Goal: Task Accomplishment & Management: Manage account settings

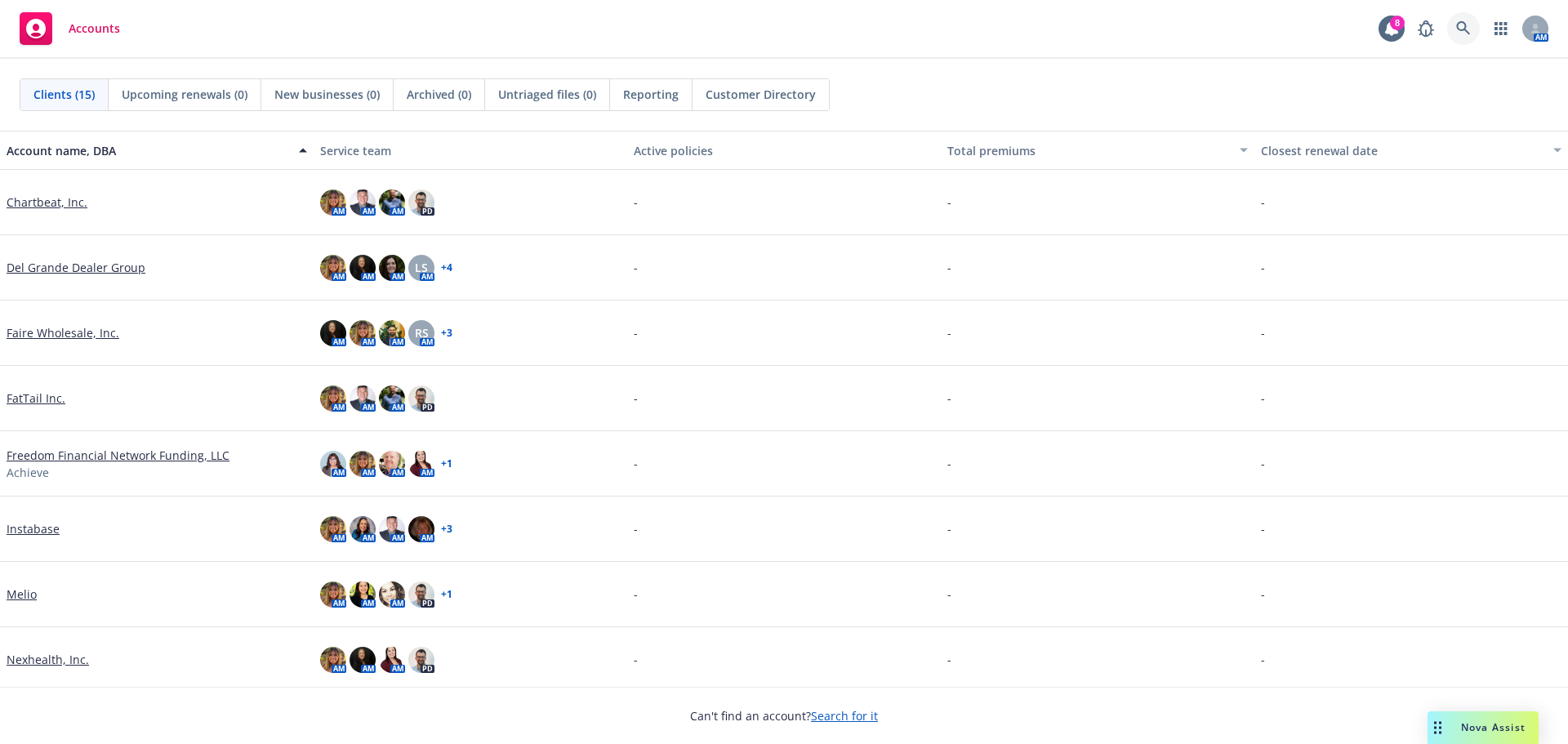
click at [1455, 27] on link at bounding box center [1463, 28] width 33 height 33
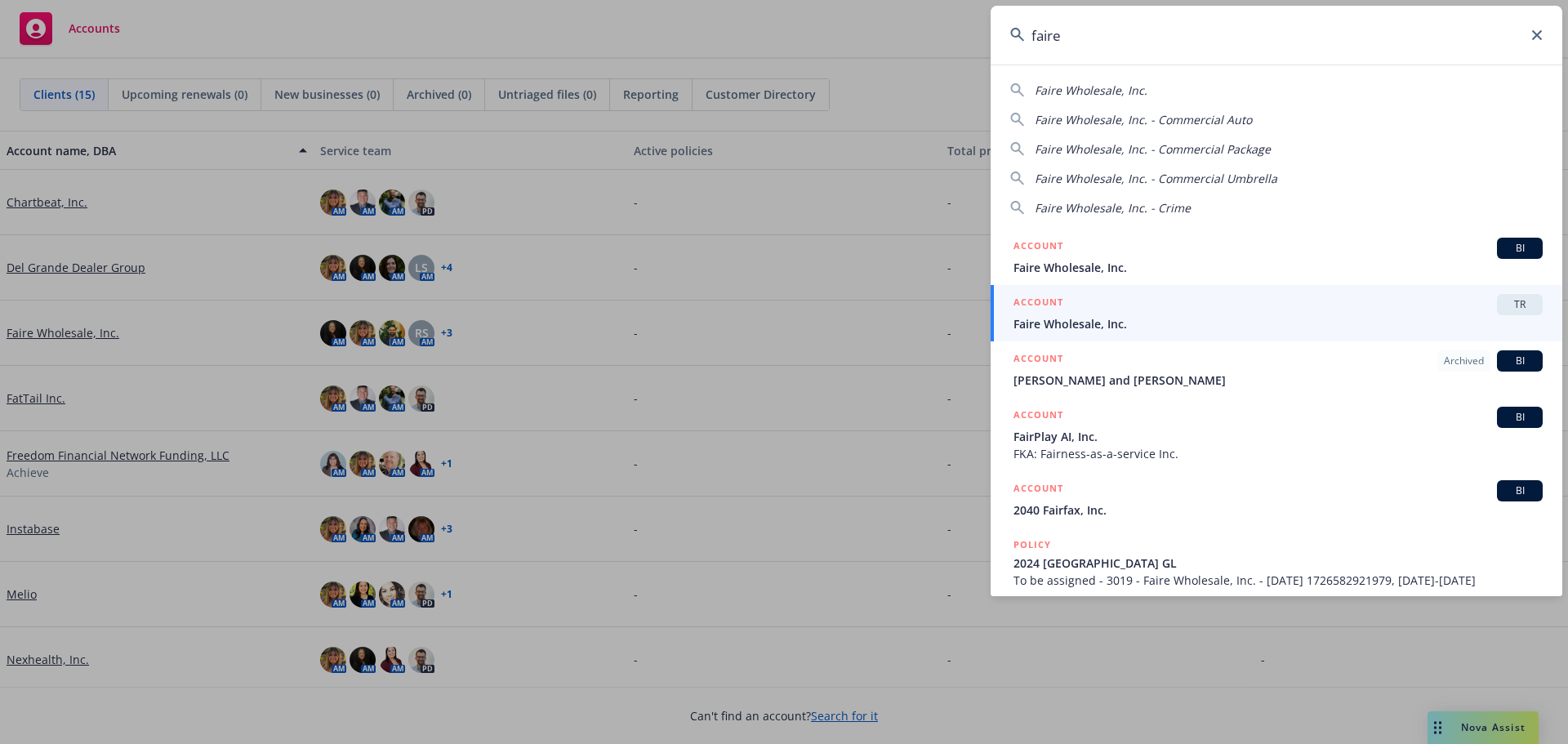
type input "faire"
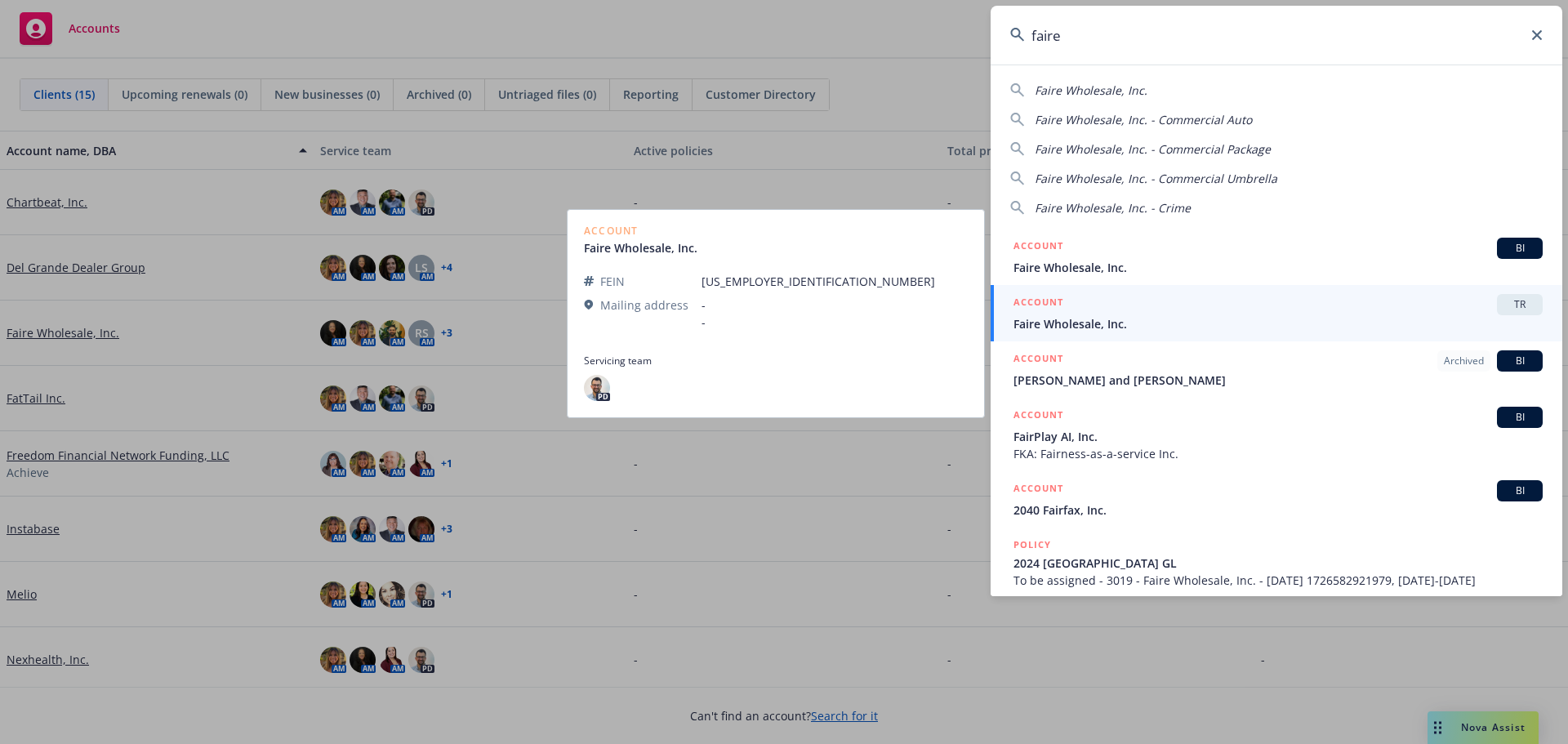
click at [1155, 319] on span "Faire Wholesale, Inc." at bounding box center [1278, 324] width 529 height 18
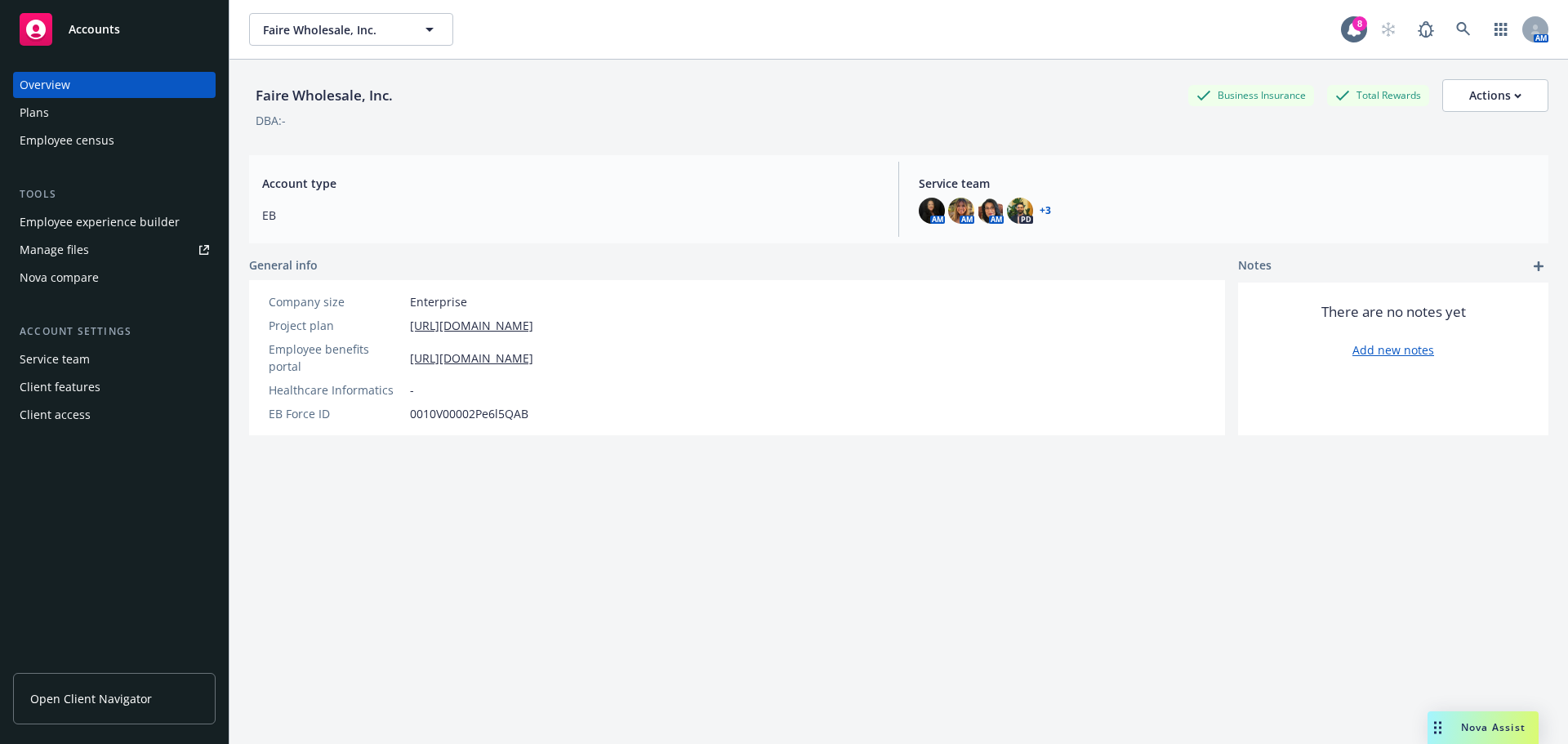
click at [95, 245] on link "Manage files" at bounding box center [114, 249] width 203 height 26
click at [109, 224] on div "Employee experience builder" at bounding box center [100, 222] width 160 height 26
click at [56, 102] on div "Plans" at bounding box center [114, 113] width 189 height 26
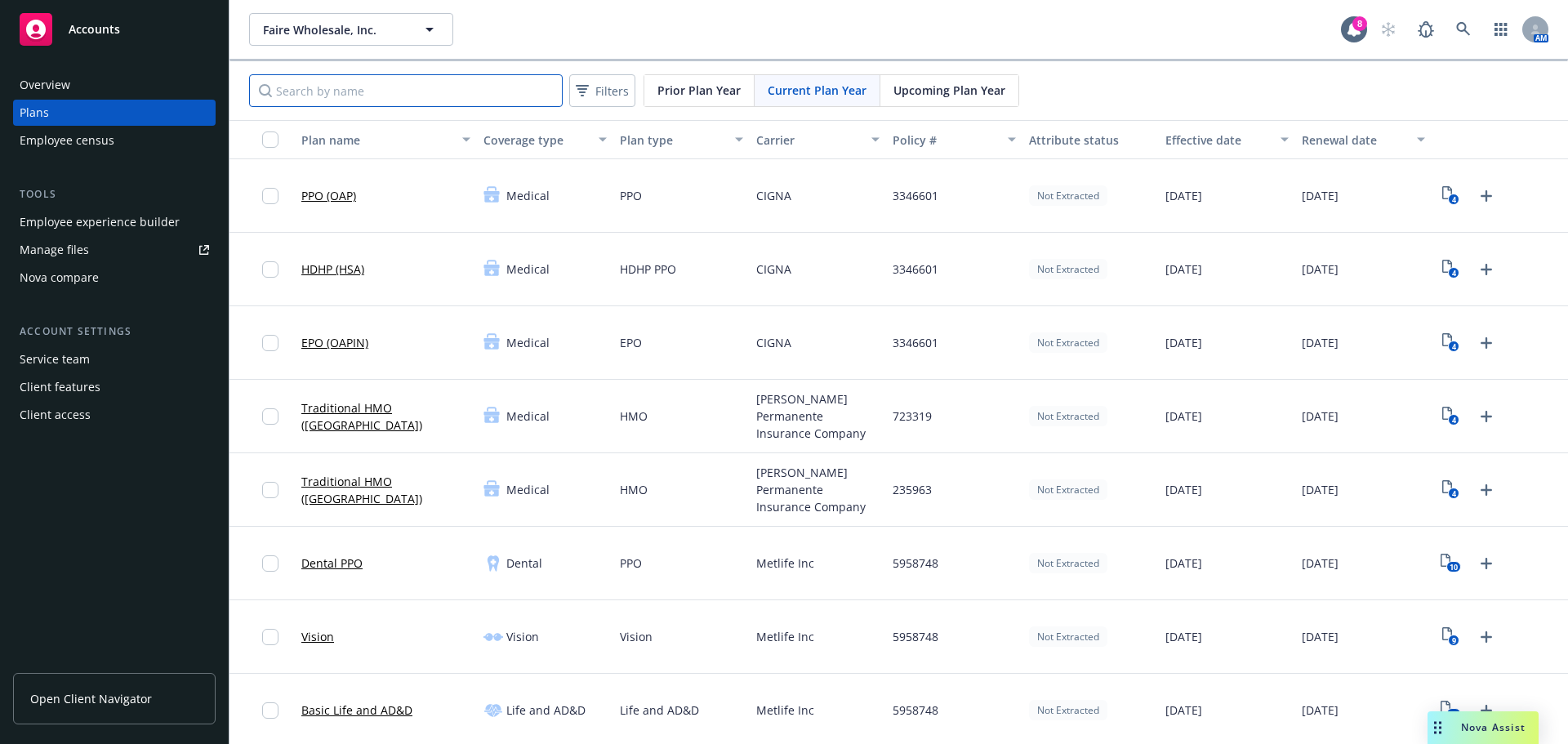
click at [450, 84] on input "Search by name" at bounding box center [406, 90] width 313 height 33
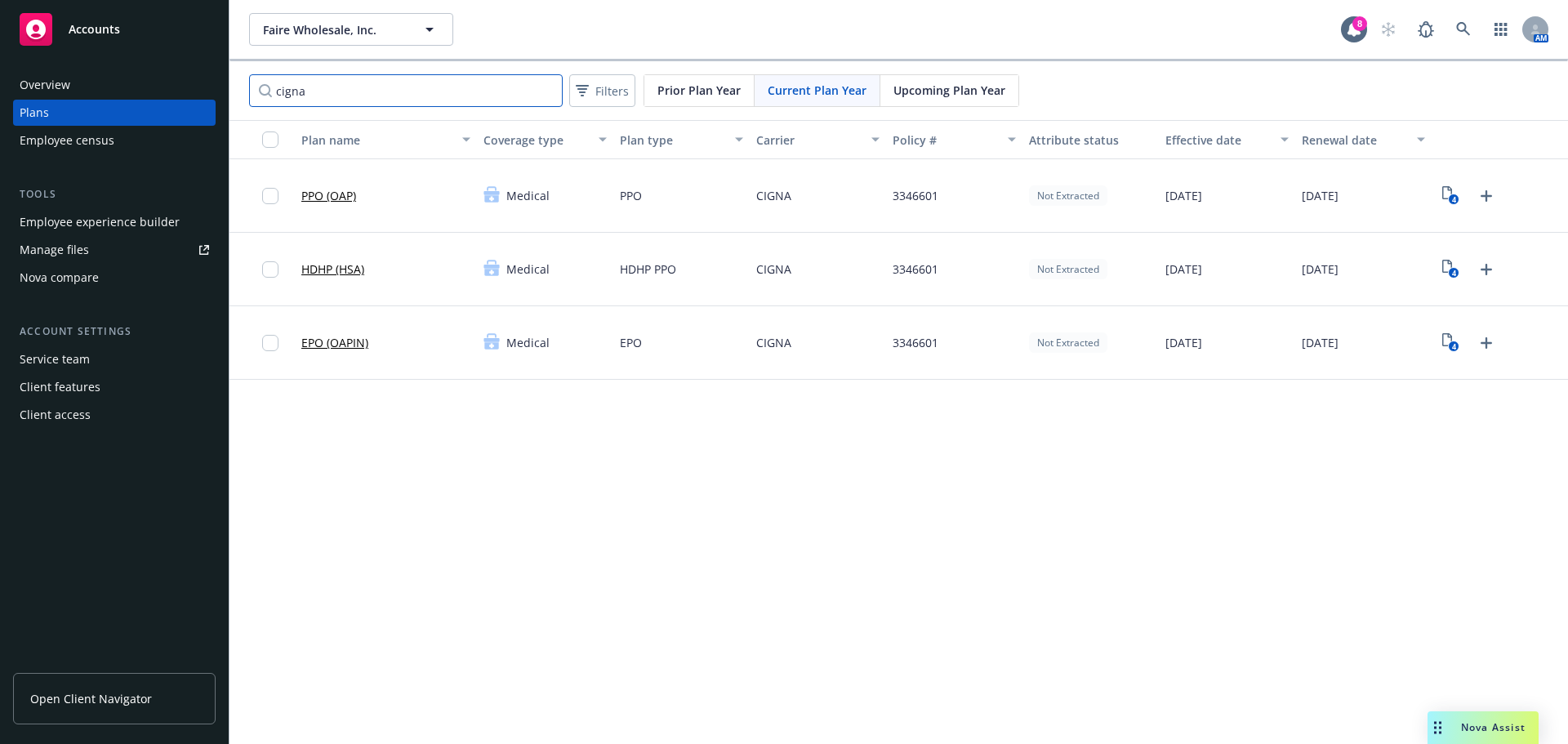
drag, startPoint x: 402, startPoint y: 101, endPoint x: 76, endPoint y: 57, distance: 329.0
click at [58, 45] on div "Accounts Overview Plans Employee census Tools Employee experience builder Manag…" at bounding box center [784, 372] width 1568 height 744
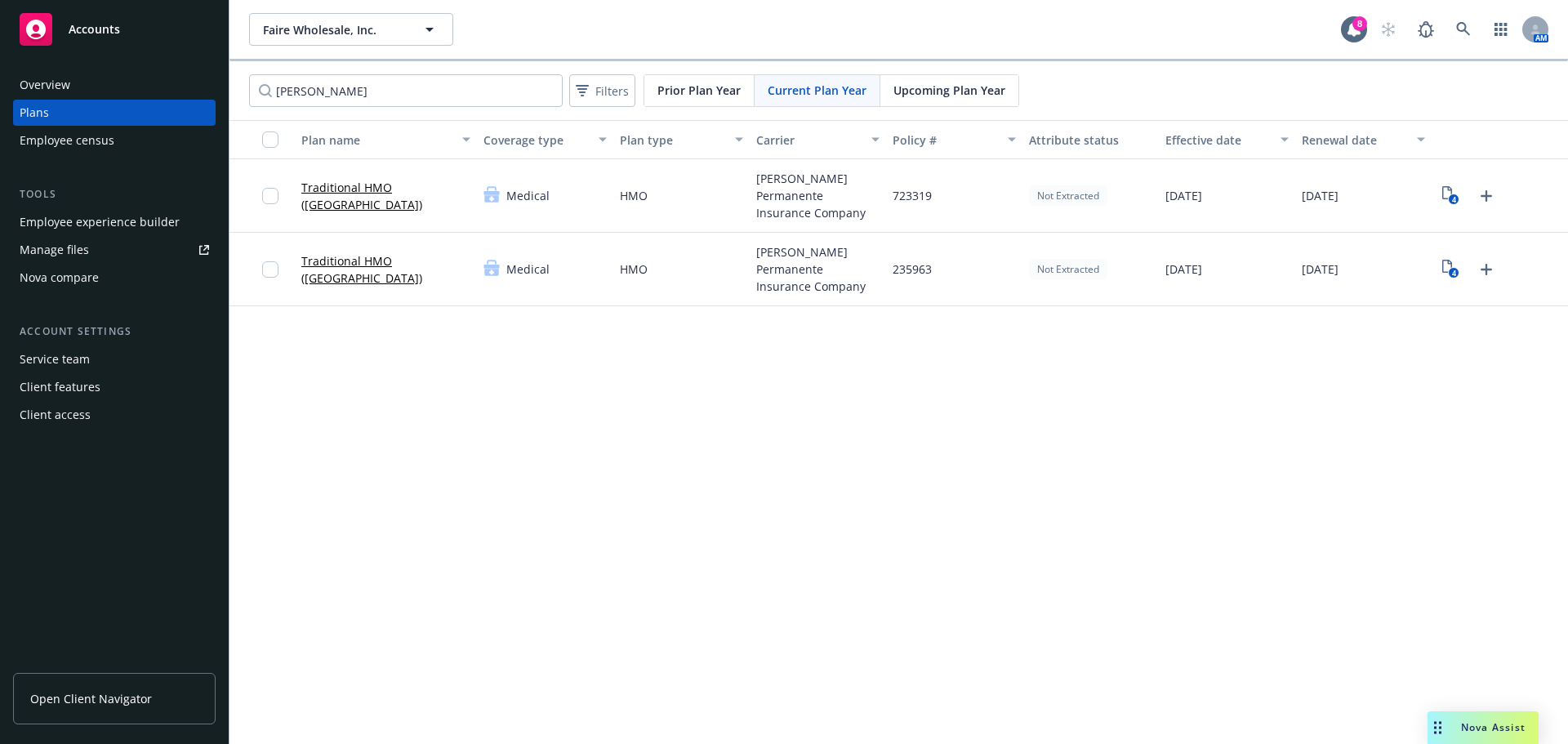
click at [569, 407] on div "Faire Wholesale, Inc. Faire Wholesale, Inc. 8 AM kaiser Filters Prior Plan Year…" at bounding box center [899, 372] width 1339 height 744
drag, startPoint x: 471, startPoint y: 88, endPoint x: 488, endPoint y: 234, distance: 147.0
click at [139, 48] on div "Accounts Overview Plans Employee census Tools Employee experience builder Manag…" at bounding box center [784, 372] width 1568 height 744
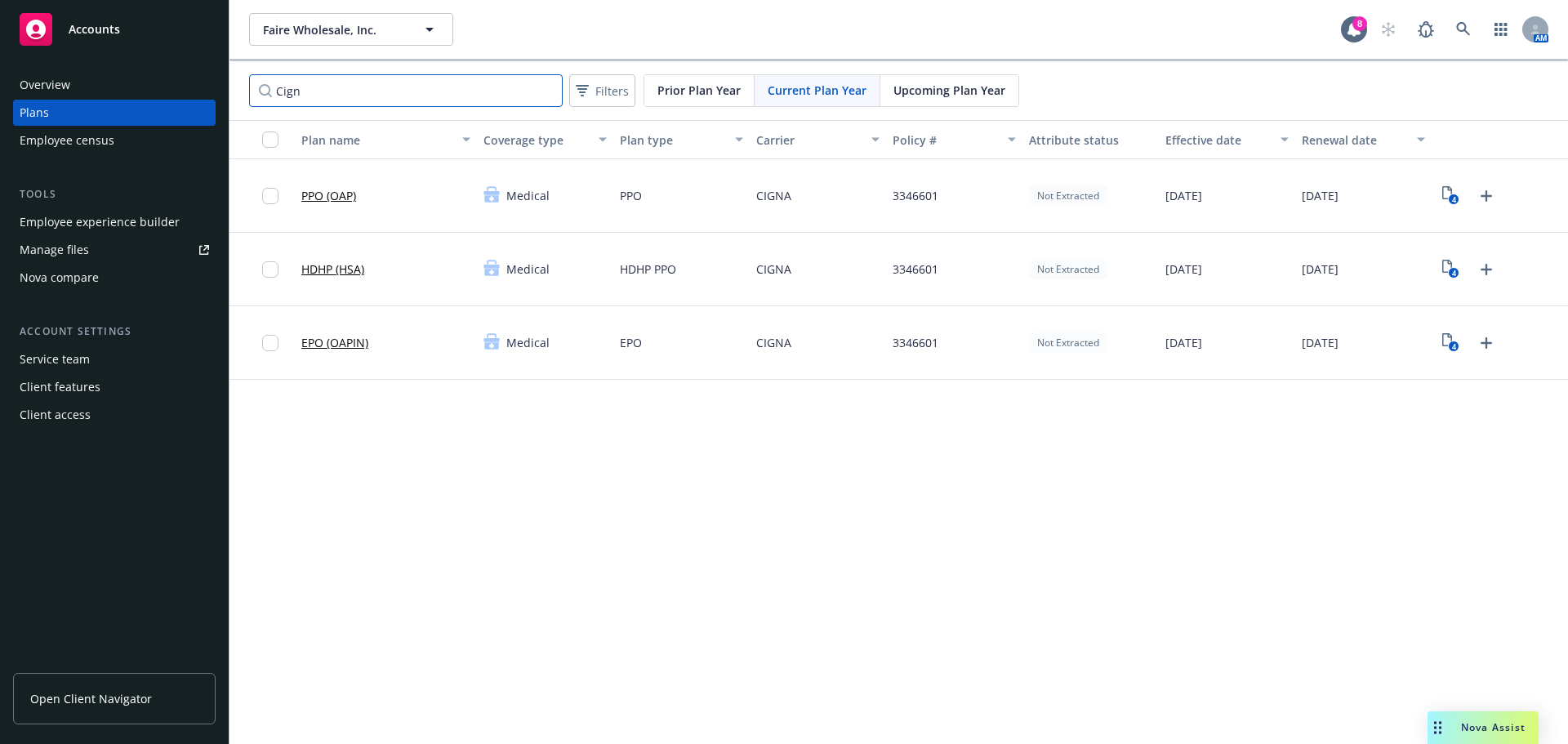
drag, startPoint x: 408, startPoint y: 93, endPoint x: 71, endPoint y: 83, distance: 337.1
click at [65, 81] on div "Accounts Overview Plans Employee census Tools Employee experience builder Manag…" at bounding box center [784, 372] width 1568 height 744
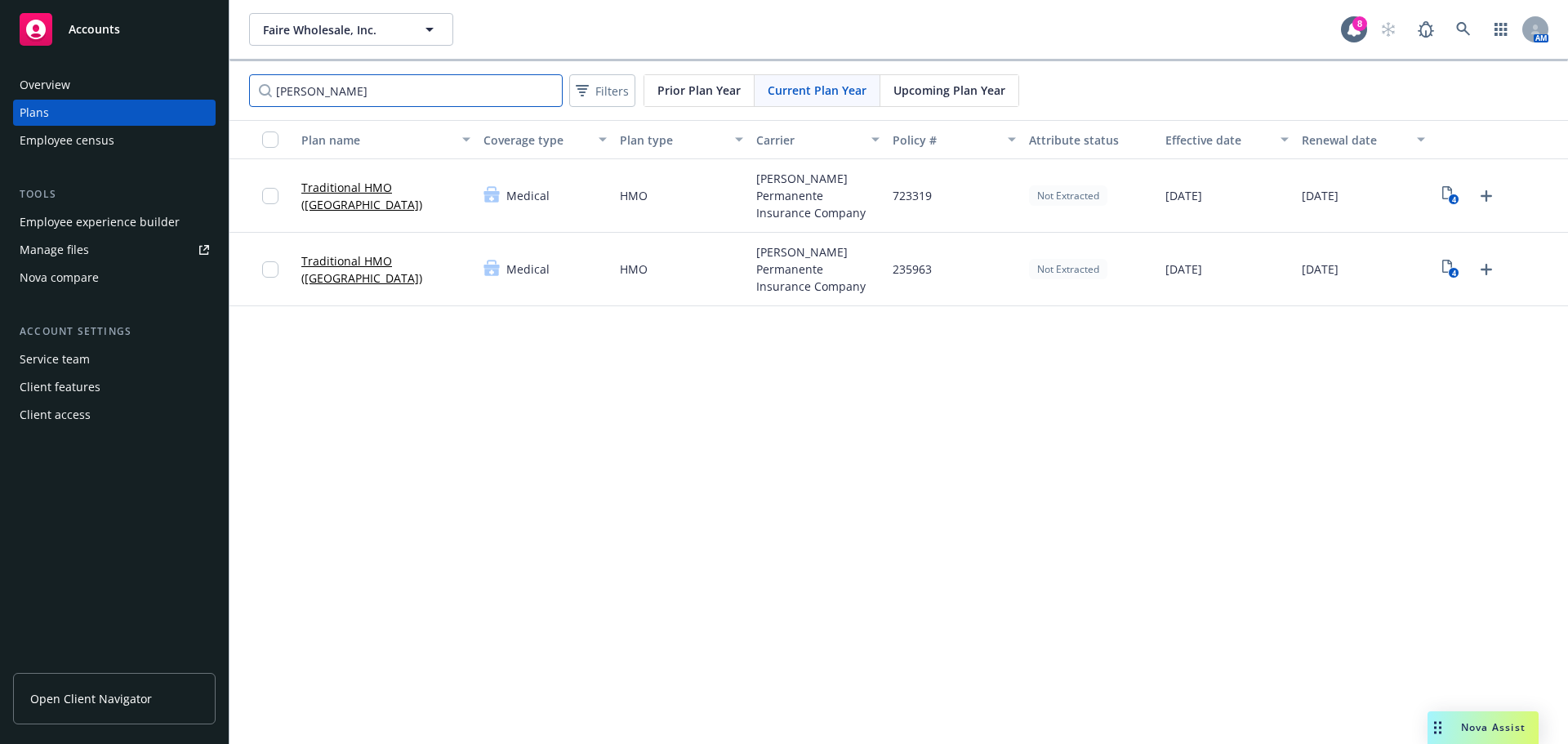
type input "kaiser"
click at [434, 100] on input "kaiser" at bounding box center [406, 90] width 313 height 33
drag, startPoint x: 376, startPoint y: 87, endPoint x: 116, endPoint y: 70, distance: 260.6
click at [112, 70] on div "Accounts Overview Plans Employee census Tools Employee experience builder Manag…" at bounding box center [784, 372] width 1568 height 744
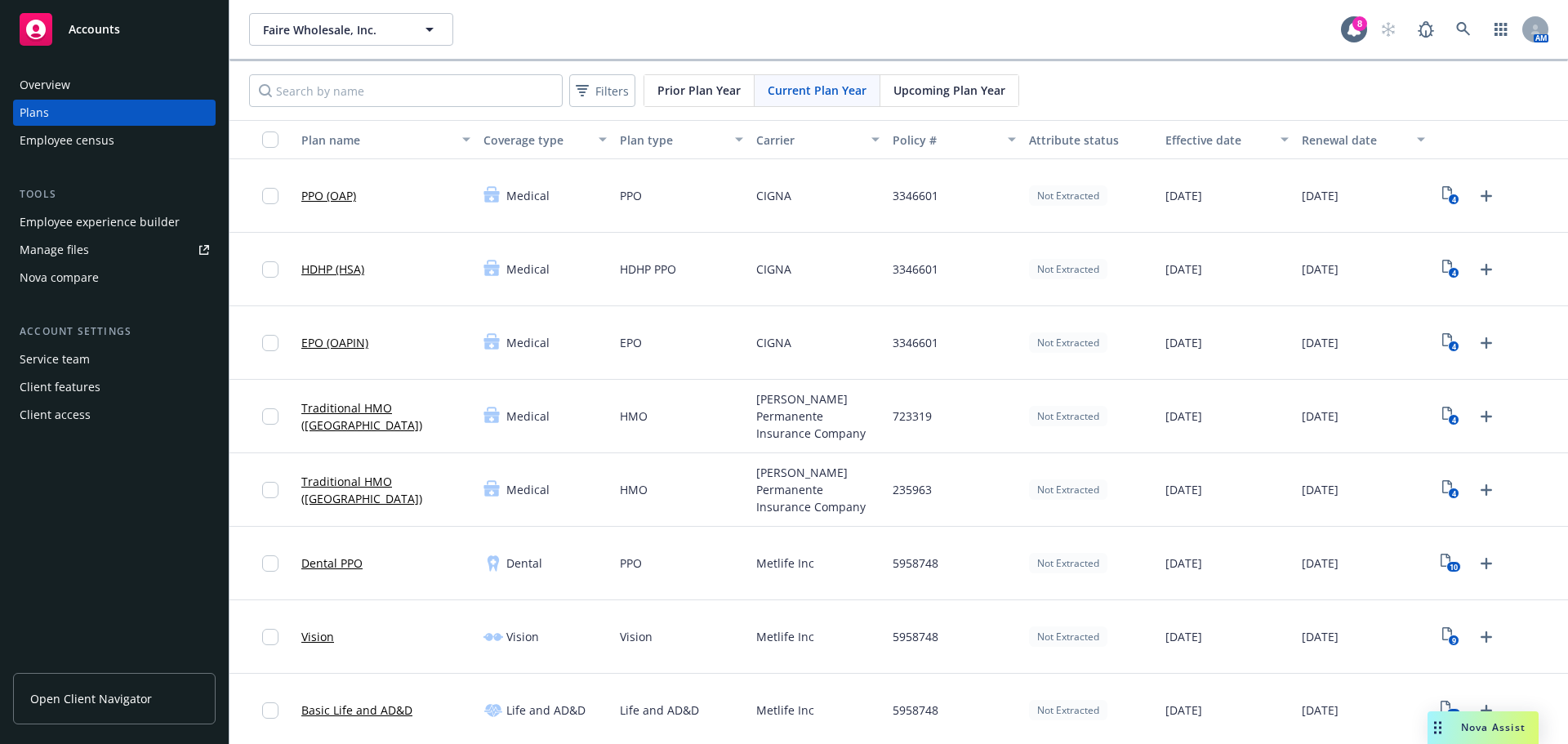
click at [71, 668] on div "Open Client Navigator" at bounding box center [114, 702] width 203 height 84
click at [64, 692] on span "Open Client Navigator" at bounding box center [91, 699] width 122 height 18
click at [375, 33] on span "Faire Wholesale, Inc." at bounding box center [333, 29] width 141 height 18
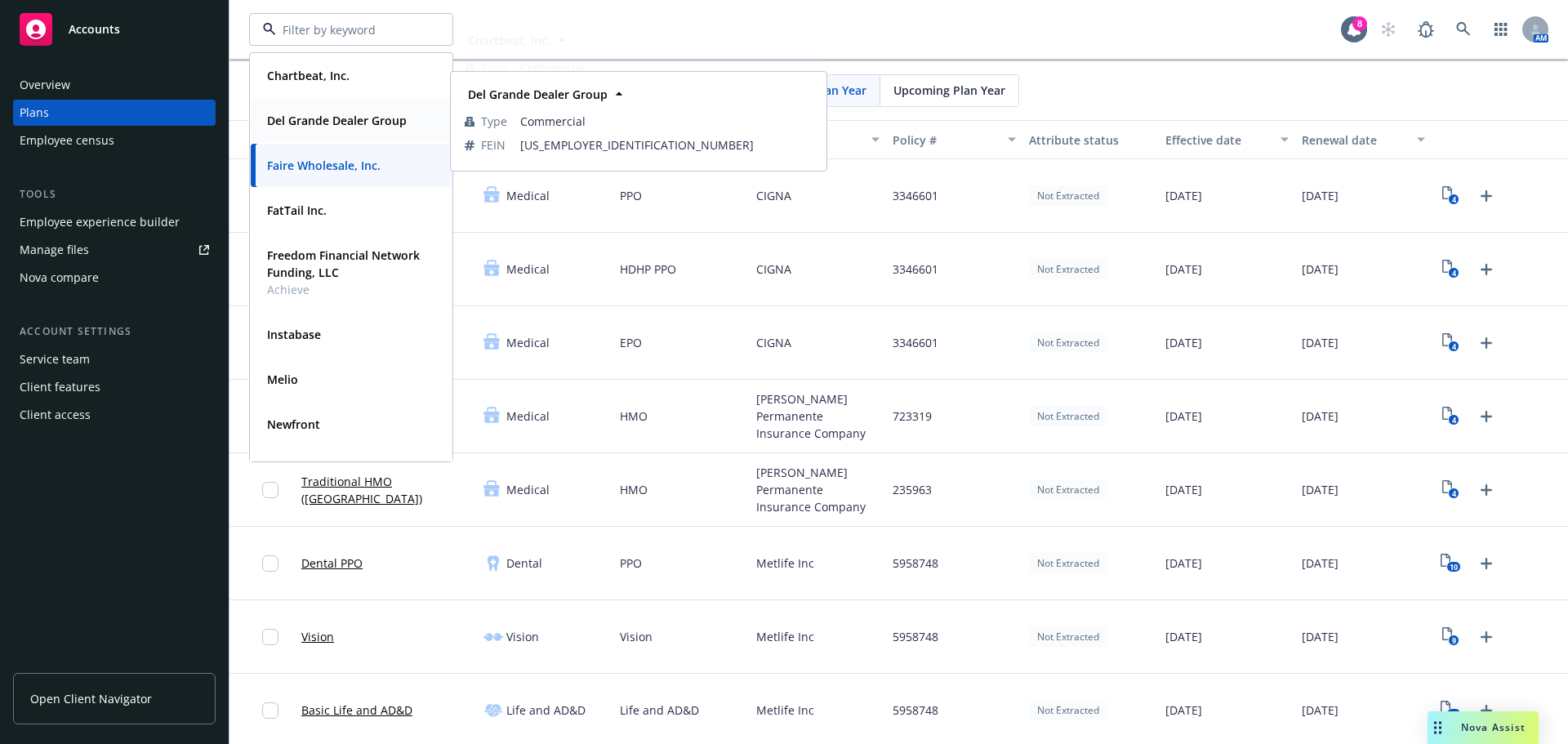
click at [322, 130] on div "Del Grande Dealer Group" at bounding box center [334, 120] width 149 height 23
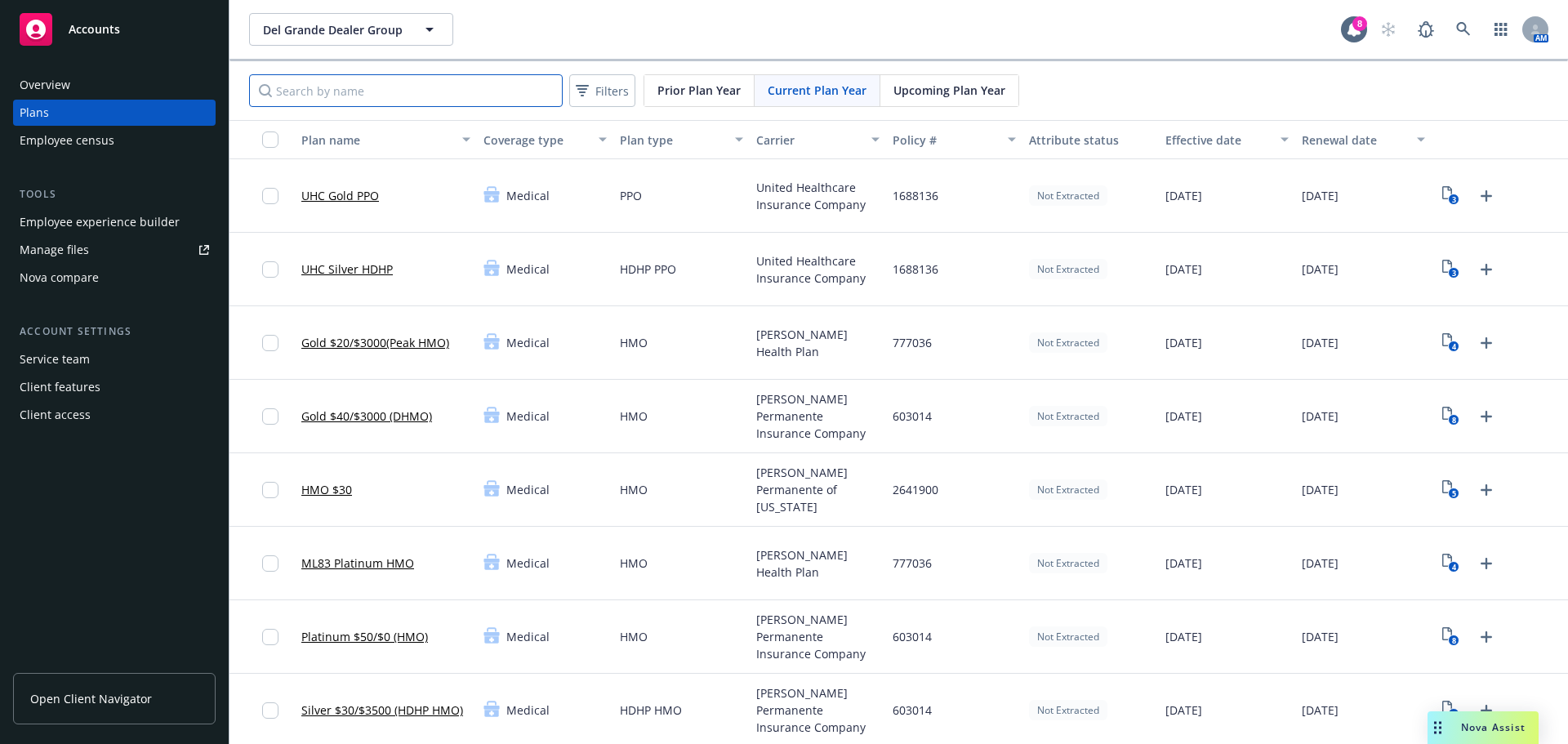
click at [401, 98] on input "Search by name" at bounding box center [406, 90] width 313 height 33
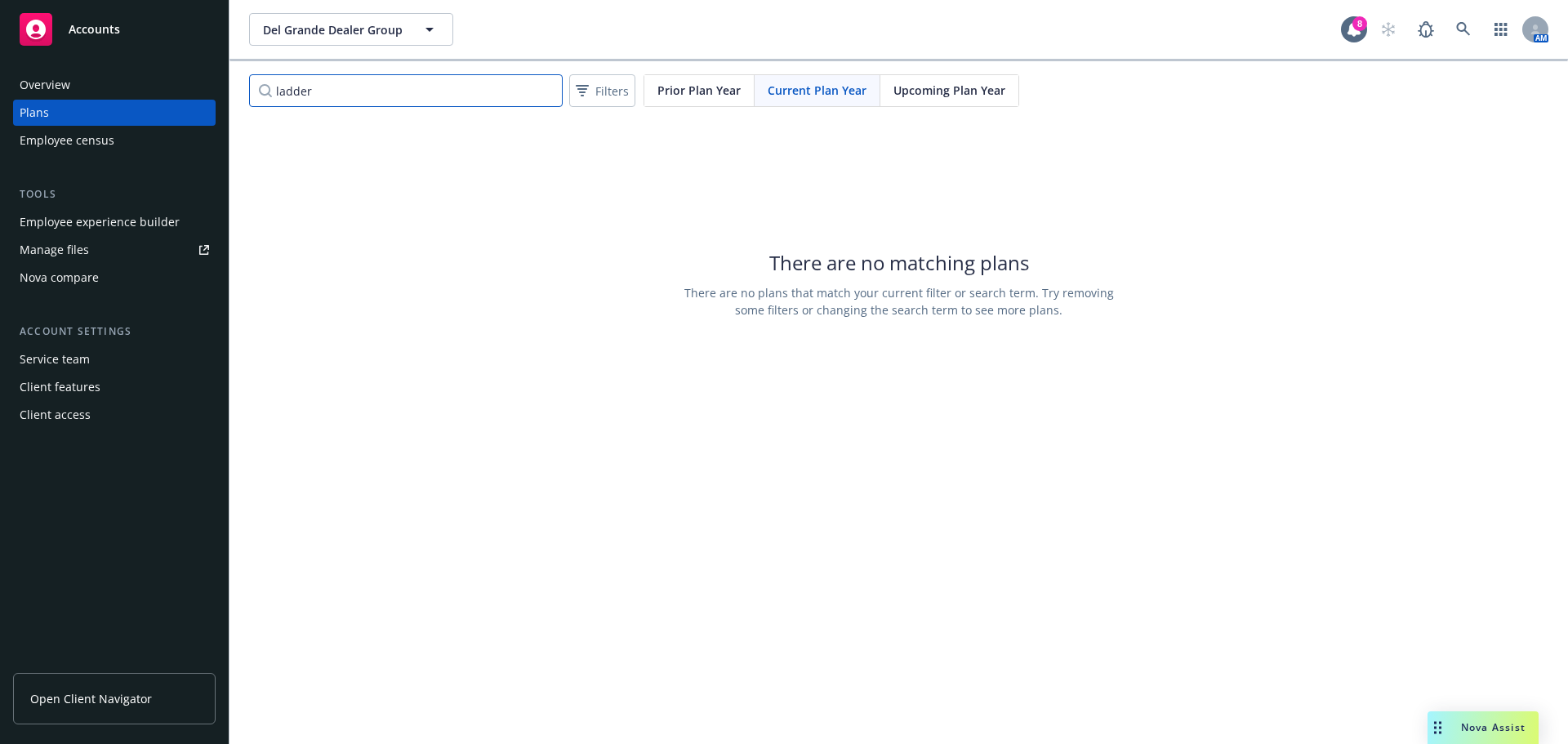
type input "ladder"
click at [427, 38] on icon "button" at bounding box center [430, 30] width 20 height 20
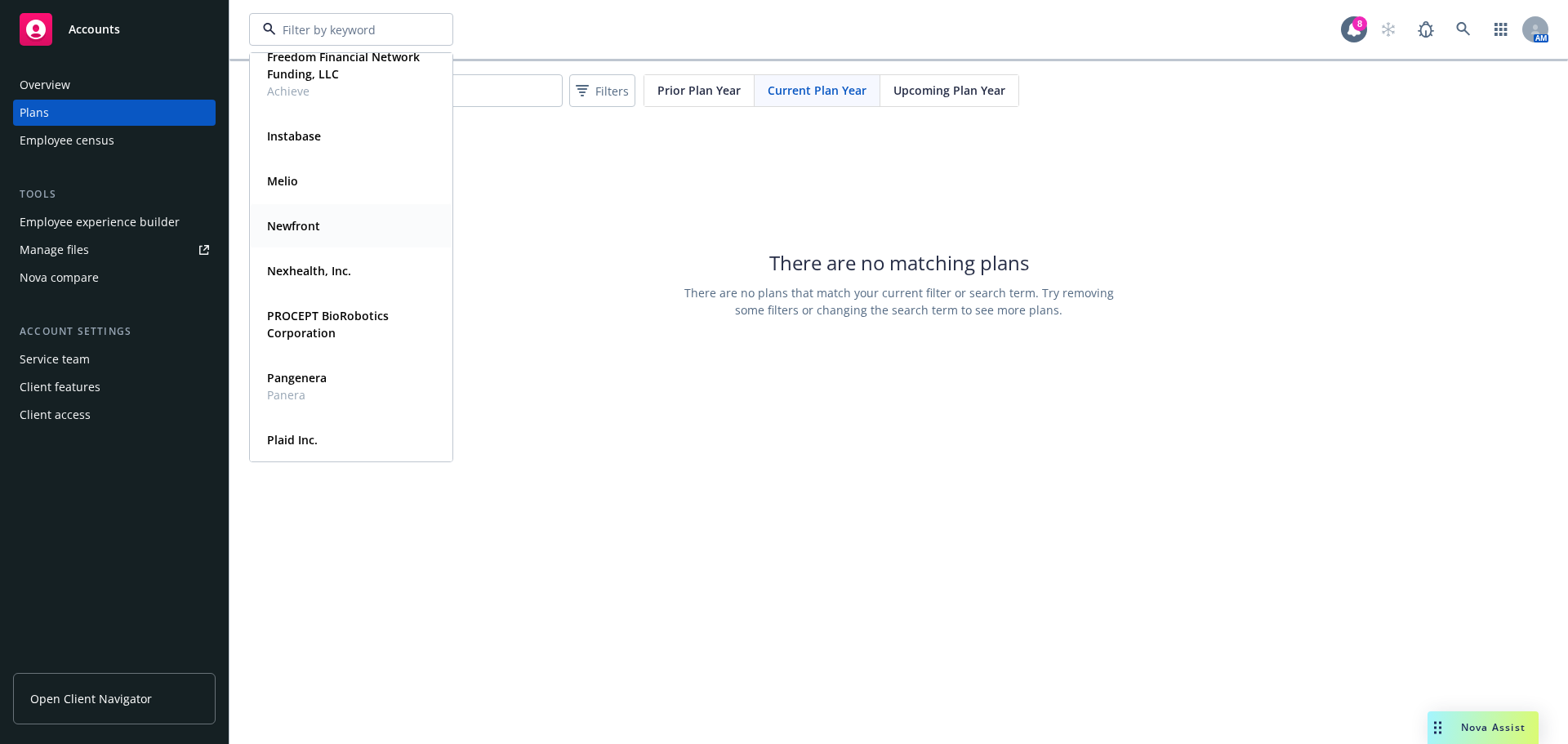
scroll to position [245, 0]
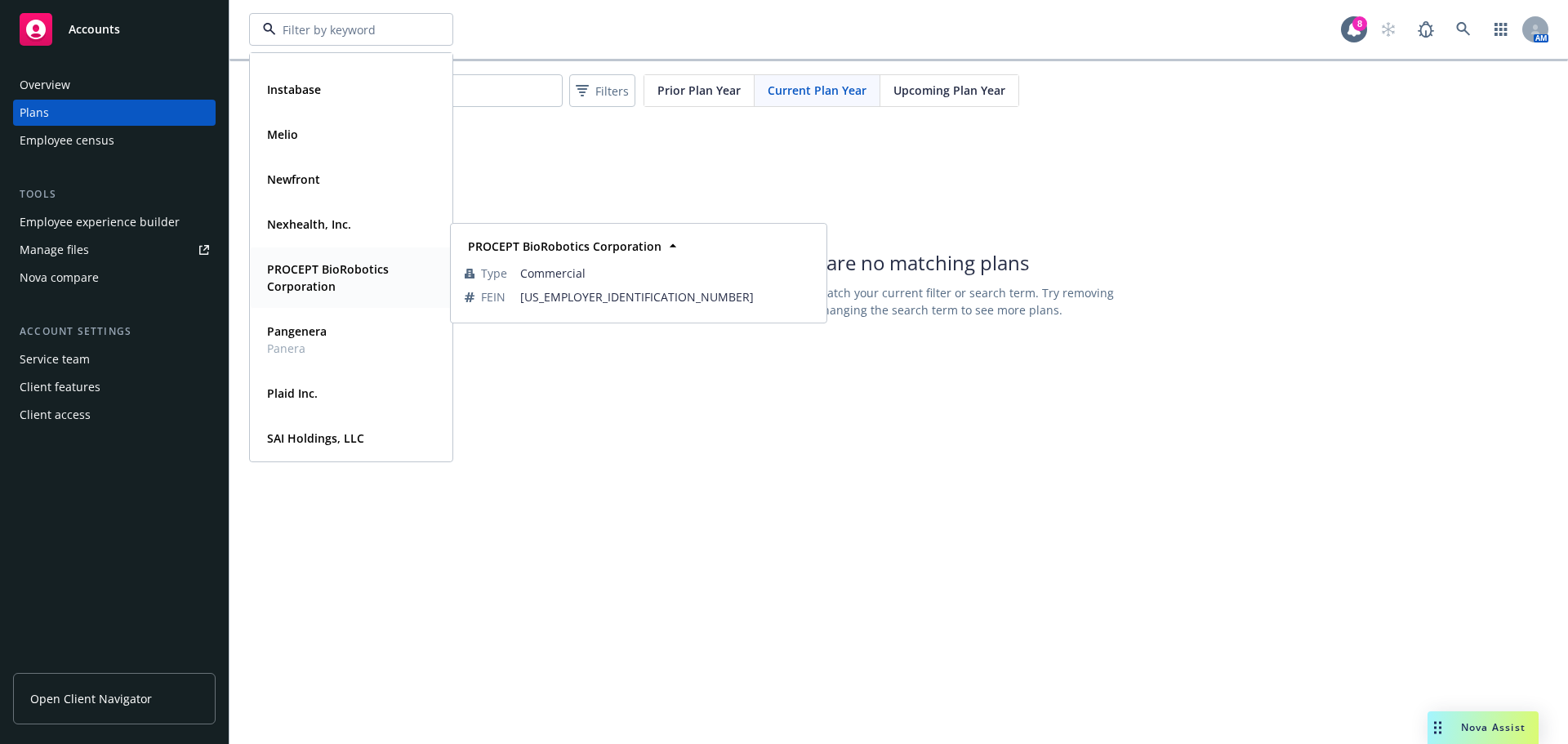
click at [308, 282] on strong "PROCEPT BioRobotics Corporation" at bounding box center [328, 277] width 122 height 33
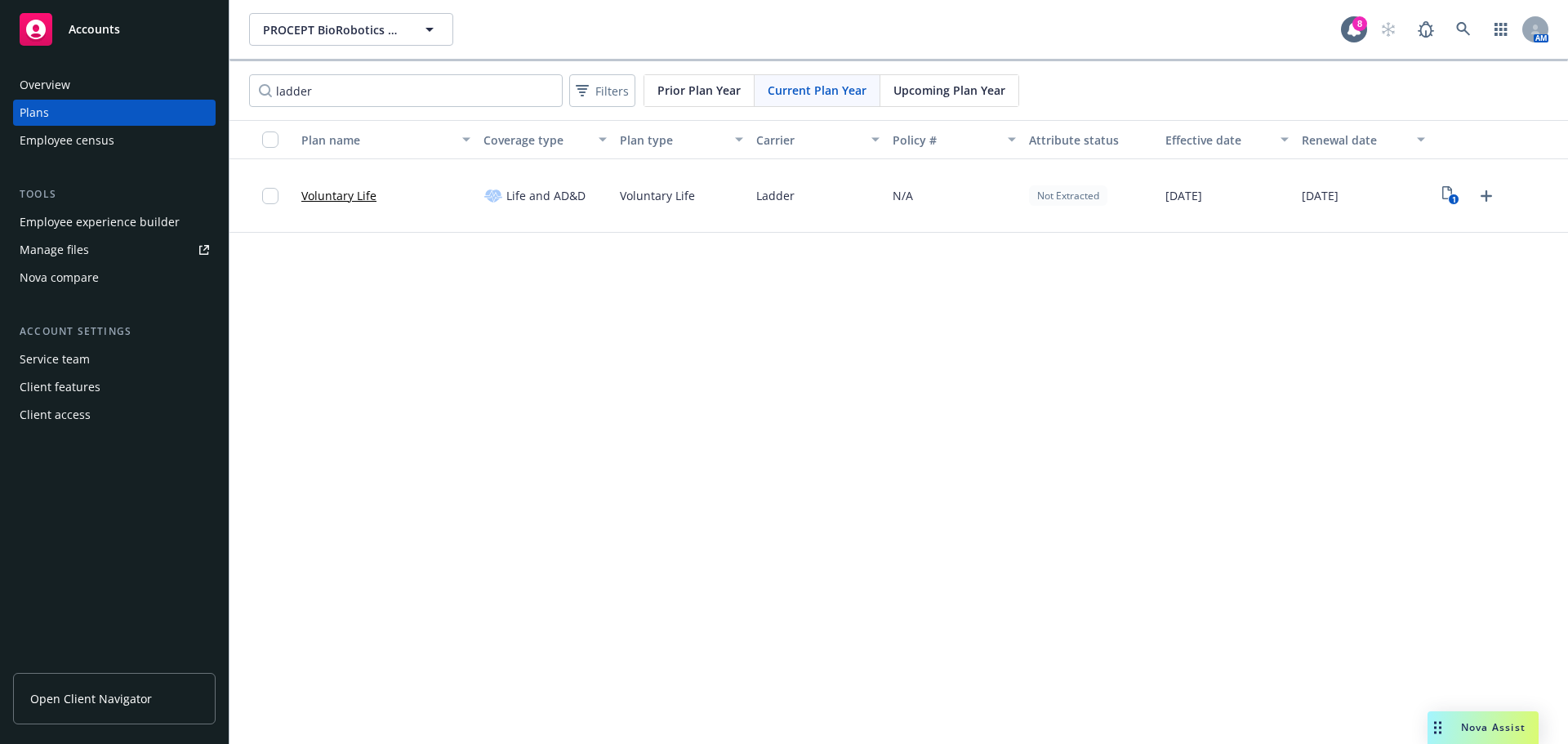
click at [1462, 208] on div "1" at bounding box center [1469, 195] width 62 height 26
click at [1460, 200] on link "1" at bounding box center [1450, 195] width 26 height 26
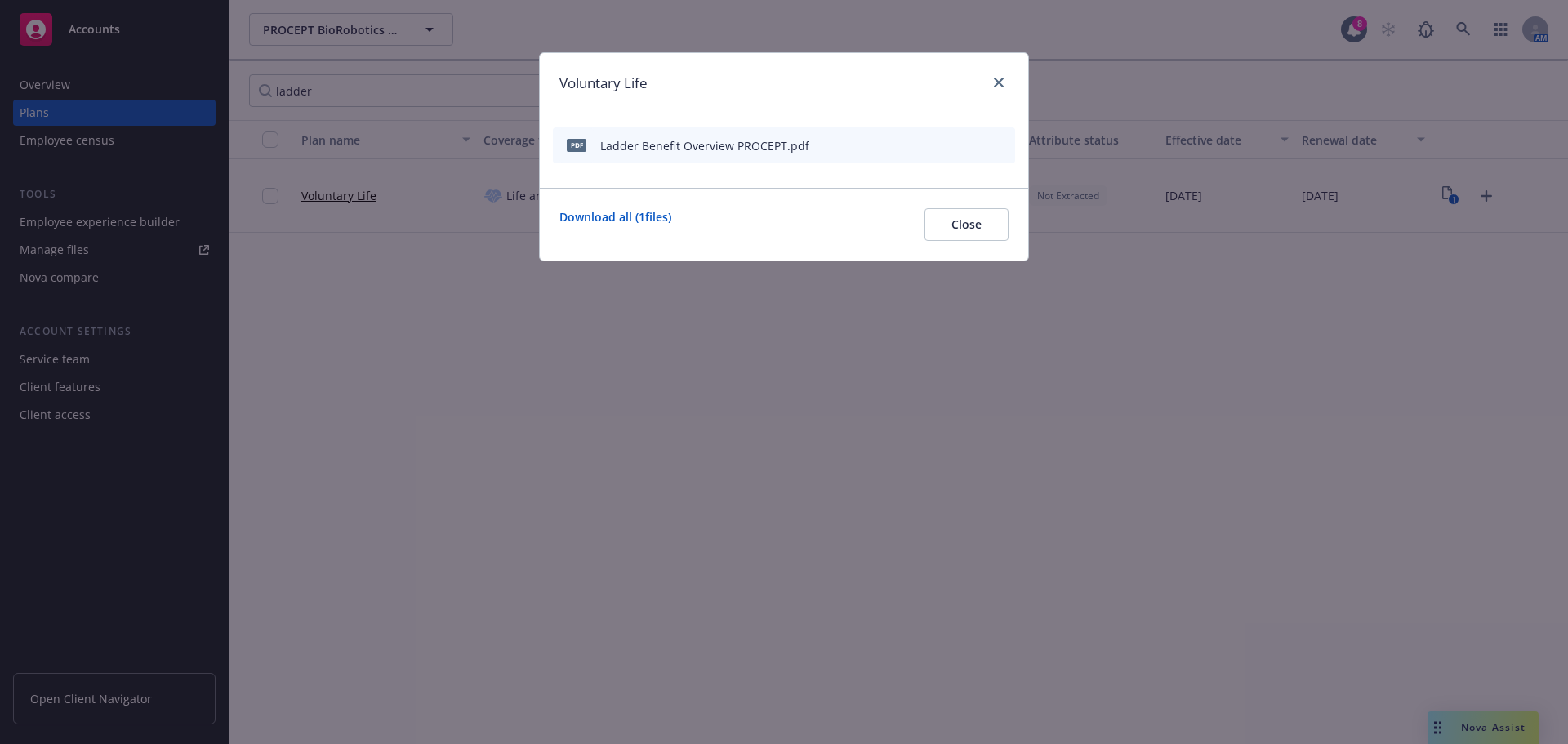
click at [949, 145] on icon "download file" at bounding box center [946, 143] width 11 height 10
click at [991, 218] on button "Close" at bounding box center [966, 224] width 84 height 33
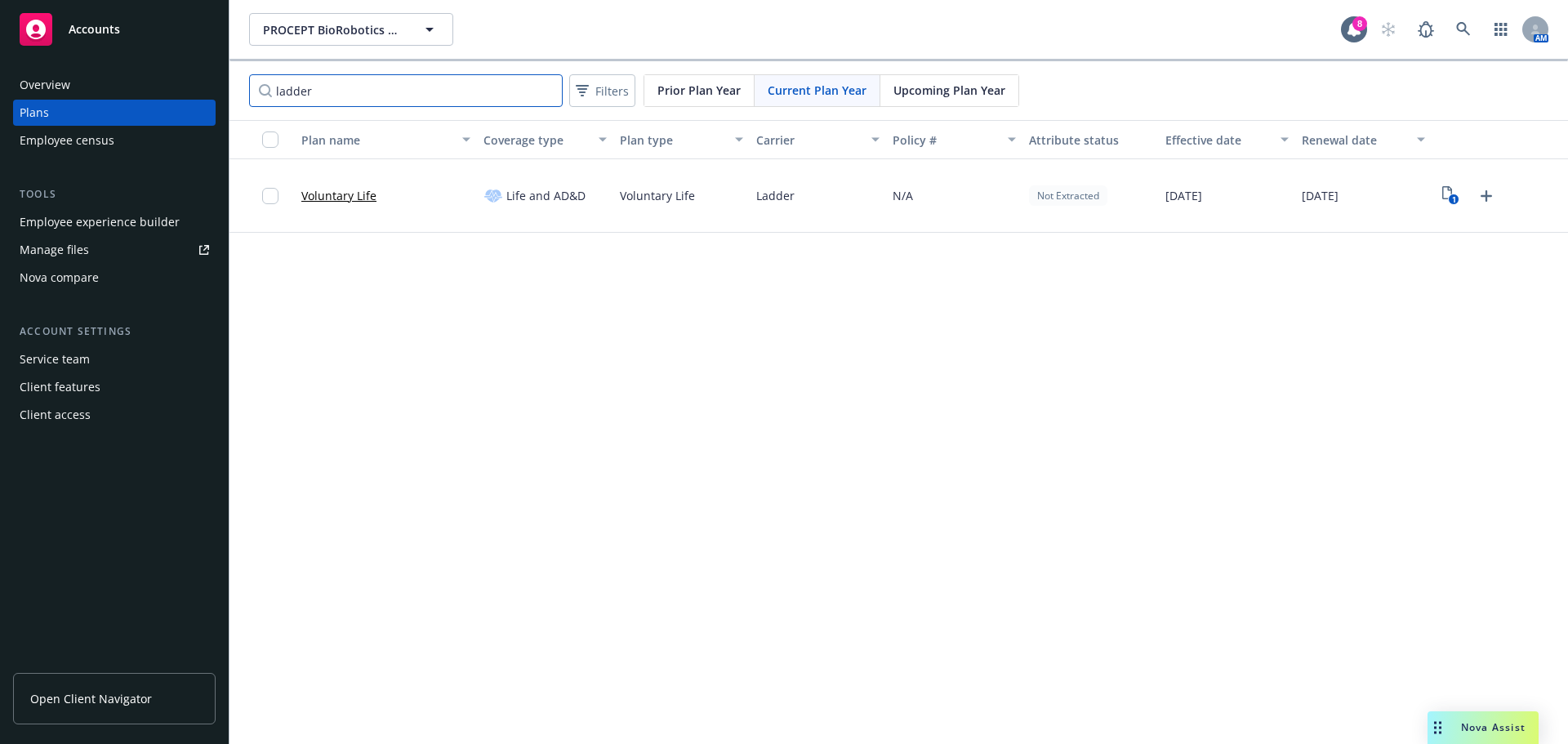
click at [382, 95] on input "ladder" at bounding box center [406, 90] width 313 height 33
drag, startPoint x: 380, startPoint y: 92, endPoint x: 113, endPoint y: 73, distance: 267.7
click at [108, 72] on div "Accounts Overview Plans Employee census Tools Employee experience builder Manag…" at bounding box center [784, 372] width 1568 height 744
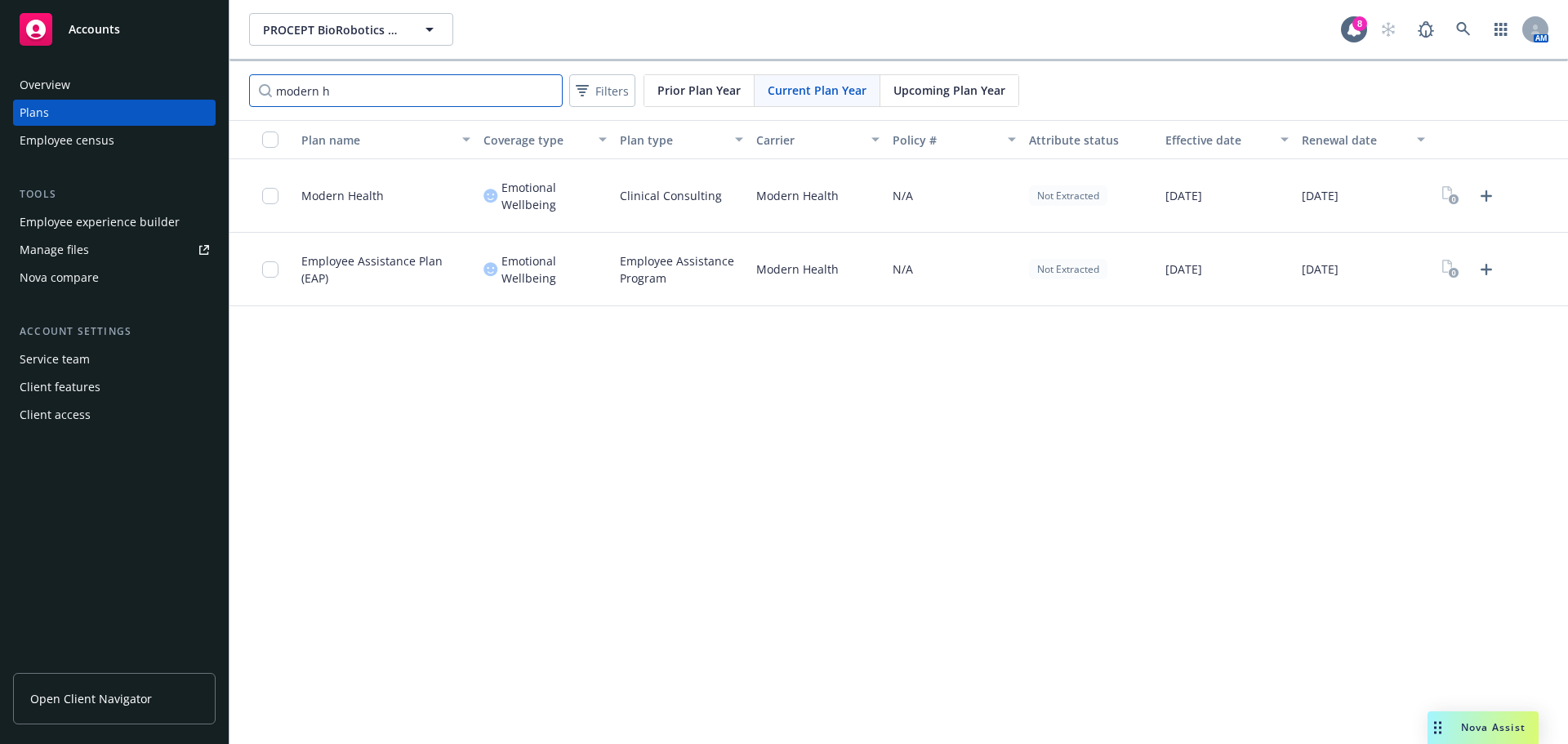
type input "modern h"
click at [812, 113] on div "modern h Filters Prior Plan Year Current Plan Year Upcoming Plan Year" at bounding box center [899, 90] width 1339 height 59
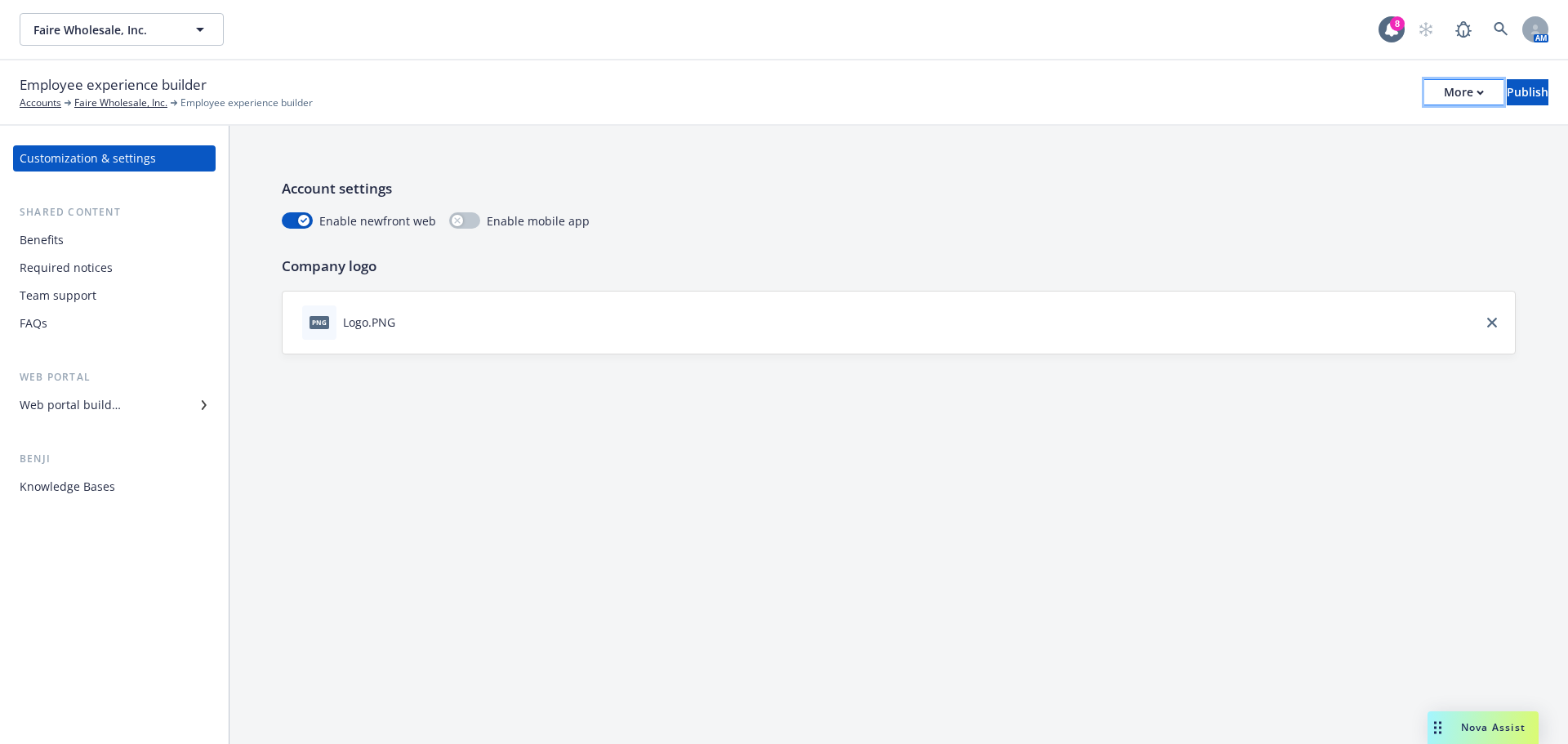
click at [1444, 101] on div "More" at bounding box center [1464, 92] width 40 height 24
click at [1326, 163] on link "Copy portal link" at bounding box center [1329, 161] width 242 height 33
click at [1506, 90] on div "Publish" at bounding box center [1527, 92] width 42 height 24
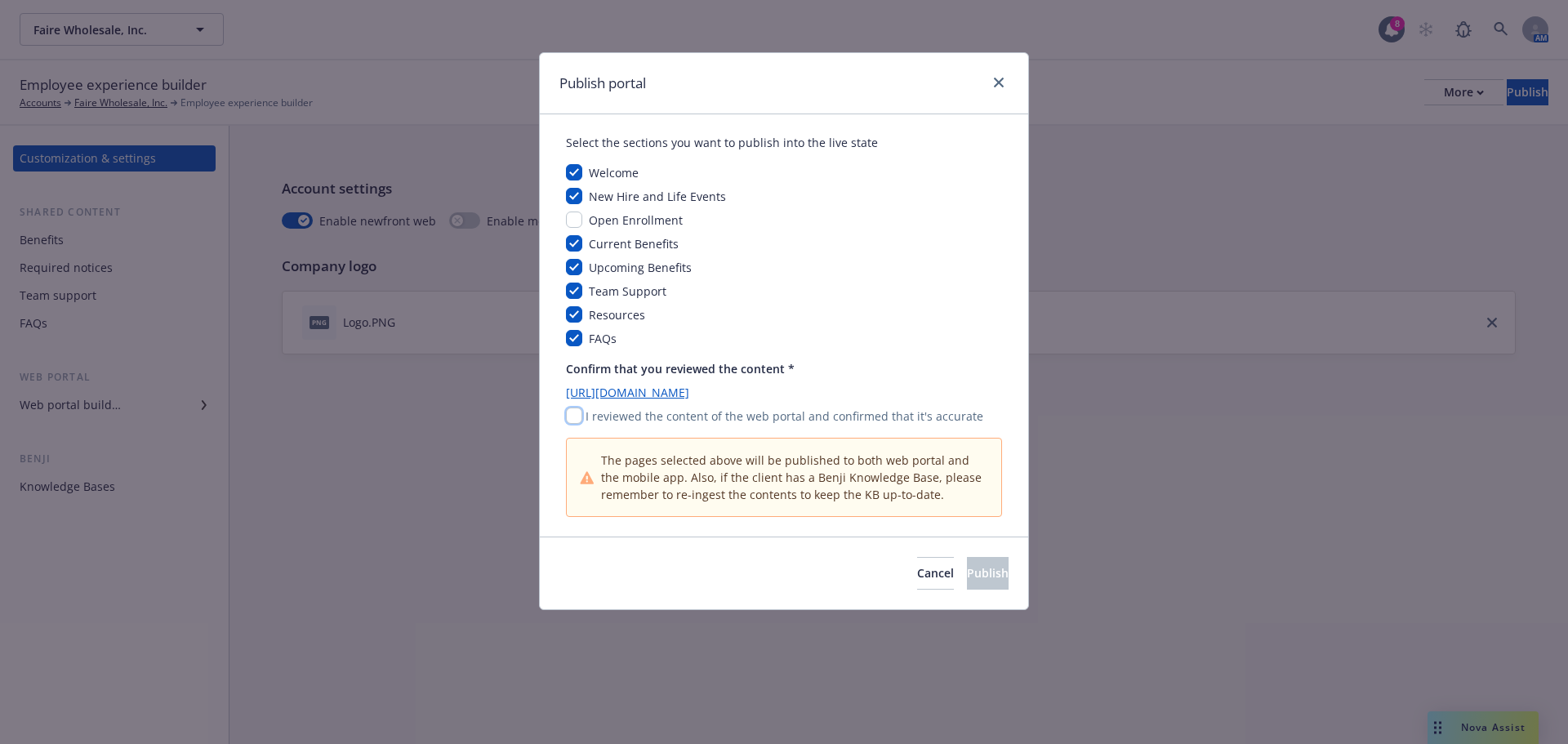
click at [575, 414] on input "checkbox" at bounding box center [574, 416] width 17 height 17
checkbox input "true"
click at [917, 581] on span "Cancel" at bounding box center [935, 573] width 37 height 16
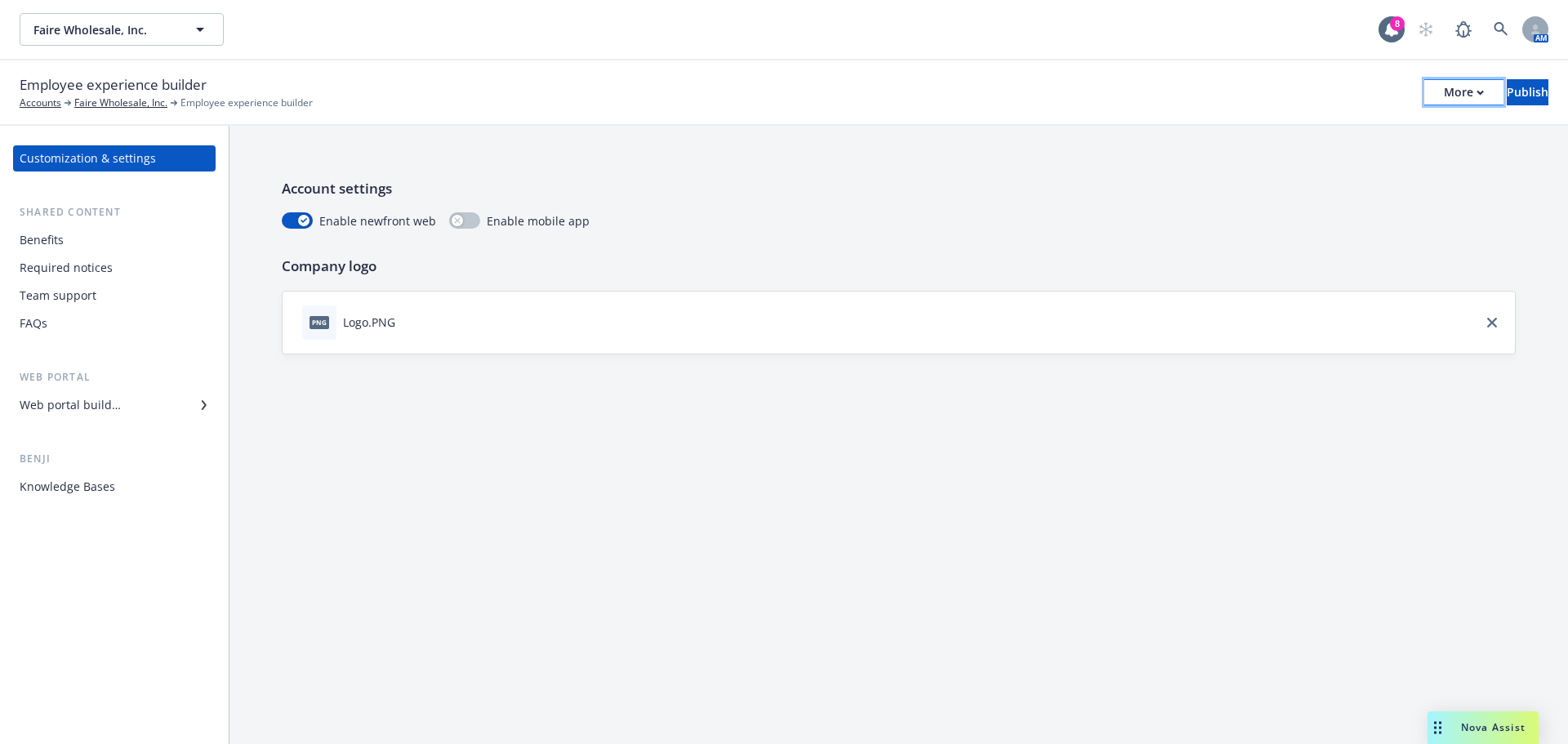
click at [1444, 88] on div "More" at bounding box center [1464, 92] width 40 height 24
click at [1323, 128] on link "Copy preview link" at bounding box center [1329, 128] width 242 height 33
click at [1444, 102] on div "More" at bounding box center [1464, 92] width 40 height 24
click at [1352, 168] on link "Copy portal link" at bounding box center [1329, 161] width 242 height 33
click at [159, 40] on button "Faire Wholesale, Inc." at bounding box center [122, 29] width 204 height 33
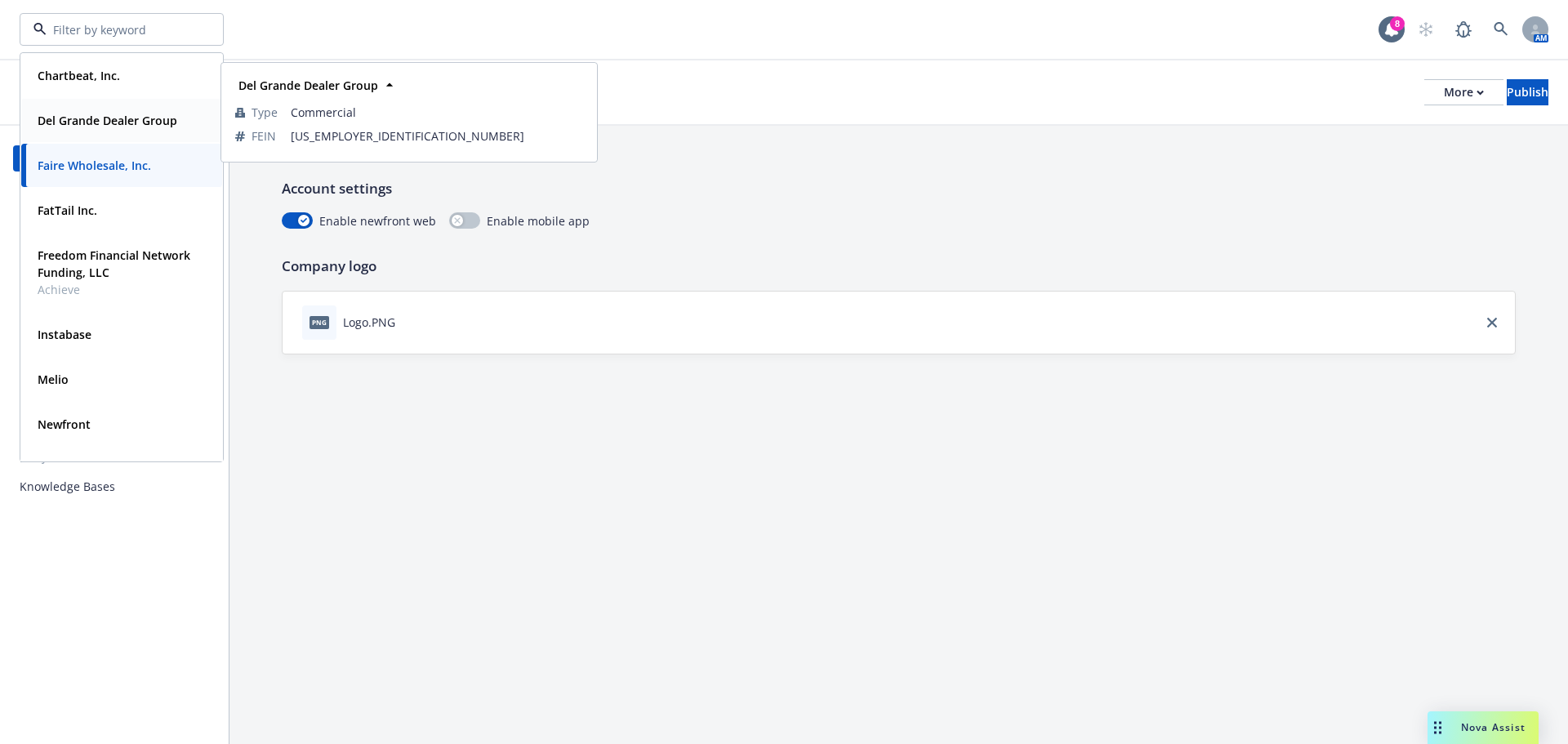
click at [119, 121] on strong "Del Grande Dealer Group" at bounding box center [108, 120] width 140 height 16
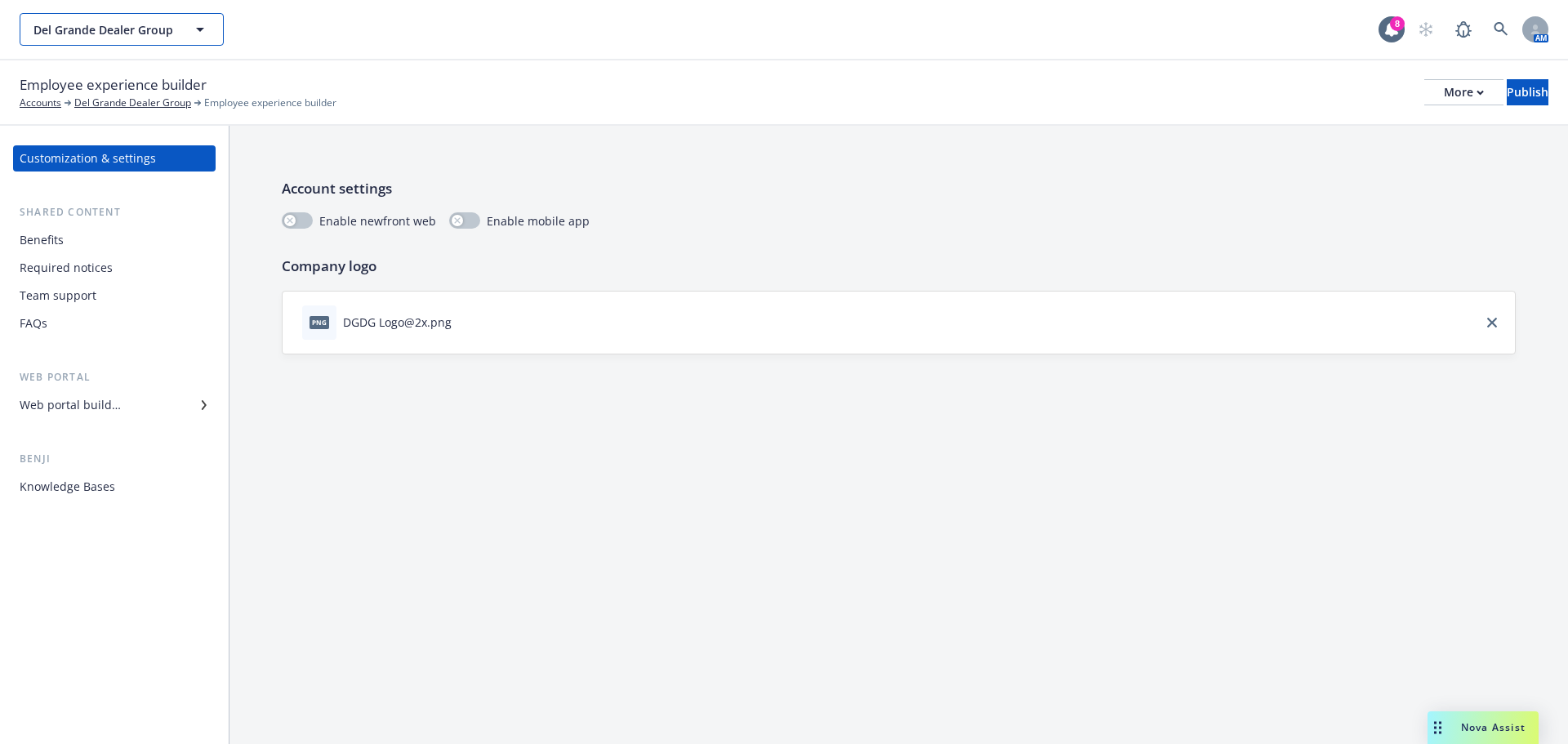
click at [188, 36] on button "Del Grande Dealer Group" at bounding box center [122, 29] width 204 height 33
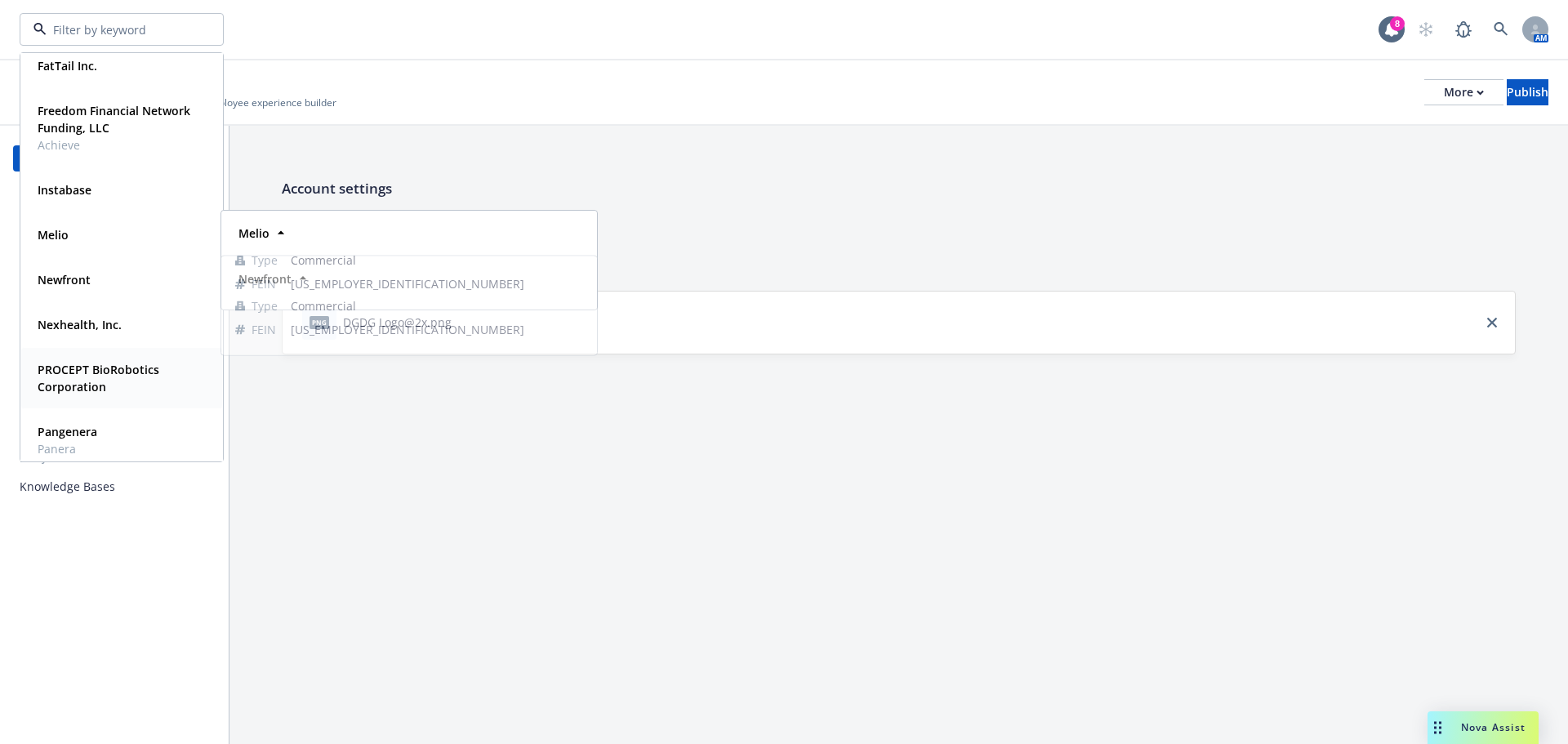
scroll to position [163, 0]
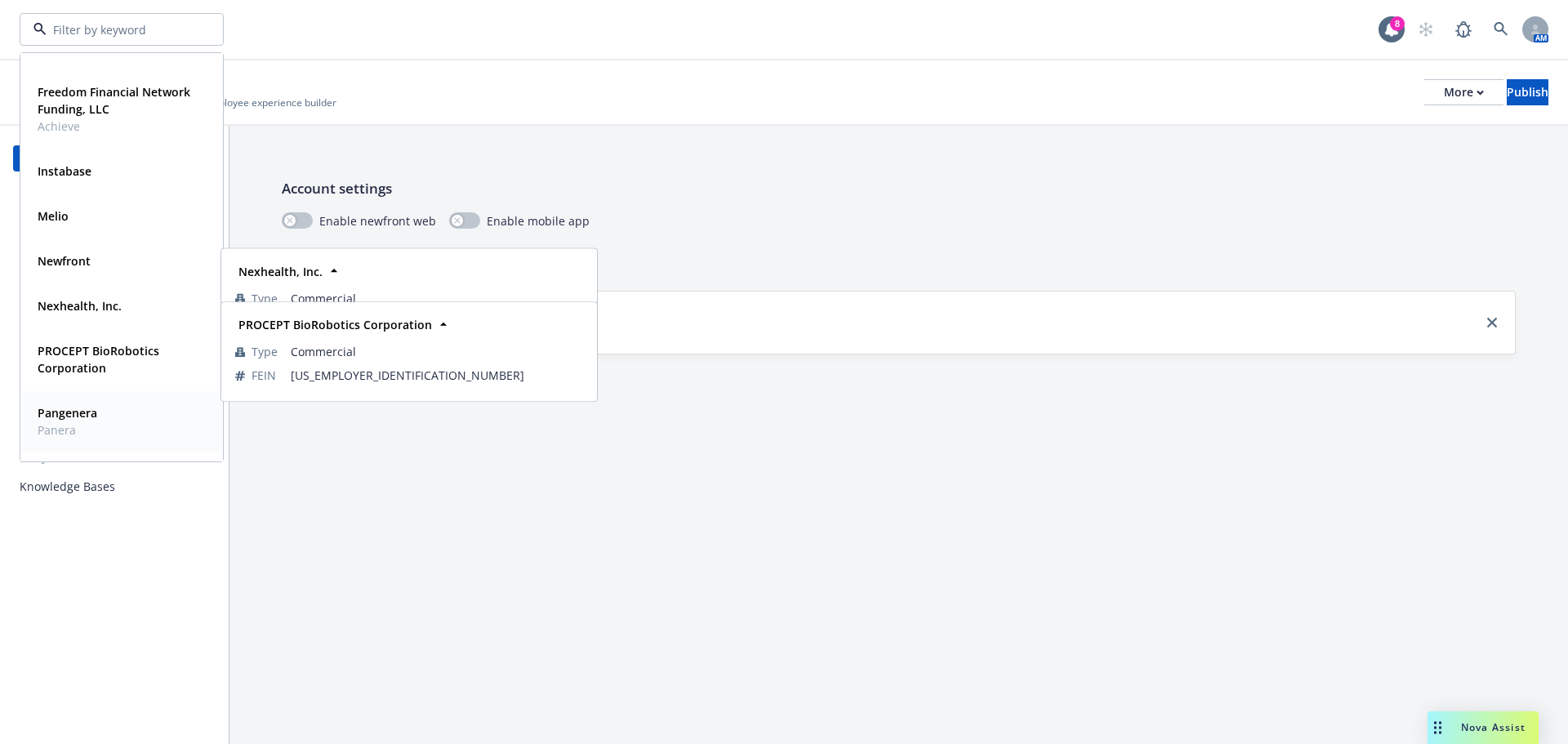
click at [84, 352] on strong "PROCEPT BioRobotics Corporation" at bounding box center [98, 359] width 122 height 33
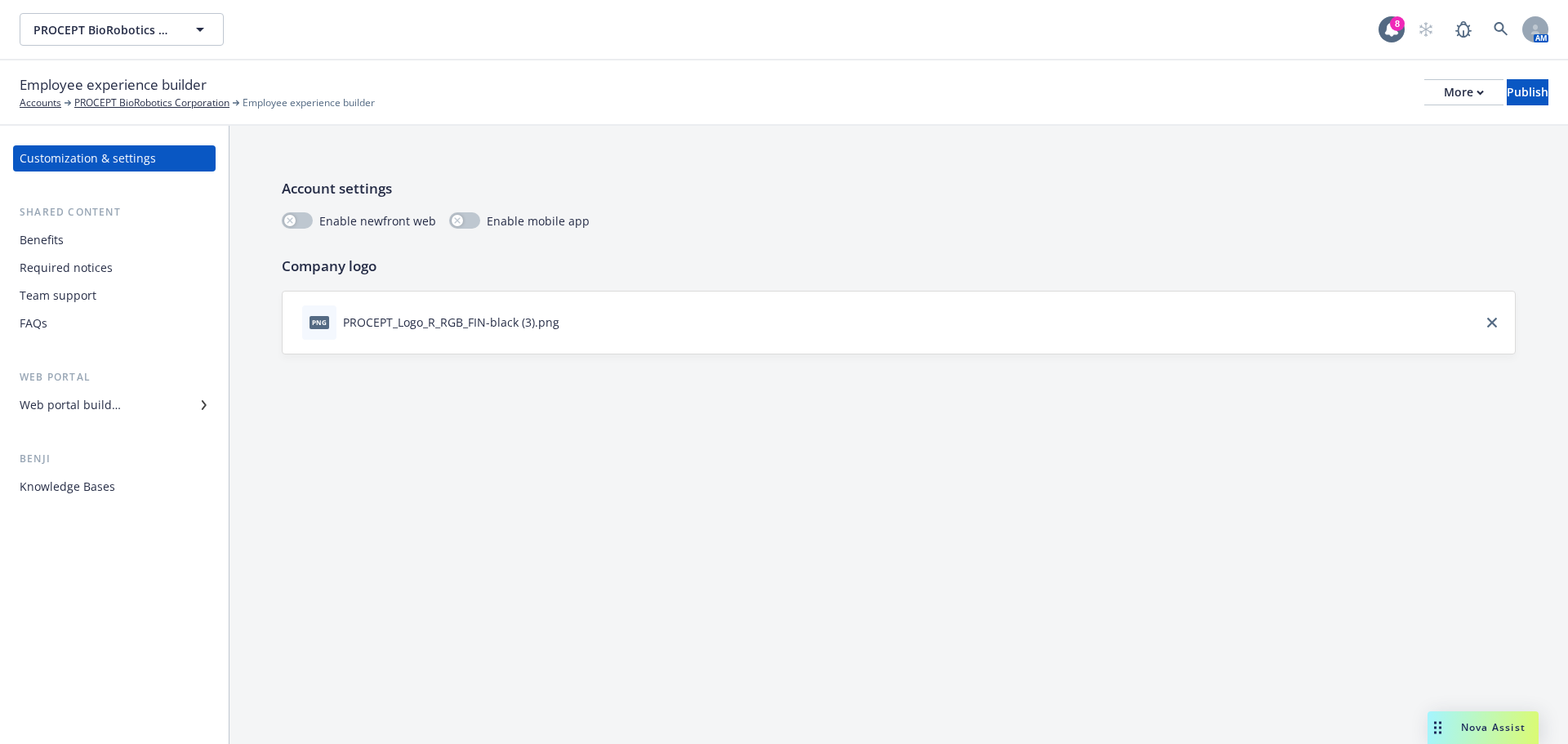
click at [60, 244] on div "Benefits" at bounding box center [42, 239] width 44 height 26
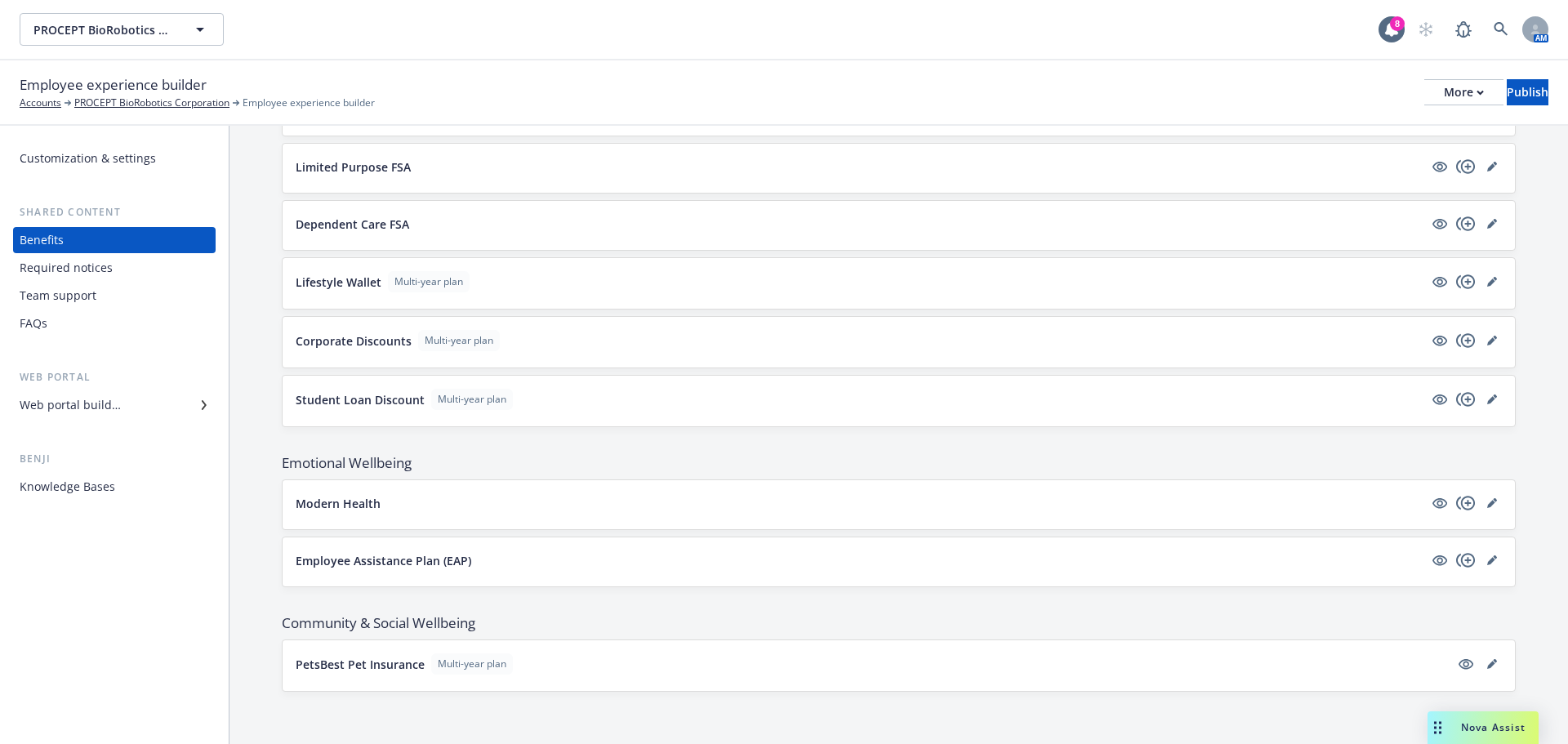
scroll to position [1240, 0]
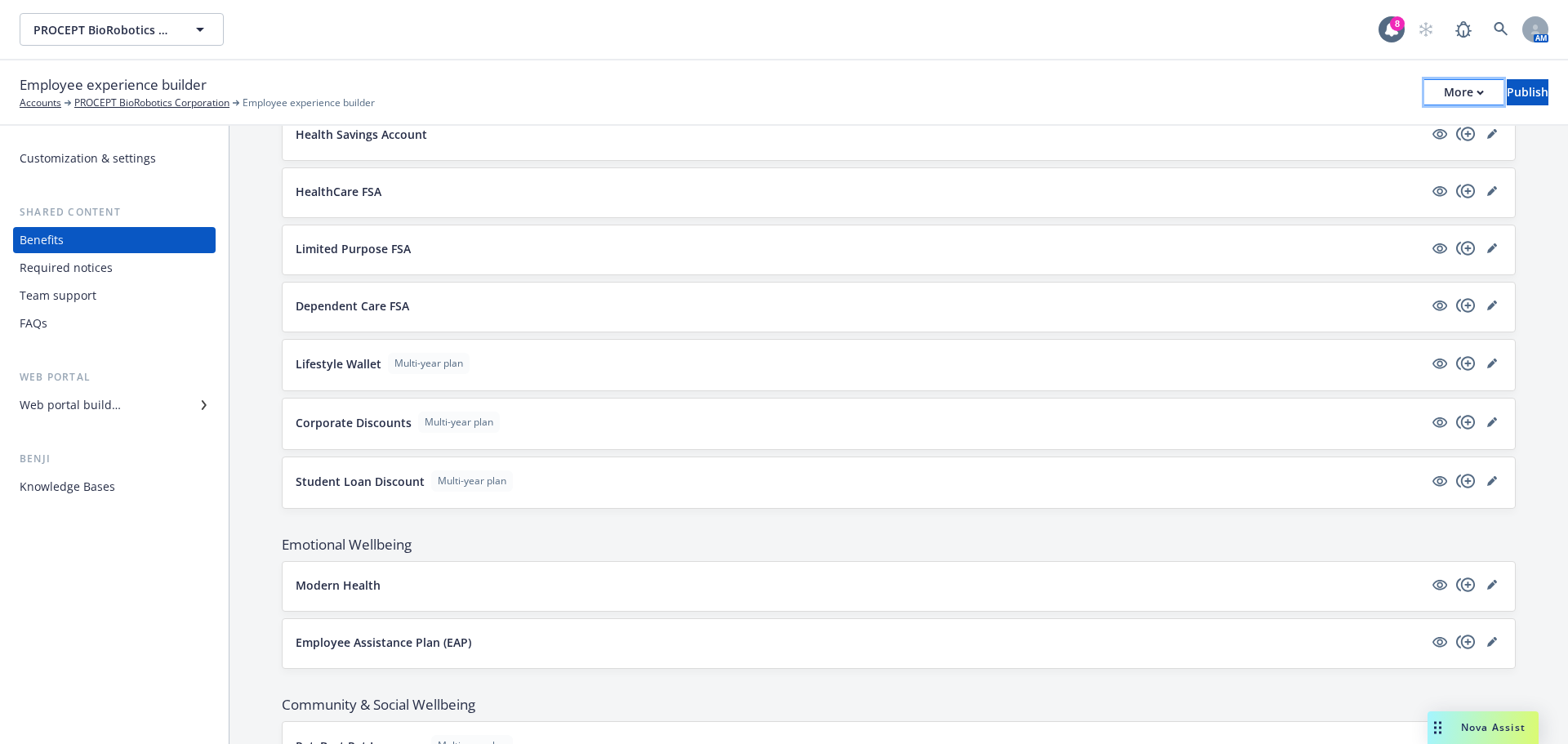
click at [1477, 92] on icon "button" at bounding box center [1480, 93] width 6 height 3
click at [1312, 123] on link "Copy preview link" at bounding box center [1329, 128] width 242 height 33
click at [1482, 428] on link "editPencil" at bounding box center [1492, 423] width 20 height 20
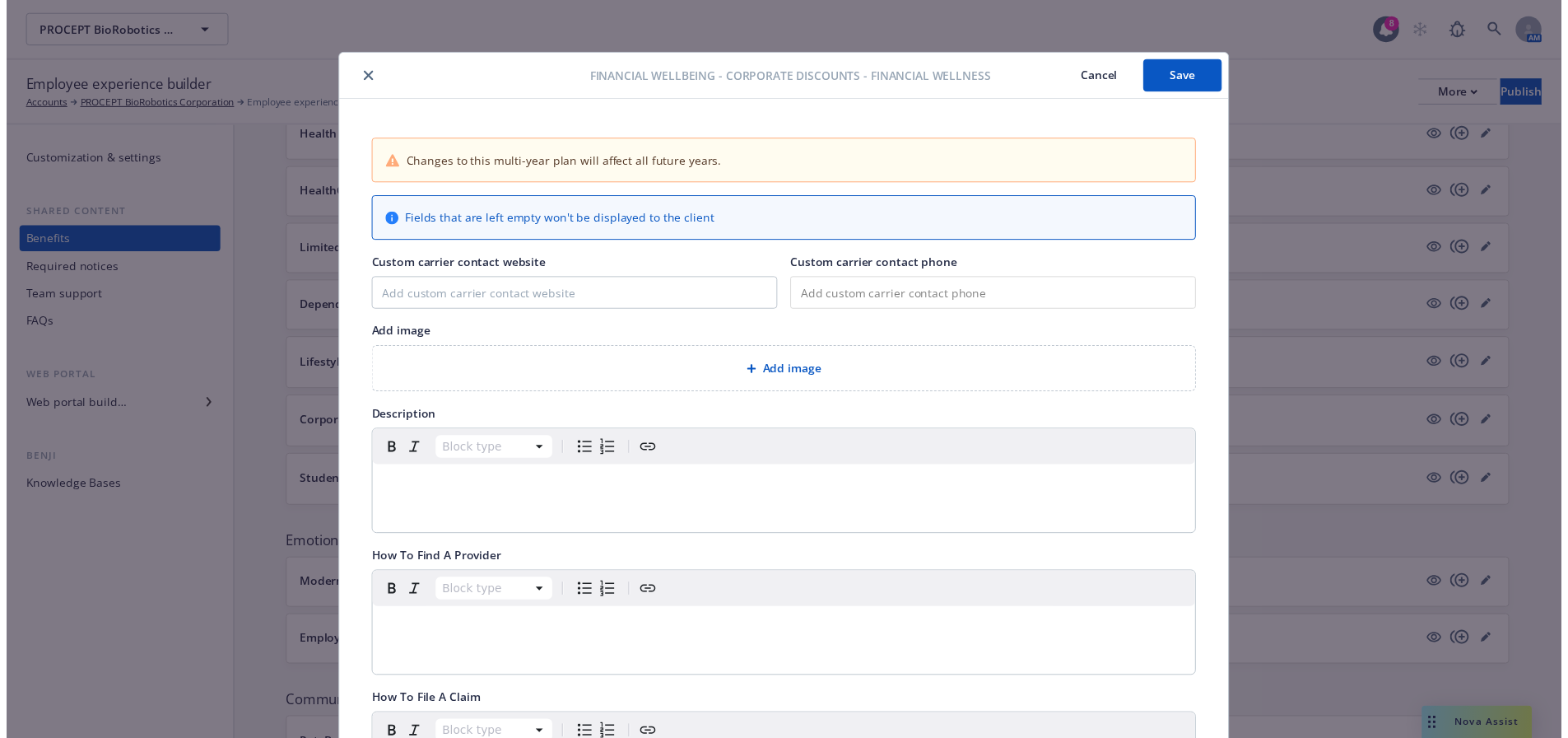
scroll to position [50, 0]
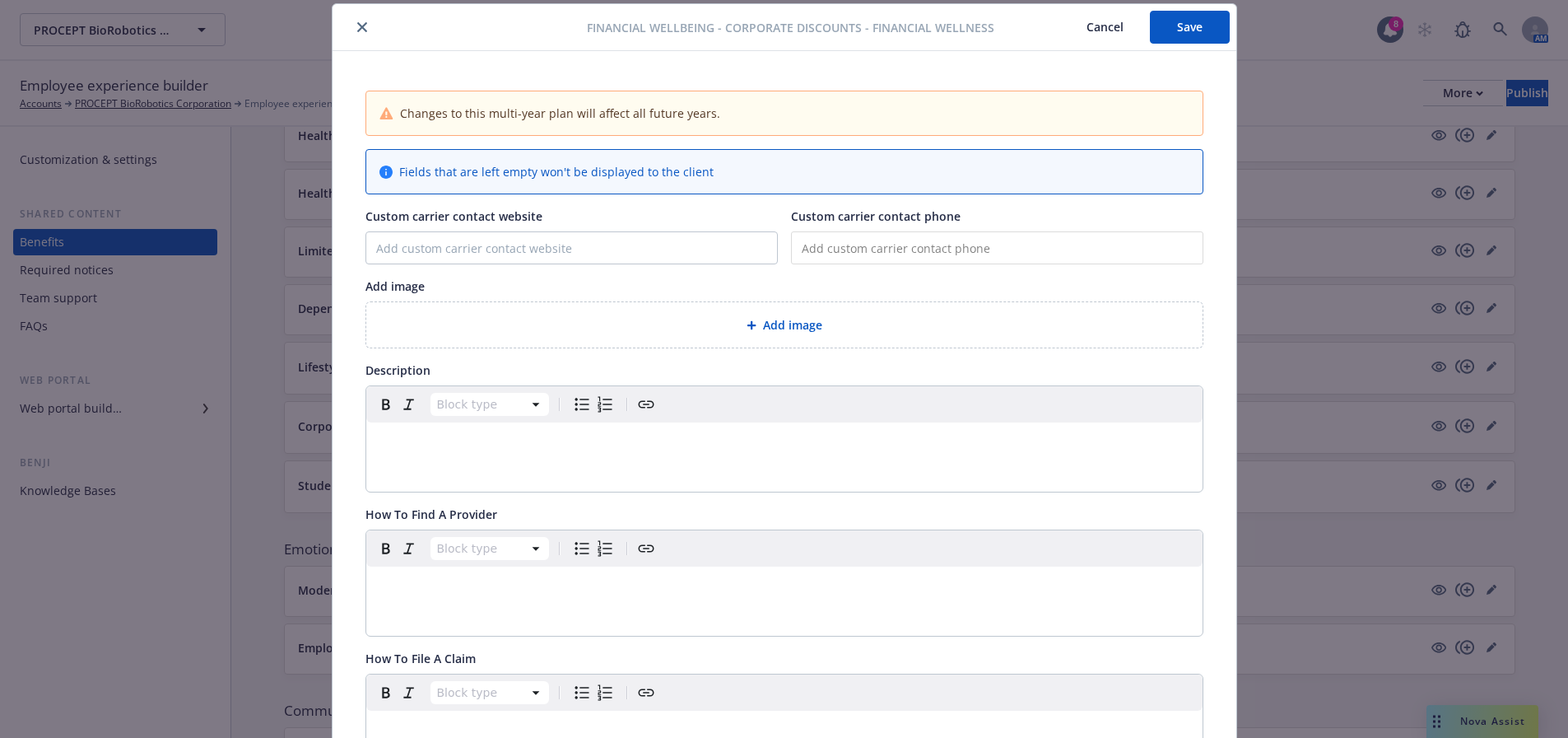
click at [892, 314] on div "Add image" at bounding box center [784, 325] width 836 height 45
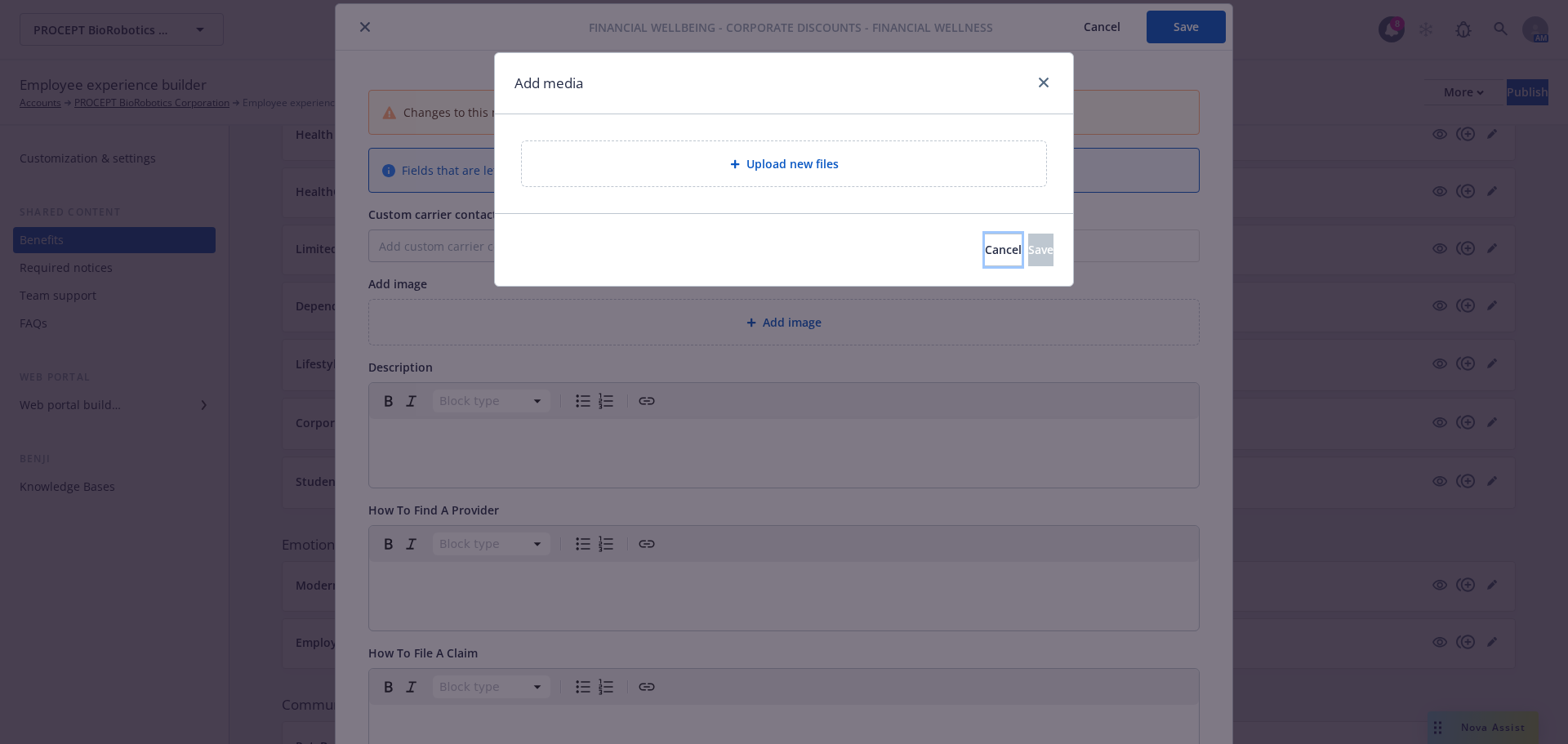
drag, startPoint x: 933, startPoint y: 244, endPoint x: 944, endPoint y: 279, distance: 36.7
click at [984, 244] on span "Cancel" at bounding box center [1003, 249] width 37 height 16
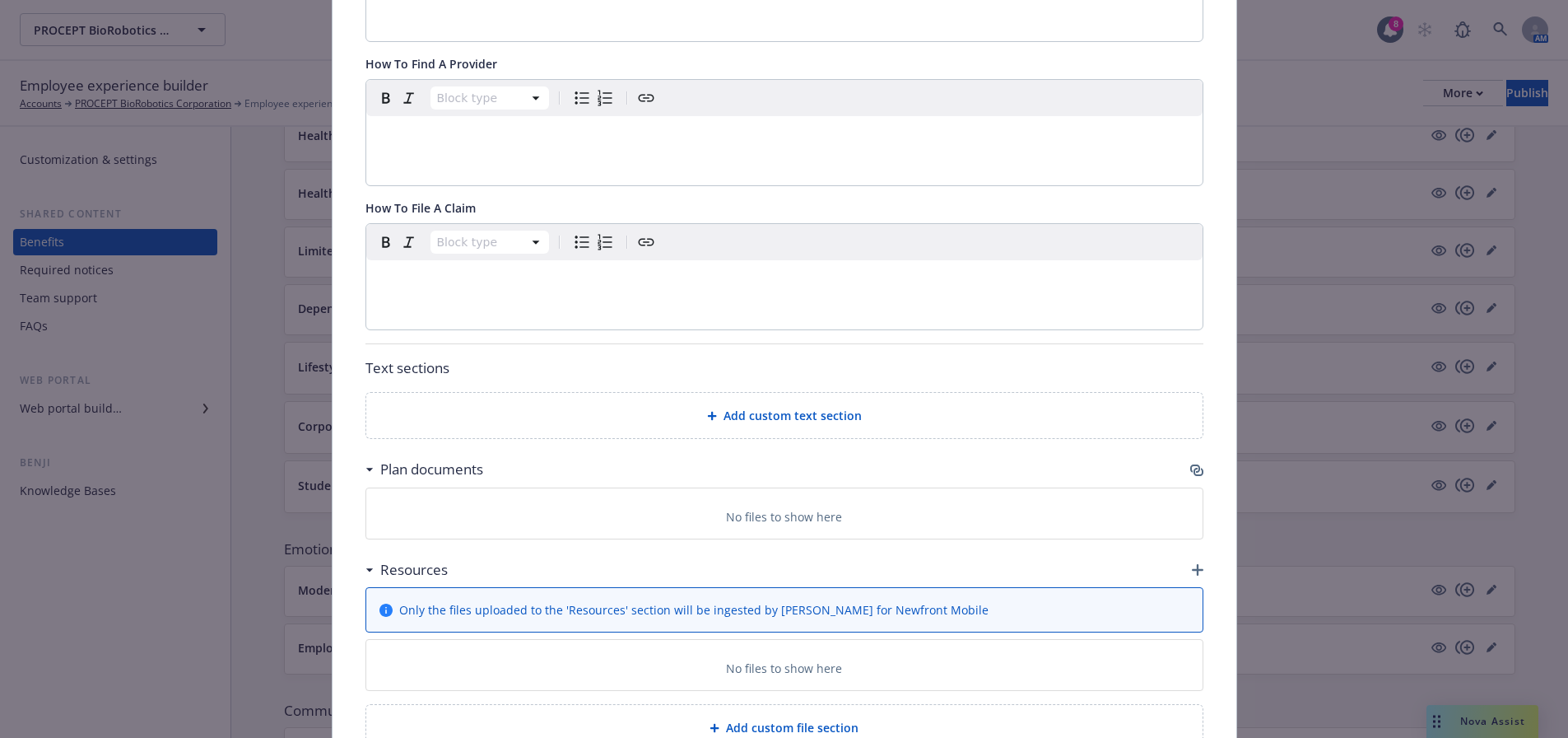
scroll to position [606, 0]
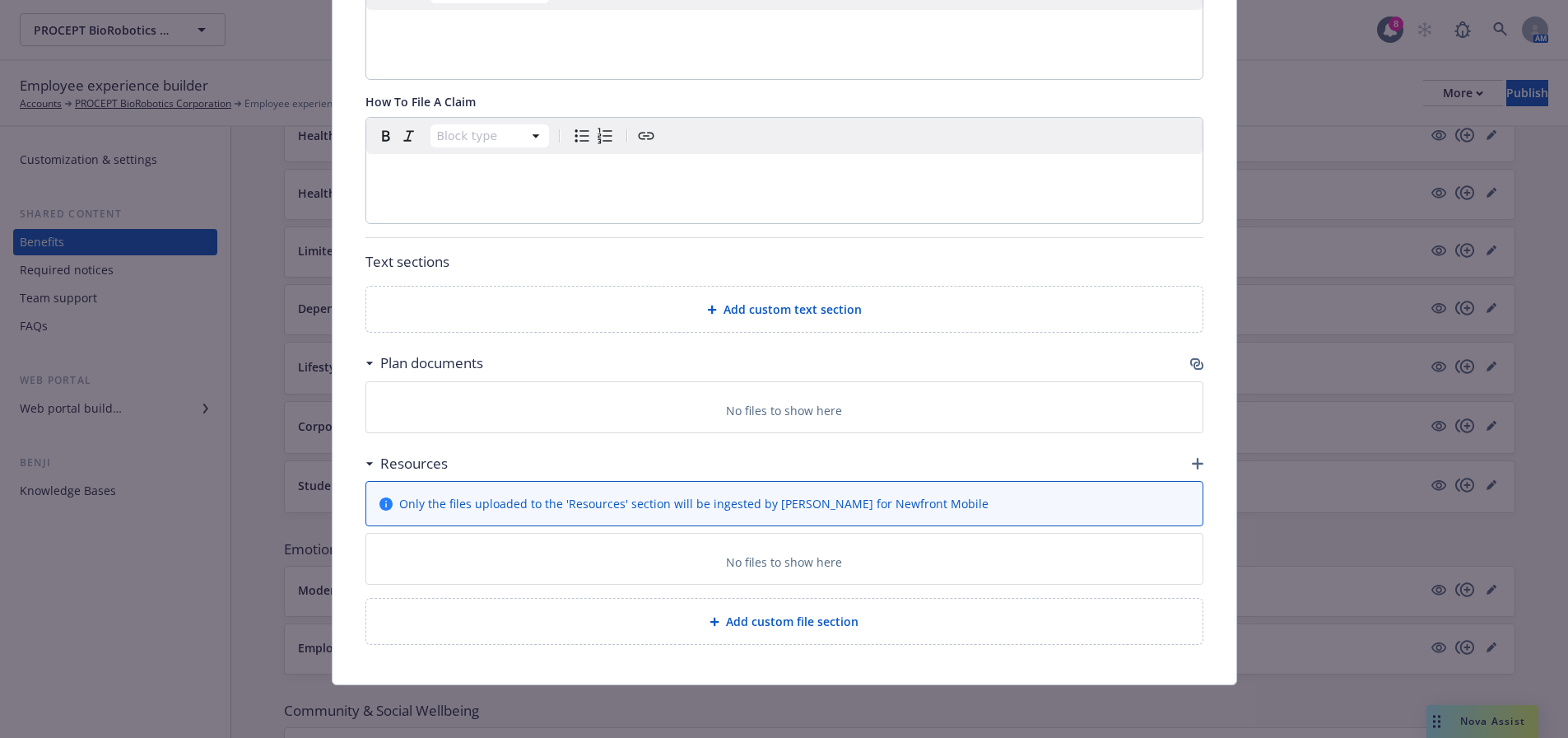
click at [1192, 465] on icon "button" at bounding box center [1197, 464] width 12 height 12
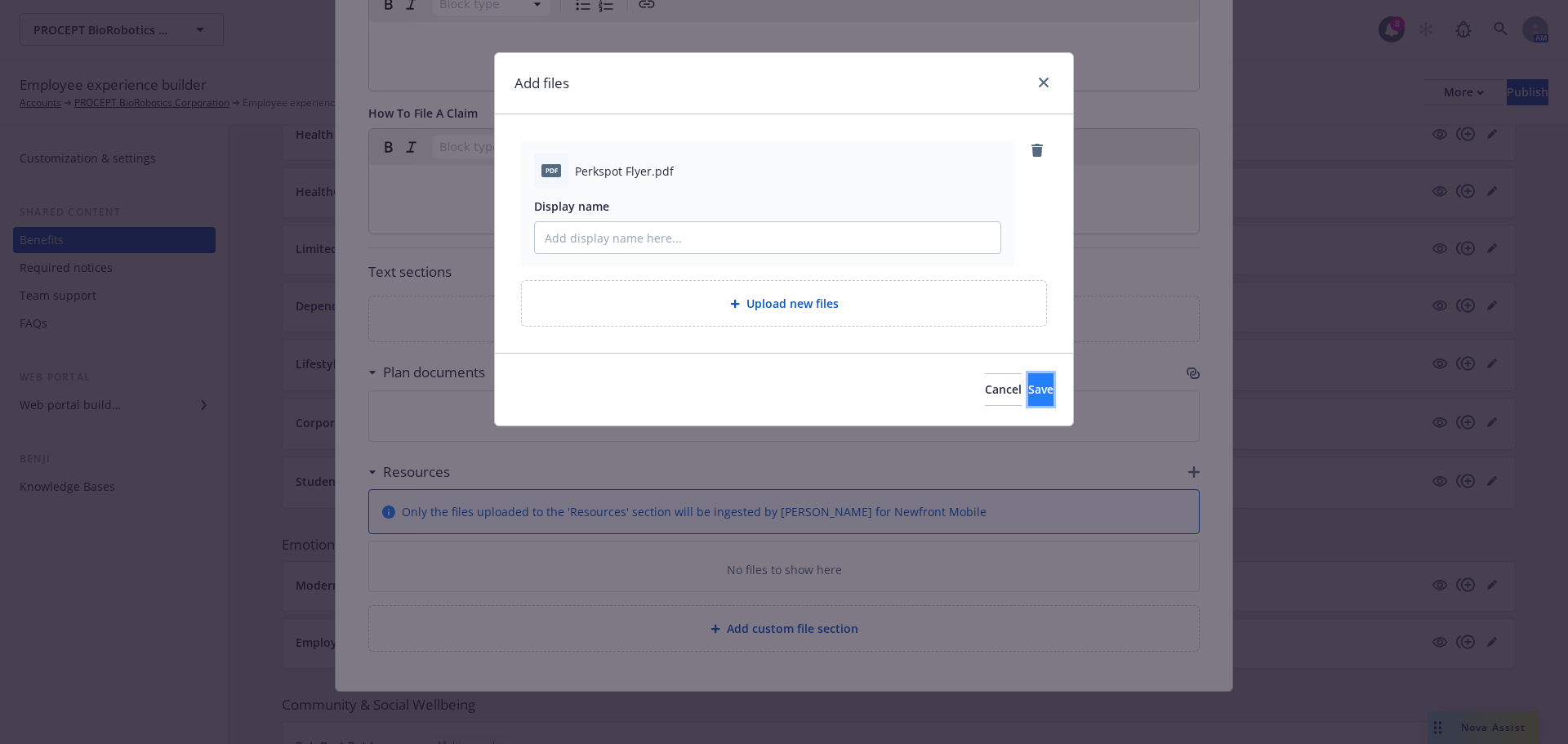
click at [1028, 386] on span "Save" at bounding box center [1040, 389] width 25 height 16
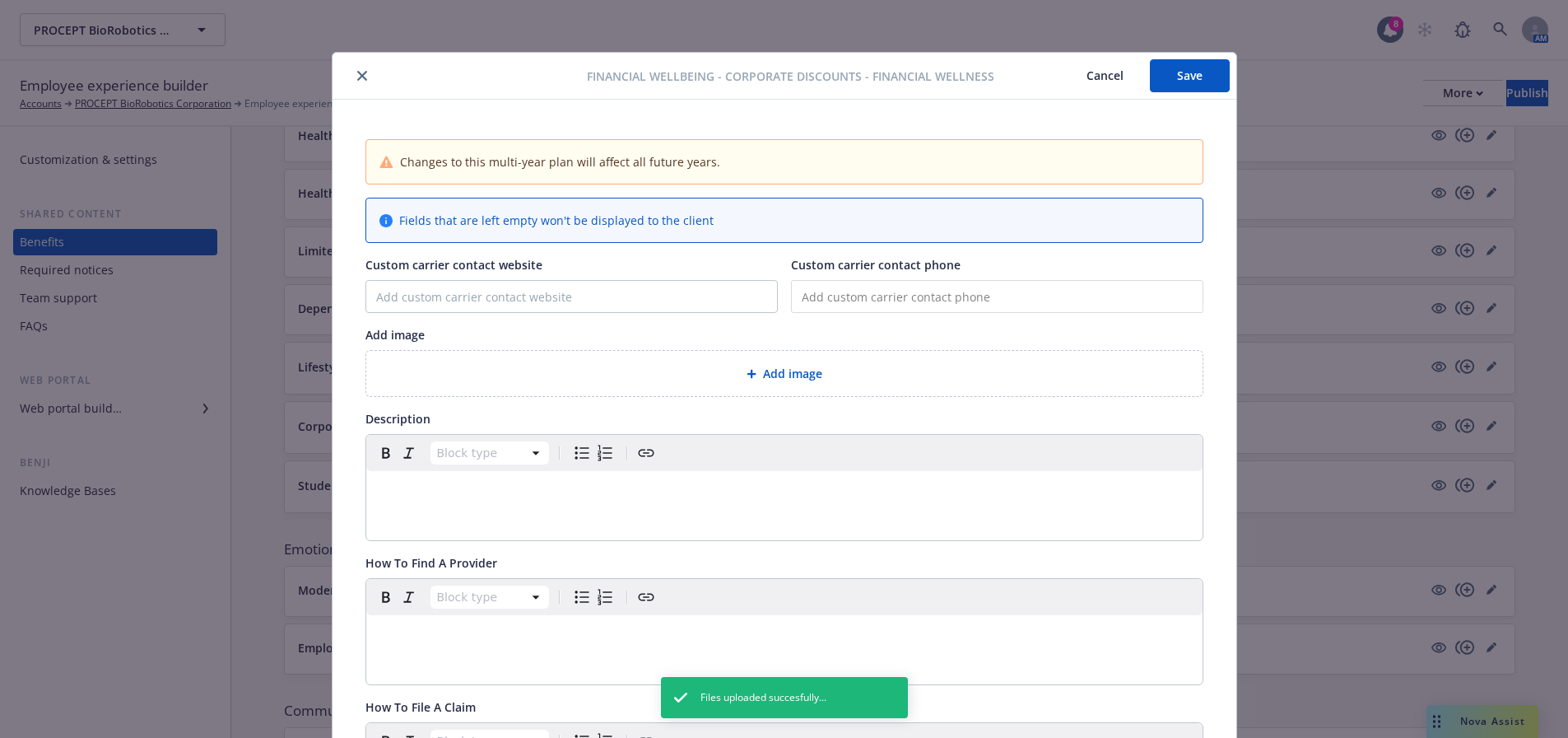
scroll to position [0, 0]
click at [580, 507] on div "editable markdown" at bounding box center [784, 491] width 836 height 40
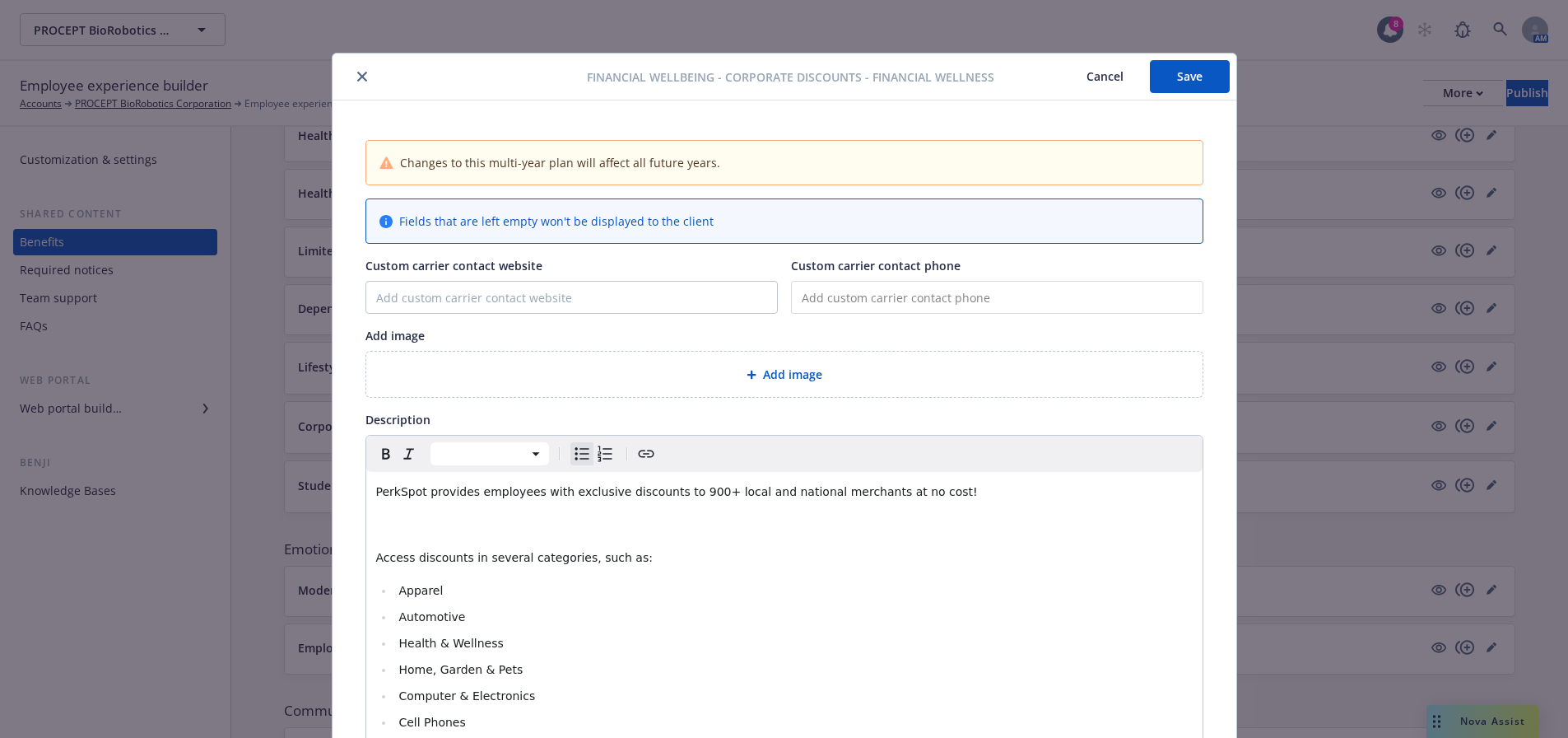
scroll to position [71, 0]
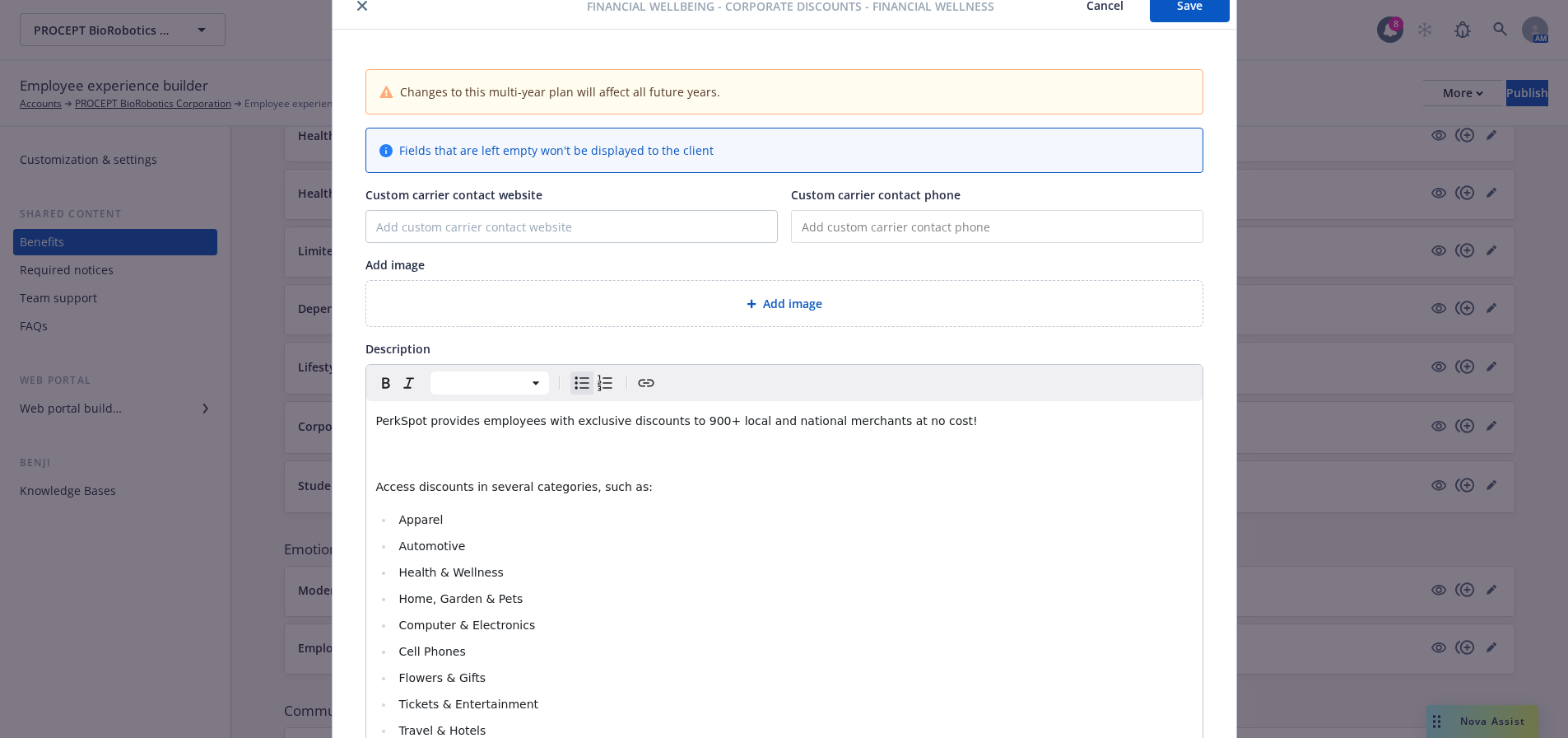
click at [1056, 313] on div "Add image" at bounding box center [784, 303] width 836 height 45
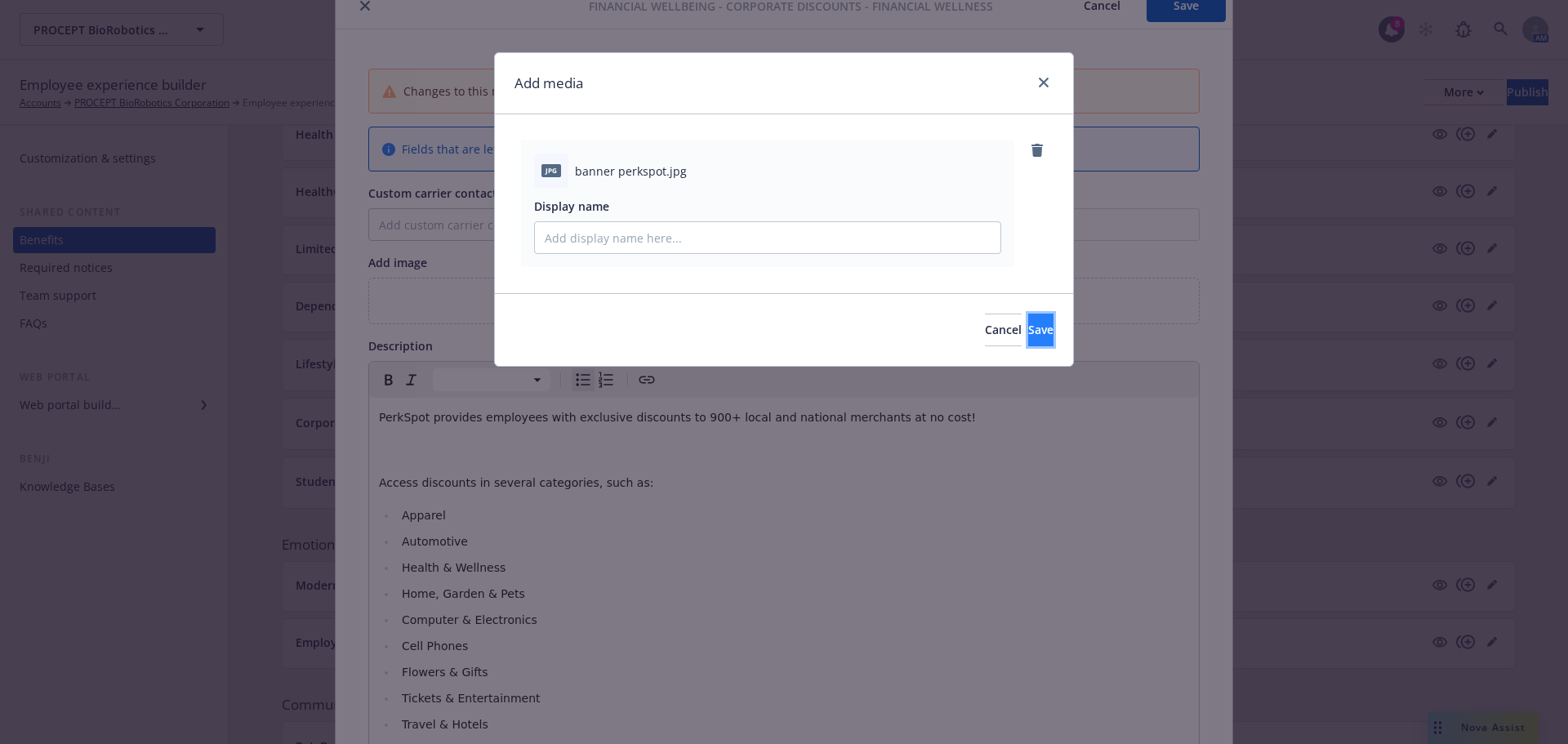
click at [1028, 327] on span "Save" at bounding box center [1040, 329] width 25 height 16
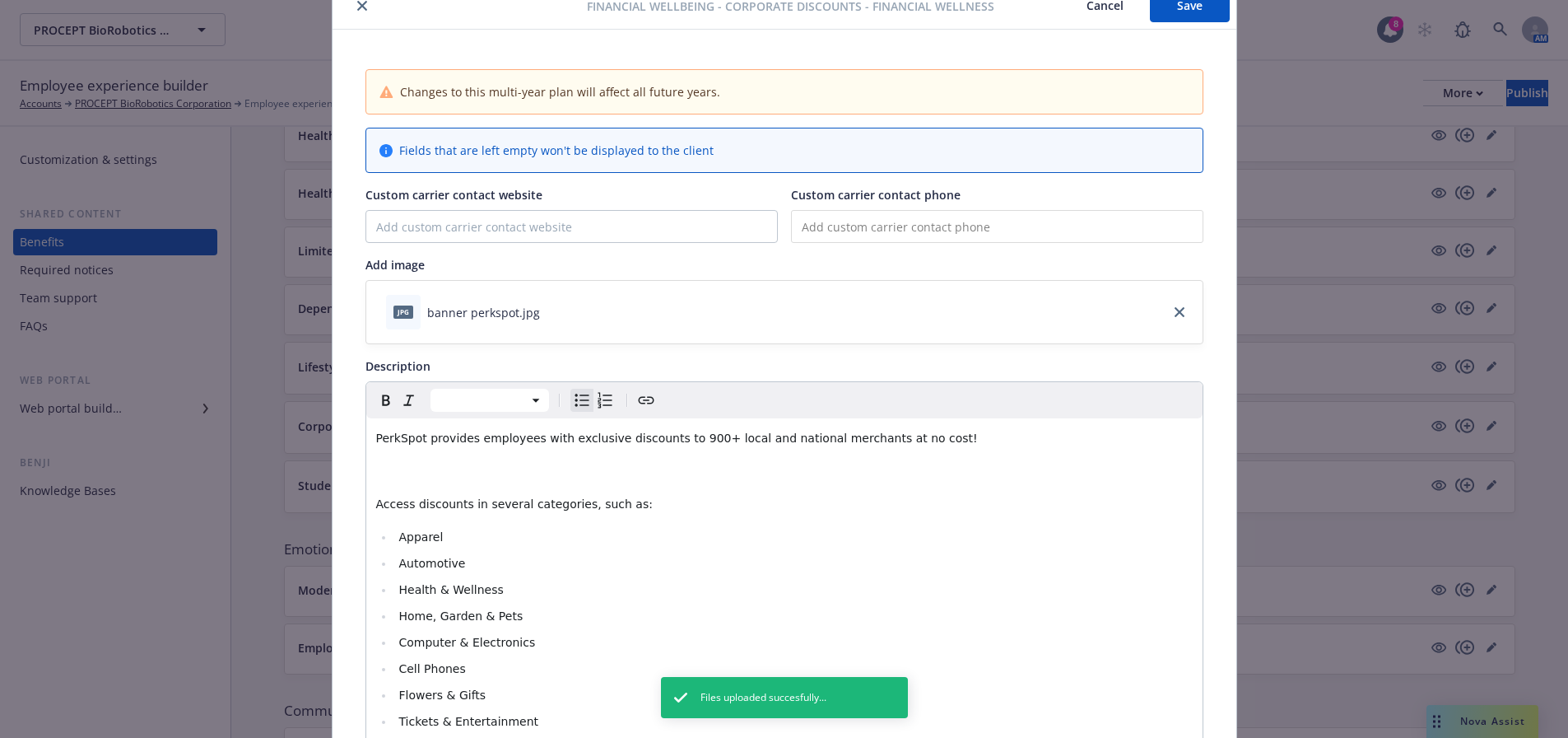
click at [713, 476] on p "editable markdown" at bounding box center [785, 472] width 817 height 20
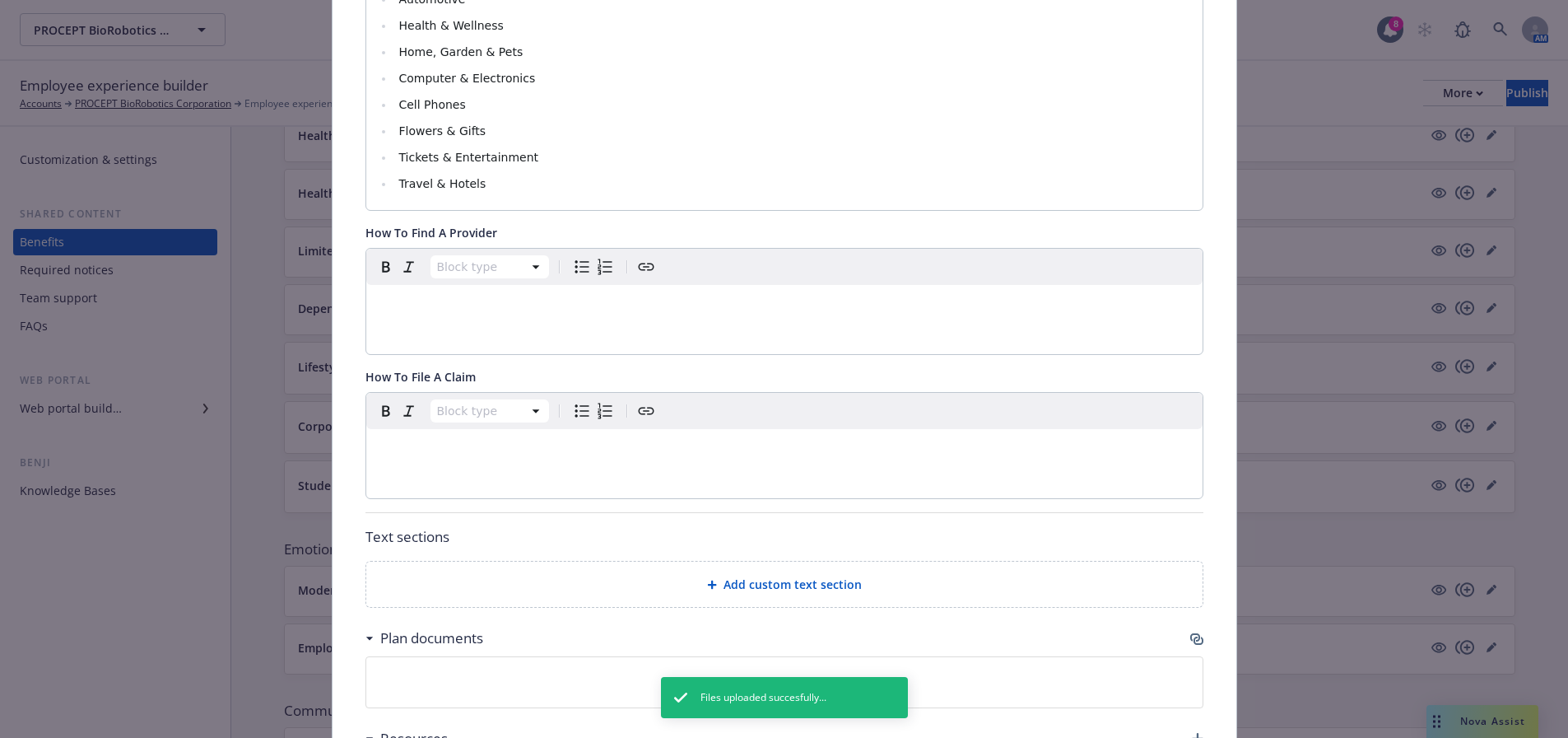
scroll to position [896, 0]
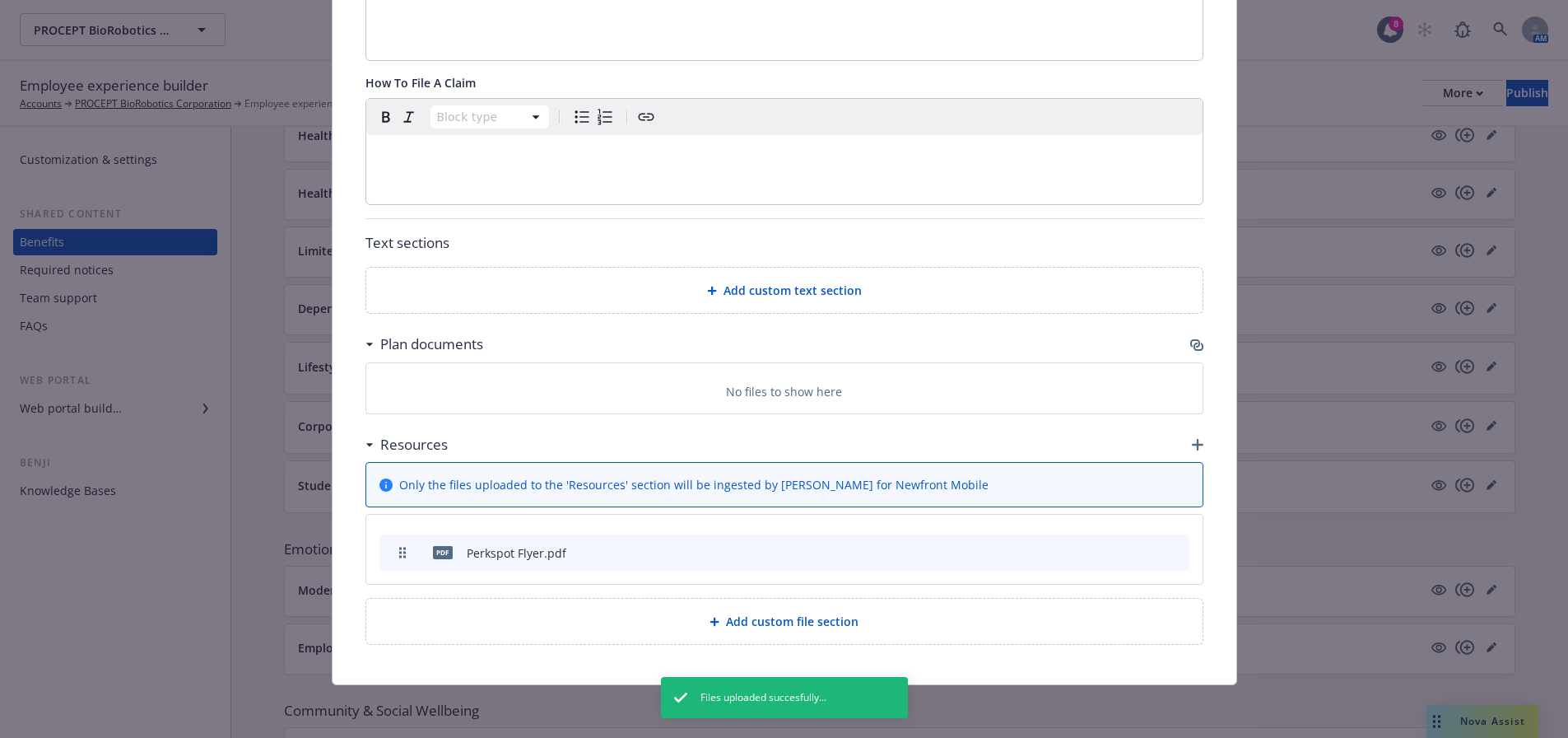
click at [795, 287] on span "Add custom text section" at bounding box center [792, 290] width 139 height 18
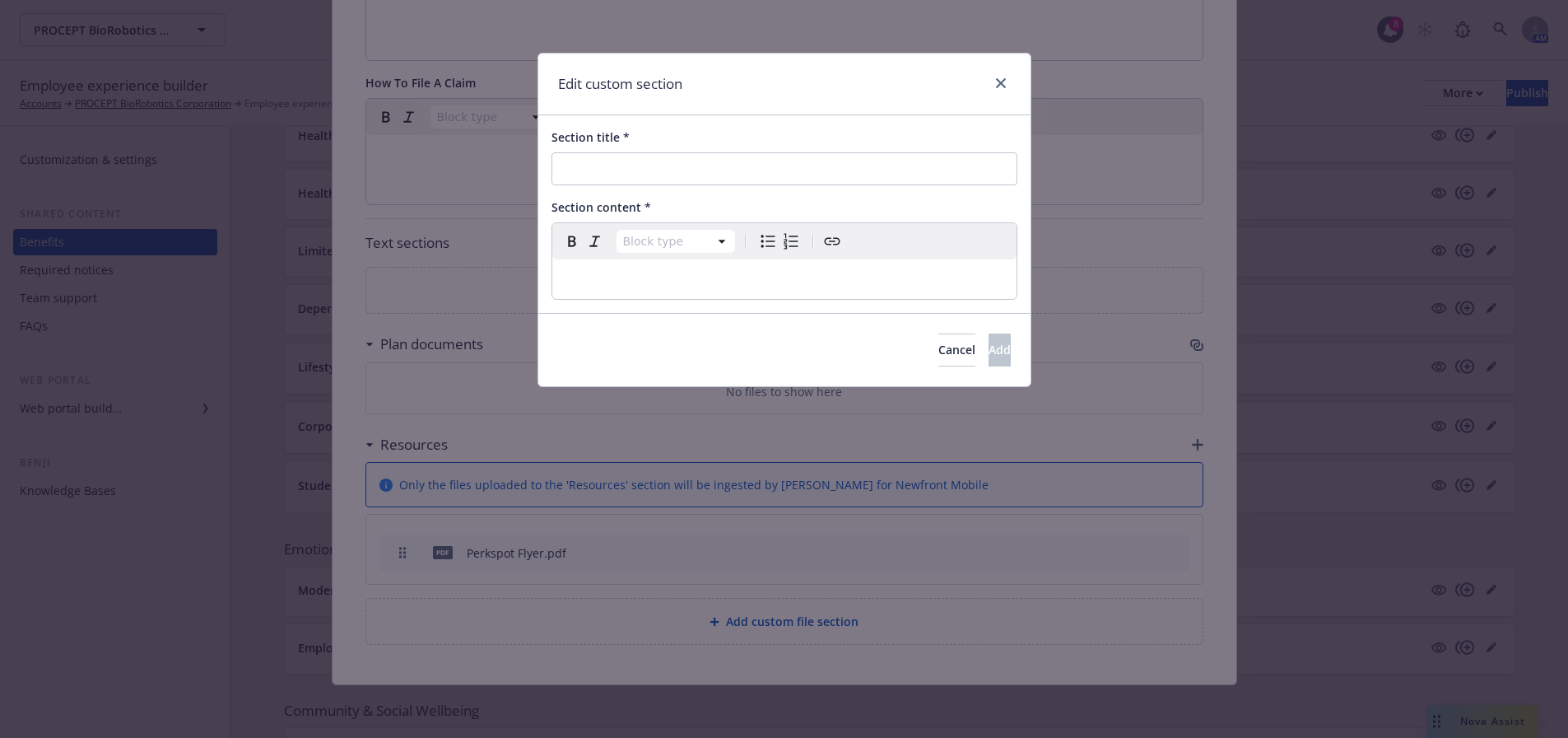
scroll to position [883, 0]
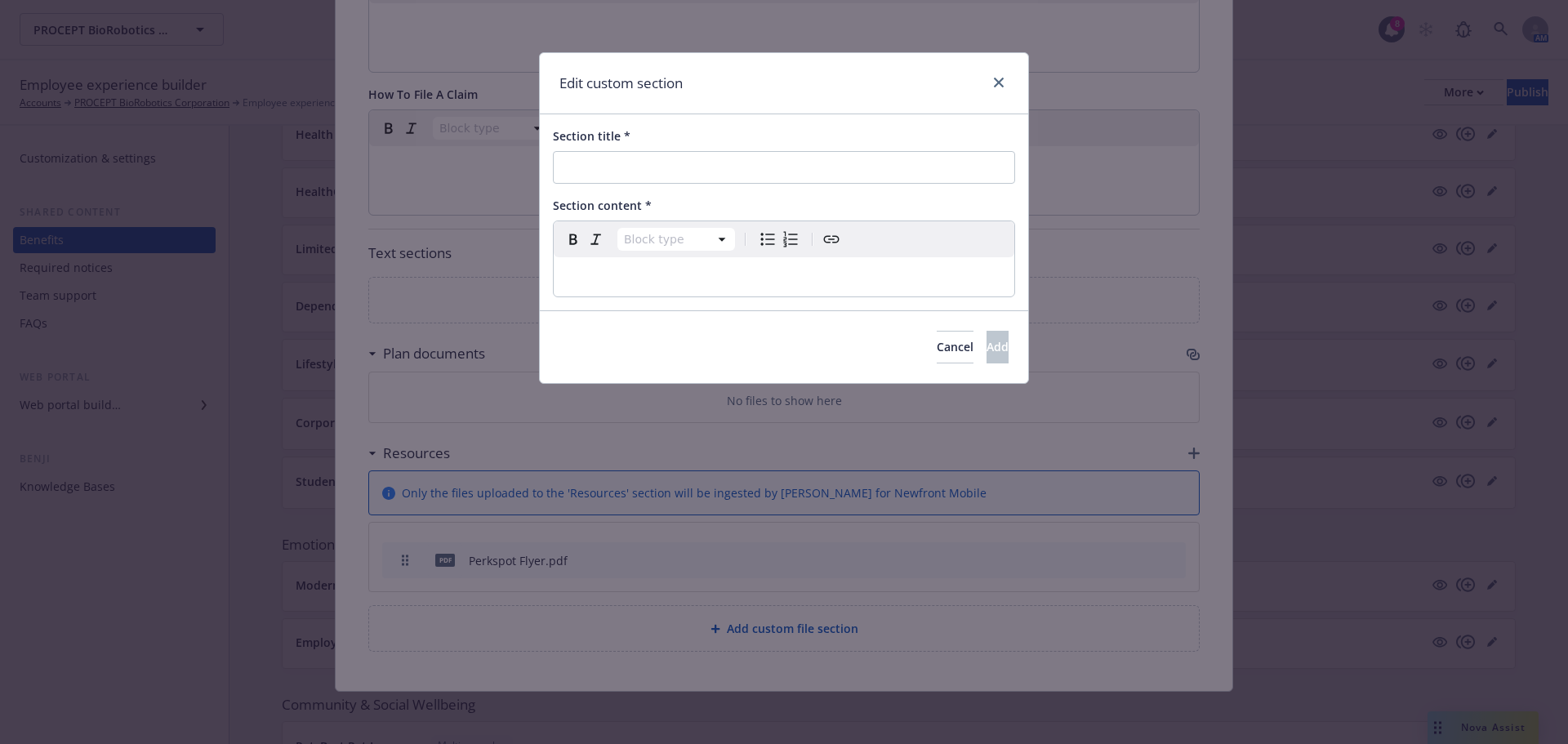
click at [800, 305] on div "Section title * Section content * Block type Paragraph Heading 1 Heading 2 Head…" at bounding box center [784, 212] width 488 height 196
click at [811, 289] on div "editable markdown" at bounding box center [784, 277] width 460 height 39
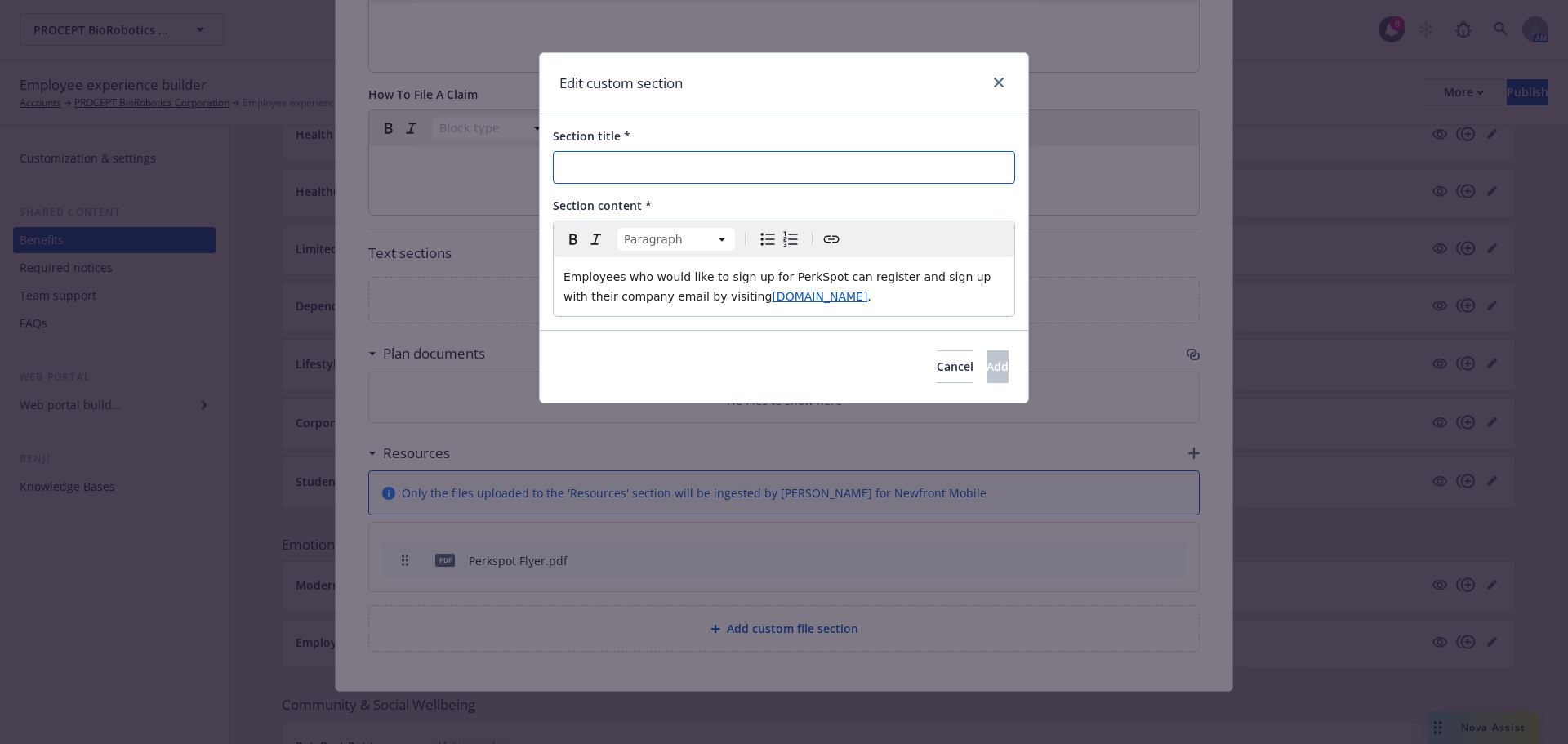
click at [894, 175] on input "Section title *" at bounding box center [784, 167] width 462 height 33
paste input "How To Enroll"
type input "How To Enroll"
click at [986, 368] on span "Add" at bounding box center [997, 366] width 22 height 16
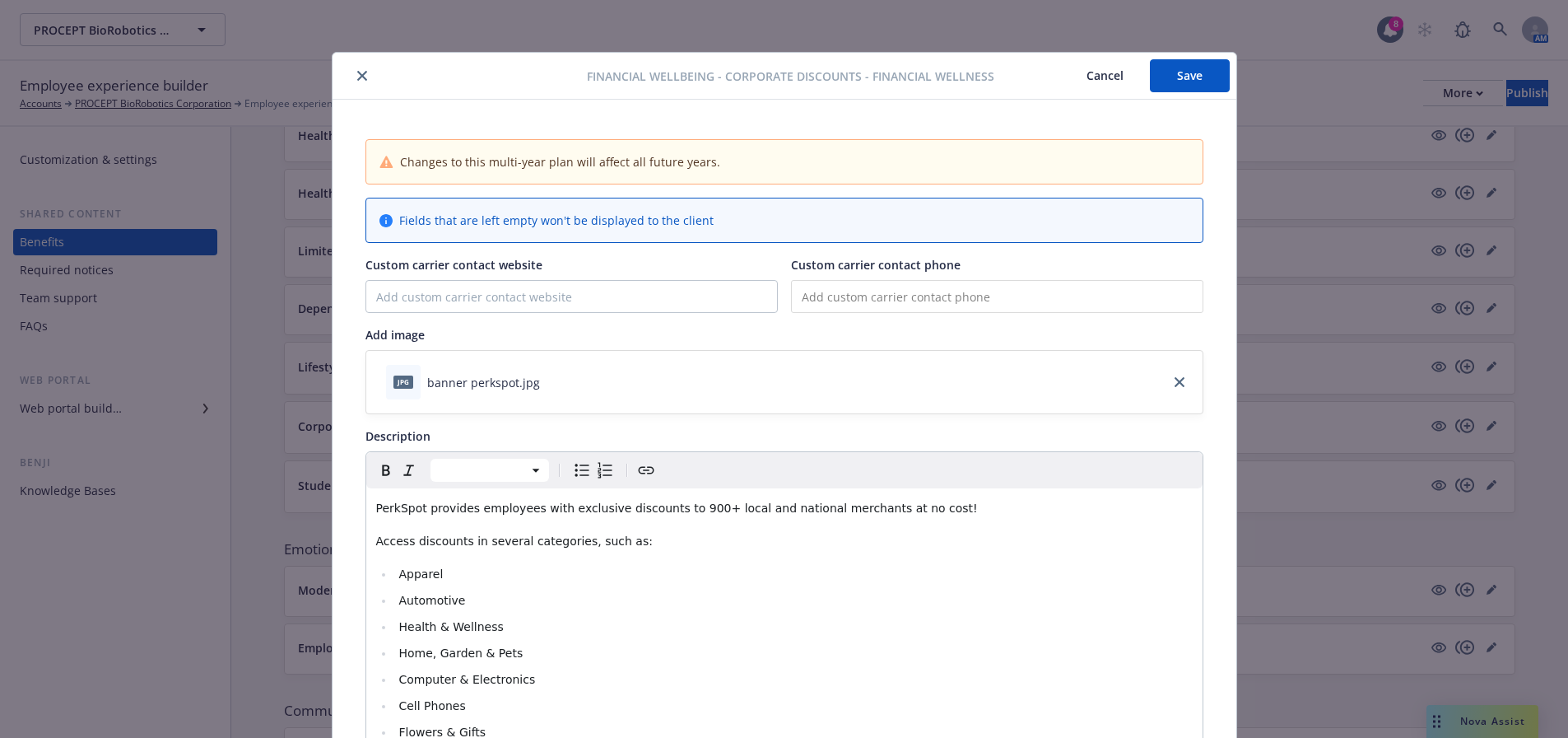
scroll to position [0, 0]
click at [563, 288] on input "Custom carrier contact website" at bounding box center [571, 297] width 411 height 31
paste input "newfront.perkspot.com"
type input "newfront.perkspot.com"
click at [1192, 80] on button "Save" at bounding box center [1189, 76] width 80 height 33
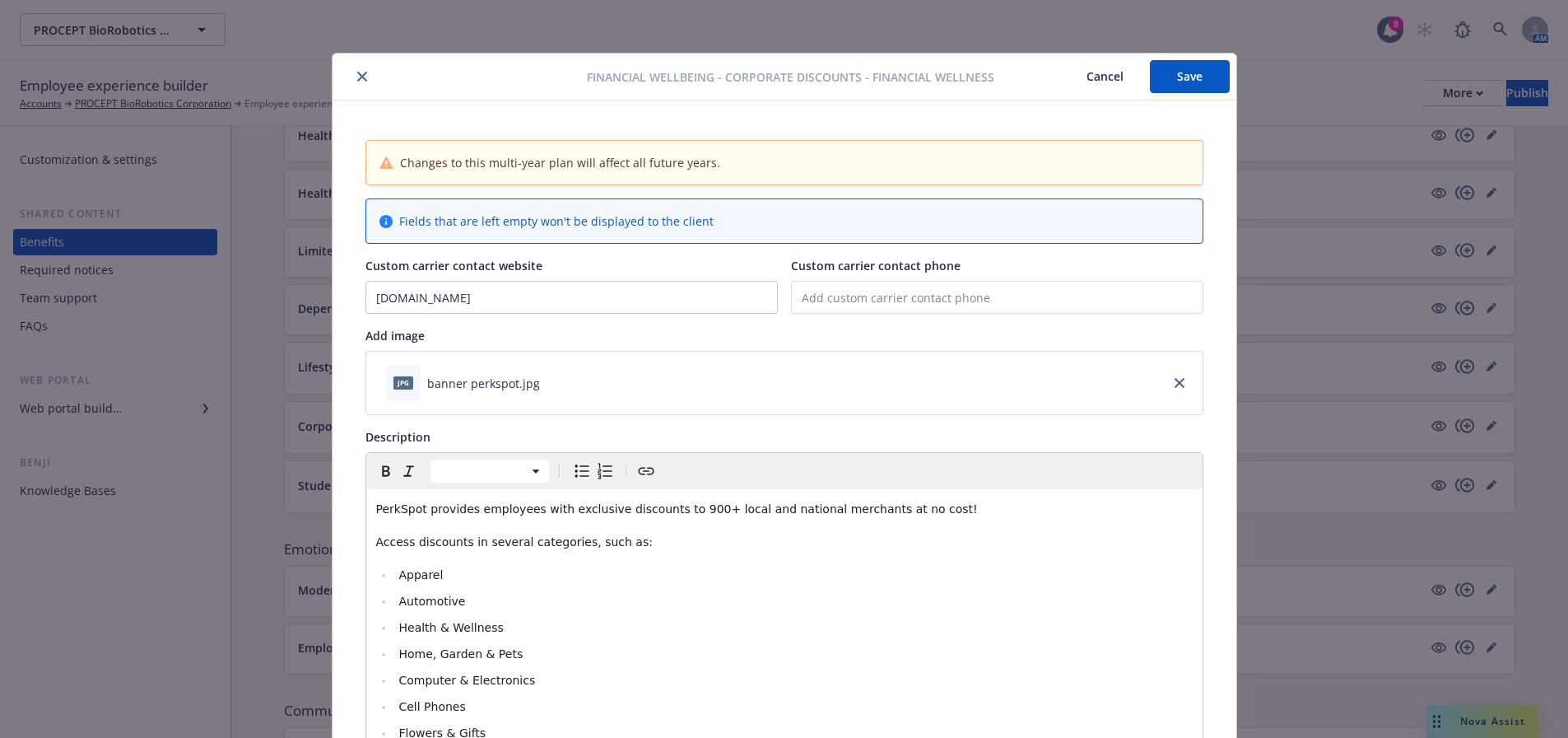
click at [1086, 79] on button "Cancel" at bounding box center [1105, 76] width 90 height 33
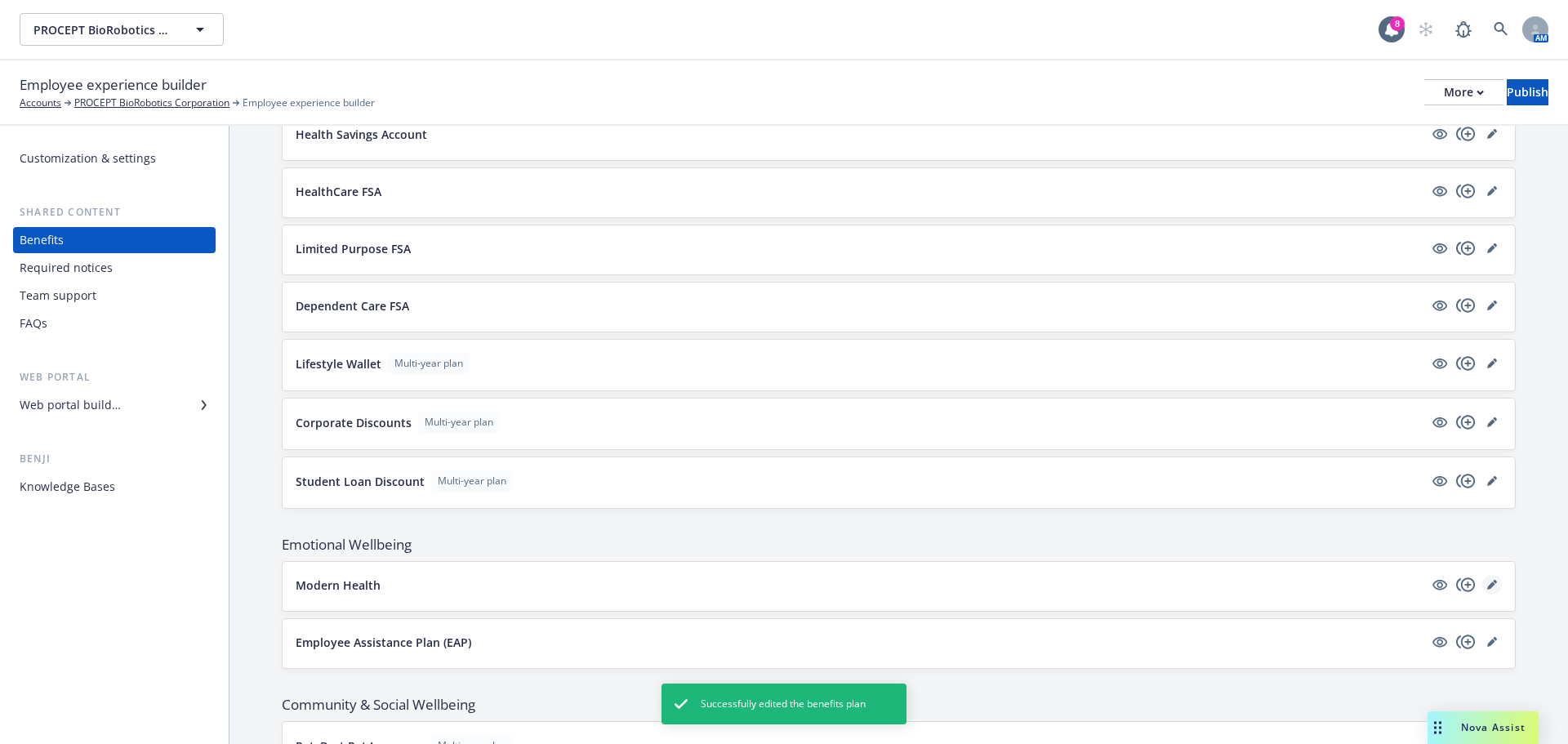
click at [1487, 583] on icon "editPencil" at bounding box center [1492, 586] width 10 height 10
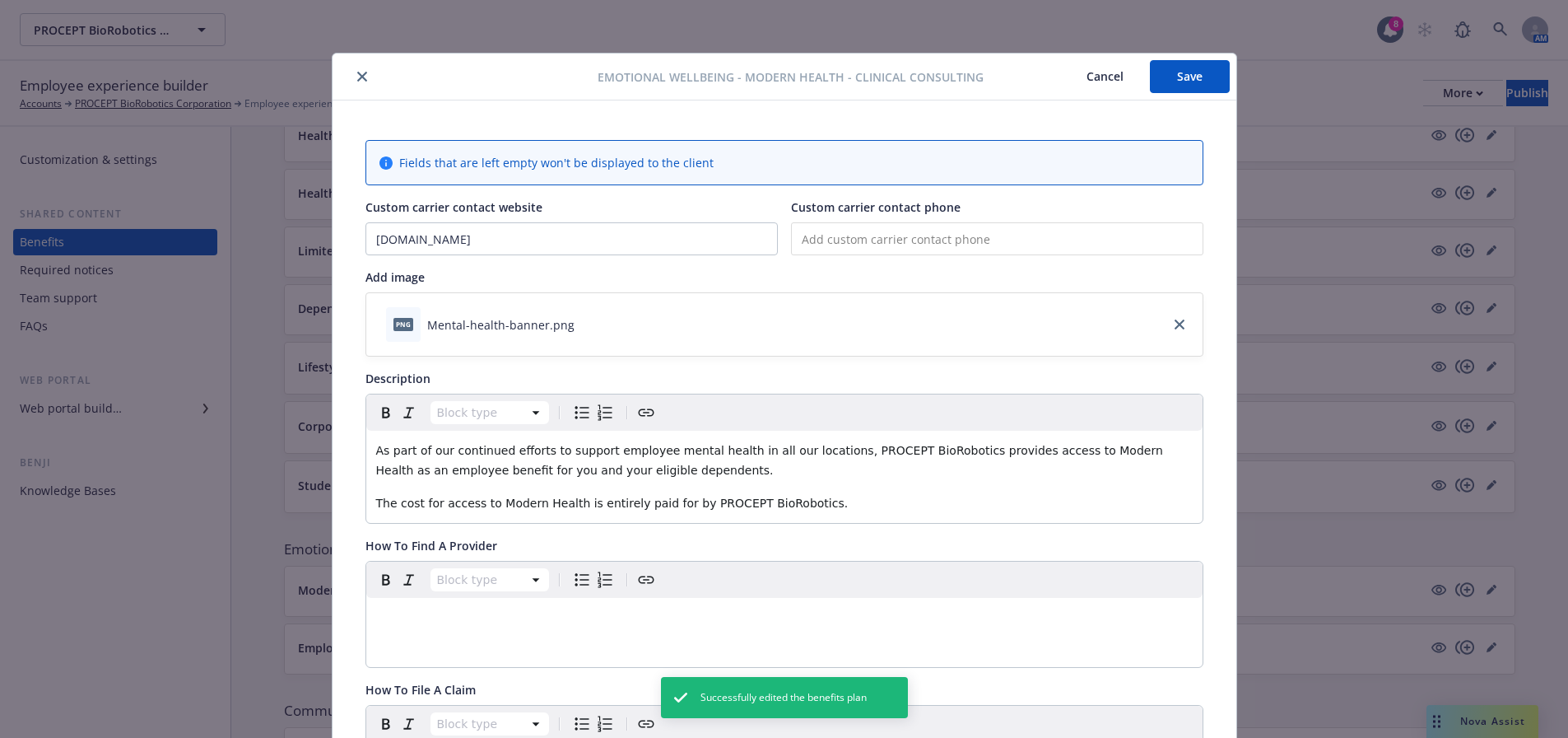
scroll to position [50, 0]
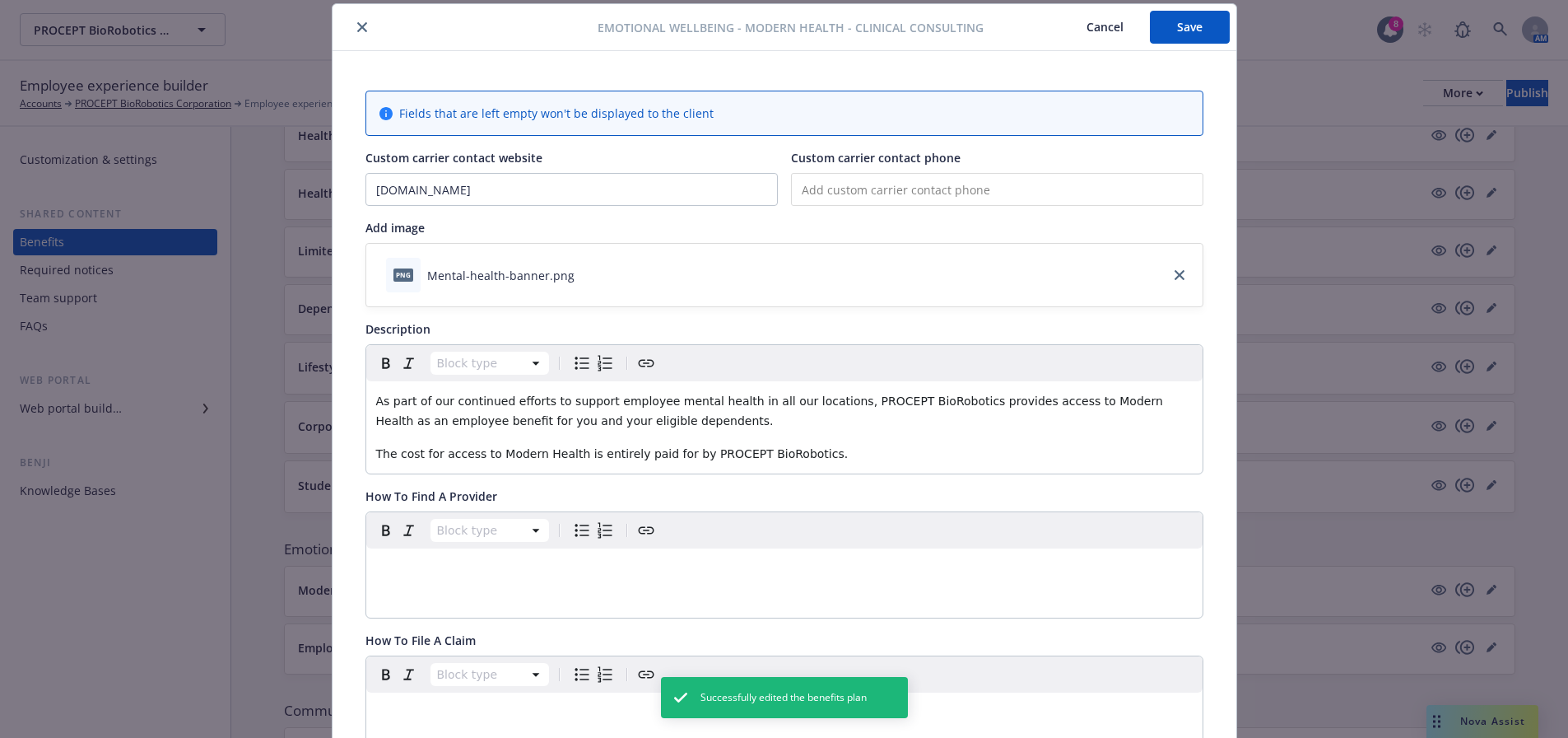
click at [1116, 31] on button "Cancel" at bounding box center [1105, 27] width 90 height 33
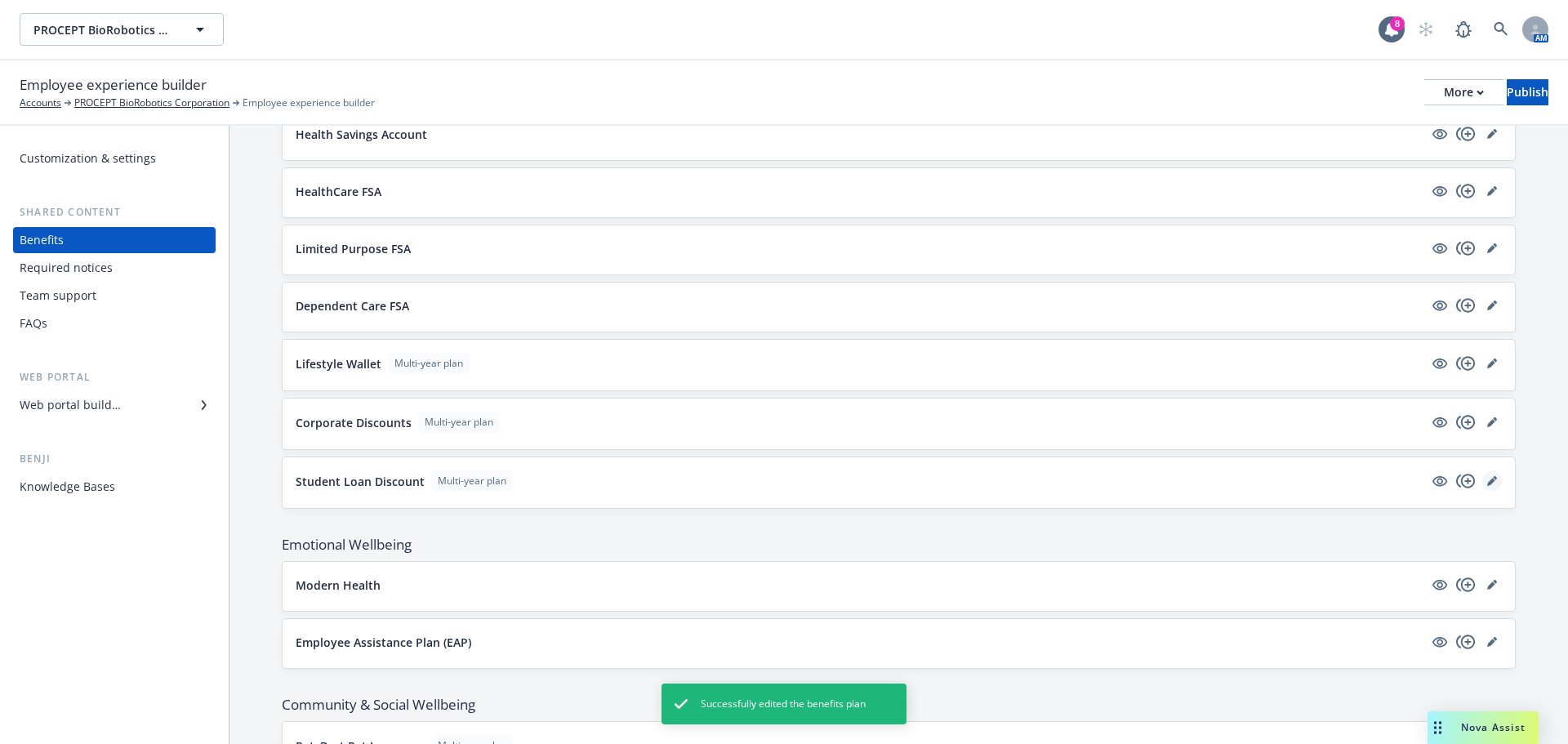
click at [1487, 480] on icon "editPencil" at bounding box center [1491, 482] width 8 height 8
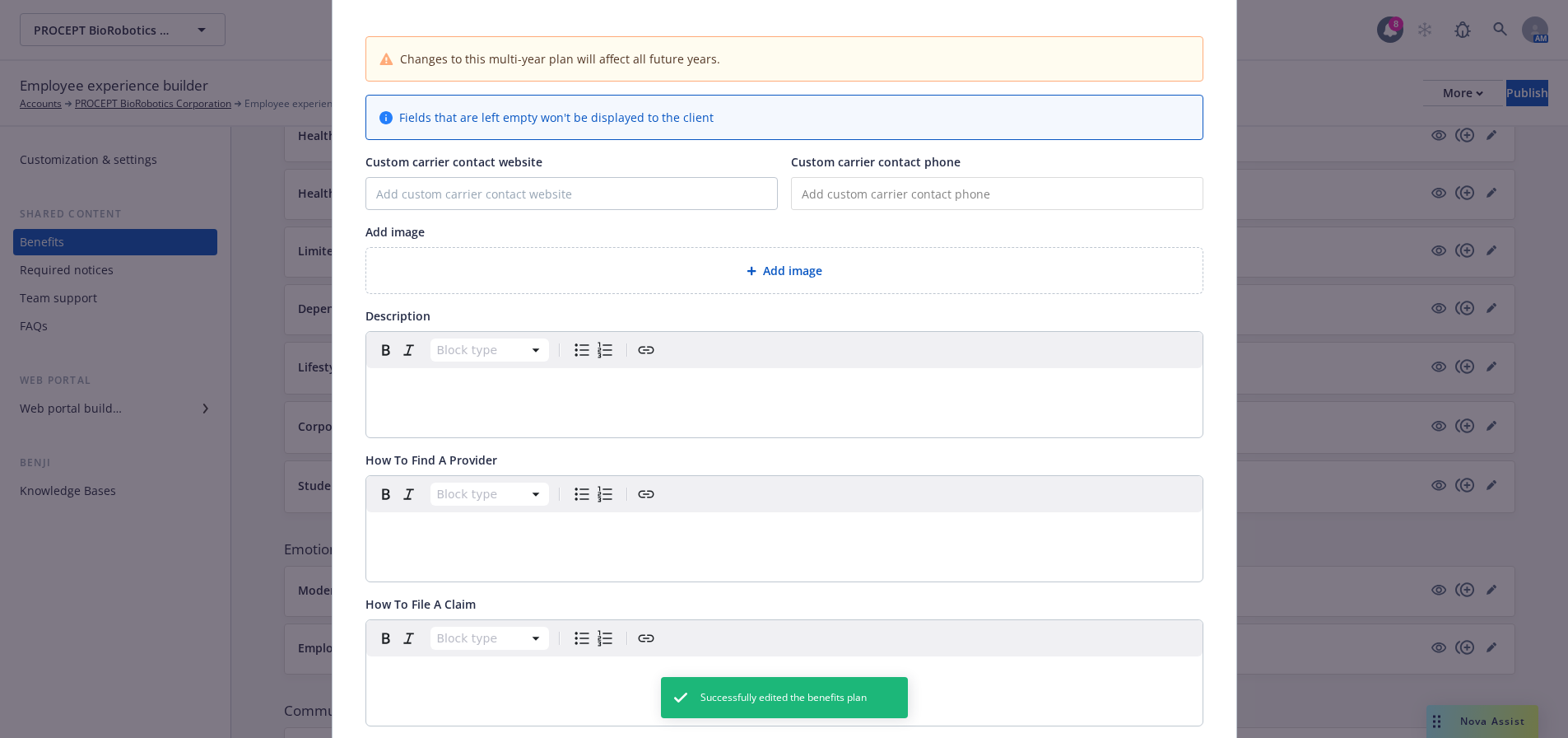
scroll to position [132, 0]
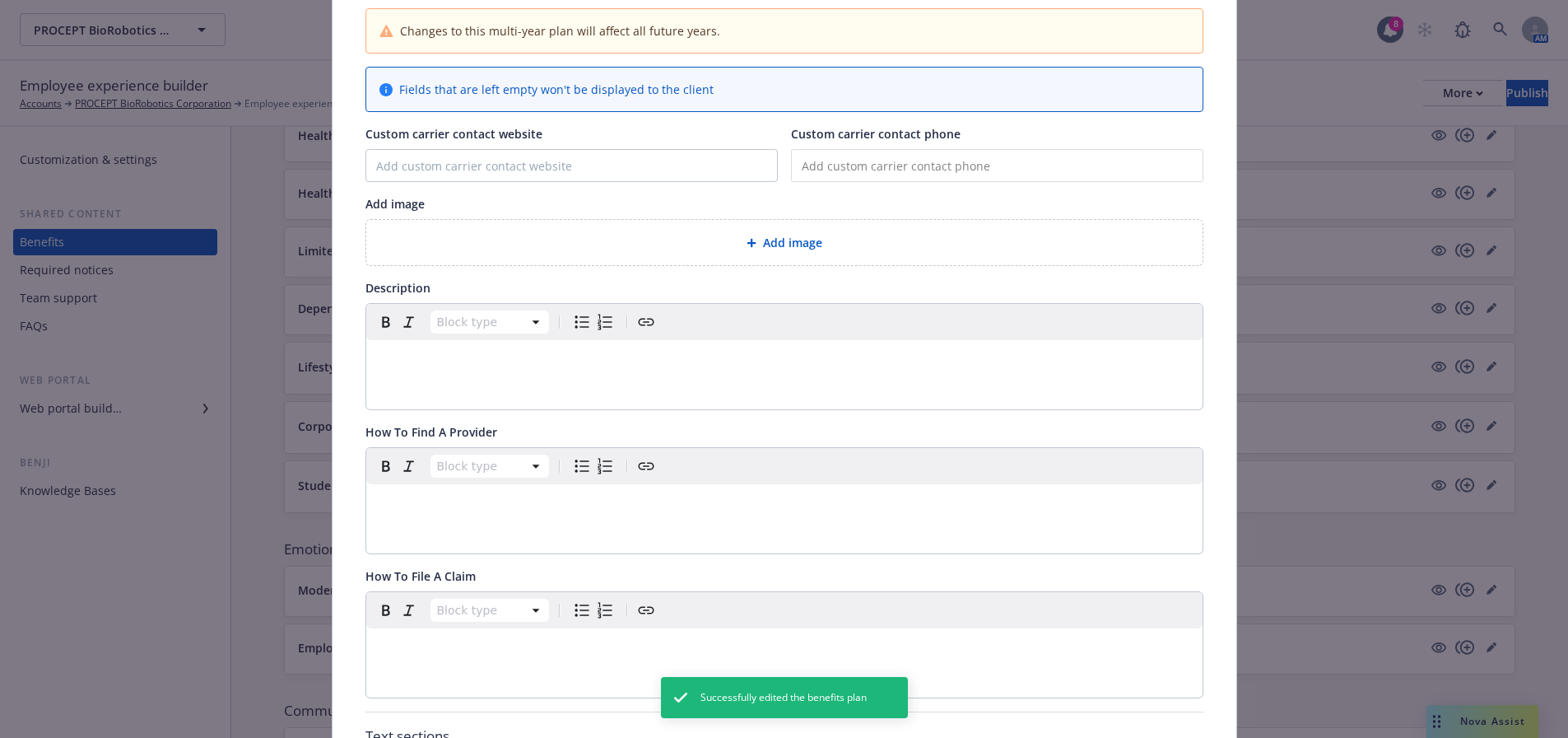
click at [891, 392] on div "Block type" at bounding box center [784, 356] width 836 height 105
drag, startPoint x: 901, startPoint y: 369, endPoint x: 892, endPoint y: 294, distance: 75.5
click at [902, 369] on p "editable markdown" at bounding box center [785, 360] width 817 height 20
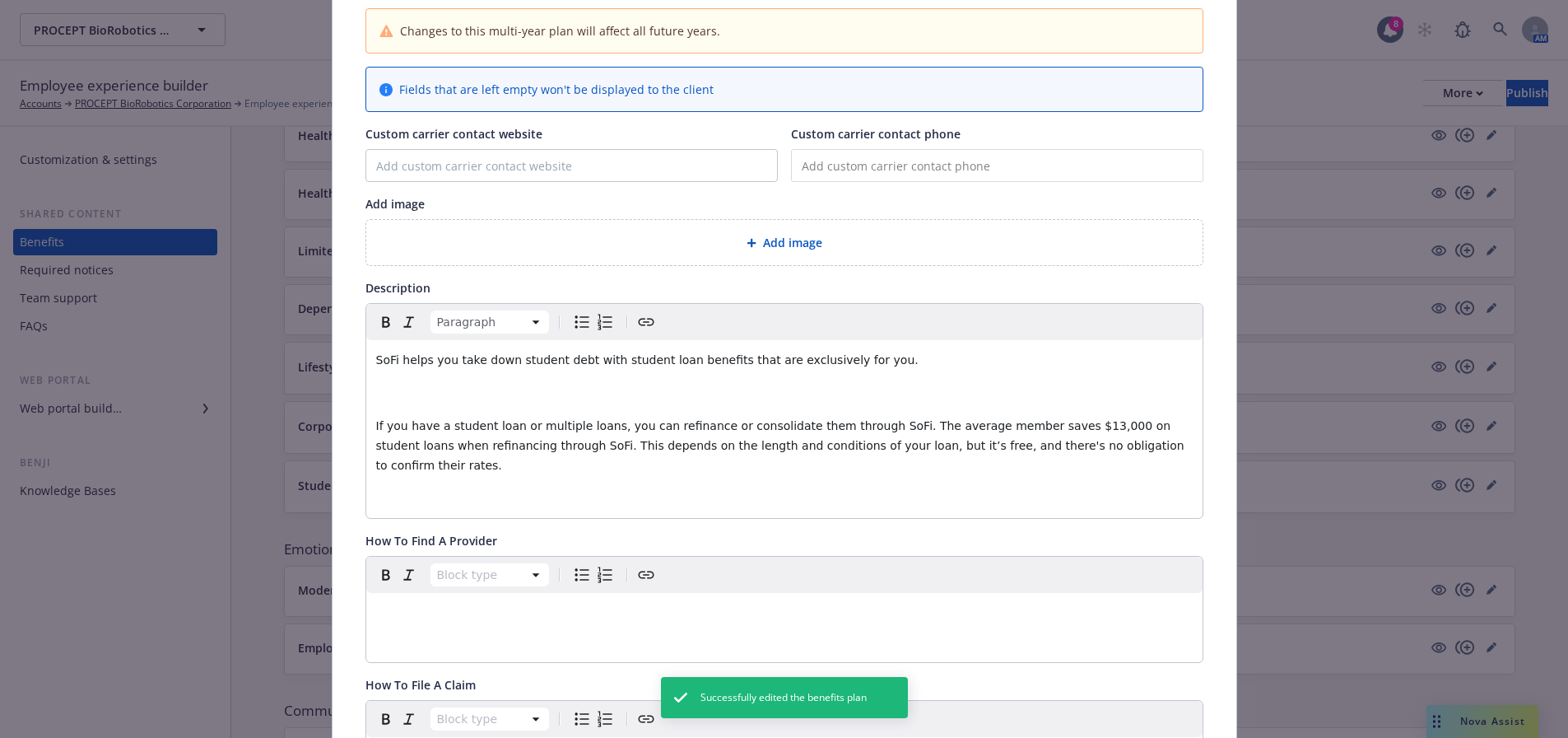
click at [872, 256] on div "Add image" at bounding box center [784, 243] width 836 height 45
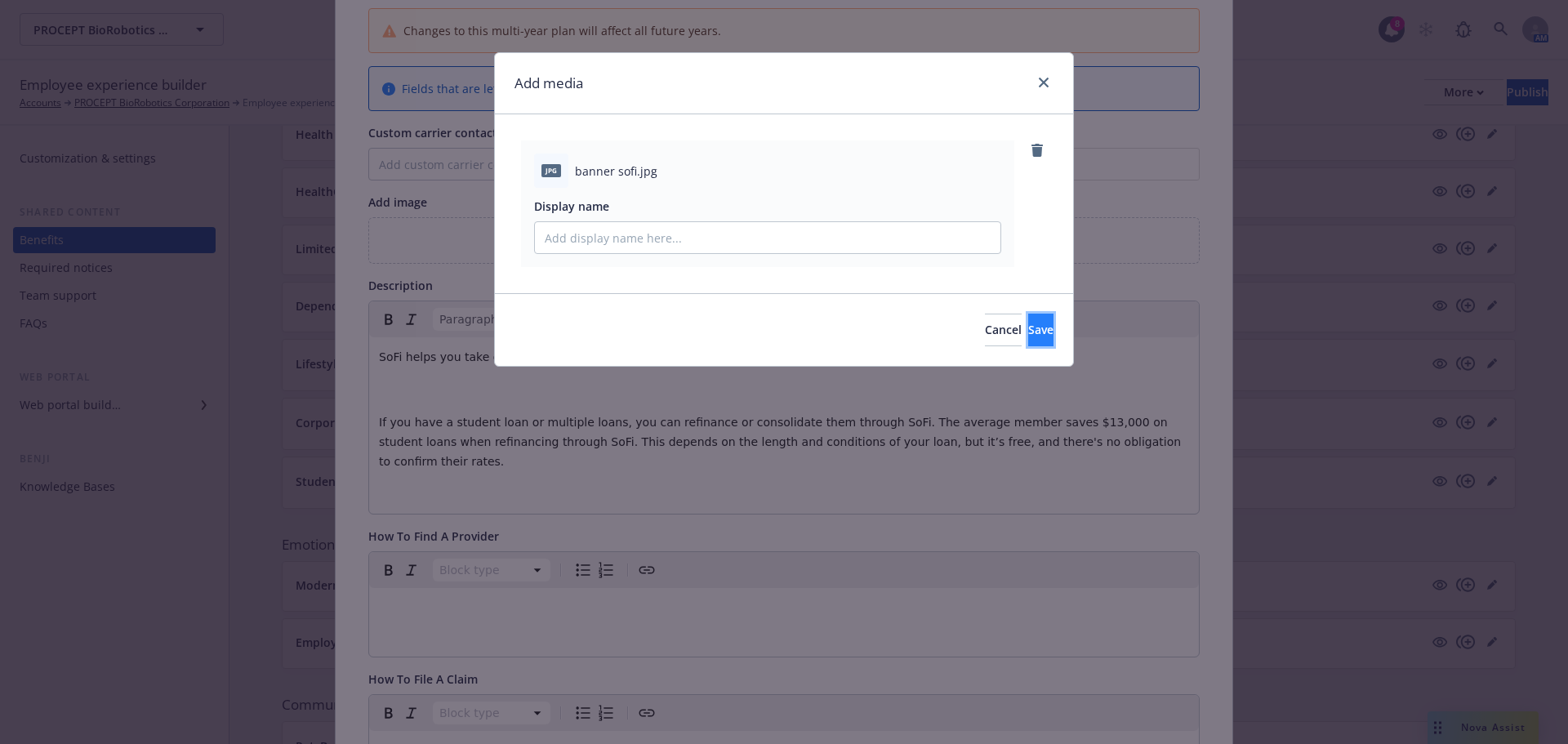
click at [1028, 344] on button "Save" at bounding box center [1040, 329] width 25 height 33
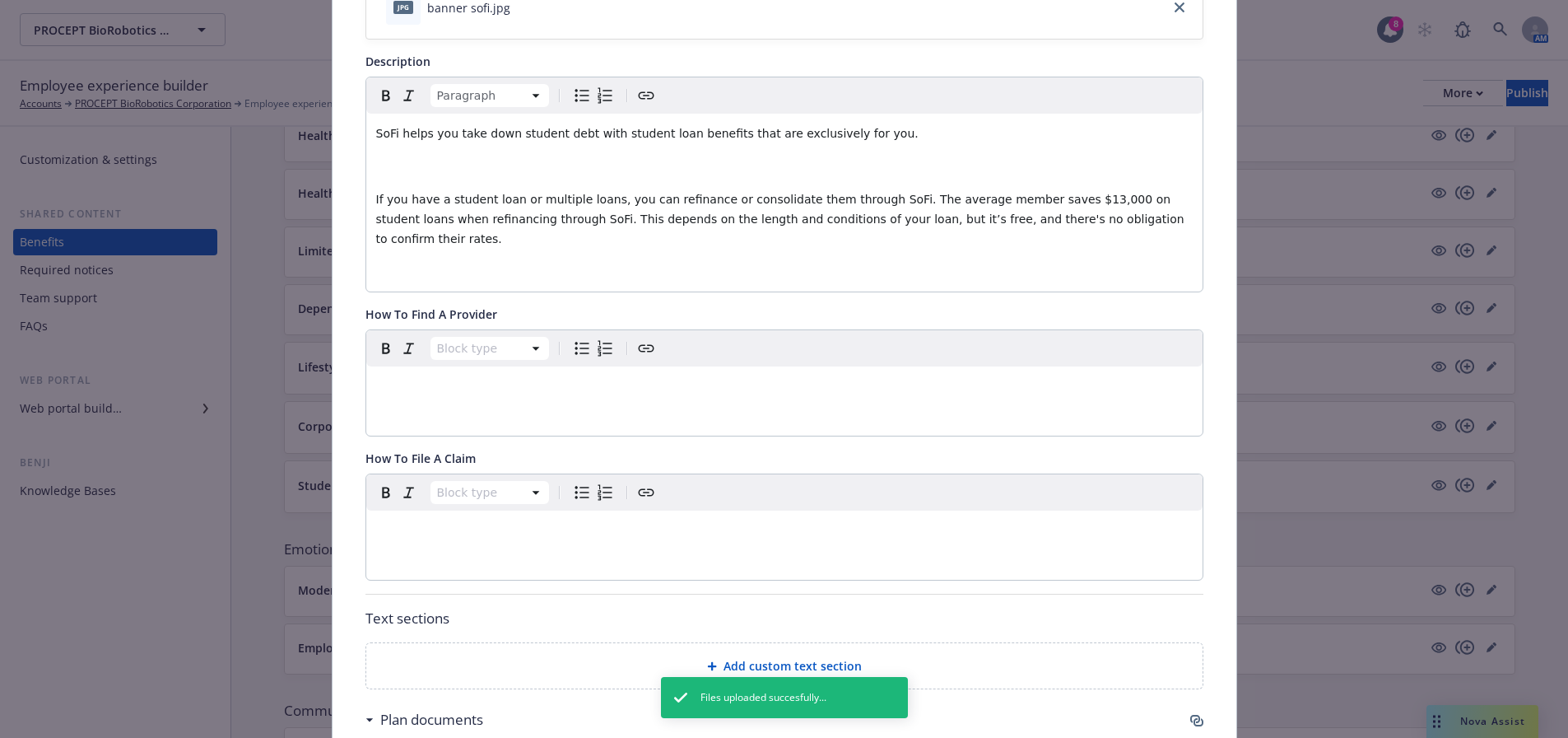
scroll to position [379, 0]
click at [757, 654] on span "Add custom text section" at bounding box center [792, 662] width 139 height 18
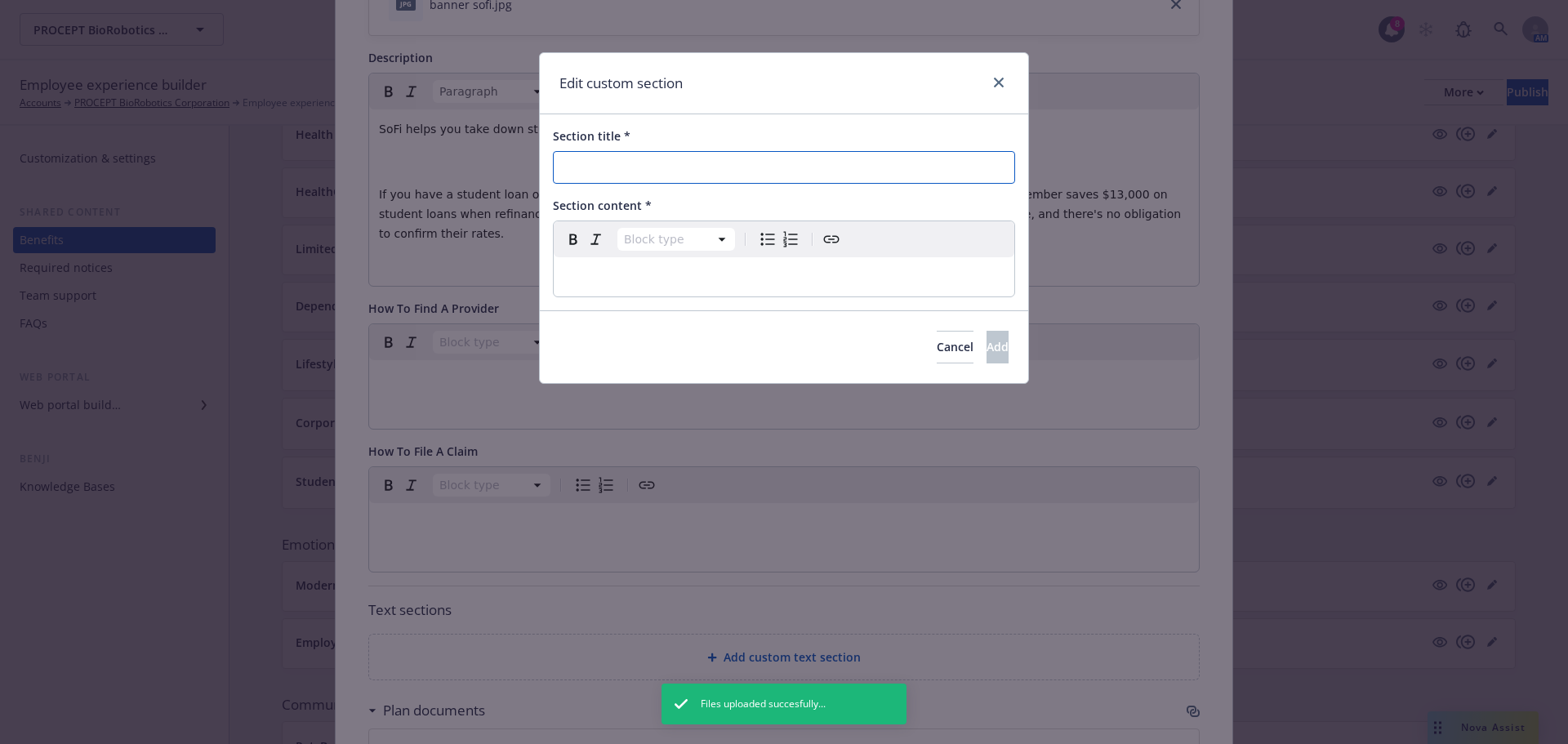
click at [684, 173] on input "Section title *" at bounding box center [784, 167] width 462 height 33
paste input "How To Apply"
click at [679, 163] on input "How To Apply" at bounding box center [784, 167] width 462 height 33
type input "How To Apply"
click at [956, 319] on div "Cancel Add" at bounding box center [784, 346] width 488 height 73
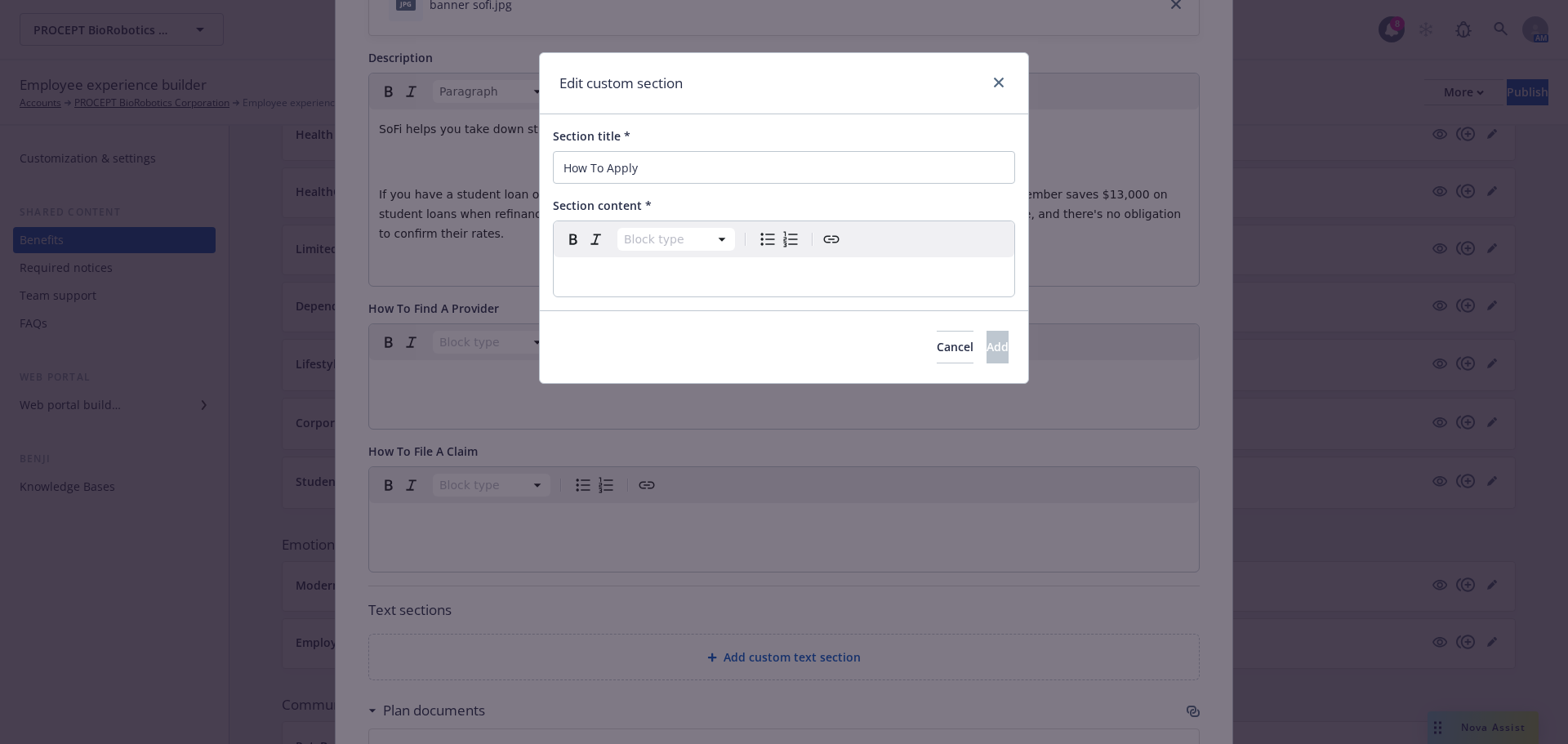
click at [819, 267] on p "editable markdown" at bounding box center [784, 277] width 441 height 20
click at [571, 170] on input "How To Apply" at bounding box center [784, 167] width 462 height 33
click at [959, 317] on div "Cancel Add" at bounding box center [784, 346] width 488 height 73
click at [937, 353] on button "Cancel" at bounding box center [955, 347] width 37 height 33
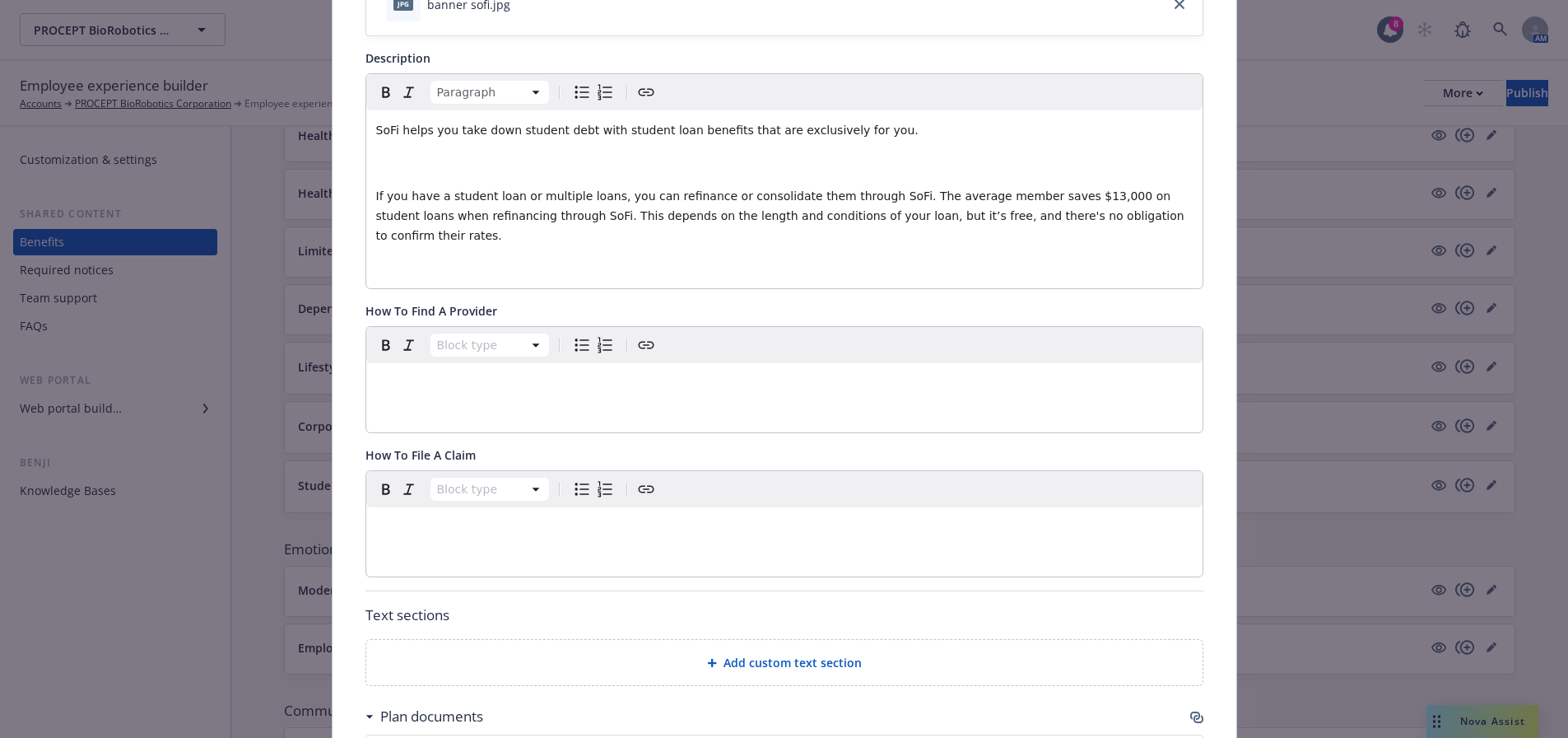
click at [786, 653] on div "Add custom text section" at bounding box center [785, 662] width 810 height 19
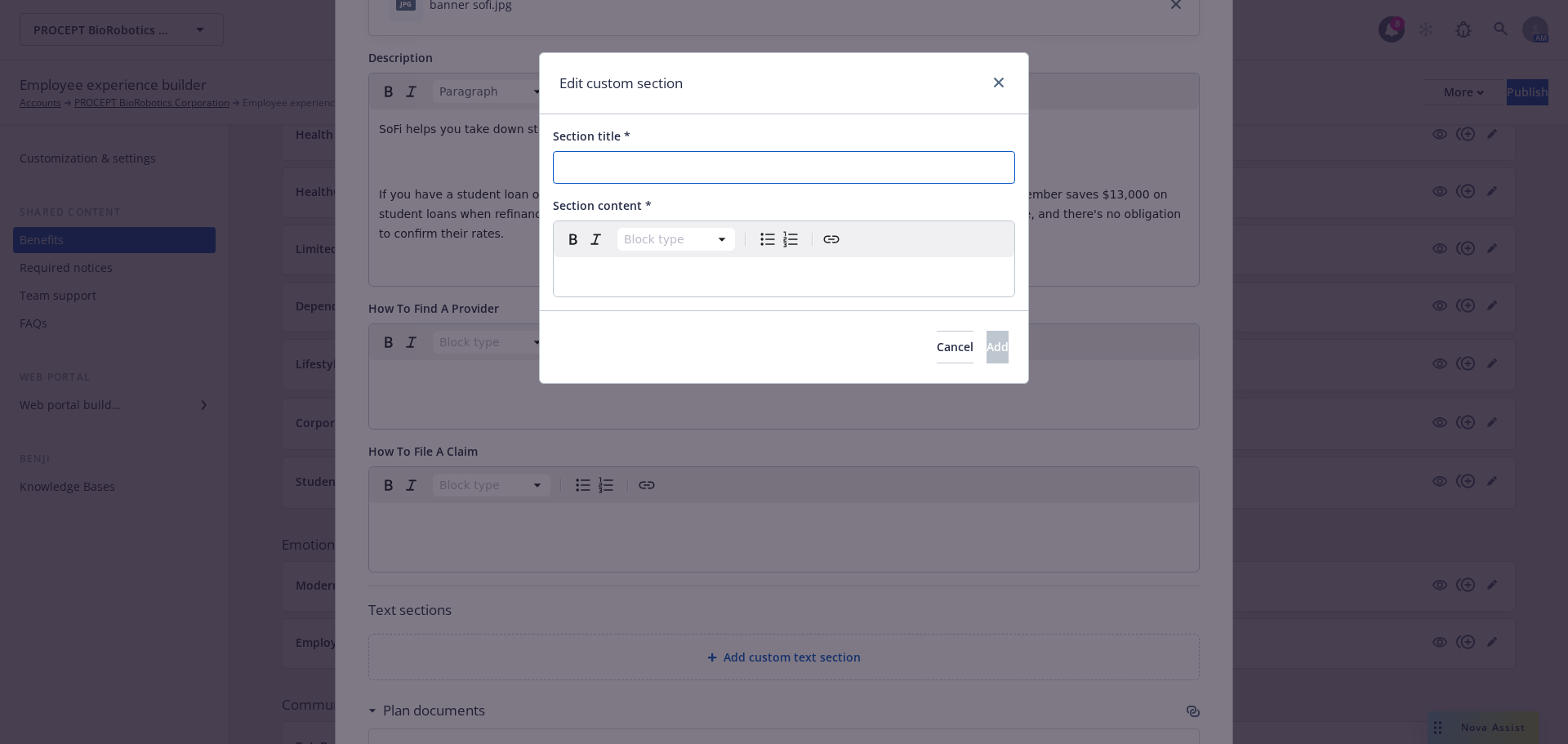
click at [845, 167] on input "Section title *" at bounding box center [784, 167] width 462 height 33
paste input "How To Apply"
type input "How To Apply"
click at [600, 274] on p "editable markdown" at bounding box center [784, 277] width 441 height 20
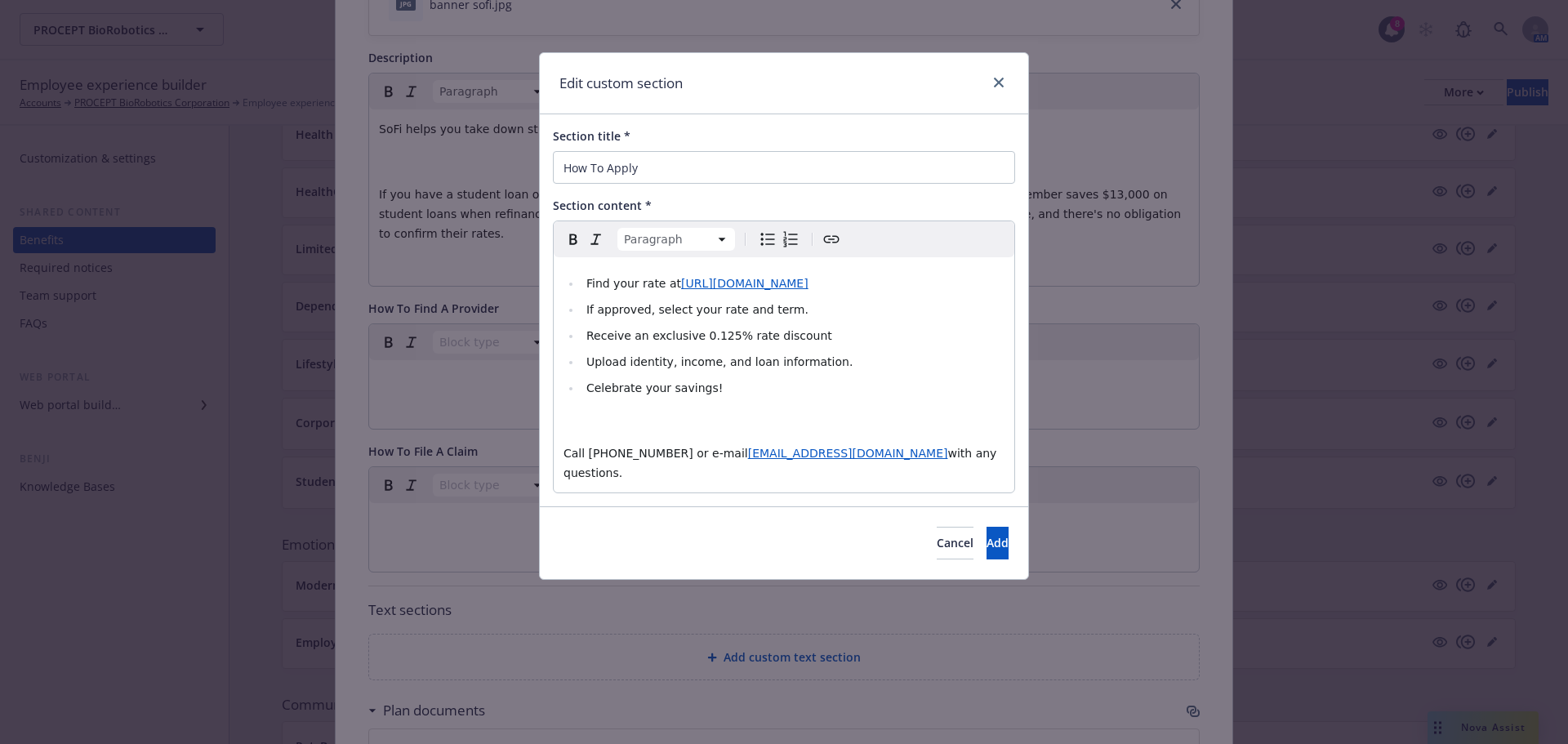
click at [660, 422] on p "editable markdown" at bounding box center [784, 421] width 441 height 20
select select
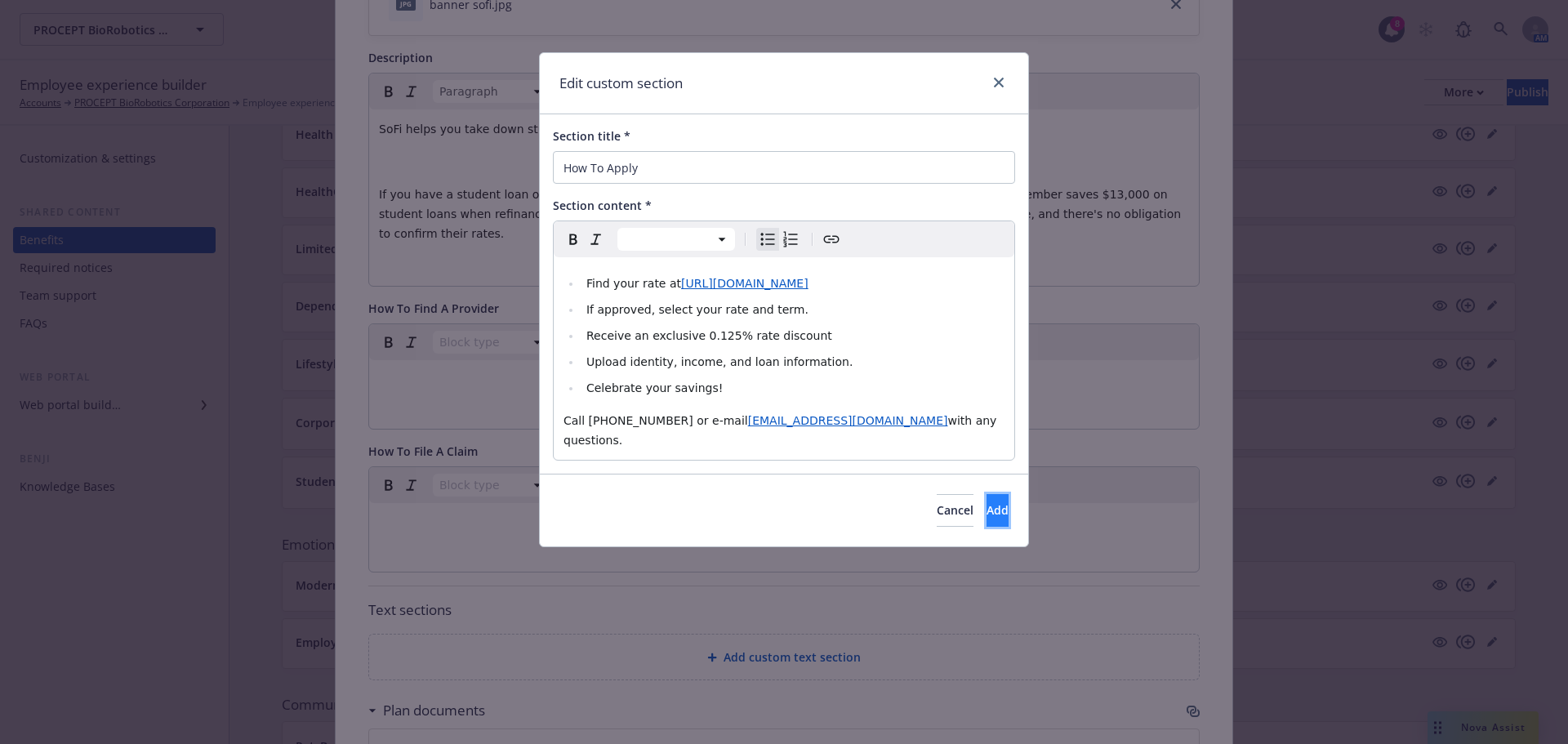
click at [986, 502] on span "Add" at bounding box center [997, 510] width 22 height 16
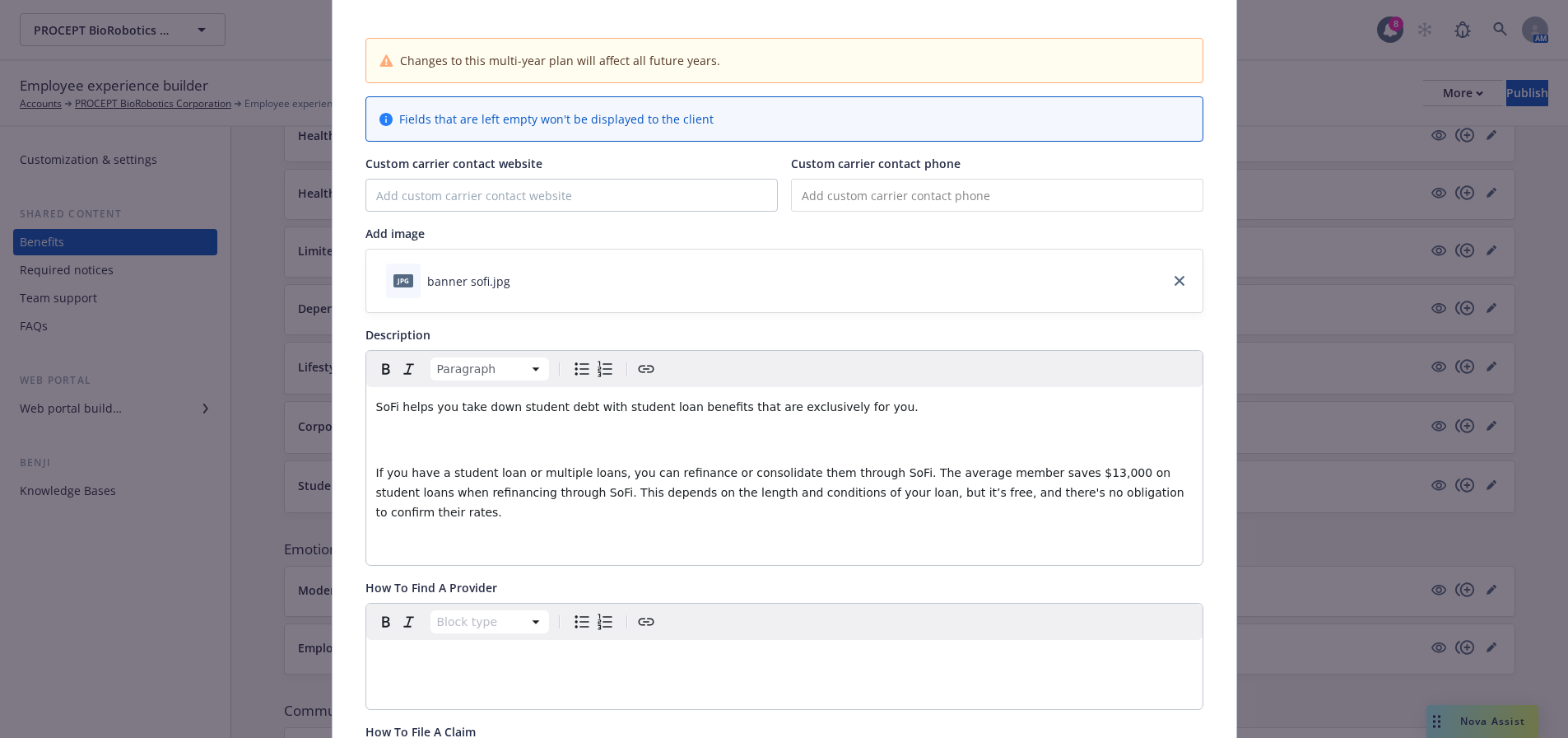
scroll to position [0, 0]
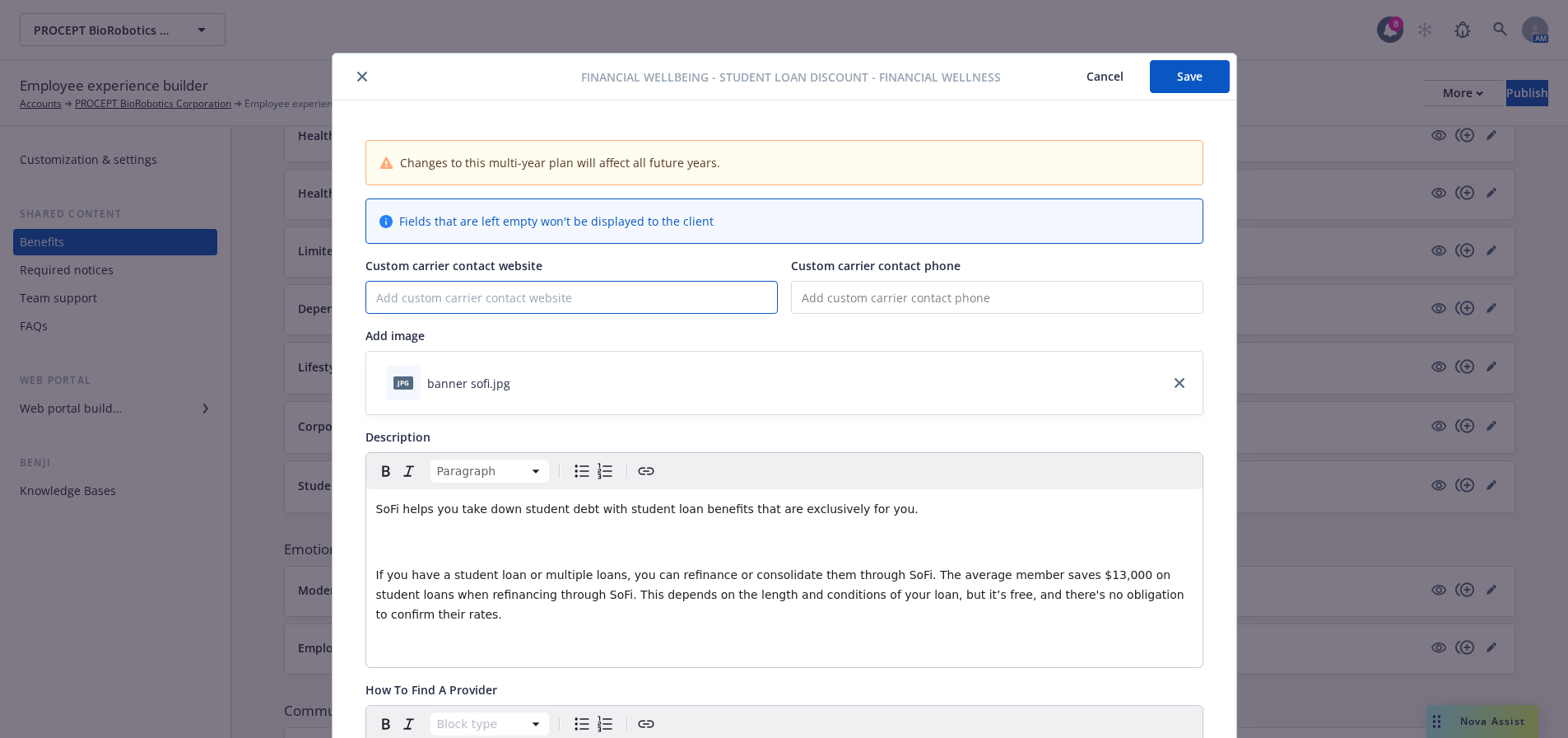
click at [676, 294] on input "Custom carrier contact website" at bounding box center [571, 297] width 411 height 31
paste input "https://www.sofi.com/Newfront"
type input "https://www.sofi.com/Newfront"
click at [1055, 297] on input "tel" at bounding box center [997, 297] width 413 height 33
type input "(833) 277-7634"
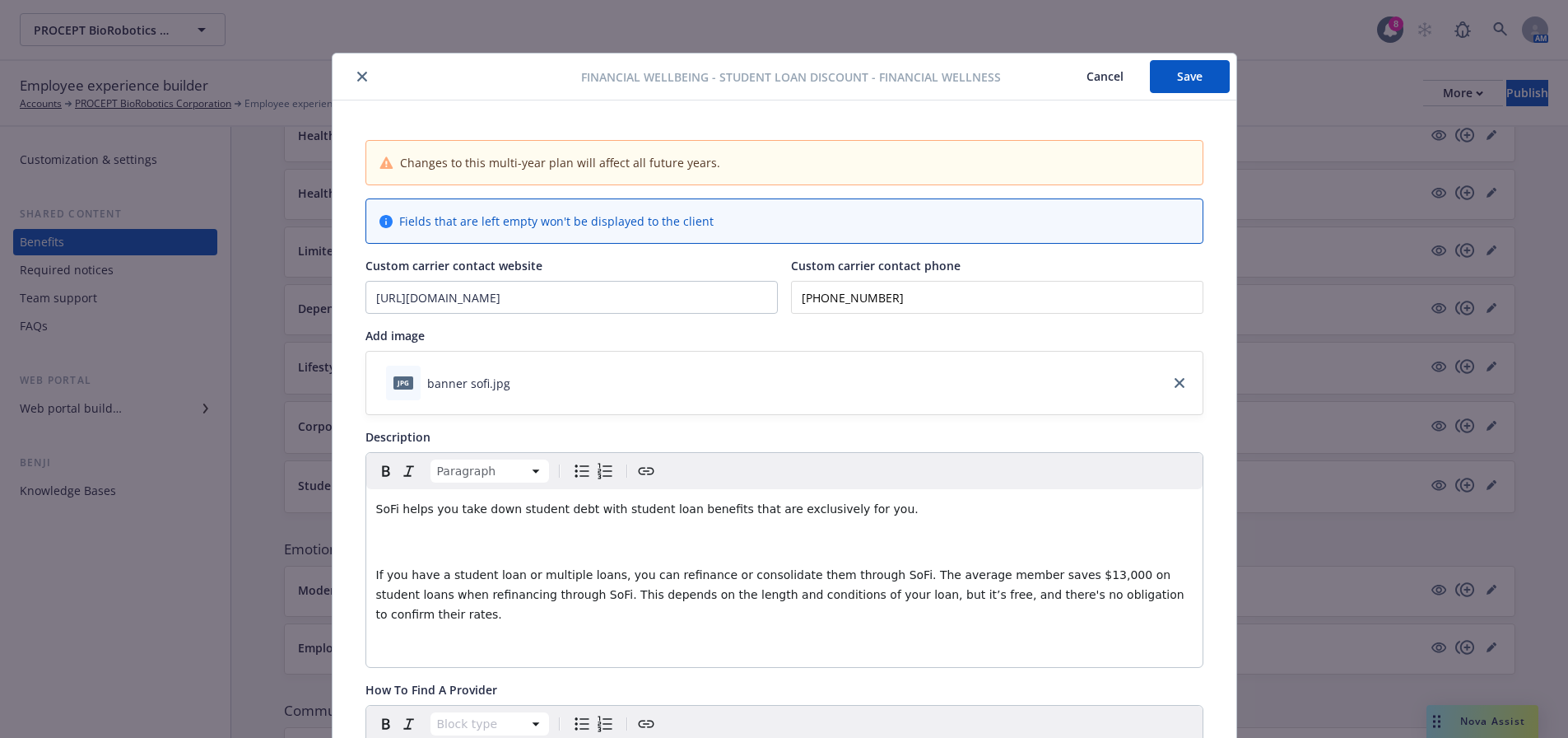
click at [1205, 58] on div "Financial Wellbeing - Student Loan Discount - Financial Wellness Cancel Save" at bounding box center [785, 77] width 904 height 47
click at [1175, 71] on button "Save" at bounding box center [1189, 76] width 80 height 33
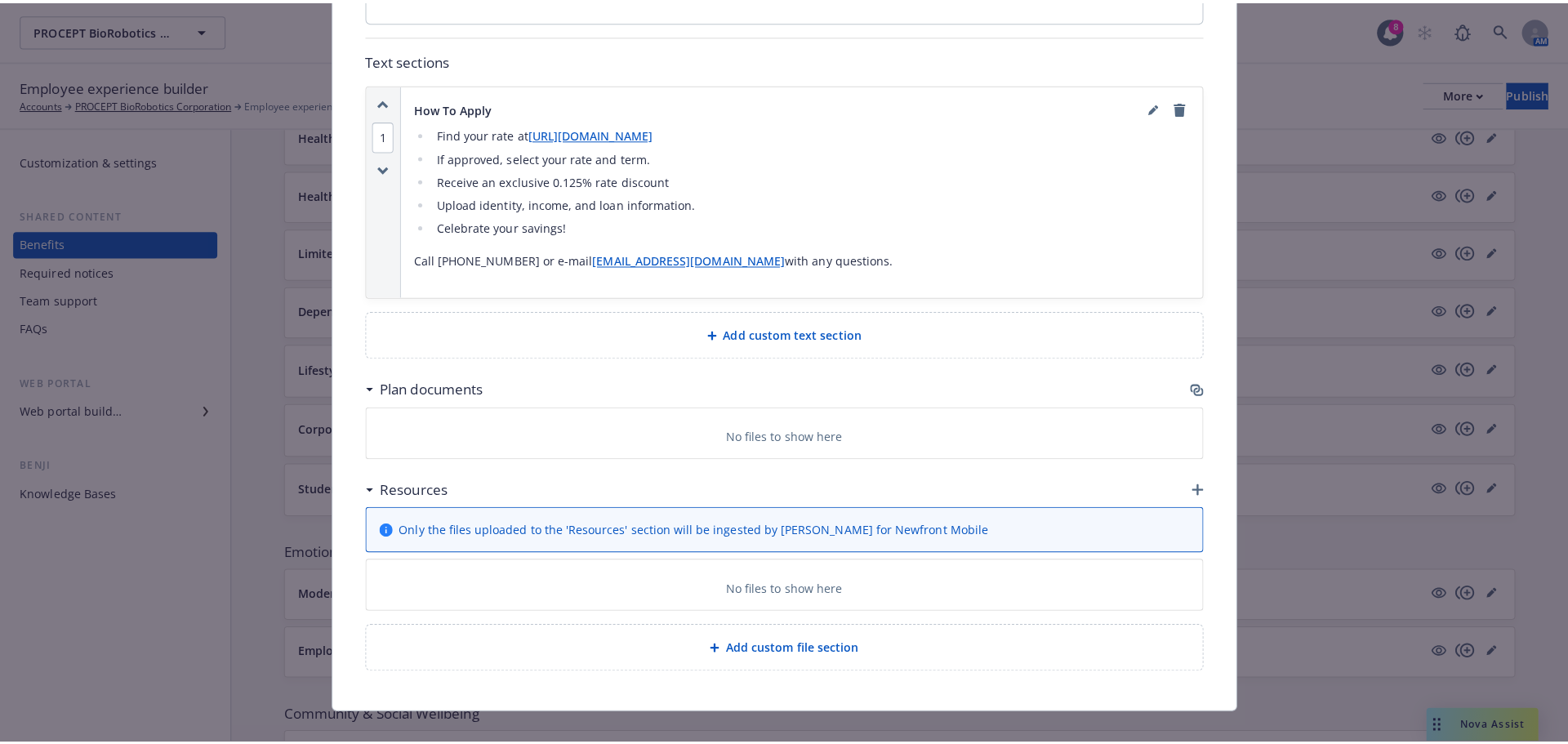
scroll to position [931, 0]
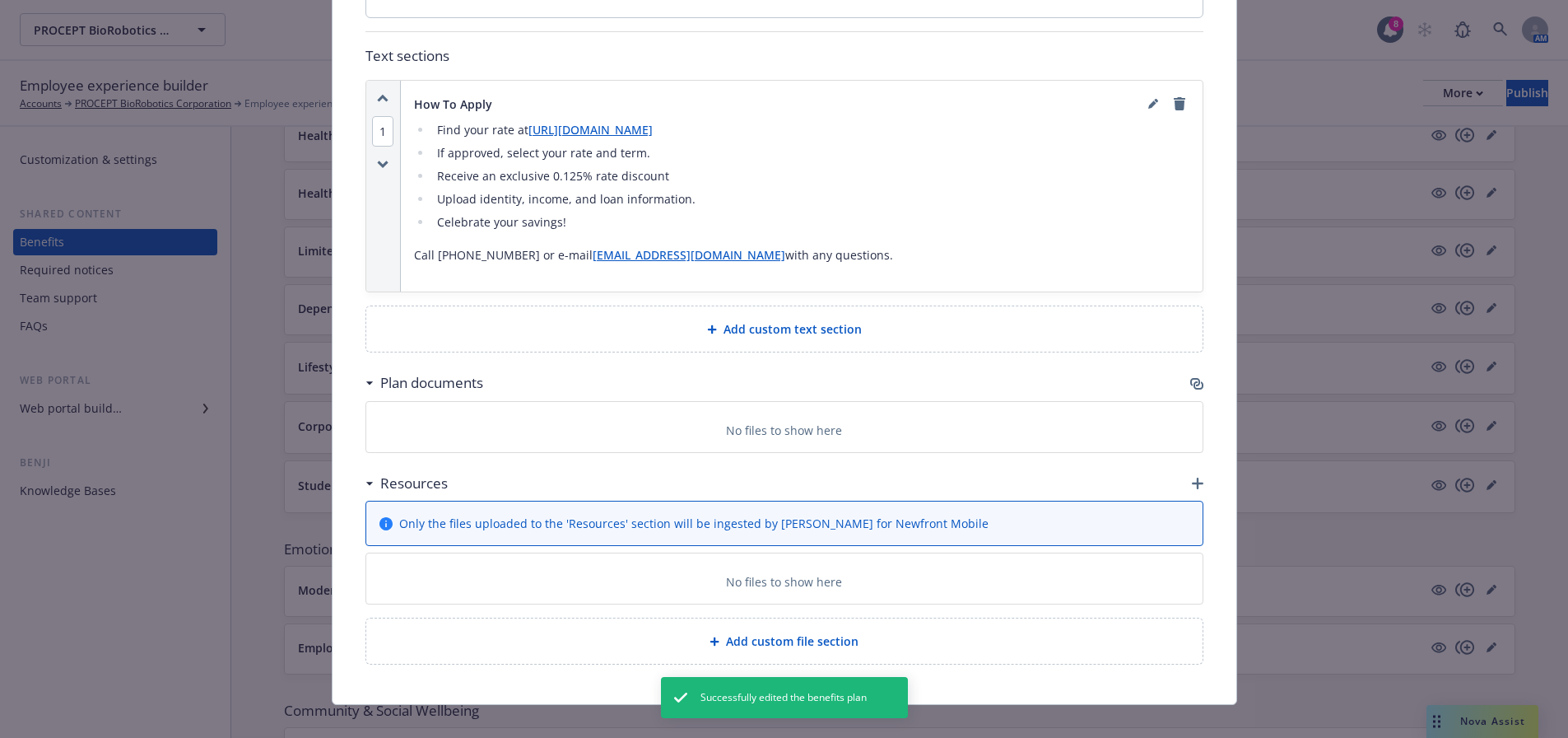
click at [1192, 477] on icon "button" at bounding box center [1197, 483] width 12 height 12
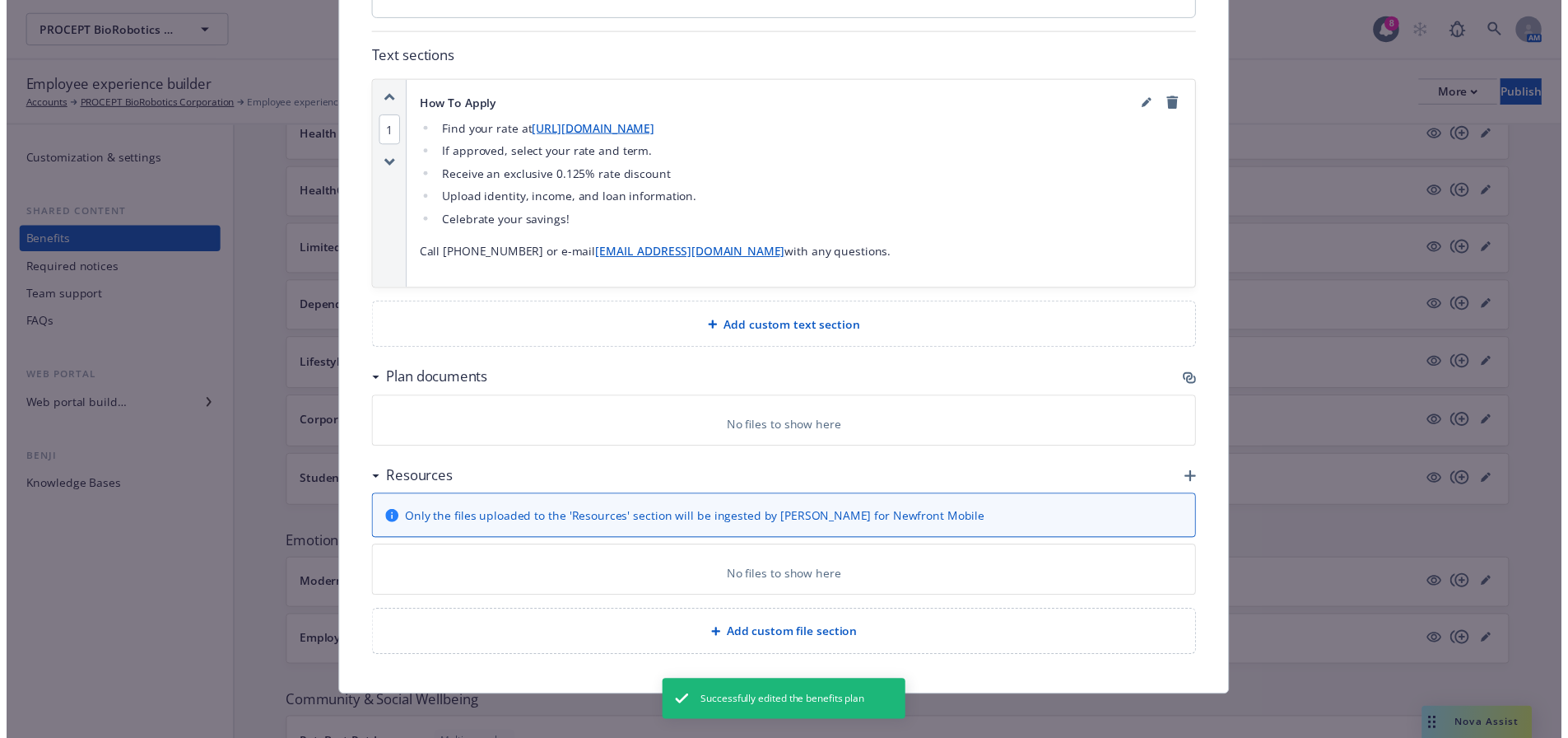
scroll to position [925, 0]
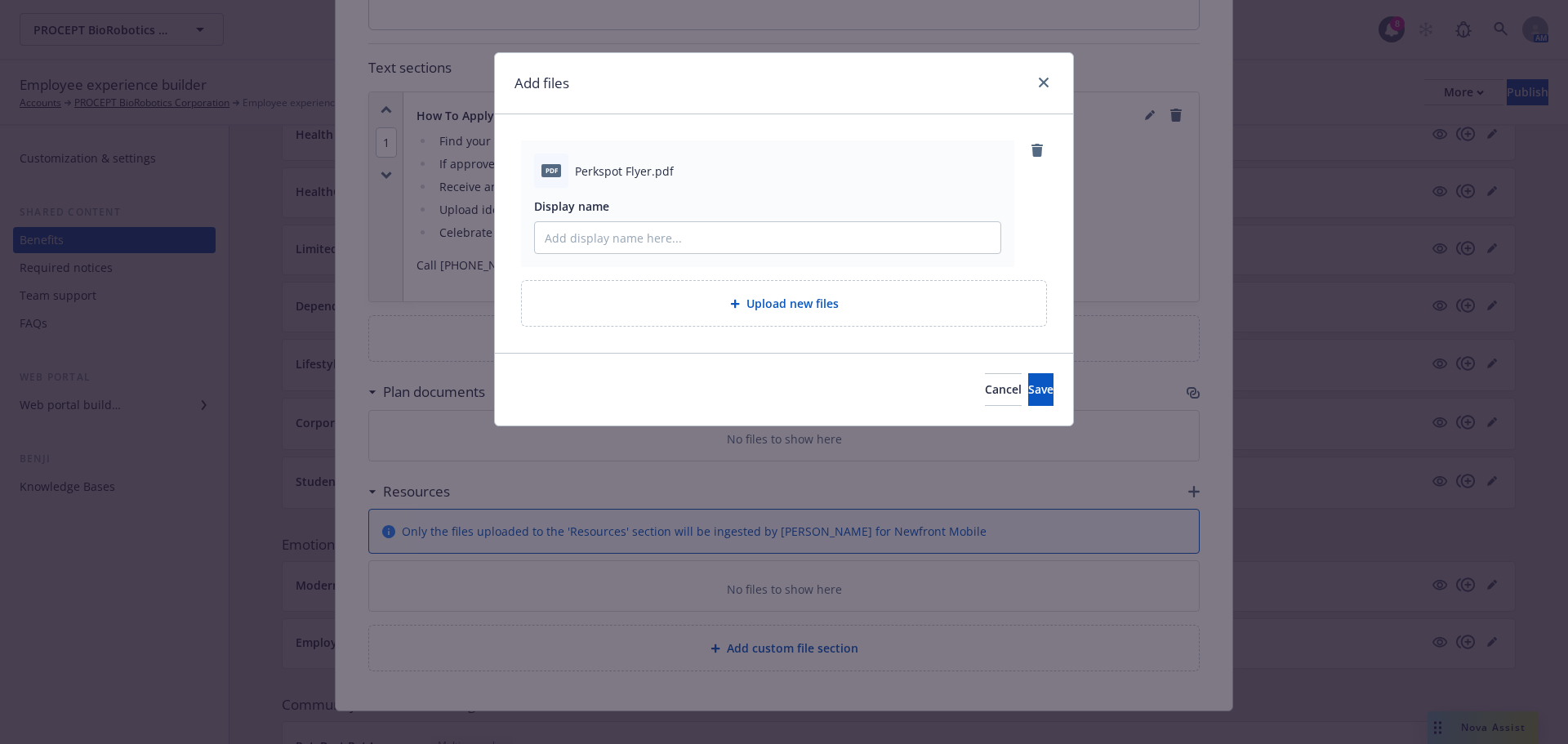
click at [980, 369] on div "Cancel Save" at bounding box center [784, 389] width 579 height 73
click at [1028, 385] on button "Save" at bounding box center [1040, 390] width 25 height 33
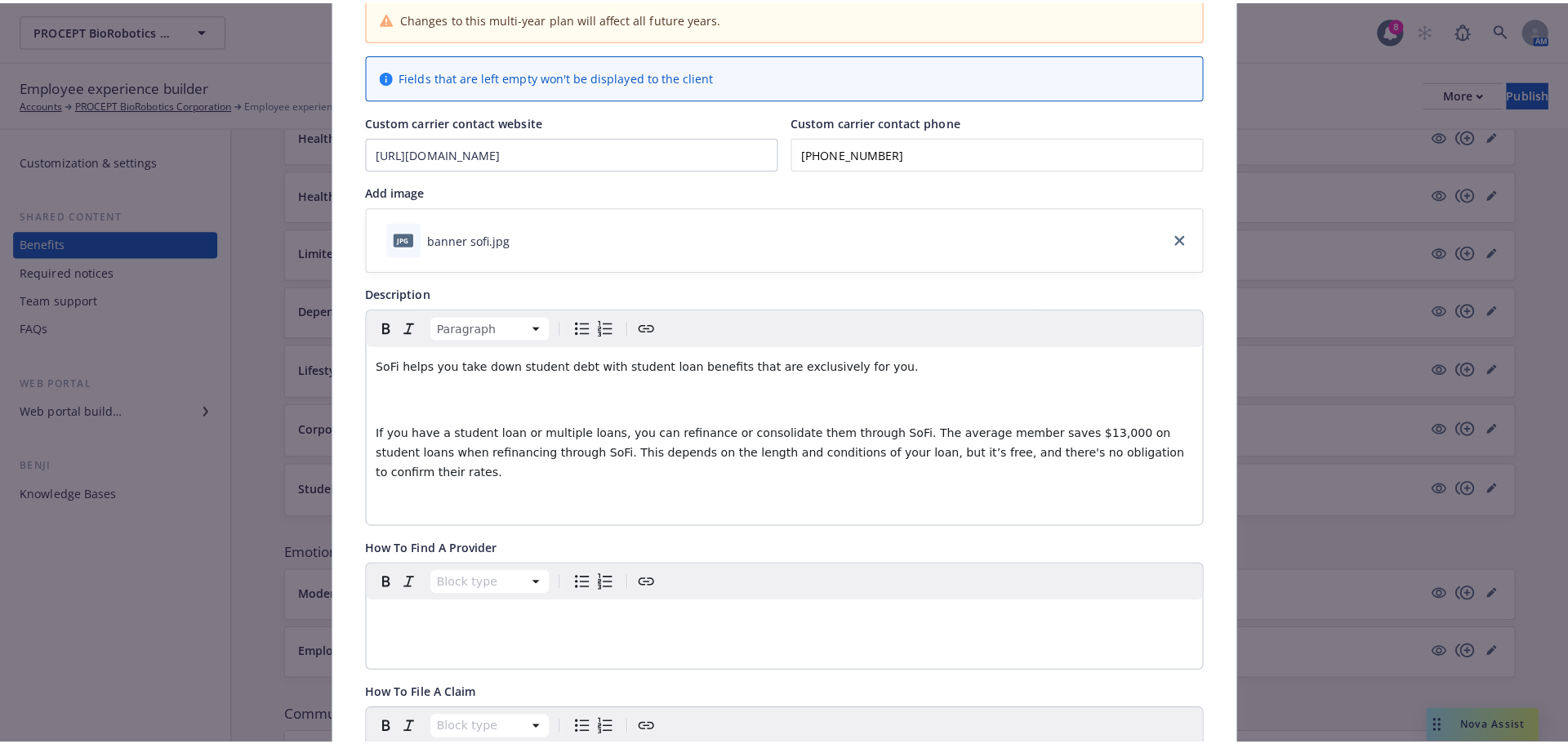
scroll to position [0, 0]
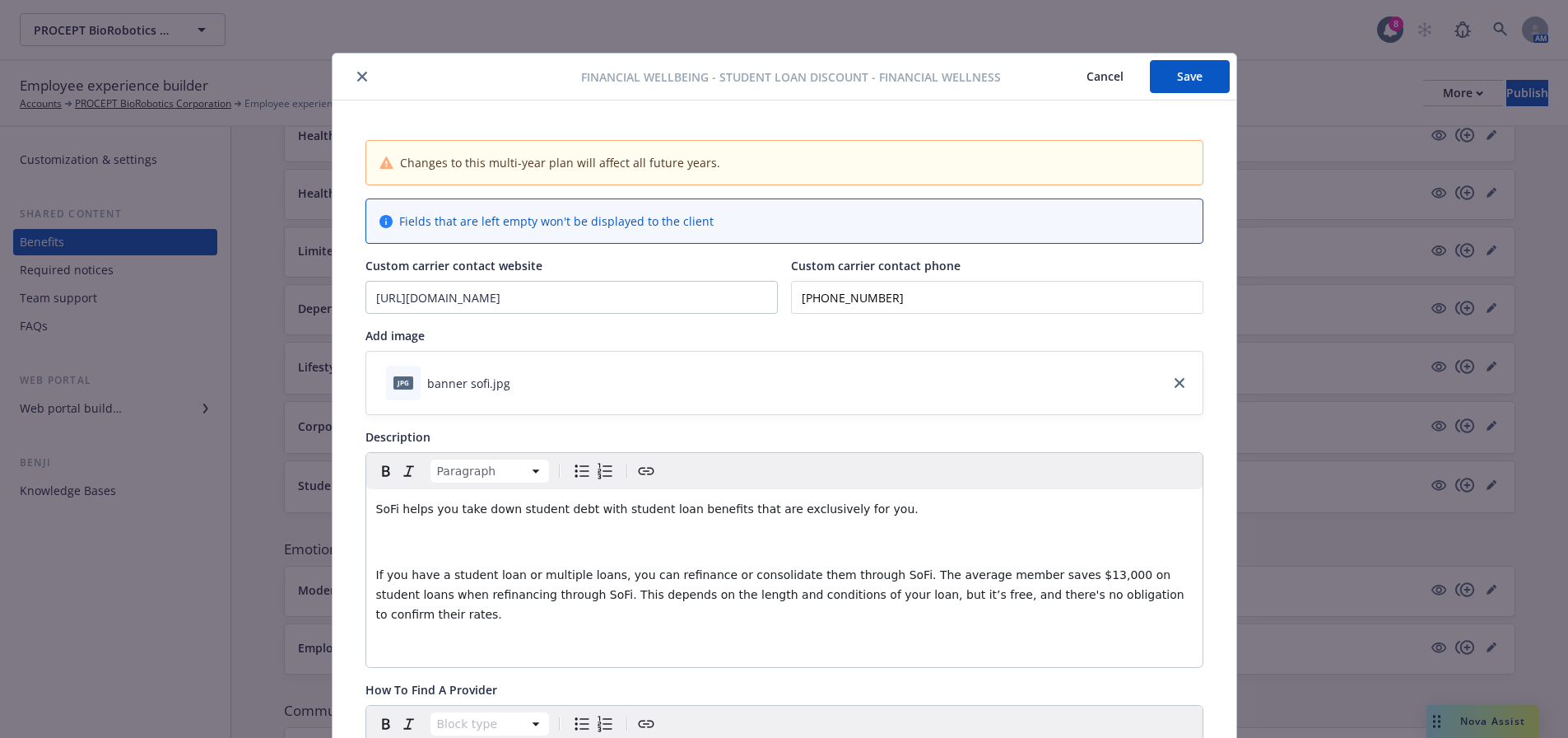
click at [1190, 91] on button "Save" at bounding box center [1189, 76] width 80 height 33
click at [1092, 82] on button "Cancel" at bounding box center [1105, 76] width 90 height 33
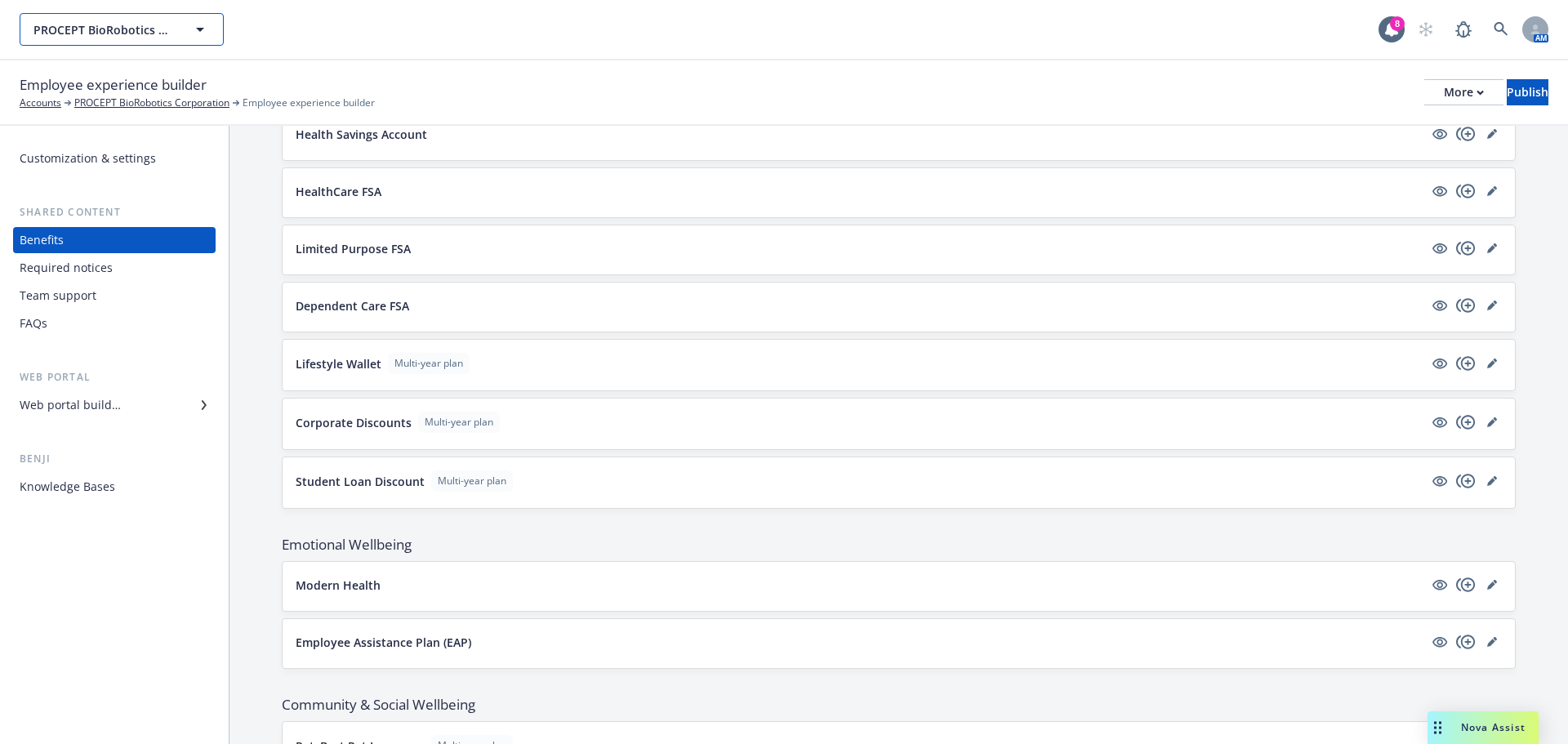
click at [216, 29] on button "PROCEPT BioRobotics Corporation" at bounding box center [122, 29] width 204 height 33
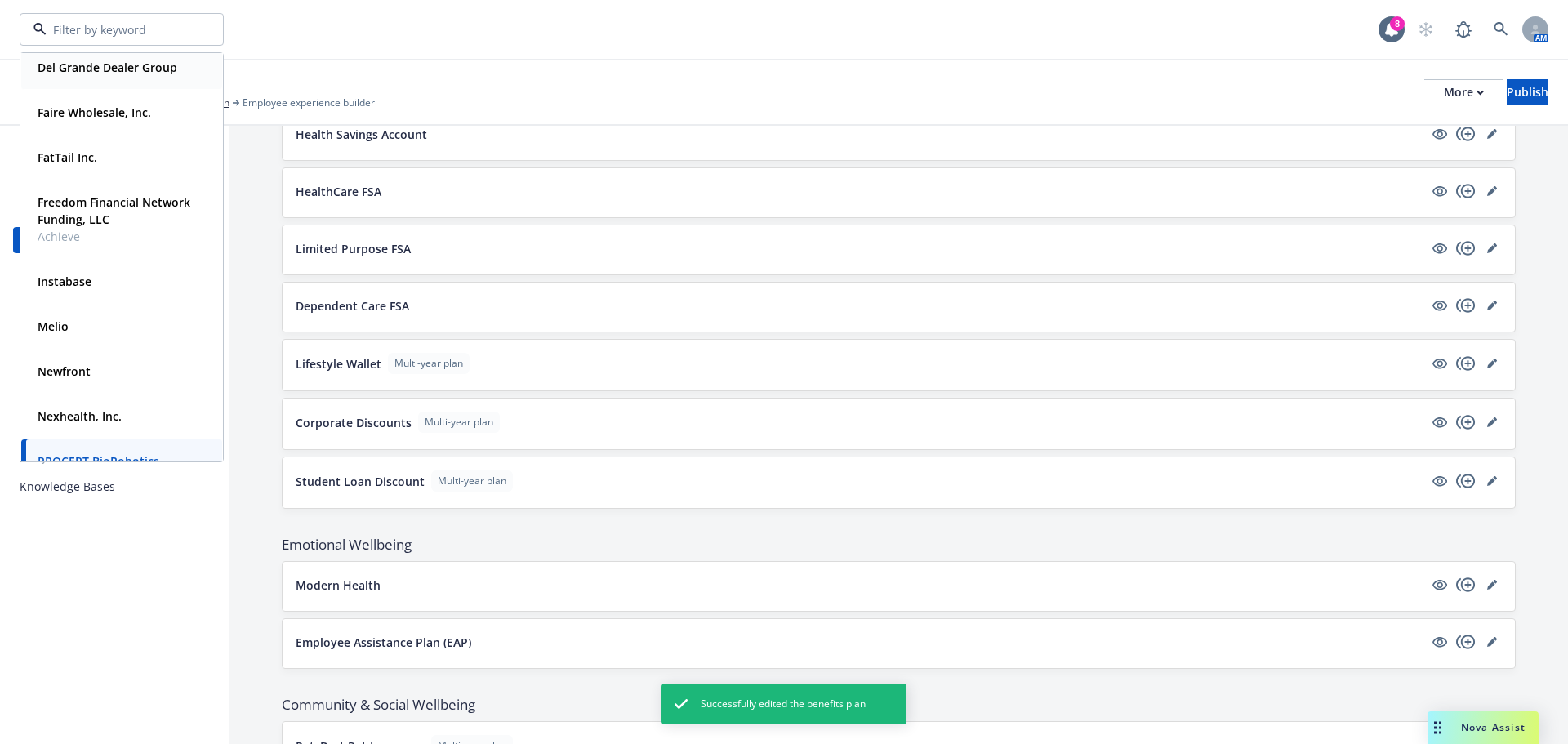
scroll to position [82, 0]
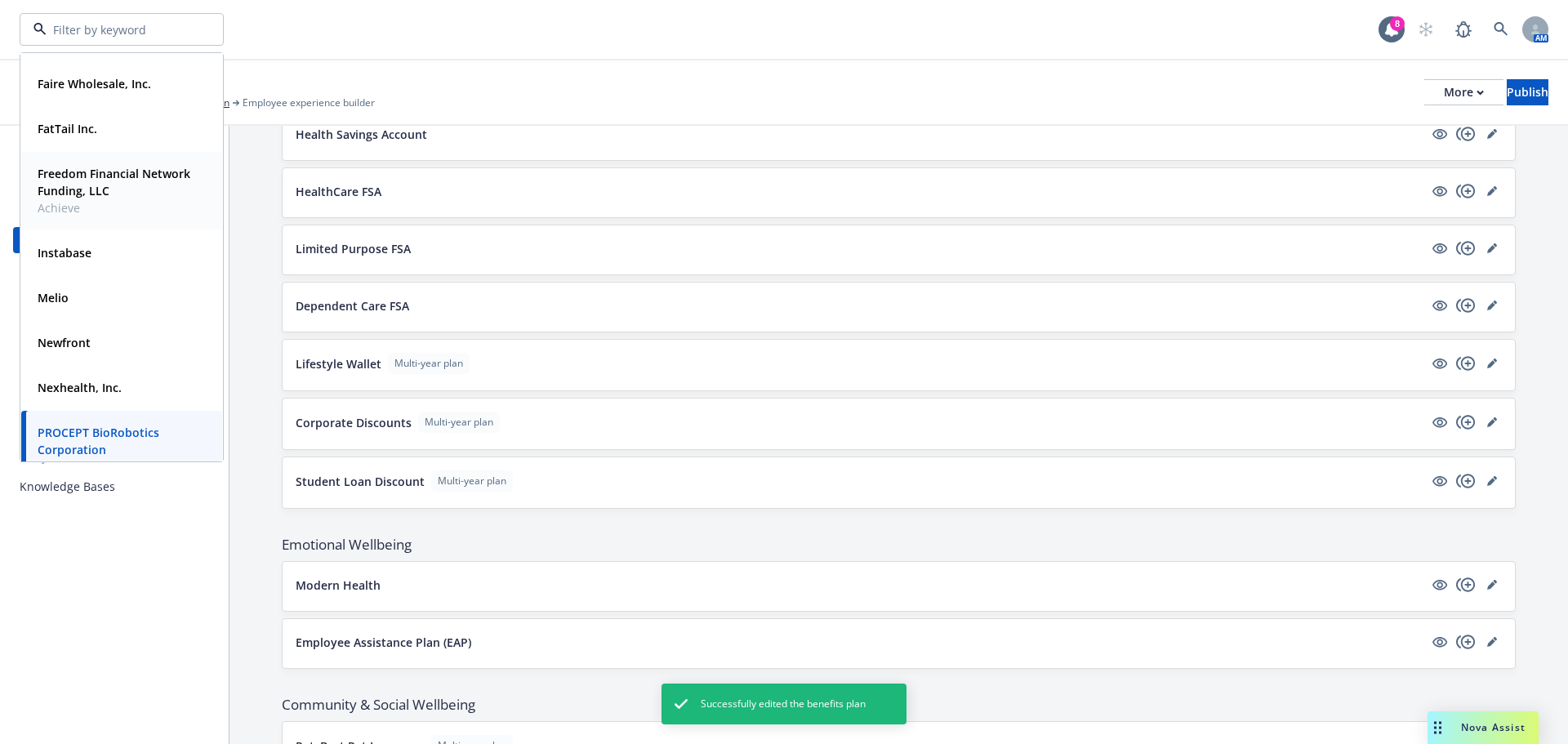
click at [103, 157] on div "Freedom Financial Network Funding, LLC Achieve Type Commercial FEIN 47-5079447" at bounding box center [121, 190] width 201 height 78
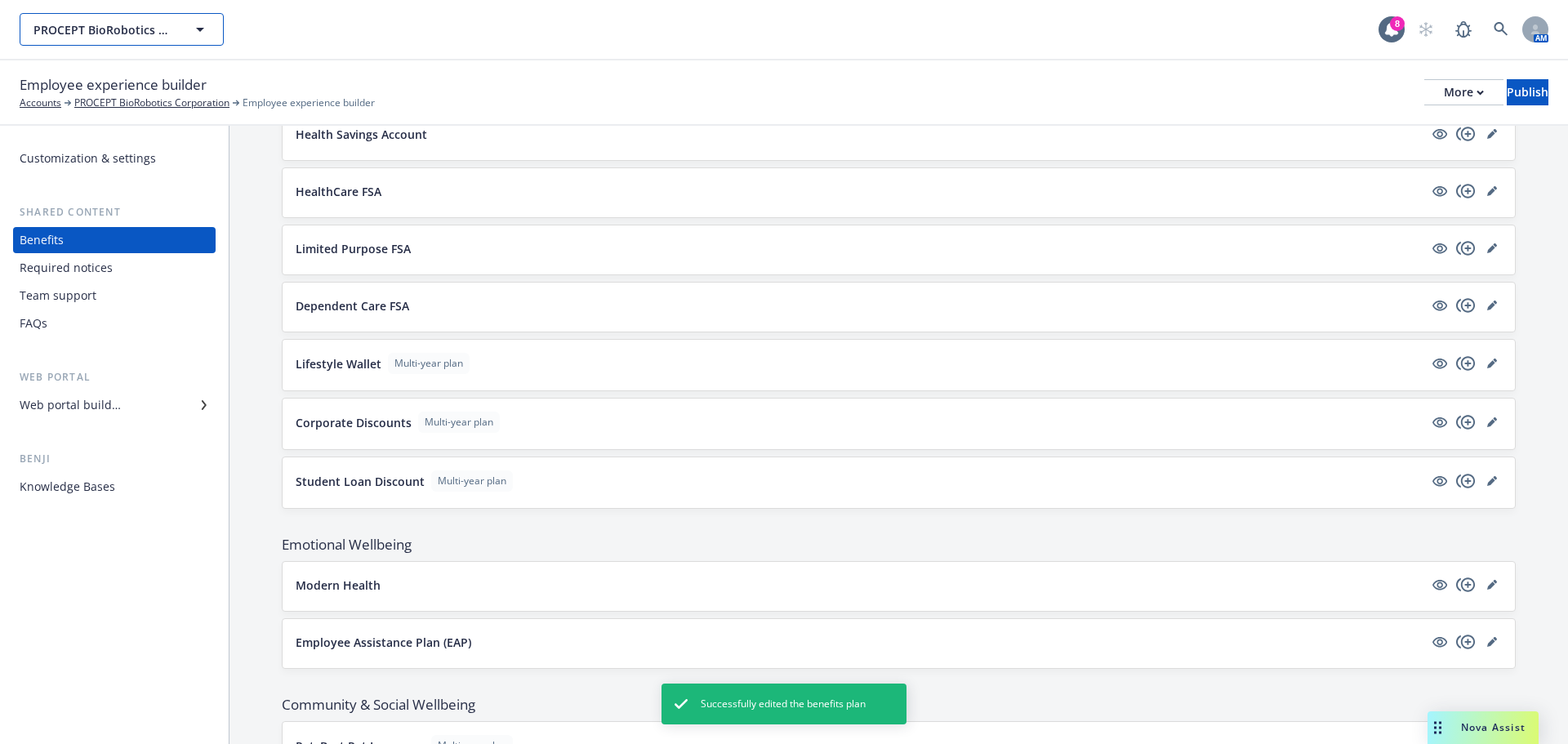
click at [158, 31] on span "PROCEPT BioRobotics Corporation" at bounding box center [103, 29] width 141 height 18
type input "PROCEPT BioRobotics Corporation"
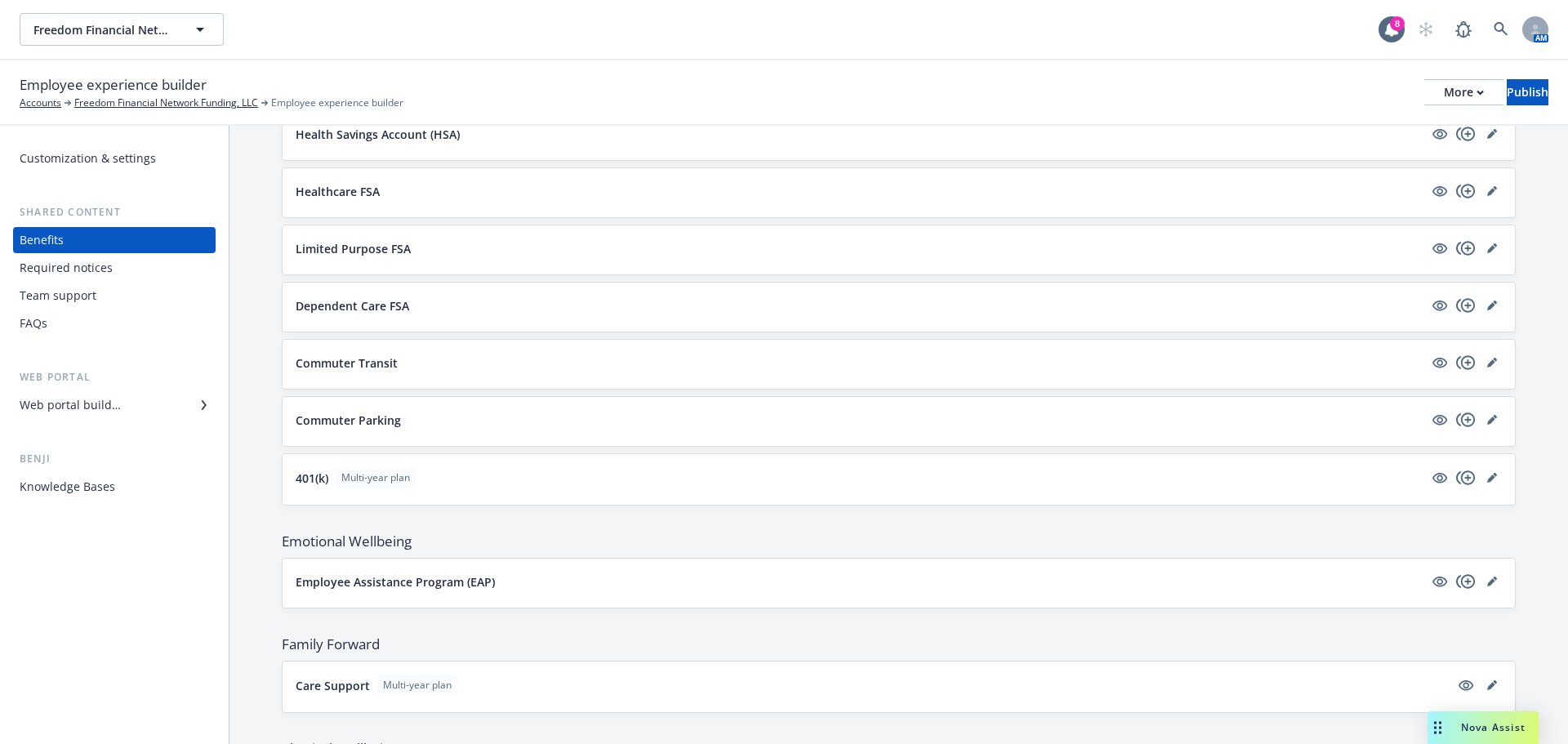
click at [102, 409] on div "Web portal builder" at bounding box center [70, 405] width 101 height 26
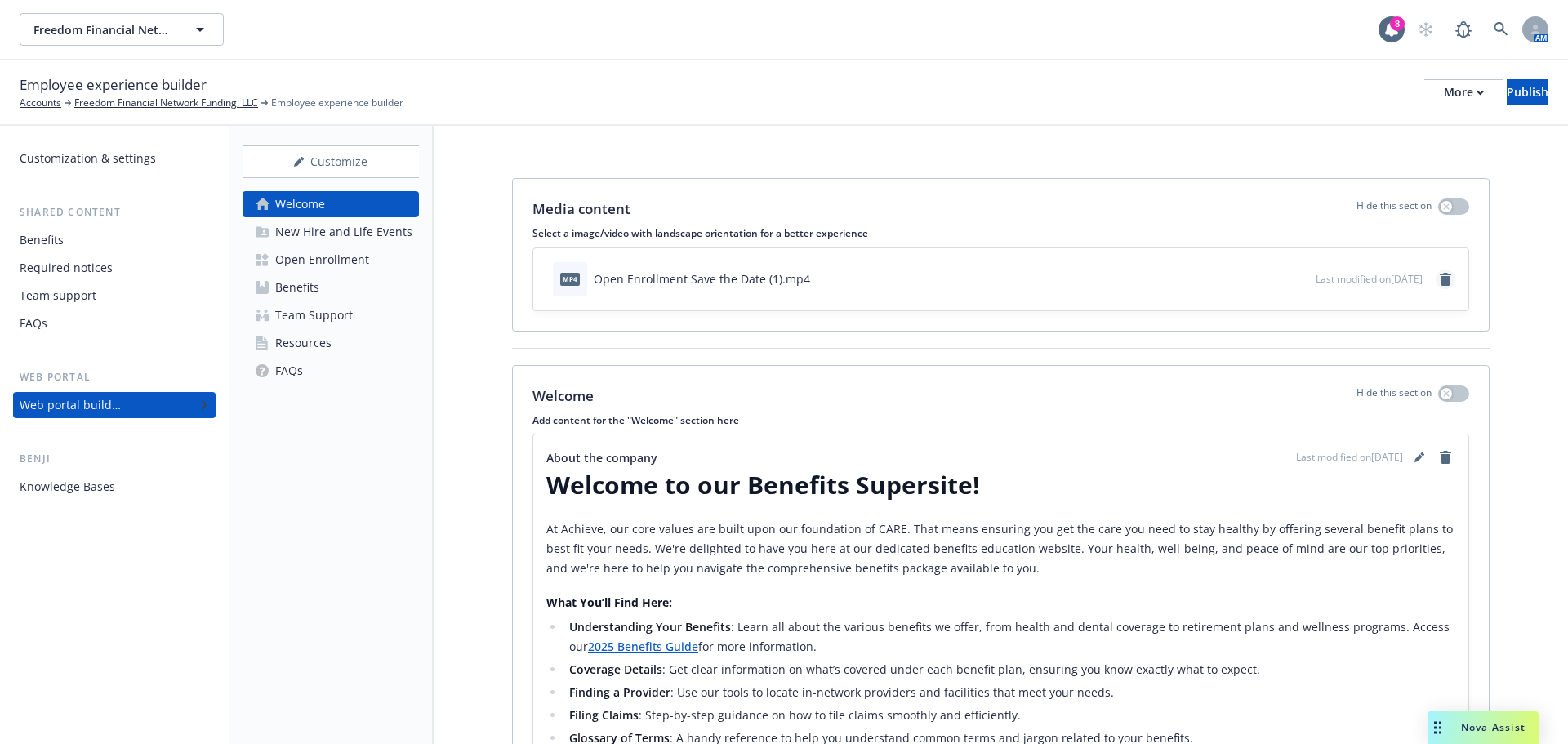
click at [1440, 281] on icon "remove" at bounding box center [1445, 279] width 12 height 13
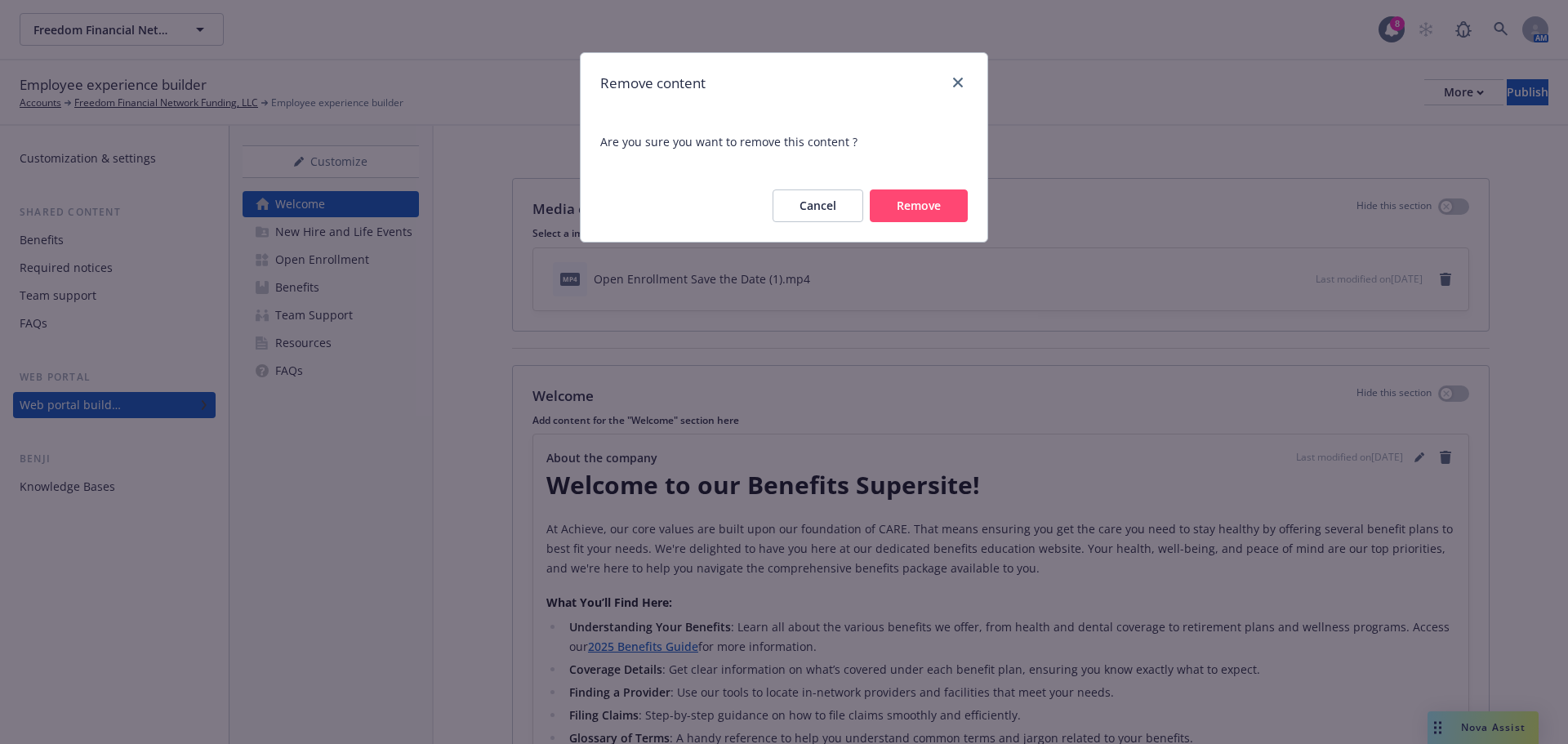
click at [923, 217] on button "Remove" at bounding box center [919, 205] width 98 height 33
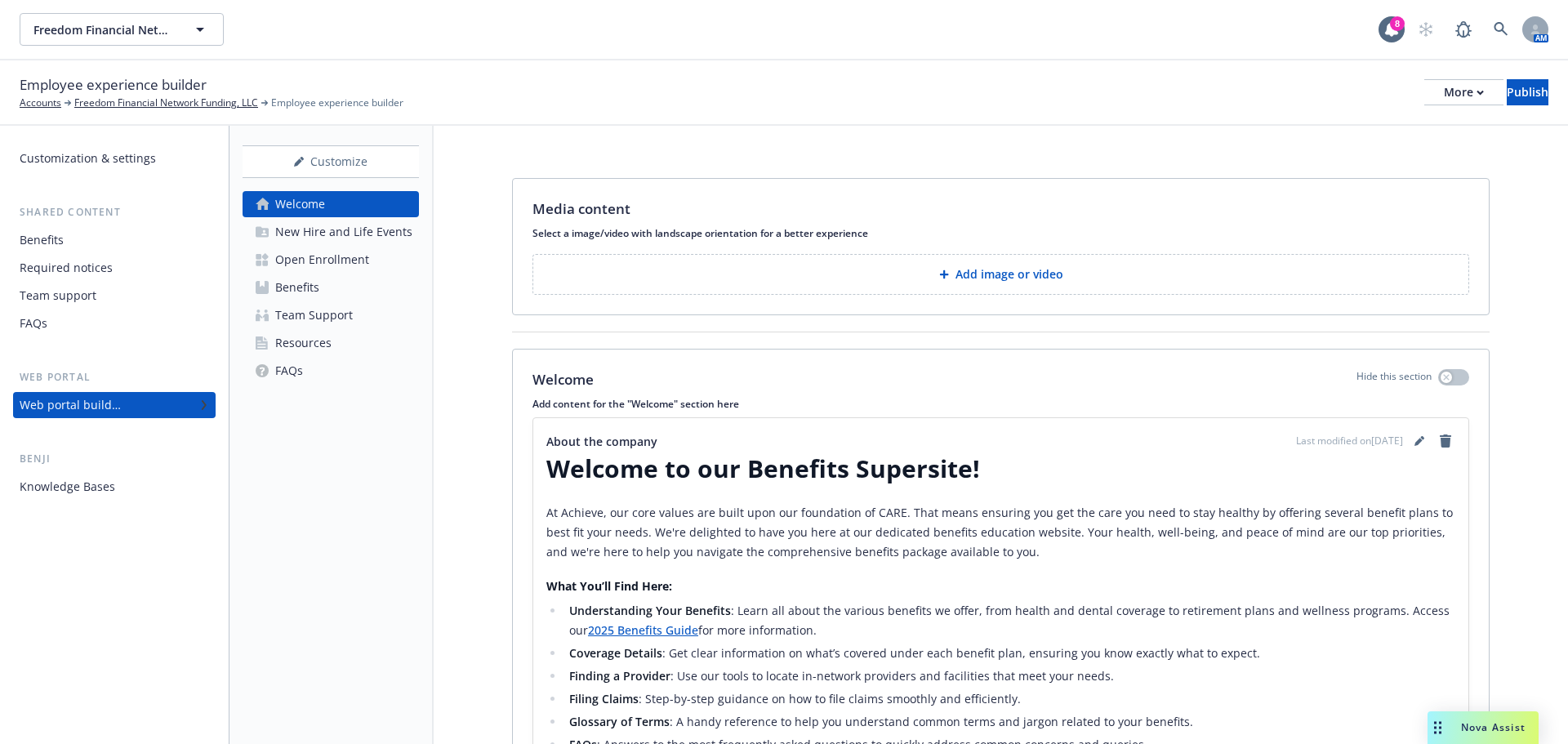
click at [1107, 278] on button "Add image or video" at bounding box center [1001, 274] width 937 height 41
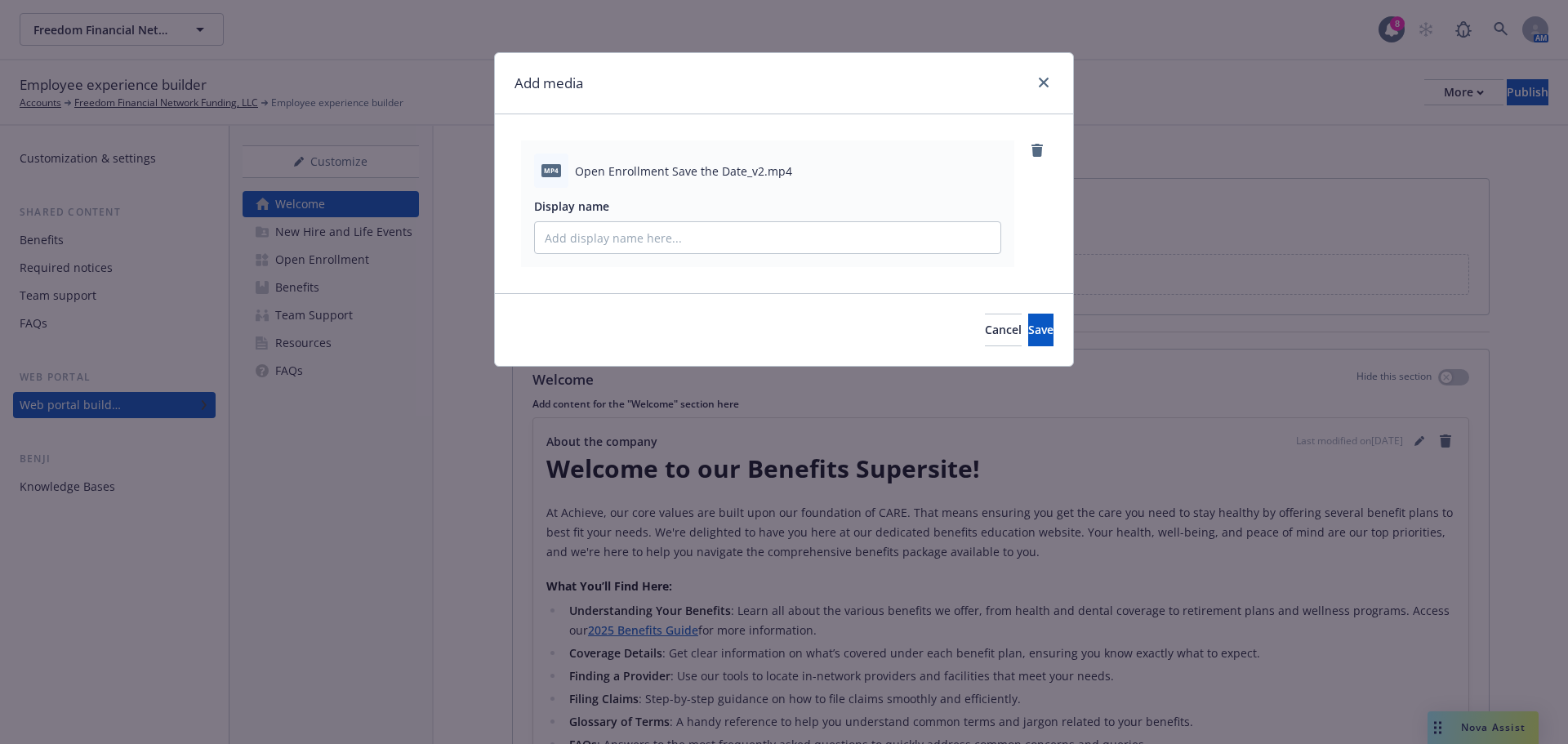
click at [1004, 351] on div "Cancel Save" at bounding box center [784, 329] width 579 height 73
click at [1028, 329] on span "Save" at bounding box center [1040, 329] width 25 height 16
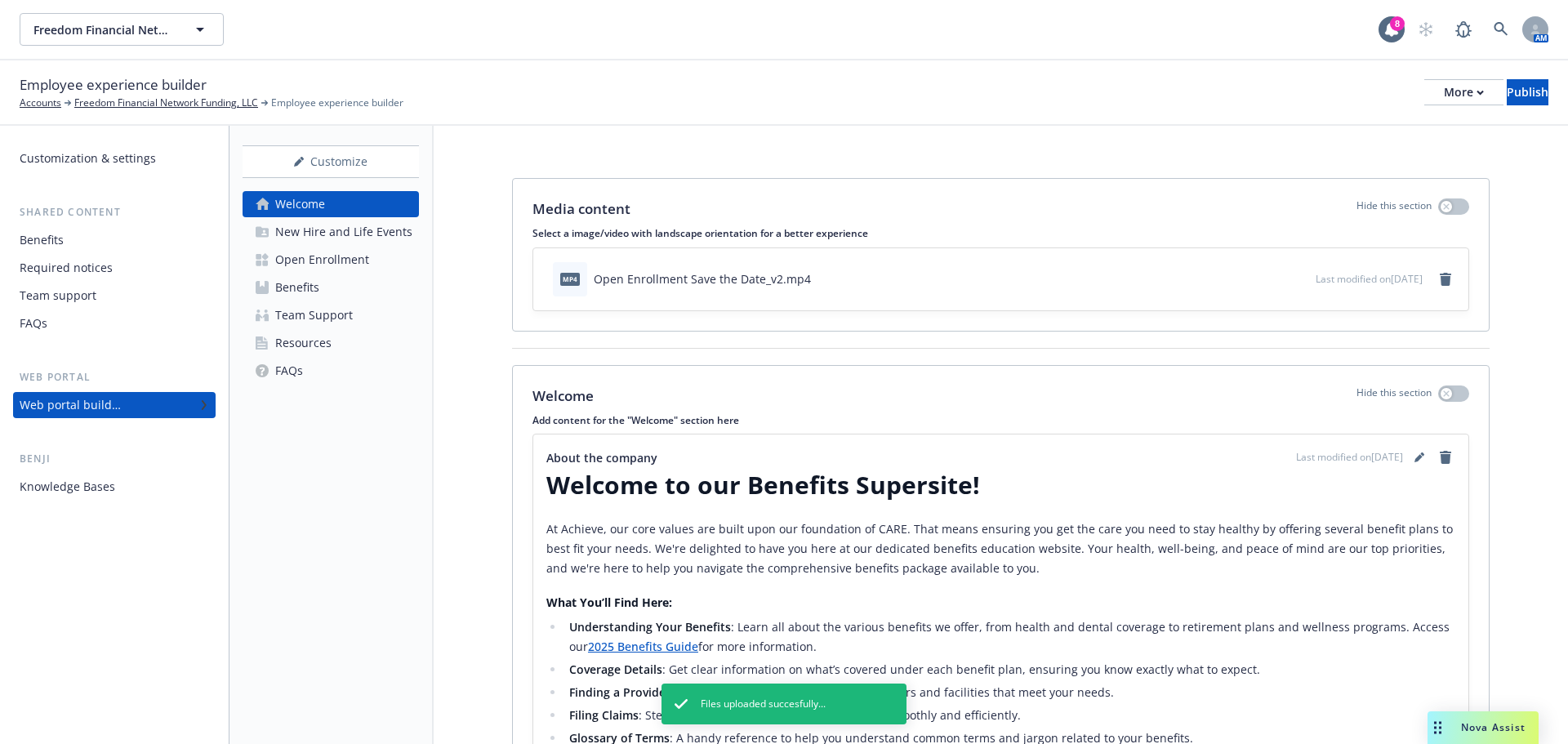
click at [330, 259] on div "Open Enrollment" at bounding box center [322, 259] width 94 height 26
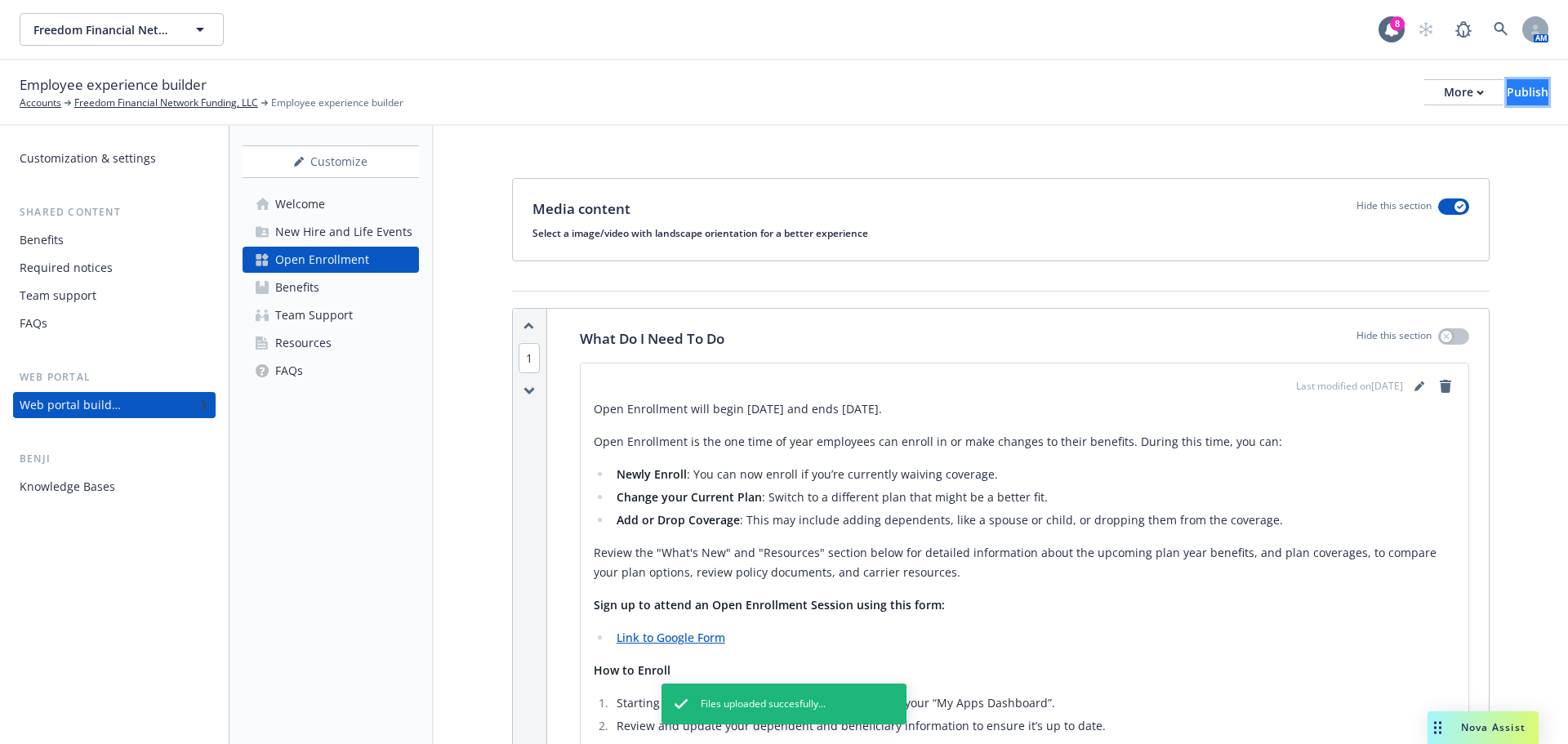
click at [1506, 100] on div "Publish" at bounding box center [1527, 92] width 42 height 24
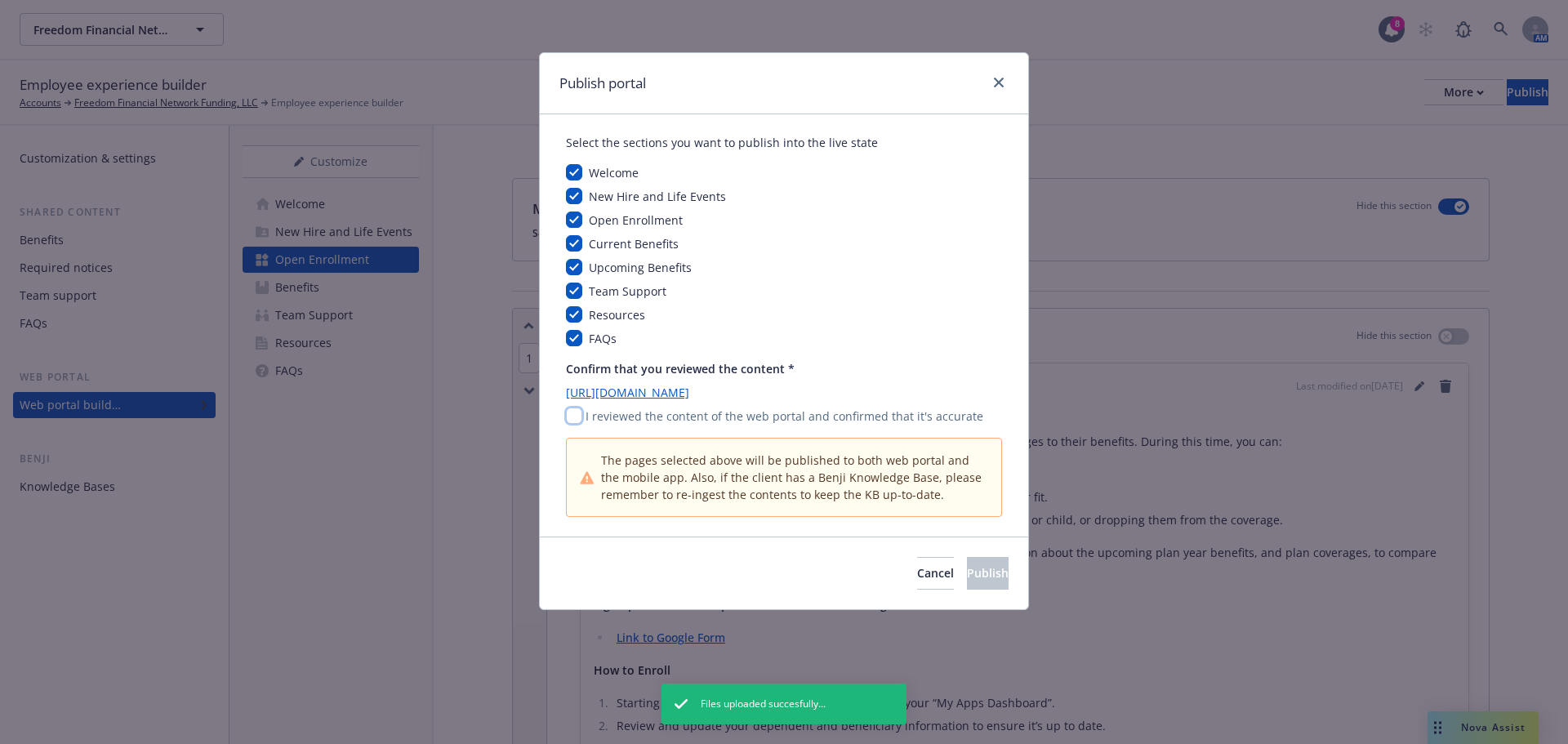
click at [580, 413] on input "checkbox" at bounding box center [574, 416] width 17 height 17
checkbox input "true"
click at [979, 571] on span "Publish" at bounding box center [988, 573] width 42 height 16
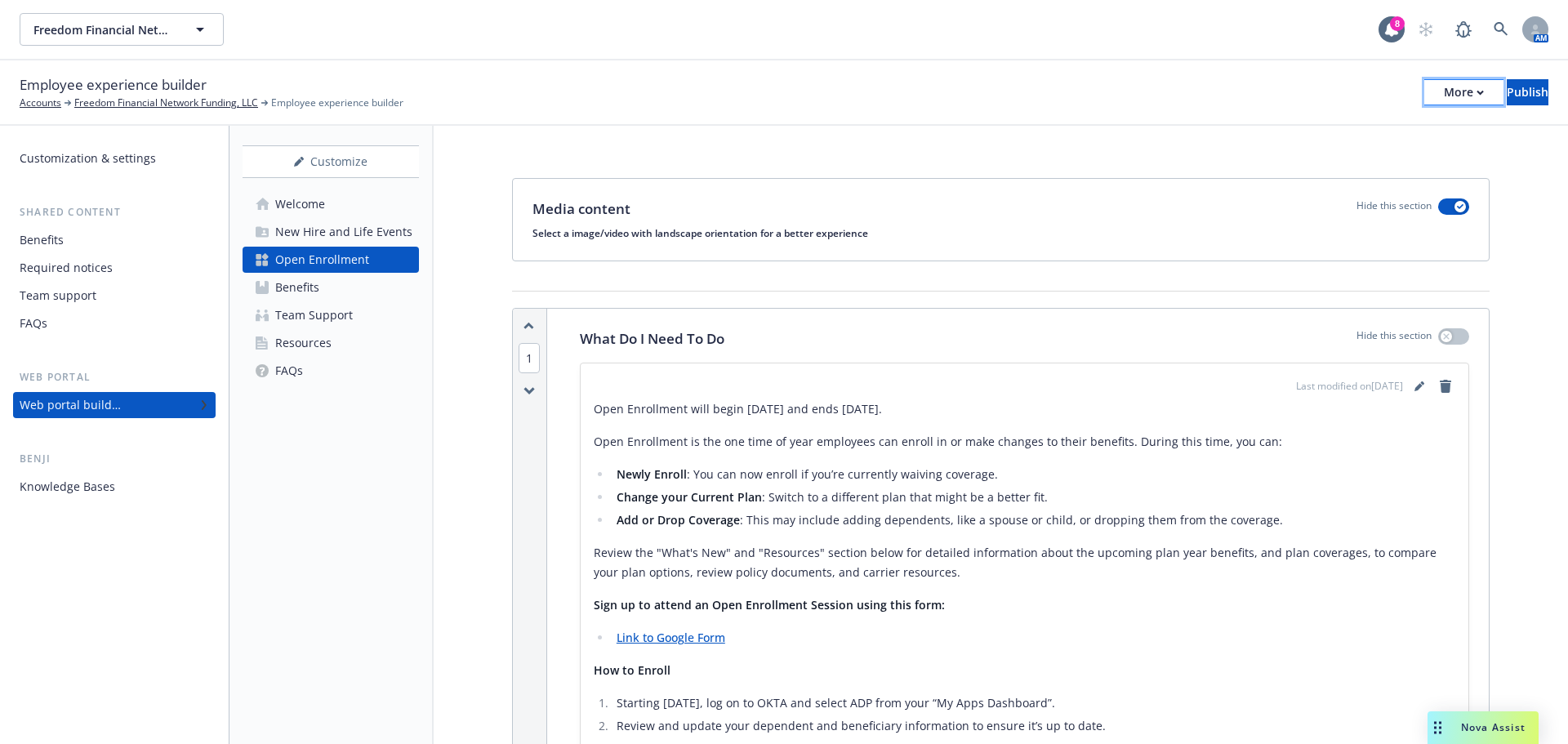
click at [1444, 93] on div "More" at bounding box center [1464, 92] width 40 height 24
click at [1328, 160] on link "Copy portal link" at bounding box center [1329, 161] width 242 height 33
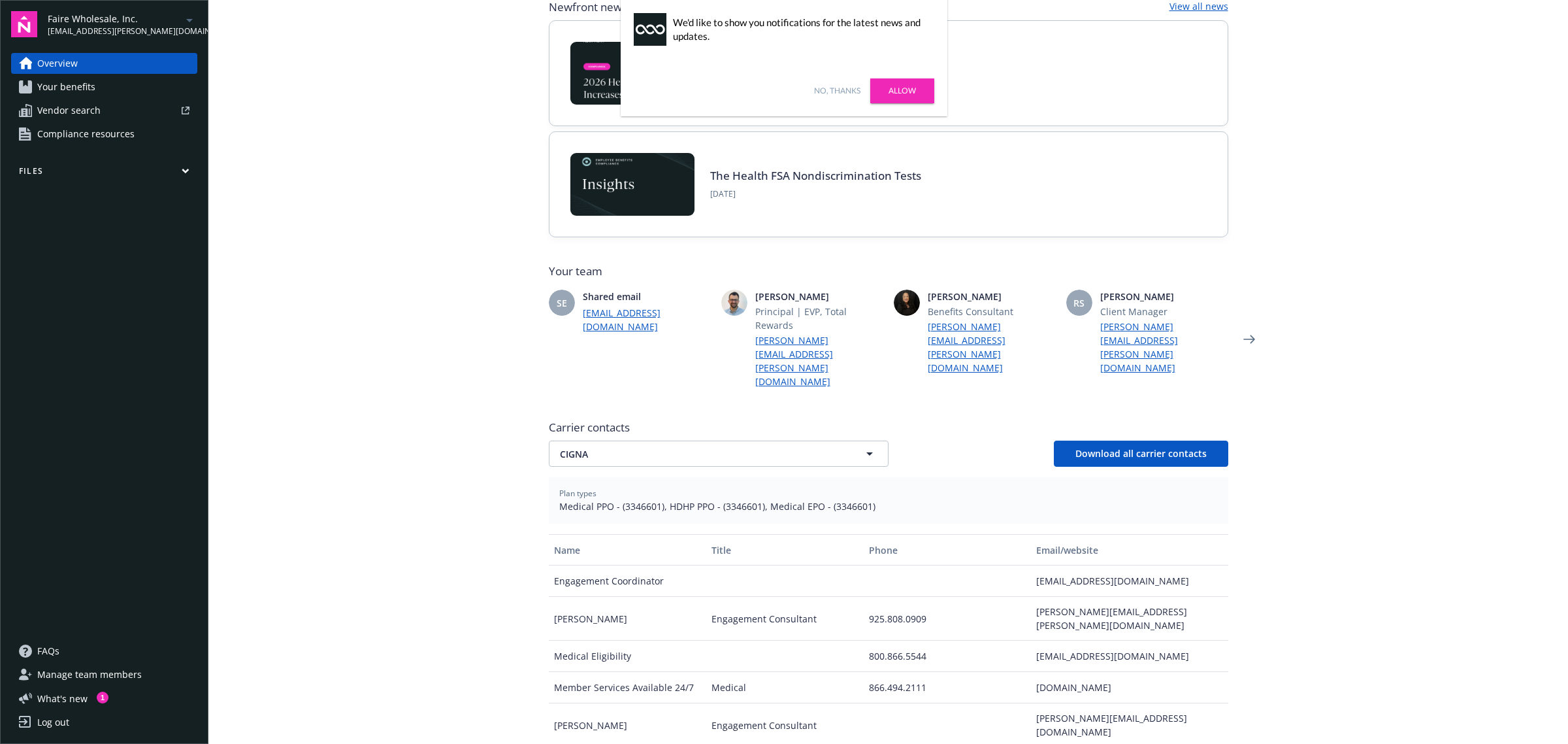
scroll to position [118, 0]
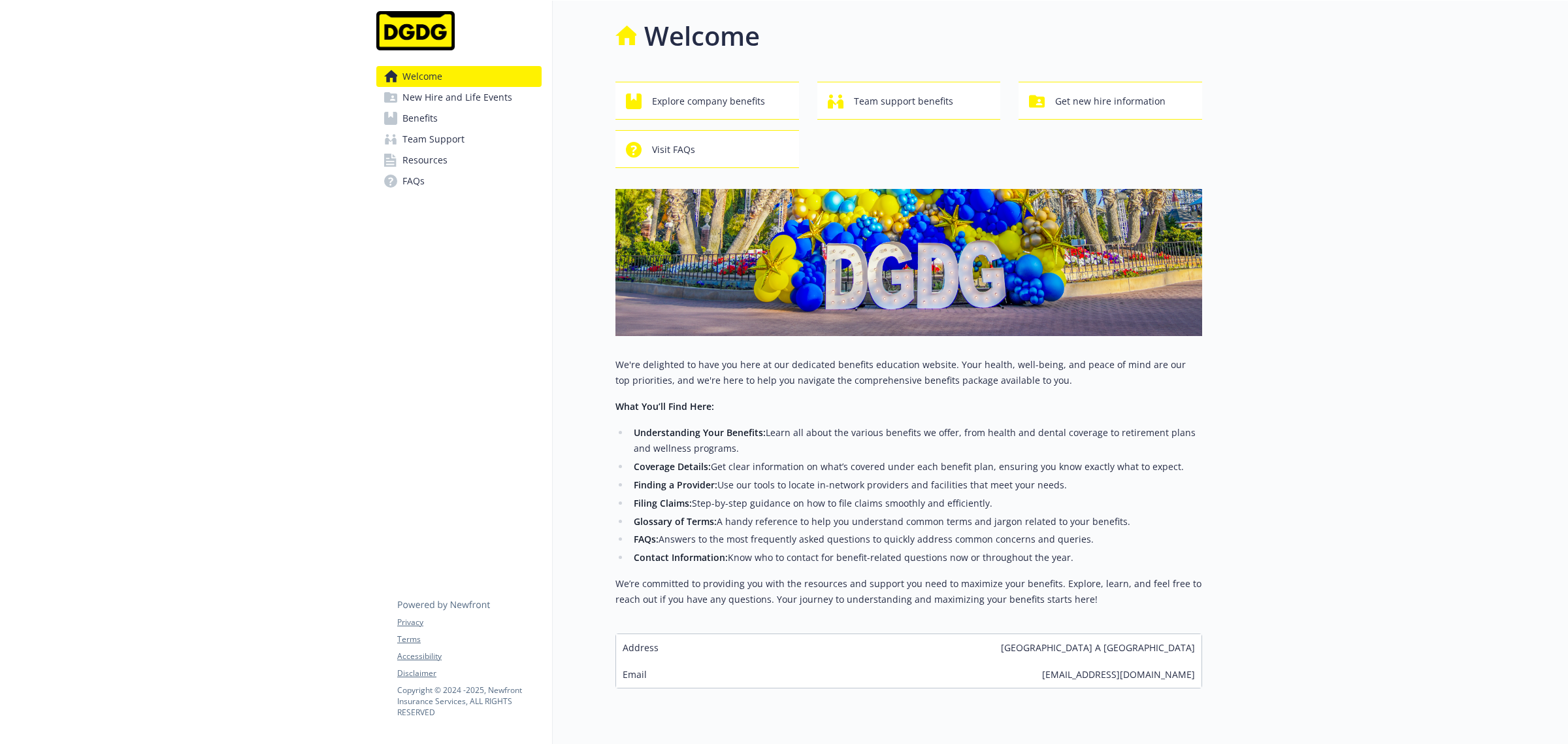
click at [438, 115] on link "Benefits" at bounding box center [459, 118] width 165 height 21
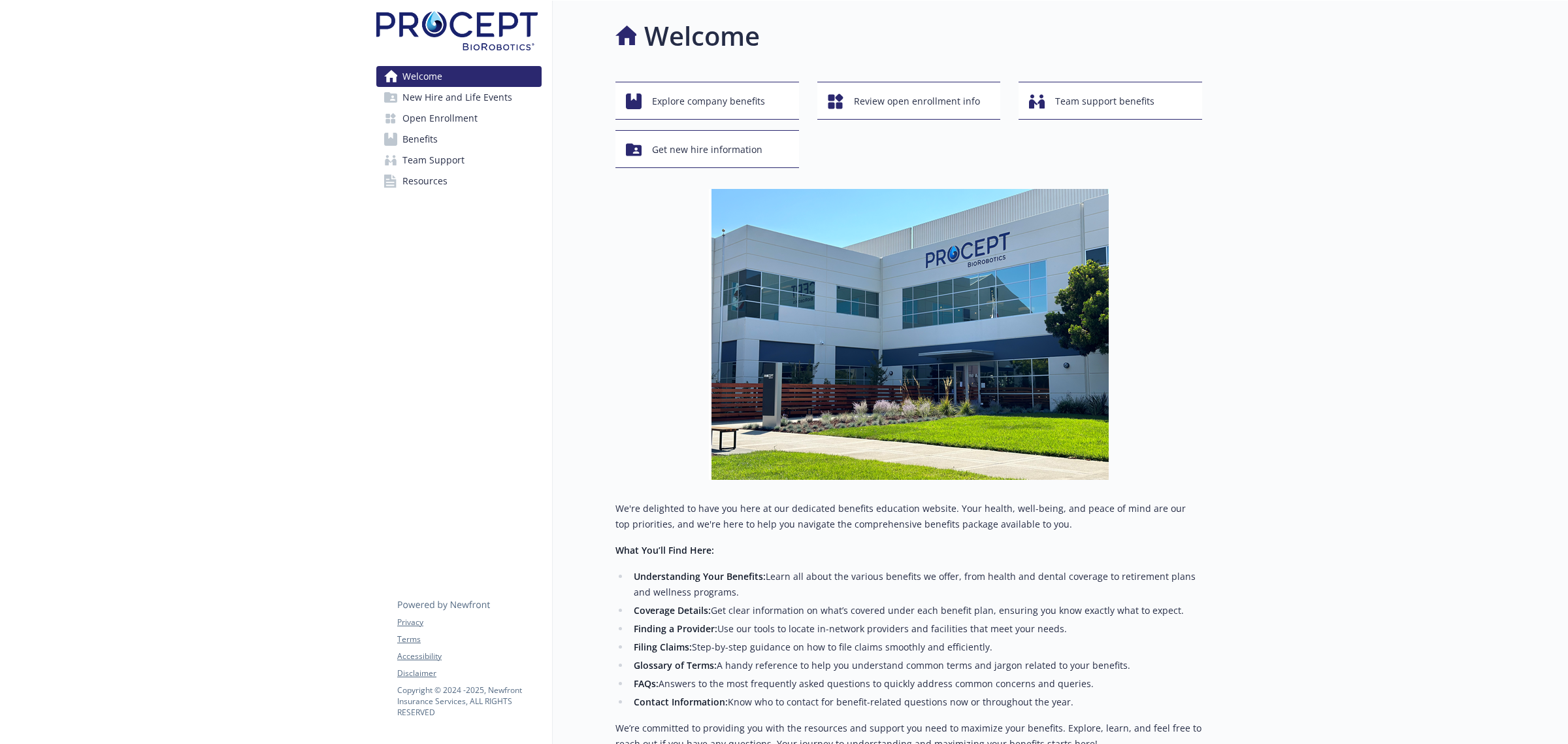
click at [472, 119] on span "Open Enrollment" at bounding box center [440, 118] width 75 height 21
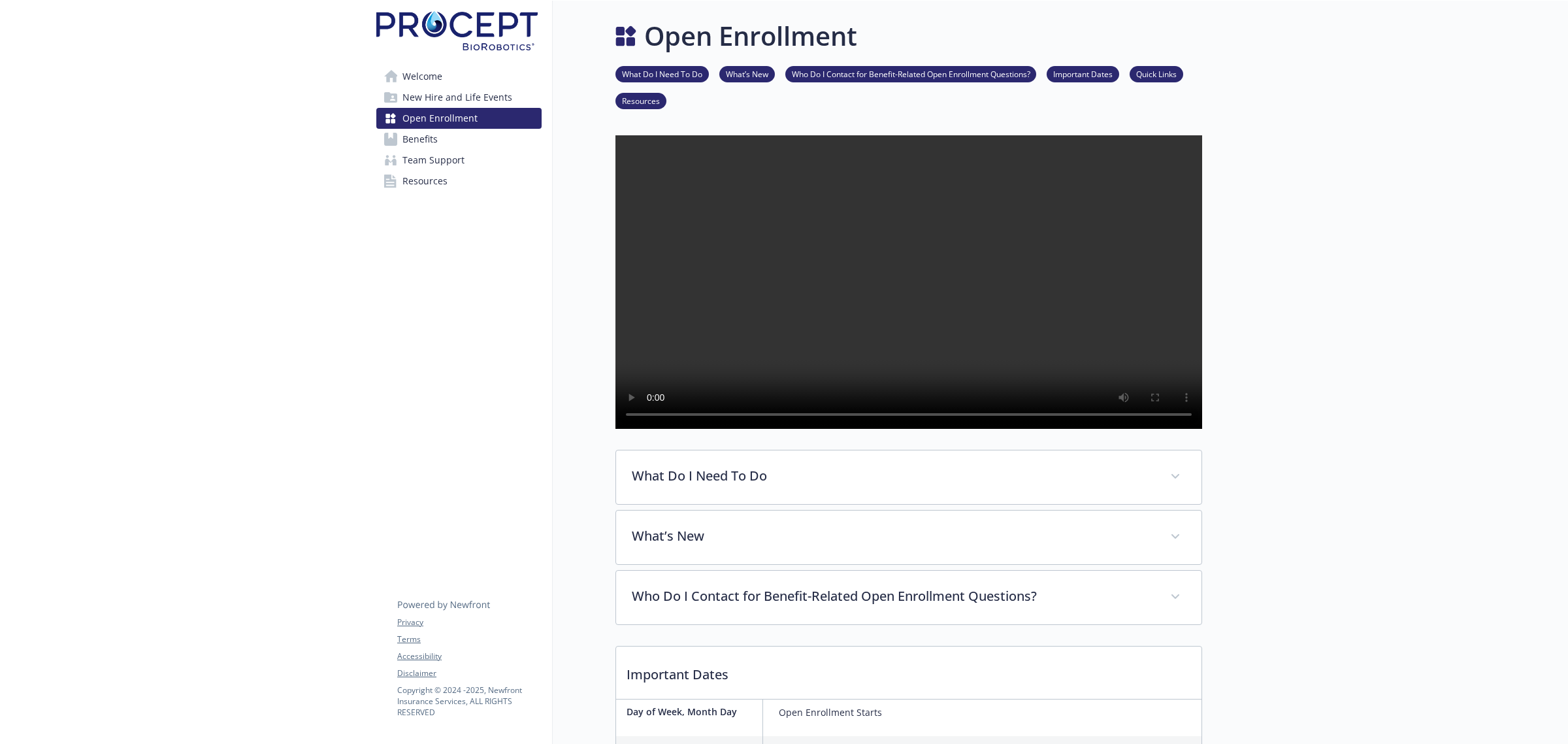
click at [440, 138] on link "Benefits" at bounding box center [459, 139] width 165 height 21
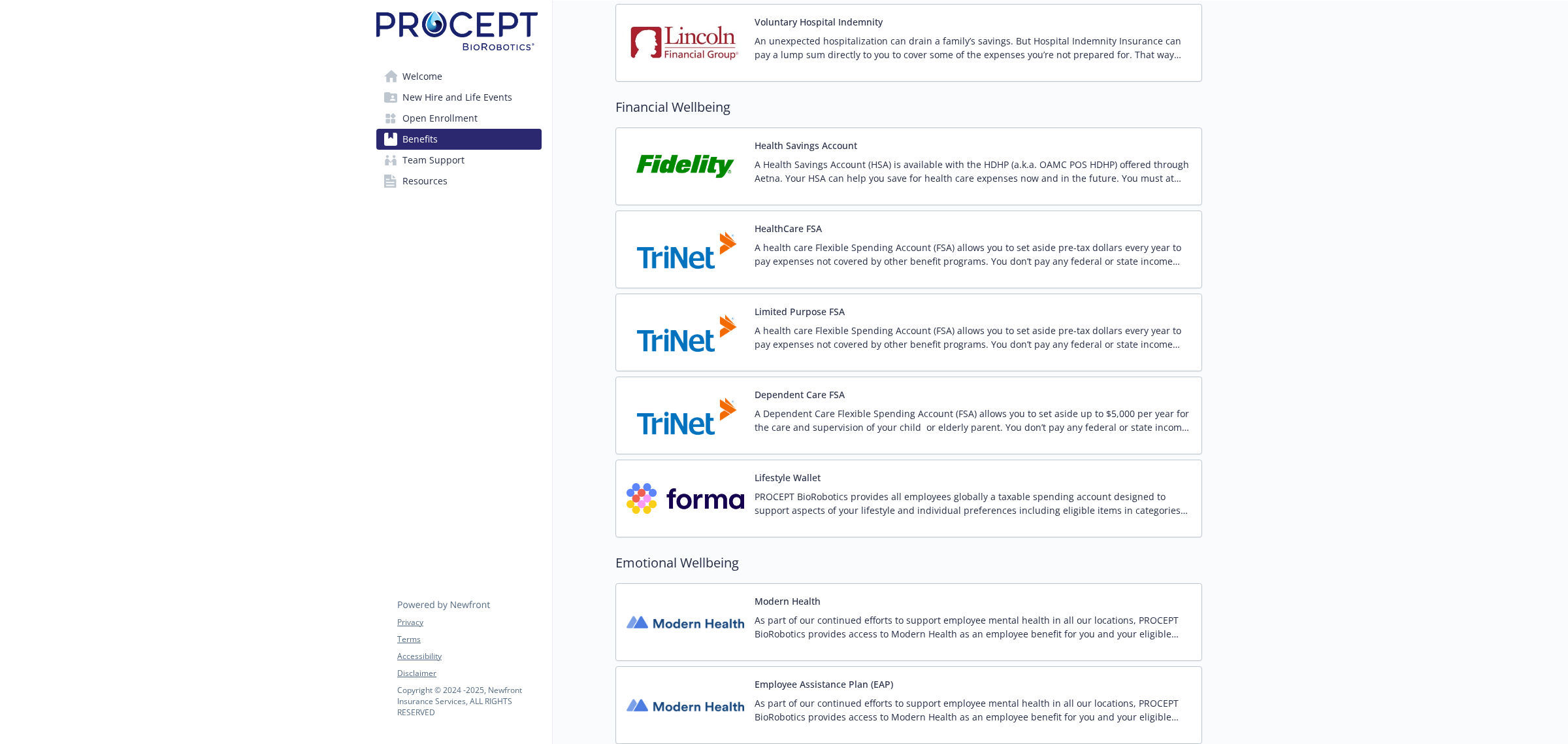
scroll to position [1369, 0]
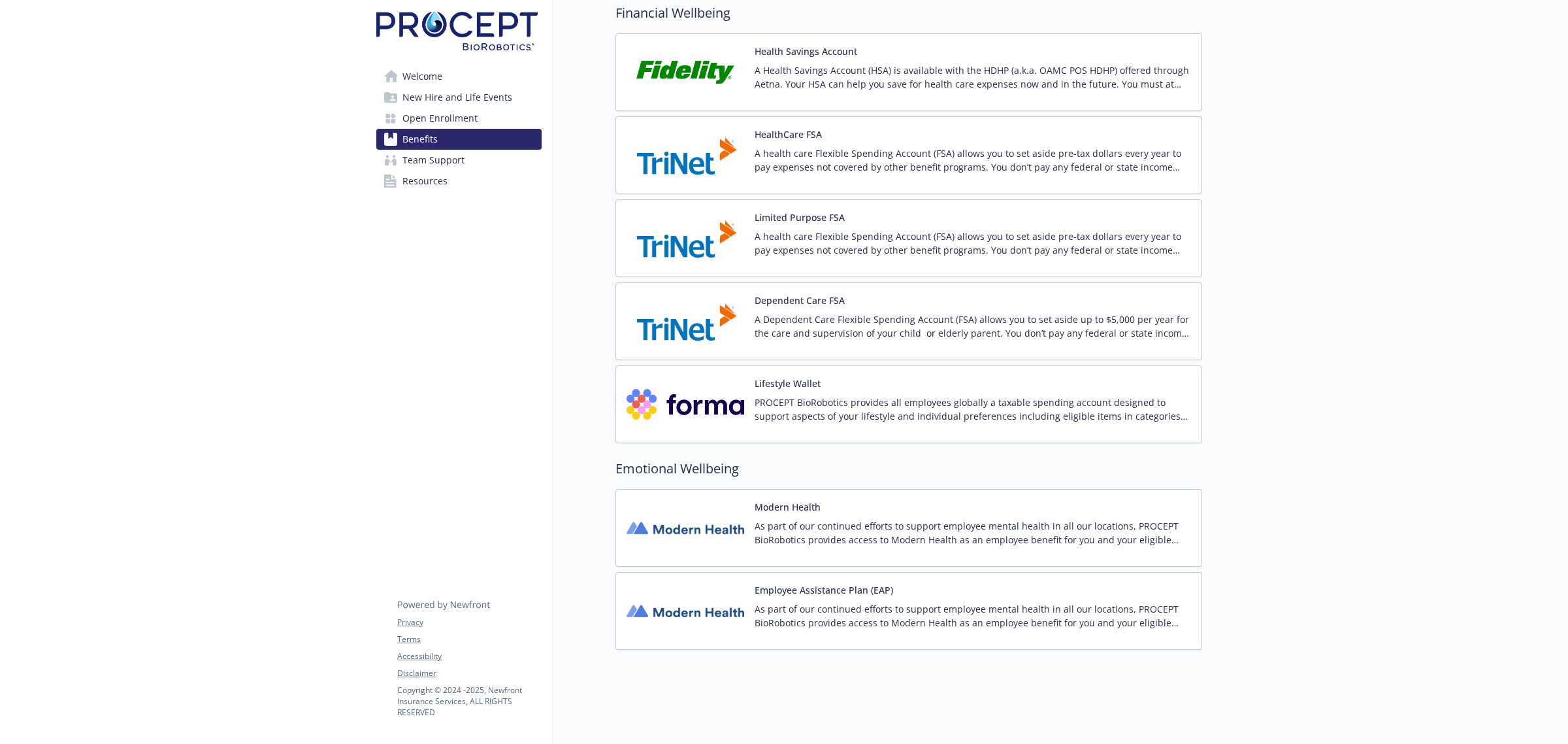
click at [1030, 530] on p "As part of our continued efforts to support employee mental health in all our l…" at bounding box center [972, 532] width 436 height 27
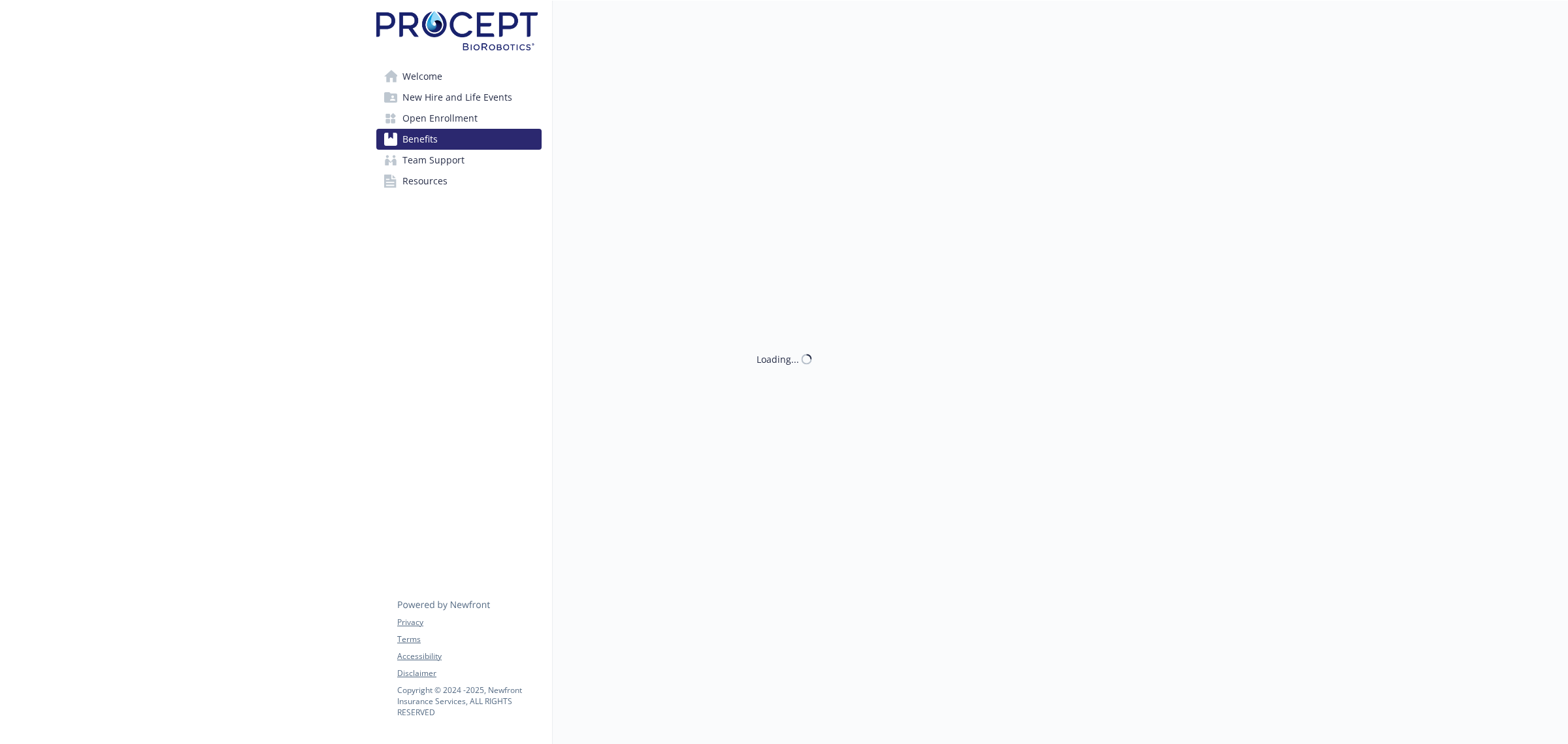
scroll to position [1369, 0]
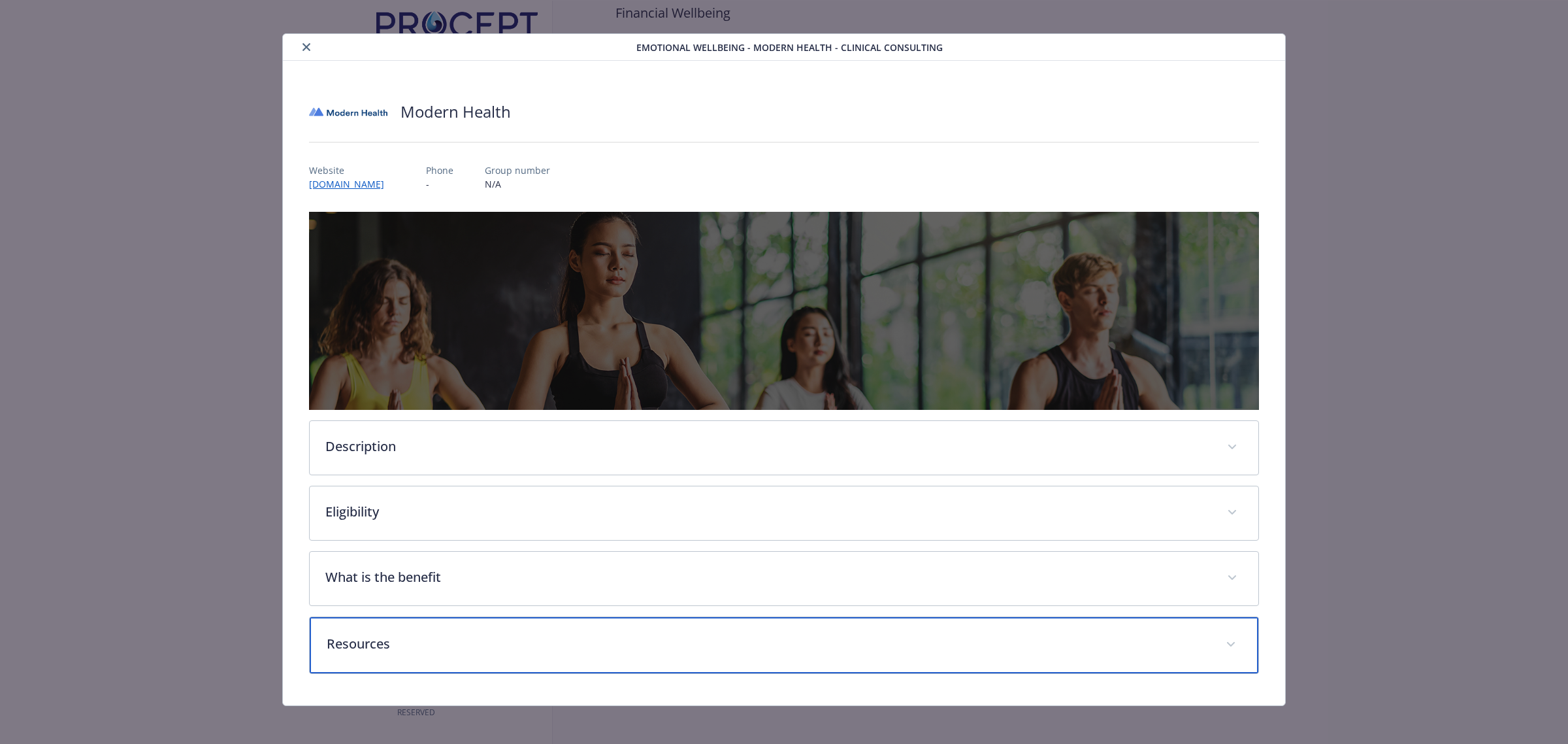
drag, startPoint x: 914, startPoint y: 645, endPoint x: 943, endPoint y: 559, distance: 90.8
click at [914, 645] on p "Resources" at bounding box center [768, 643] width 883 height 19
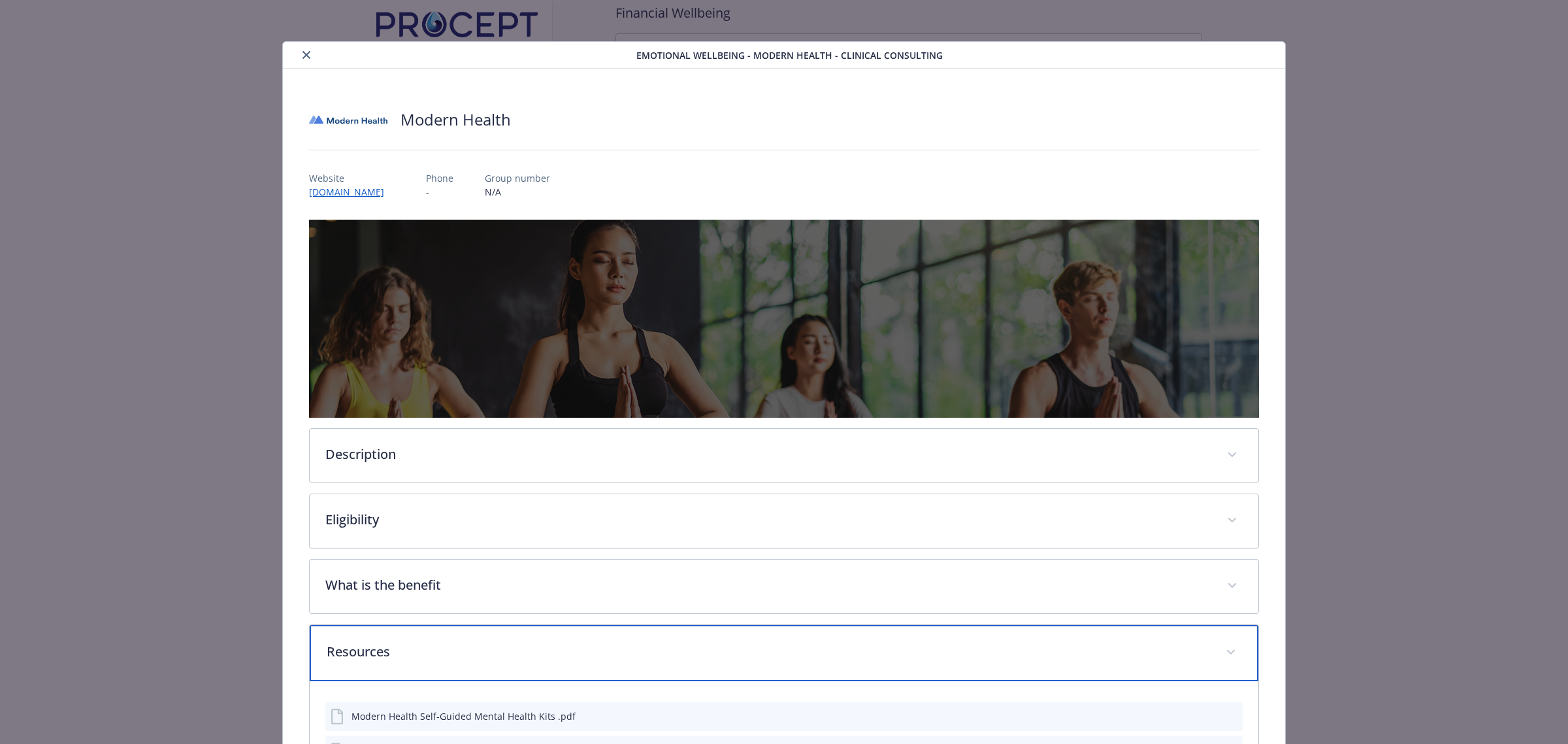
scroll to position [0, 0]
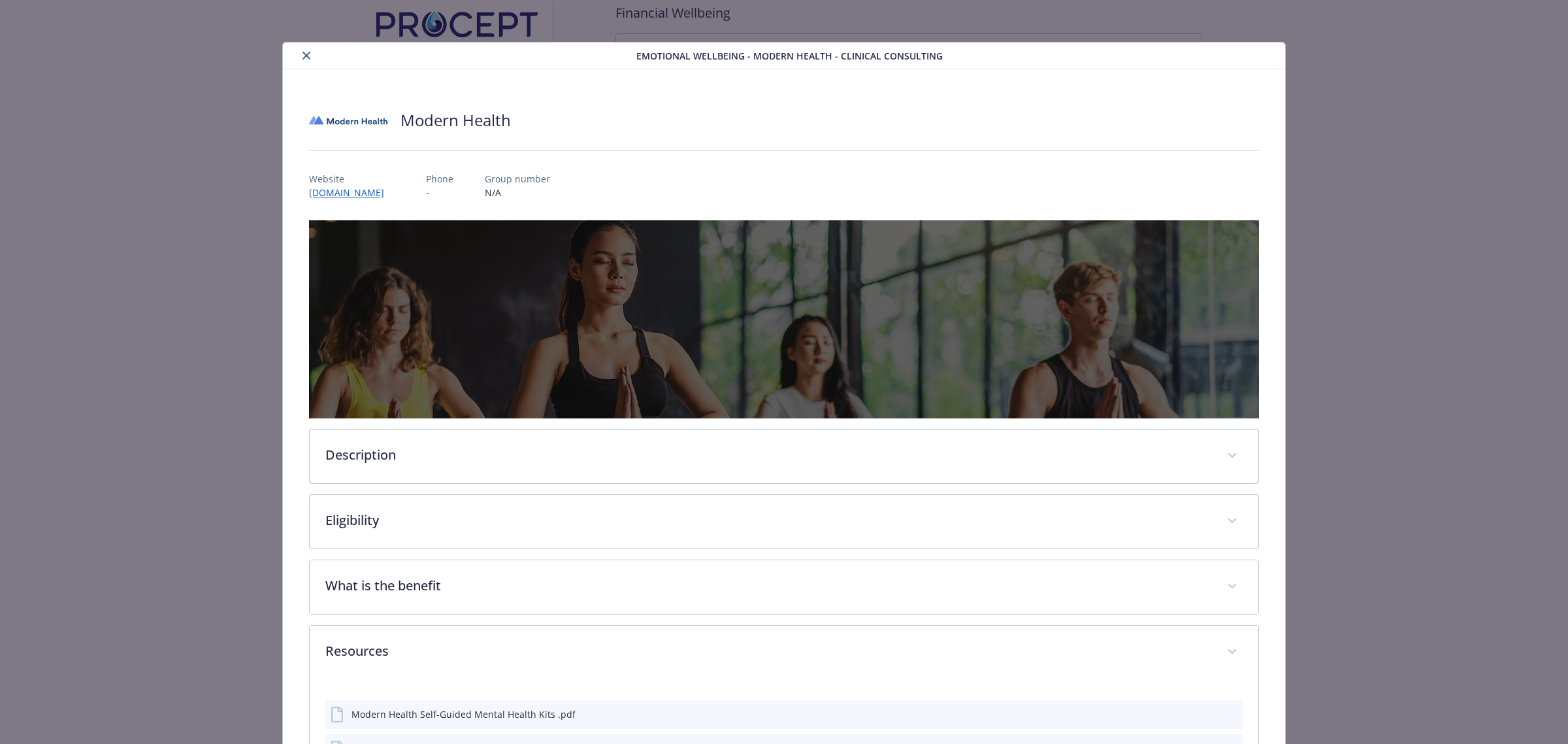
click at [303, 57] on icon "close" at bounding box center [307, 55] width 8 height 8
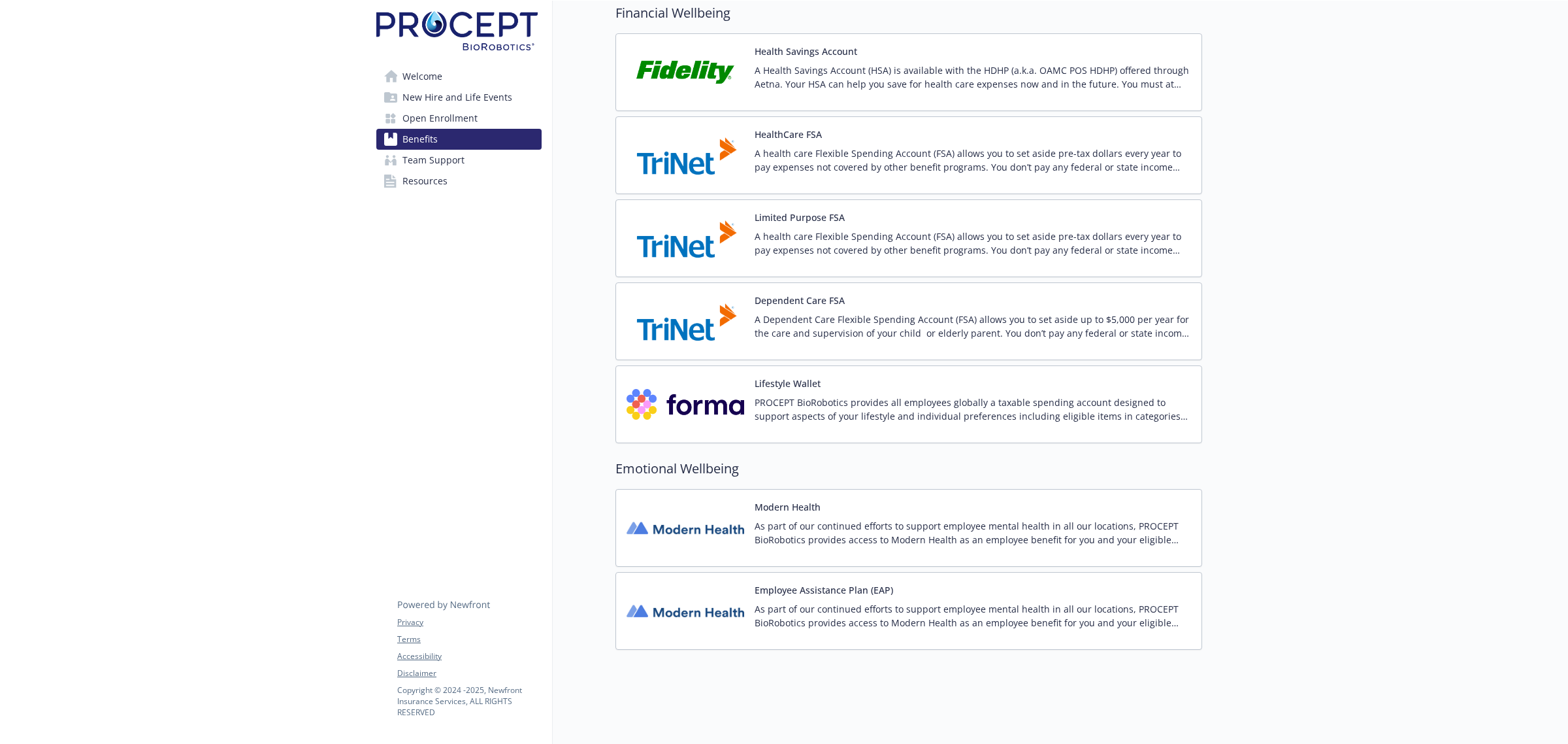
click at [919, 602] on p "As part of our continued efforts to support employee mental health in all our l…" at bounding box center [972, 615] width 436 height 27
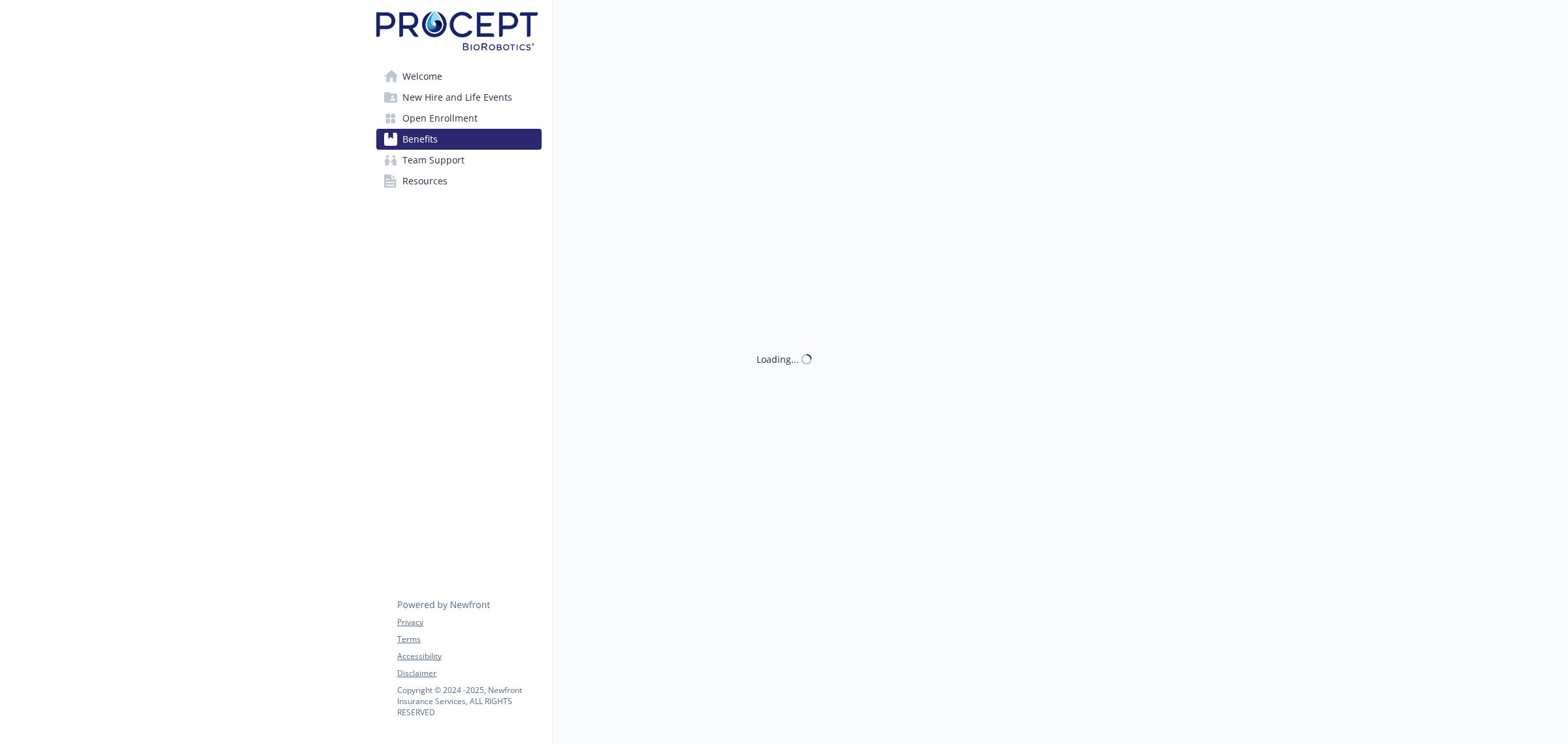
scroll to position [1369, 0]
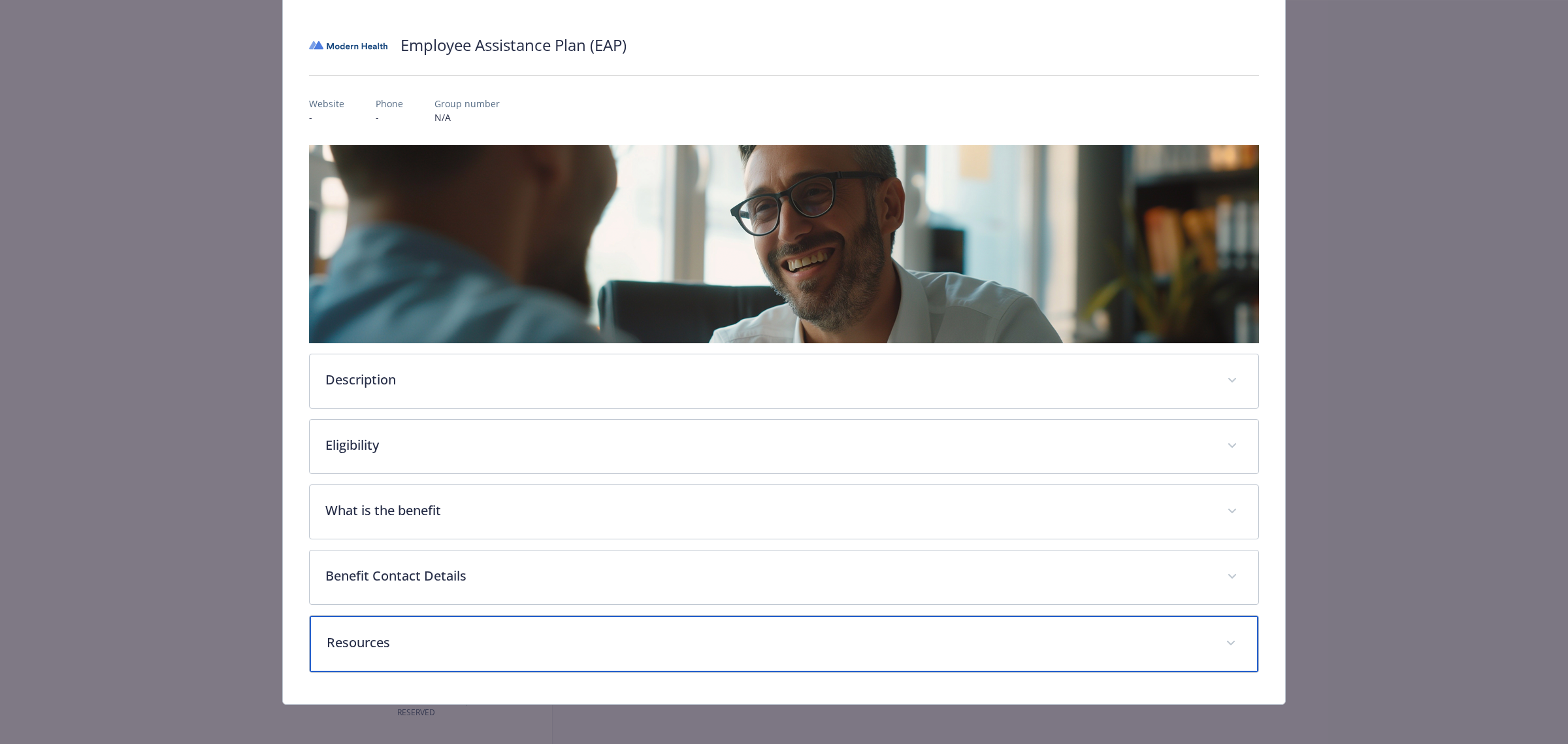
click at [867, 652] on div "Resources" at bounding box center [784, 644] width 948 height 56
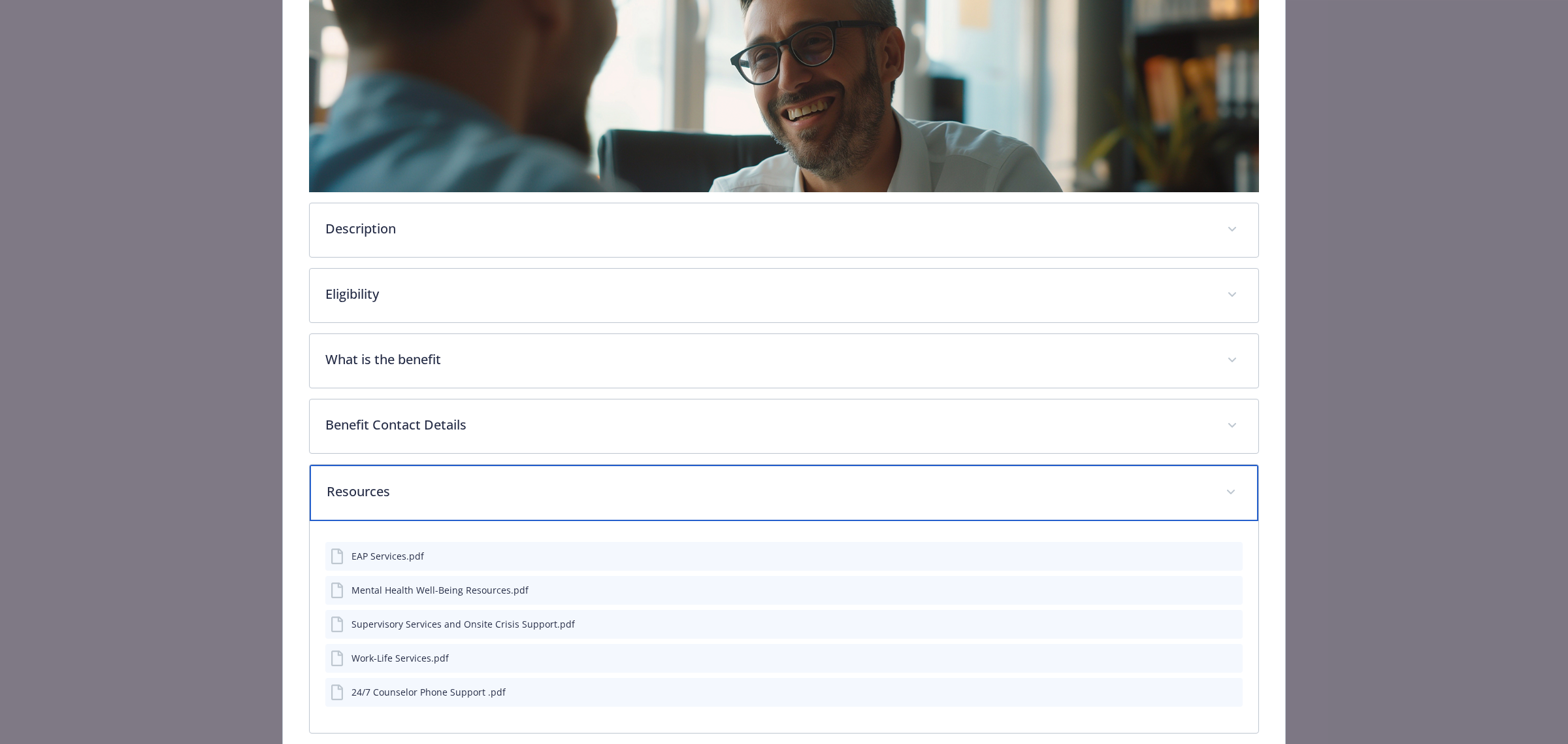
scroll to position [288, 0]
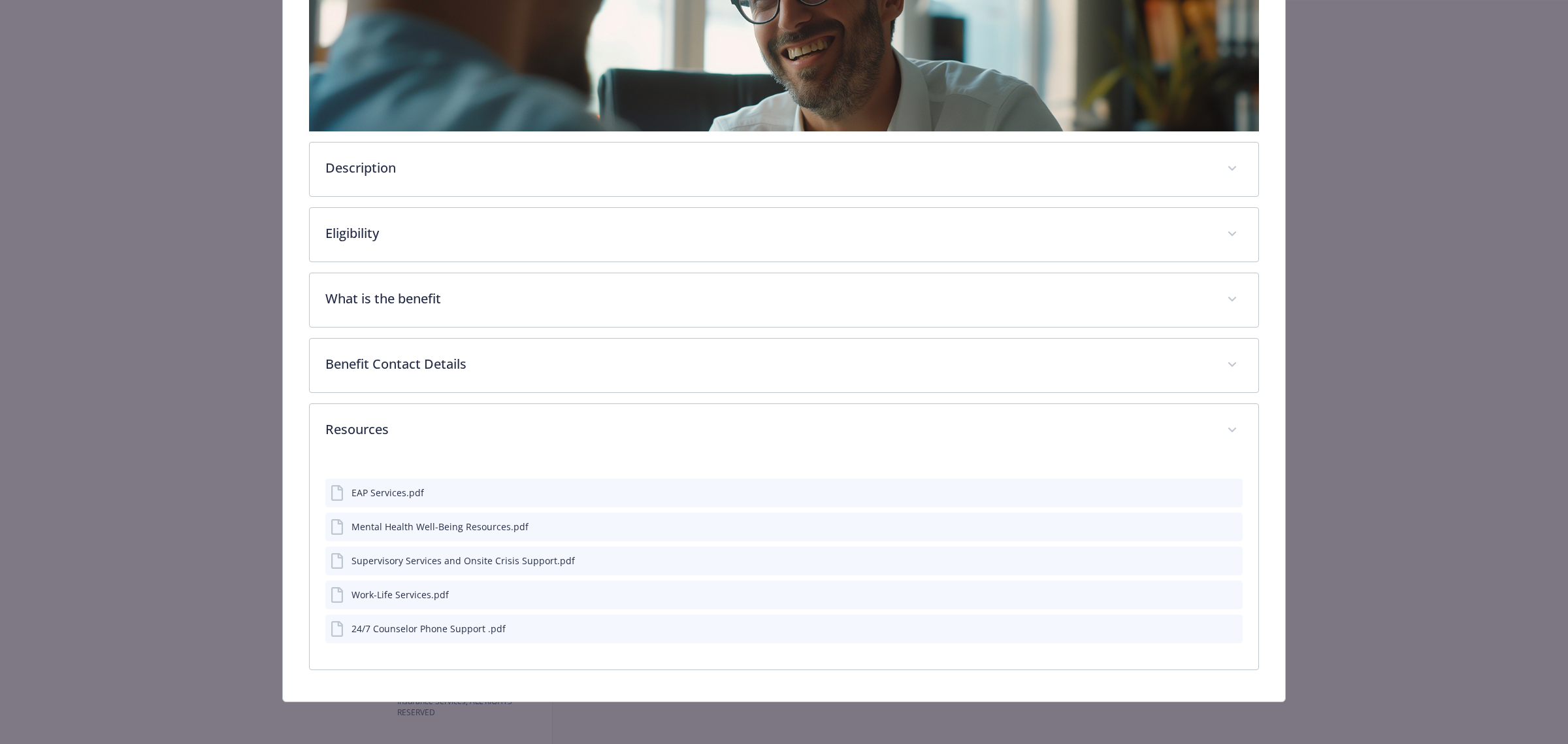
click at [1225, 491] on icon "preview file" at bounding box center [1231, 492] width 12 height 9
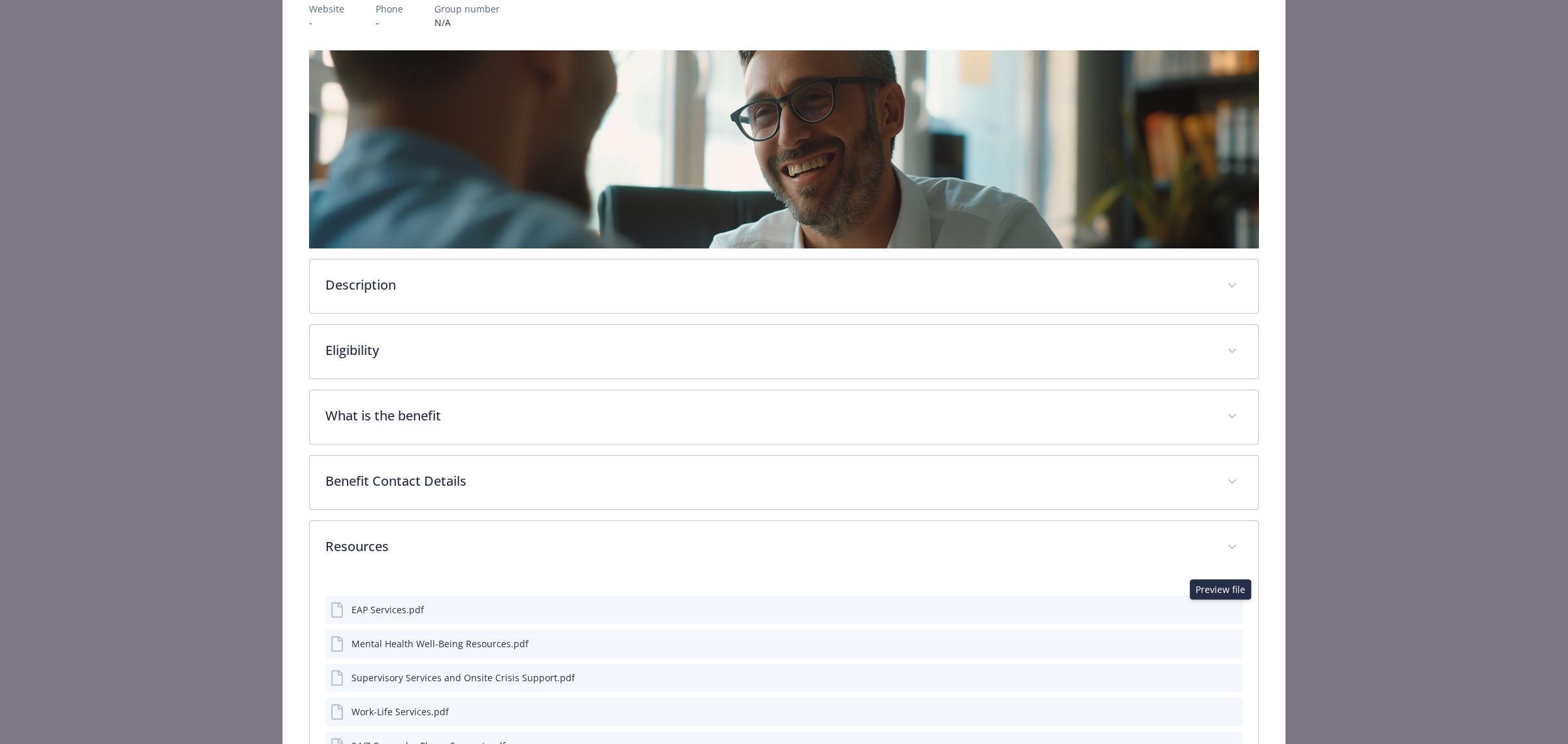
scroll to position [0, 0]
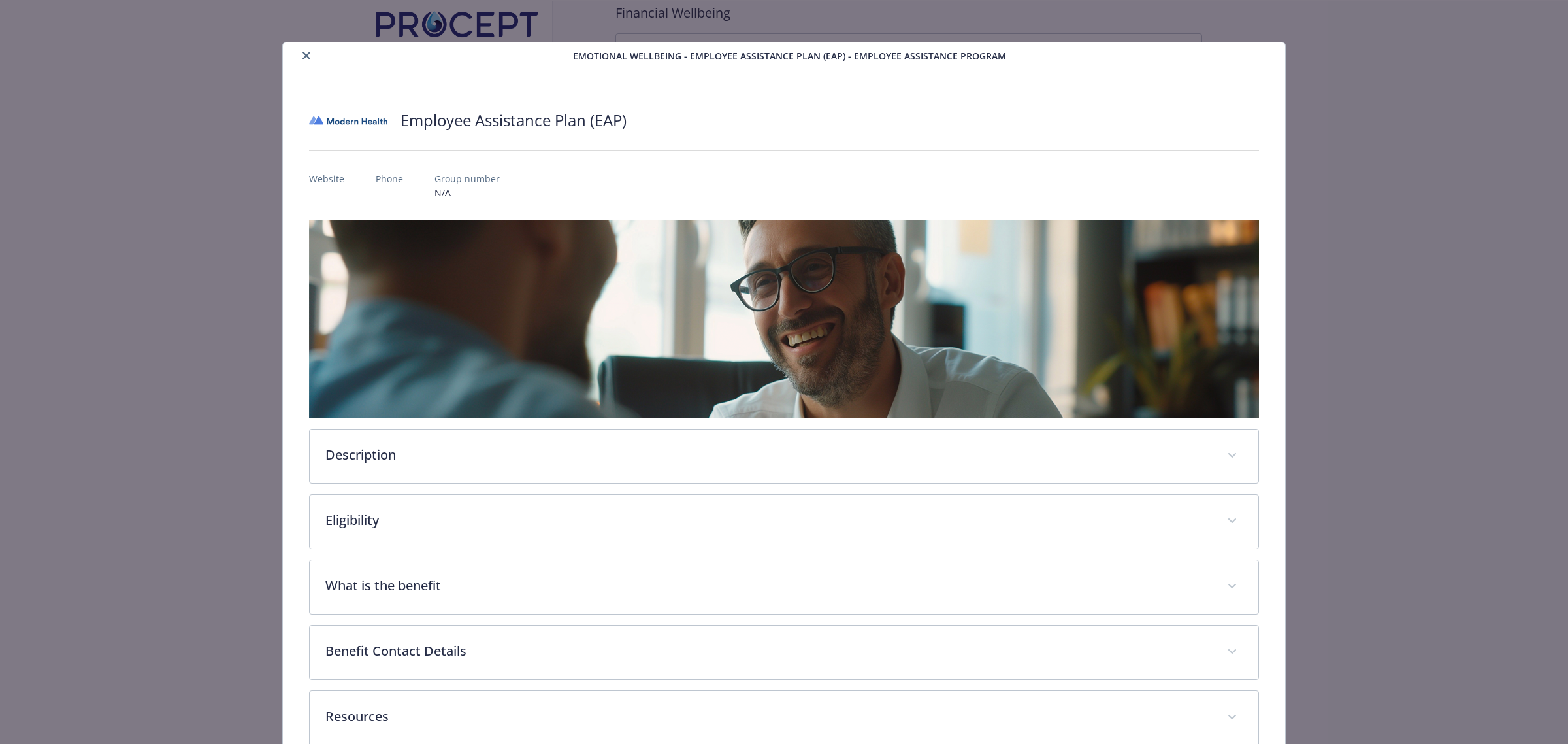
click at [304, 52] on icon "close" at bounding box center [307, 55] width 8 height 8
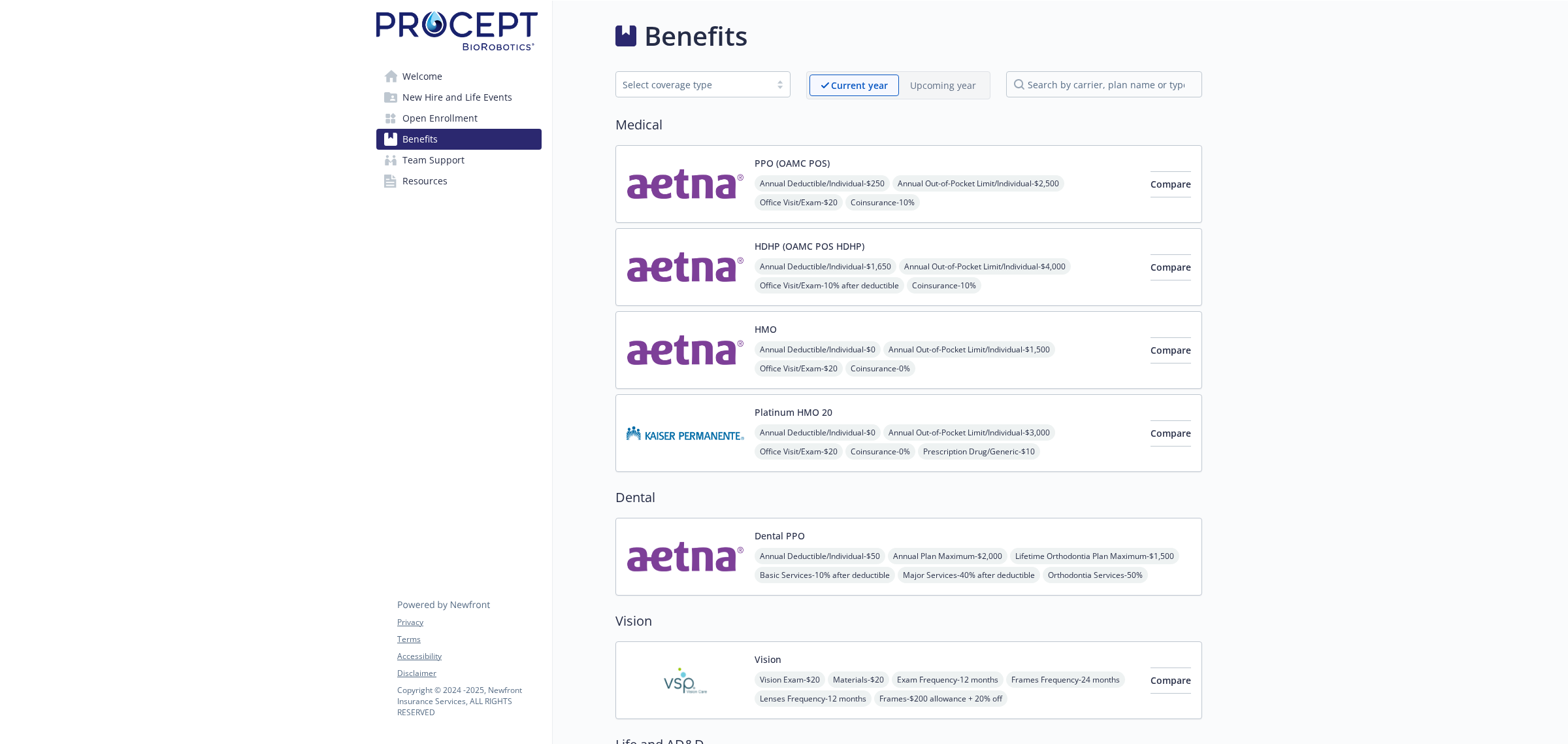
click at [959, 72] on div "Current year Upcoming year" at bounding box center [898, 85] width 184 height 28
click at [960, 93] on div "Upcoming year" at bounding box center [943, 85] width 88 height 21
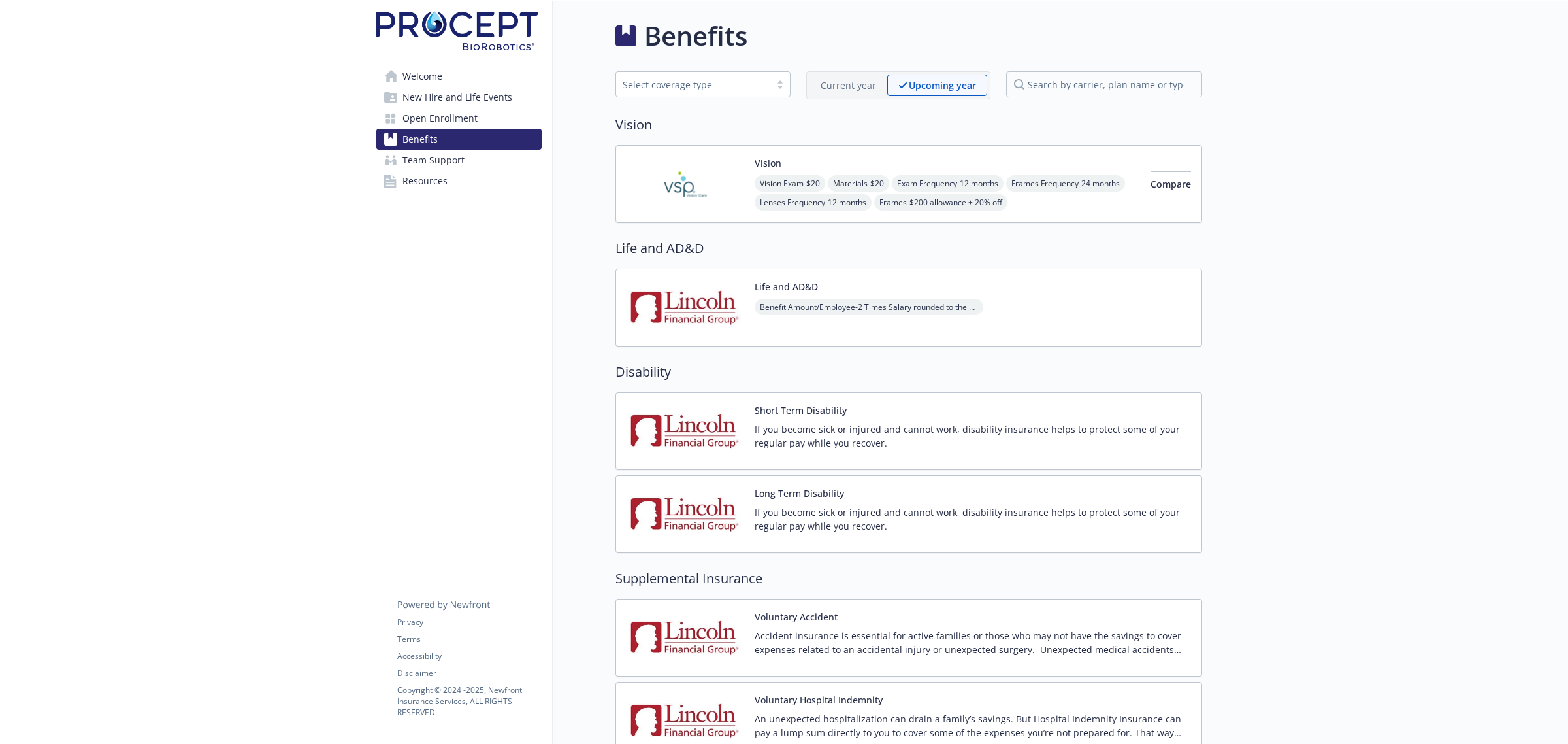
click at [864, 86] on p "Current year" at bounding box center [848, 85] width 55 height 14
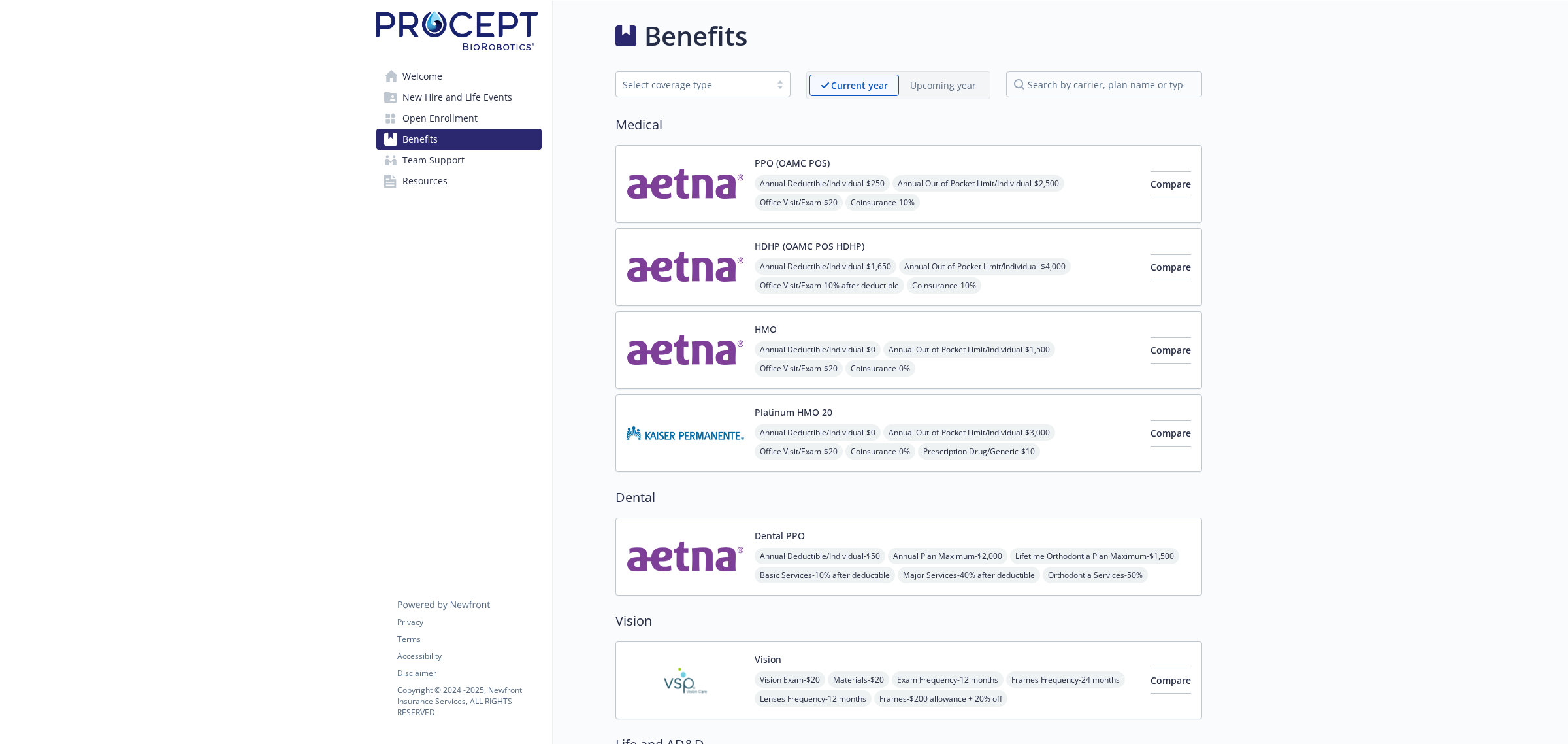
click at [843, 77] on div "Current year" at bounding box center [854, 85] width 89 height 21
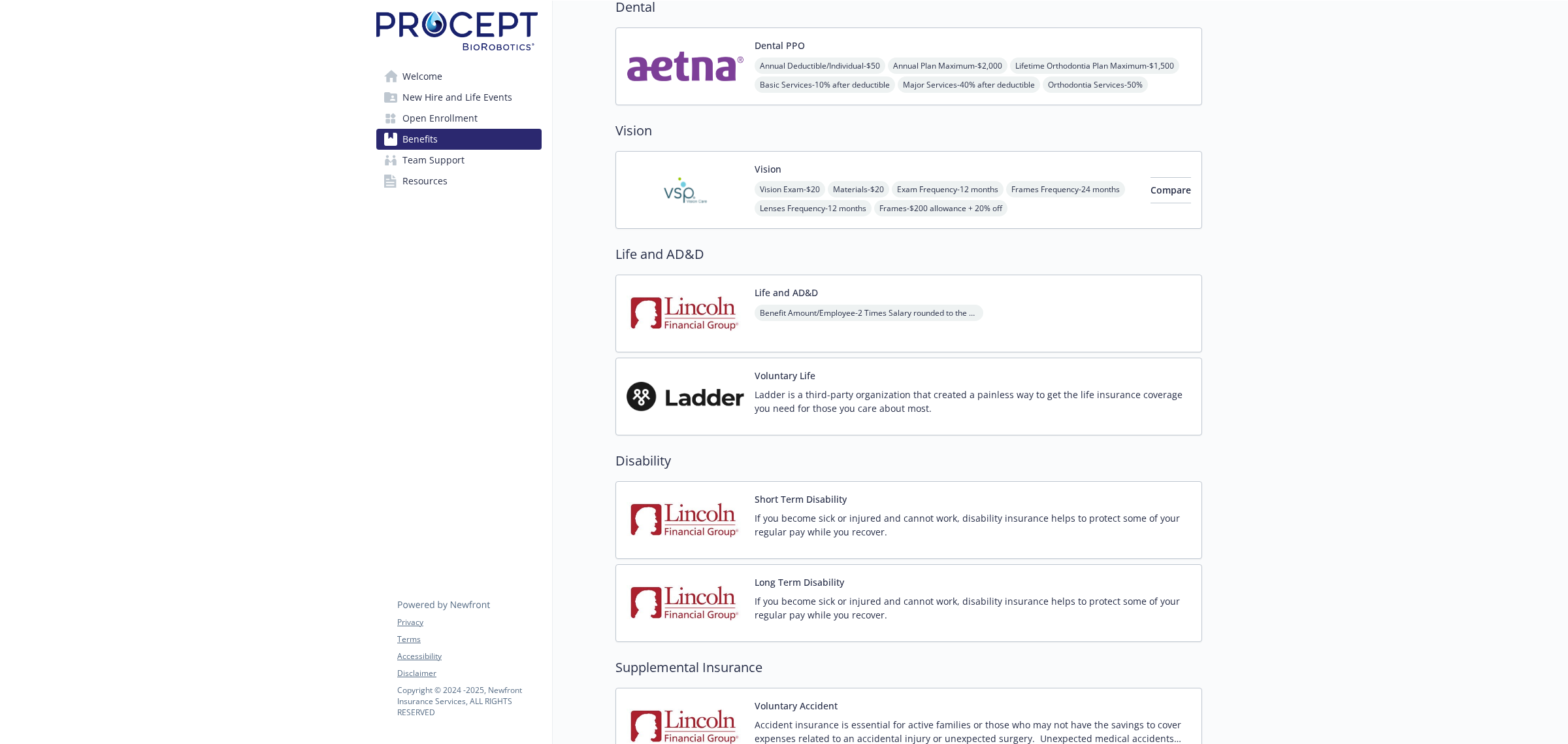
scroll to position [572, 0]
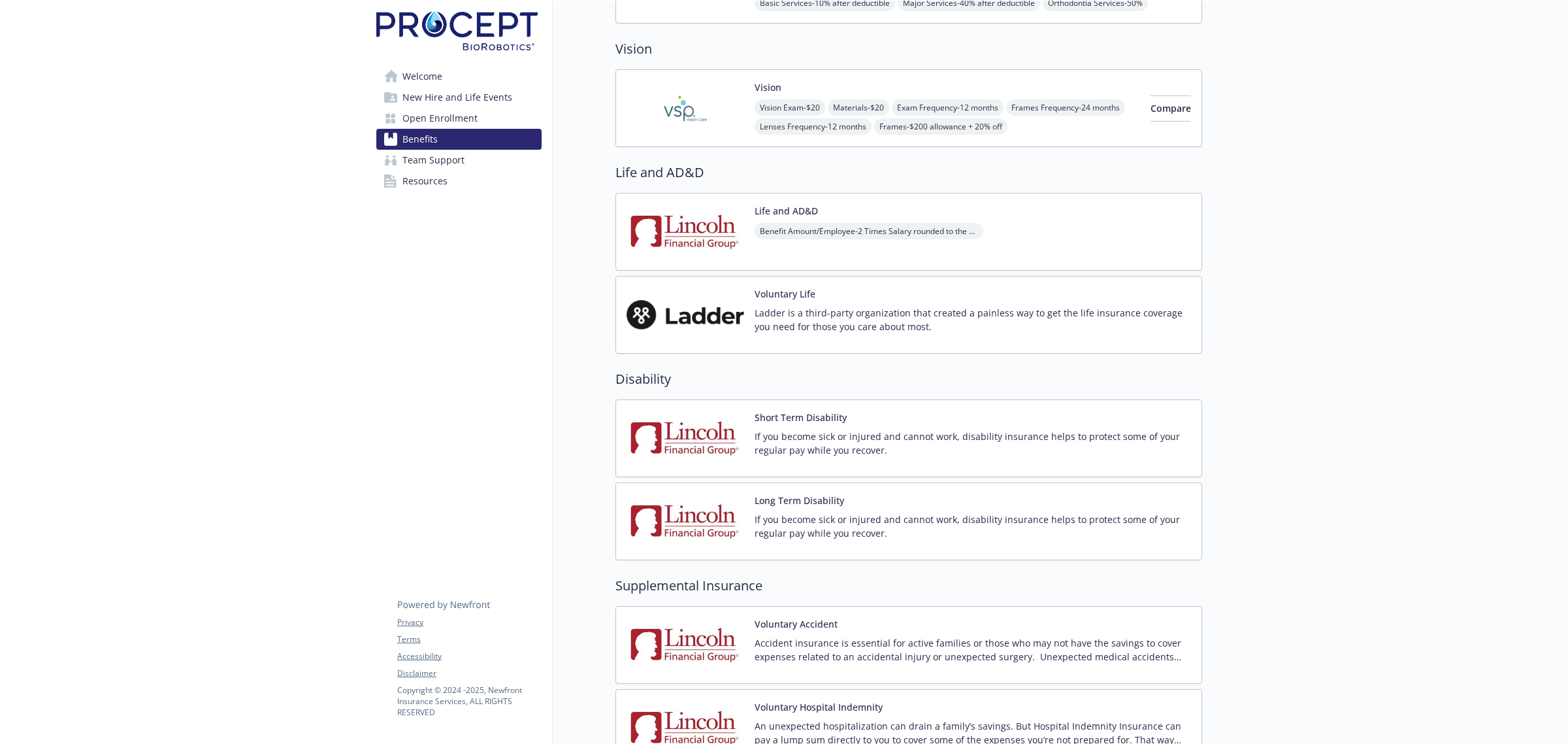
click at [451, 125] on span "Open Enrollment" at bounding box center [440, 118] width 75 height 21
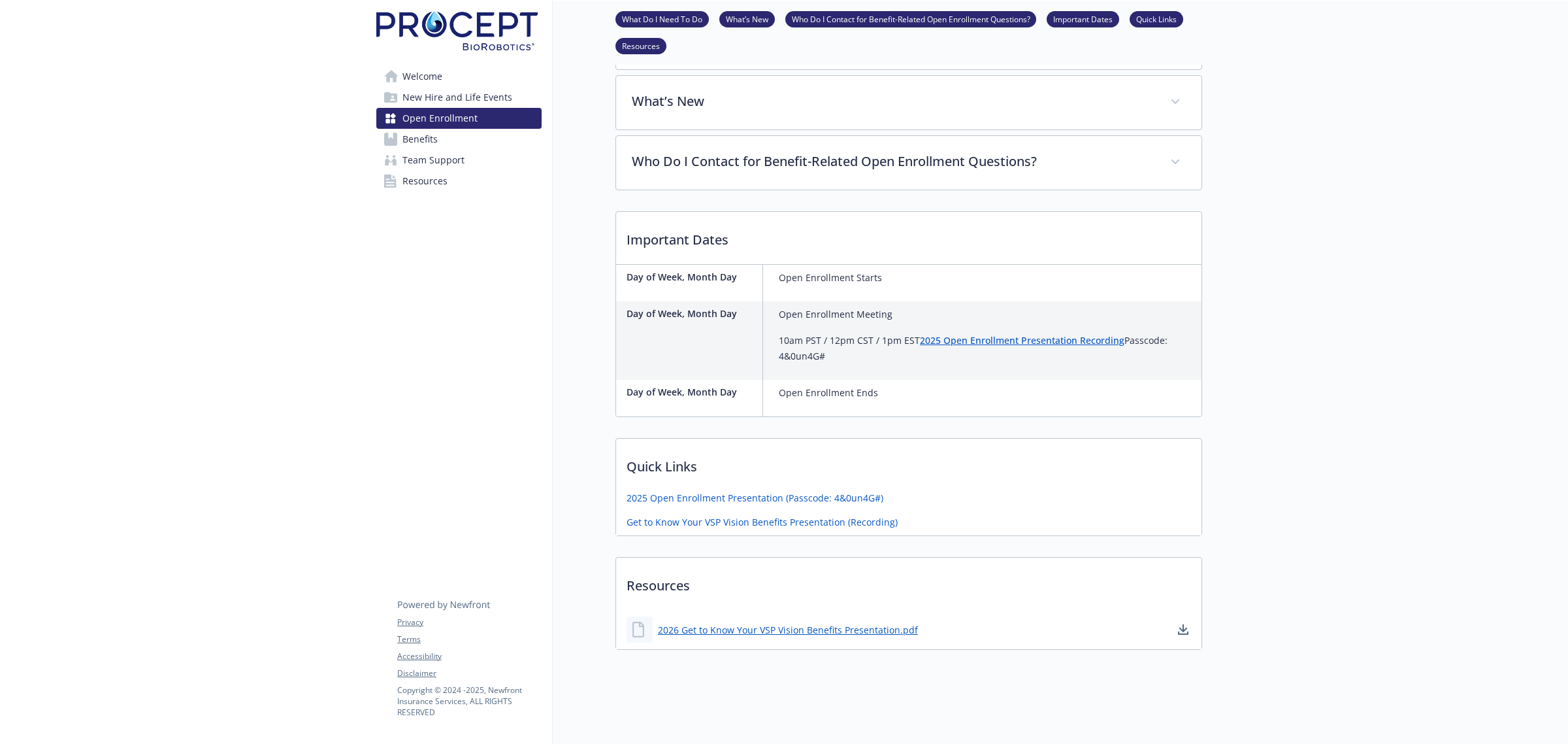
click at [440, 135] on link "Benefits" at bounding box center [459, 139] width 165 height 21
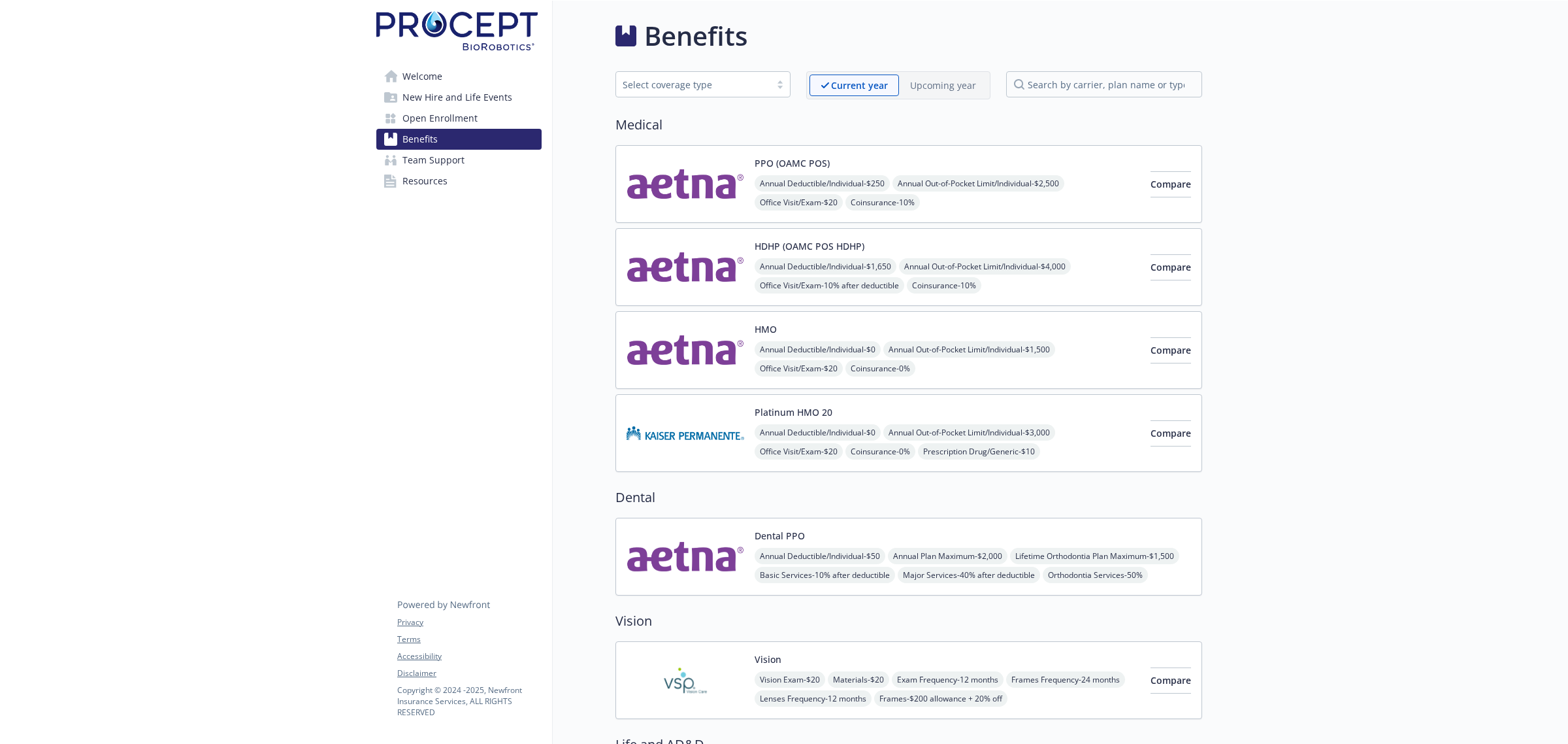
click at [975, 85] on p "Upcoming year" at bounding box center [943, 85] width 66 height 14
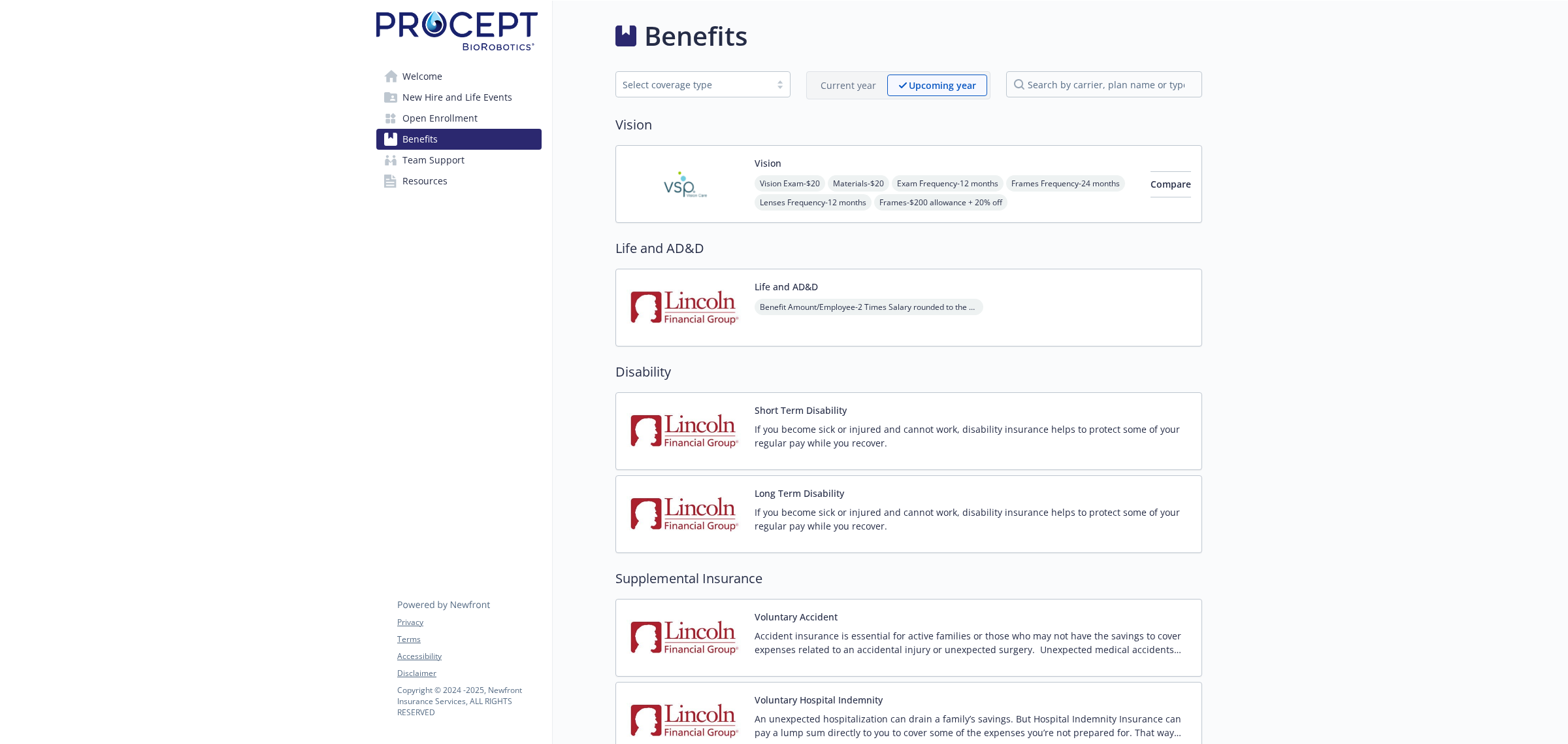
click at [864, 85] on p "Current year" at bounding box center [848, 85] width 55 height 14
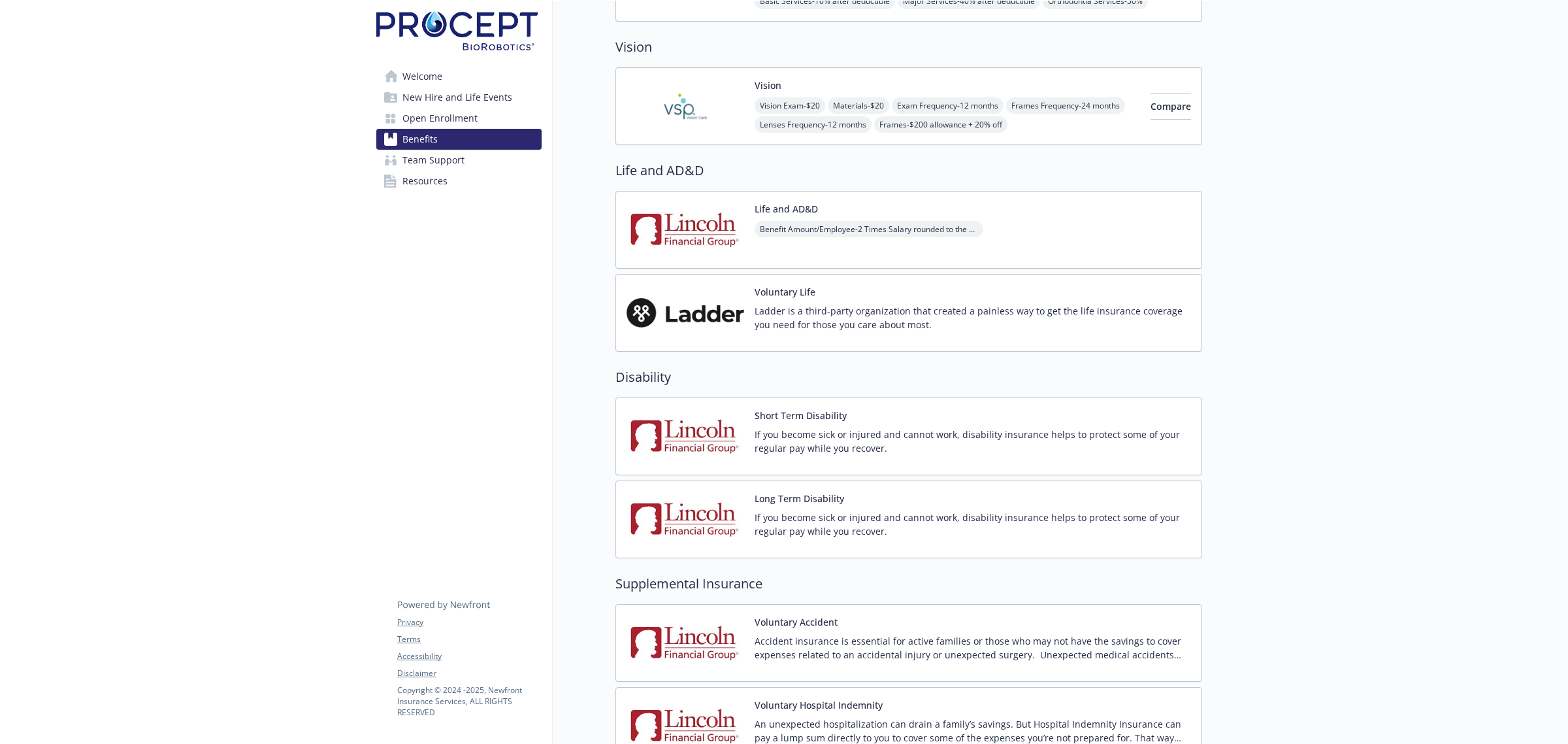
scroll to position [572, 0]
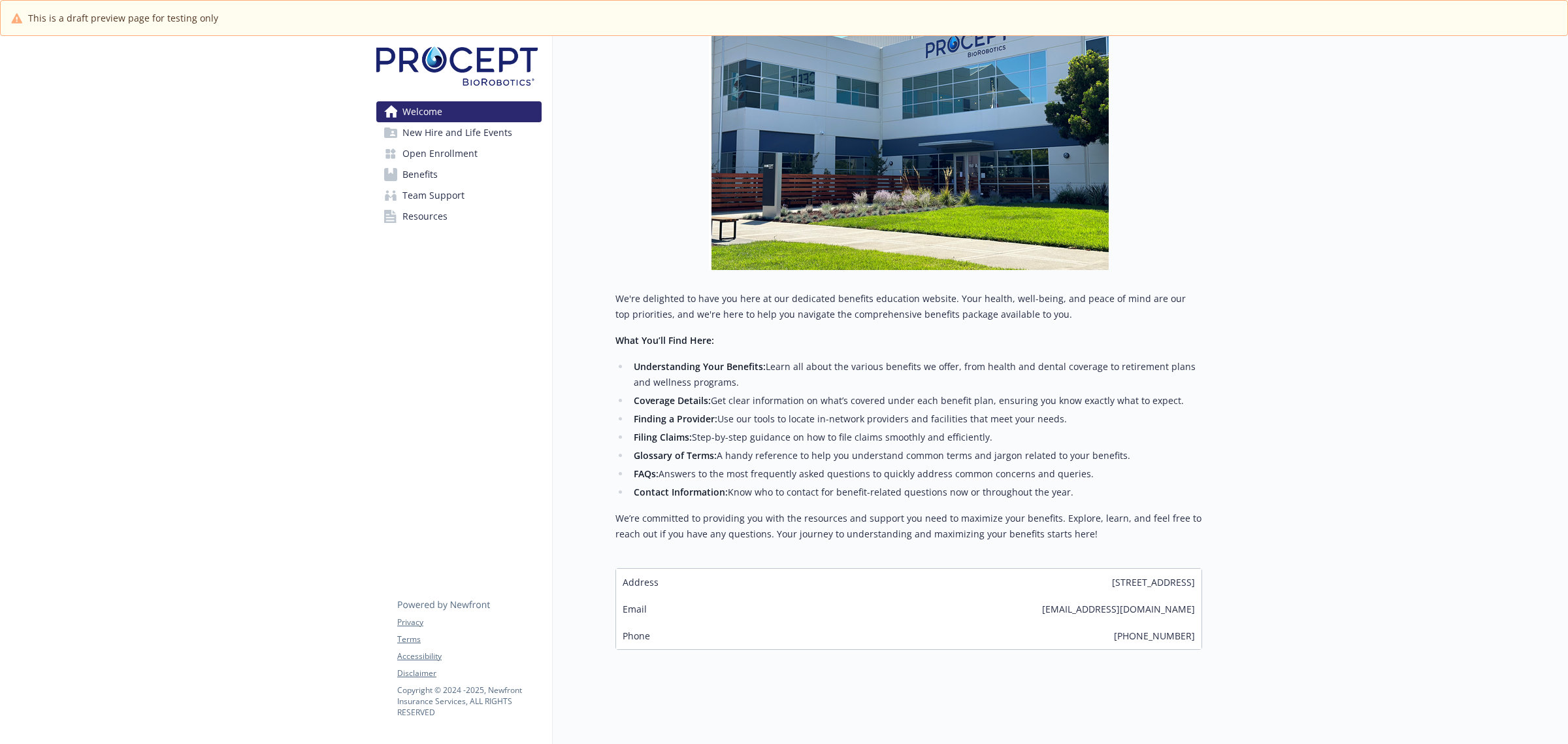
click at [436, 161] on span "Open Enrollment" at bounding box center [440, 153] width 75 height 21
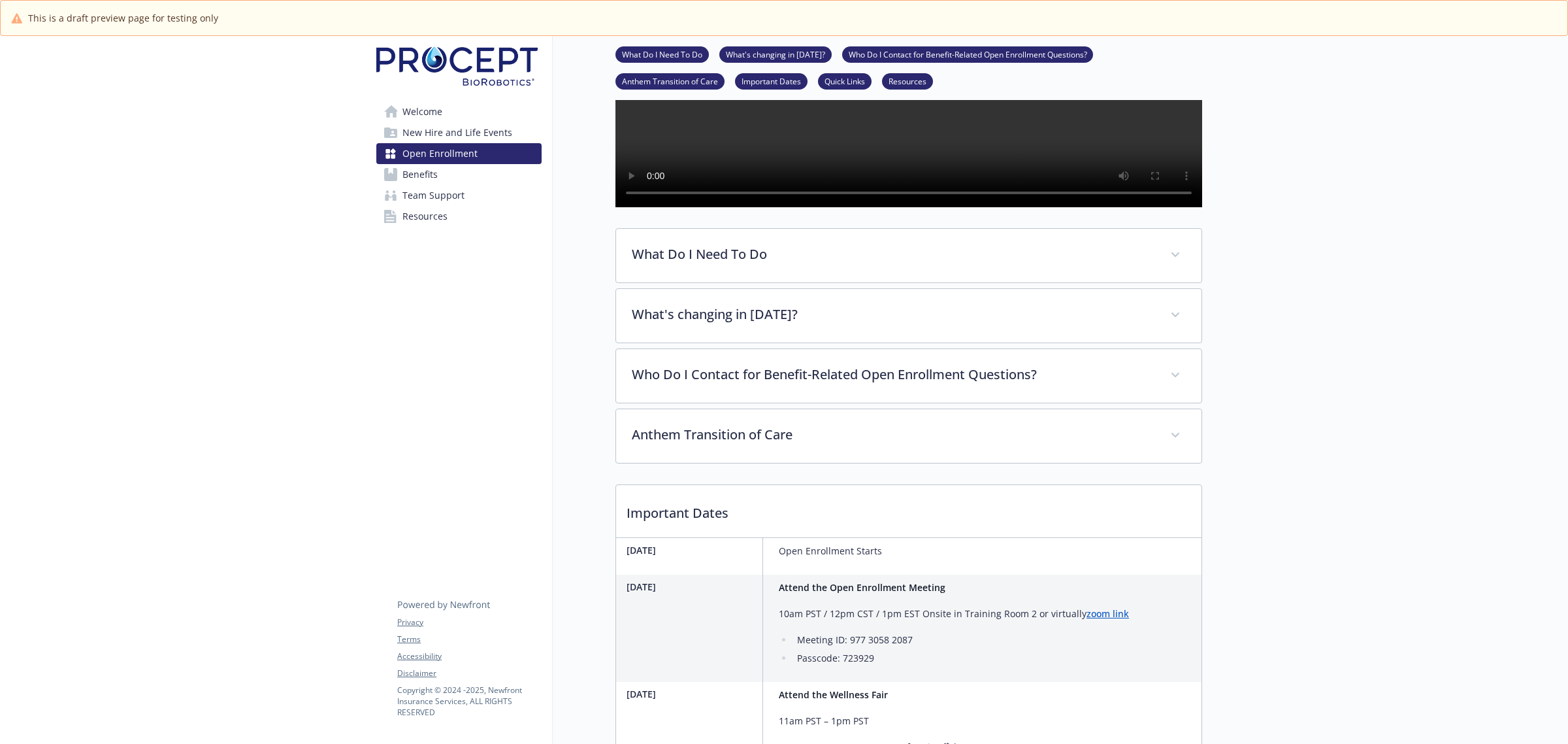
click at [436, 172] on span "Benefits" at bounding box center [420, 174] width 35 height 21
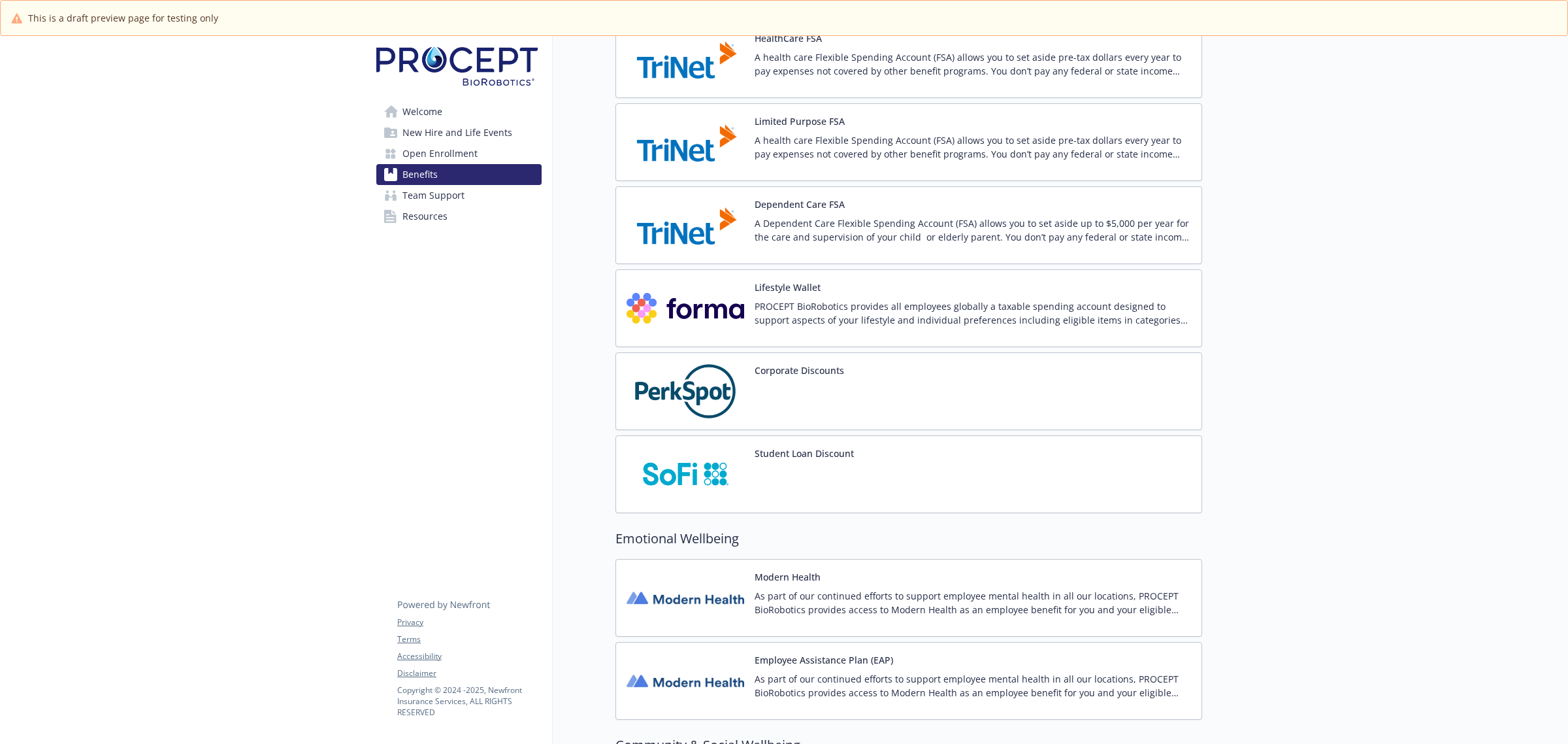
click at [1007, 397] on div "Corporate Discounts" at bounding box center [909, 391] width 587 height 78
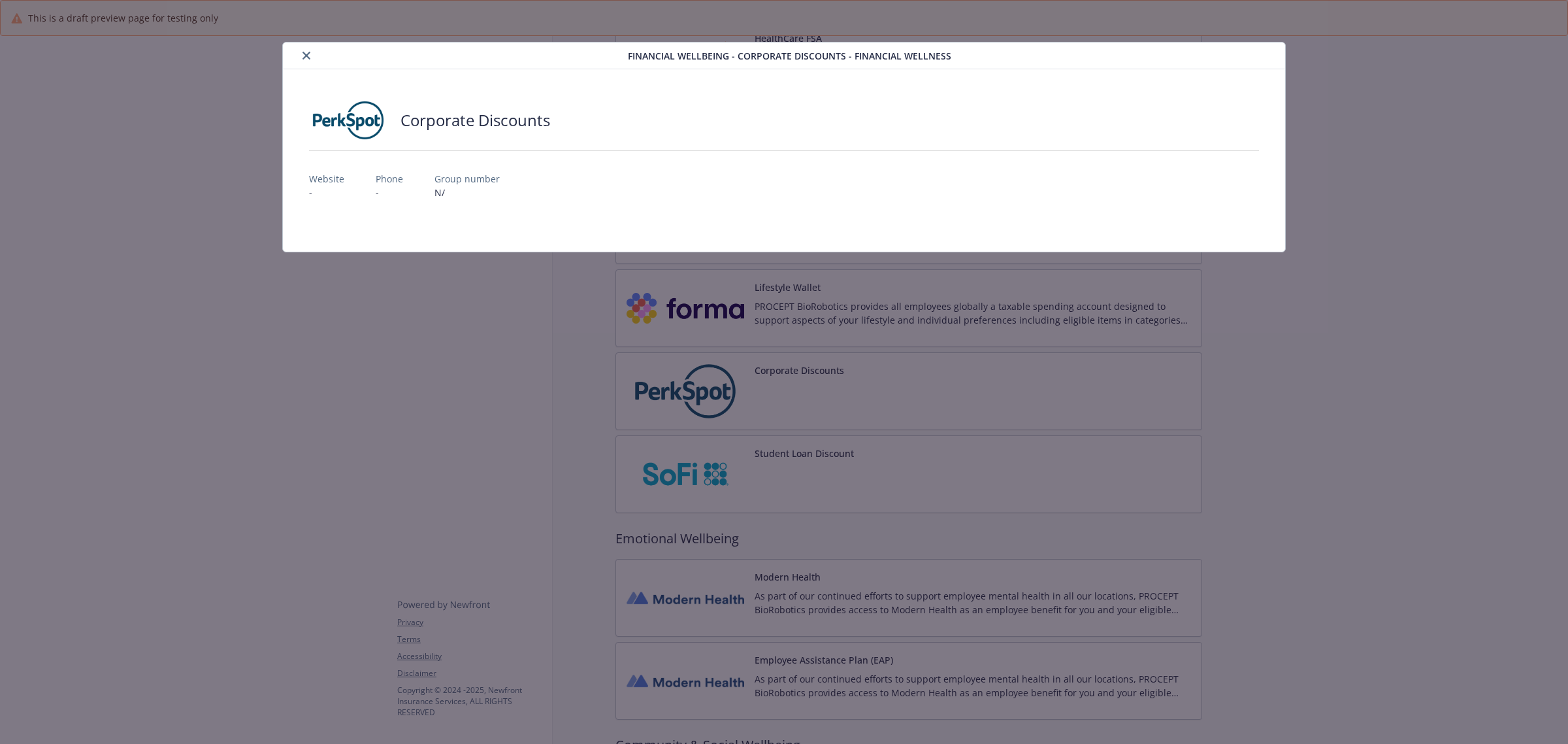
click at [302, 45] on div "Financial Wellbeing - Corporate Discounts - Financial Wellness" at bounding box center [784, 56] width 1002 height 27
click at [304, 49] on button "close" at bounding box center [307, 56] width 16 height 16
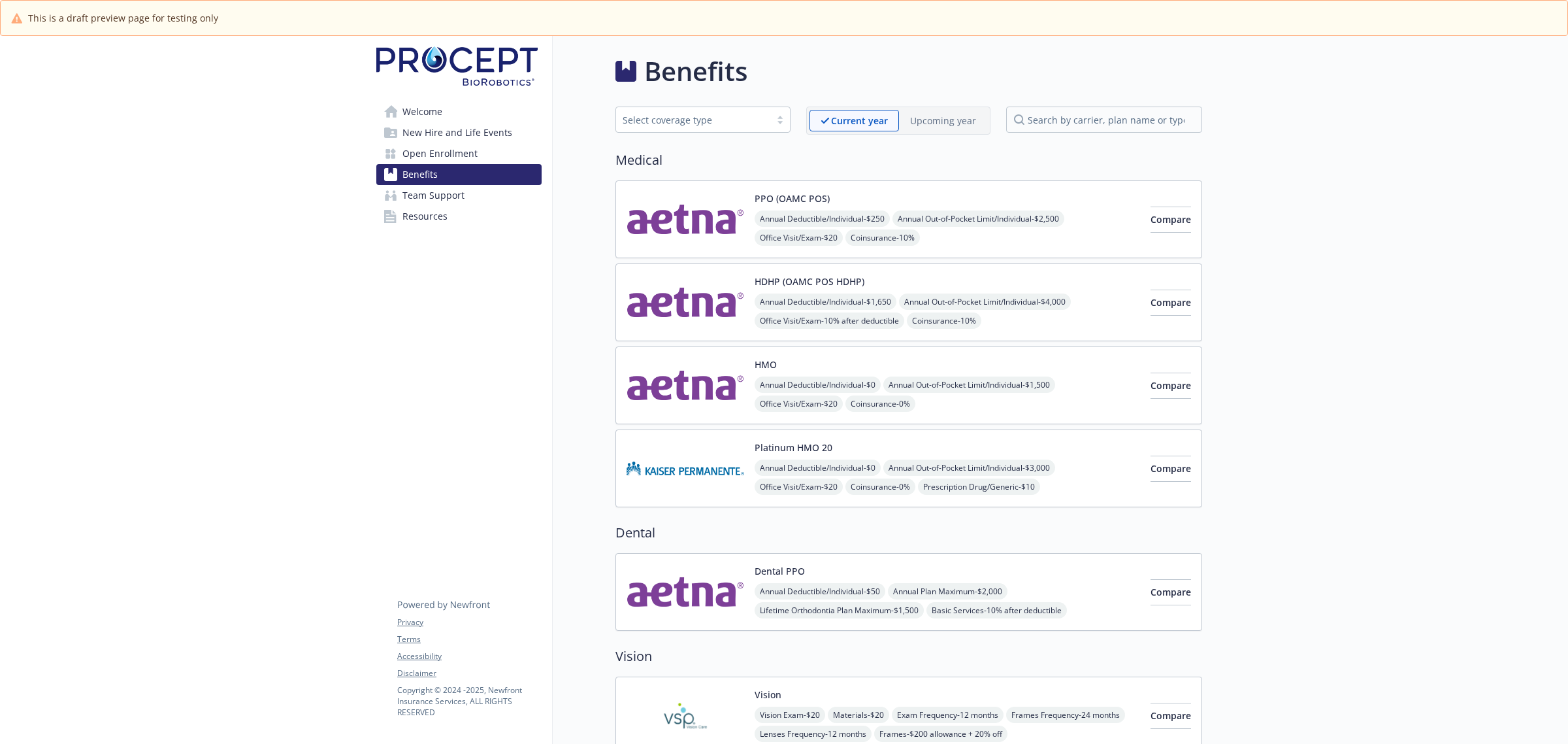
click at [916, 121] on p "Upcoming year" at bounding box center [943, 120] width 66 height 14
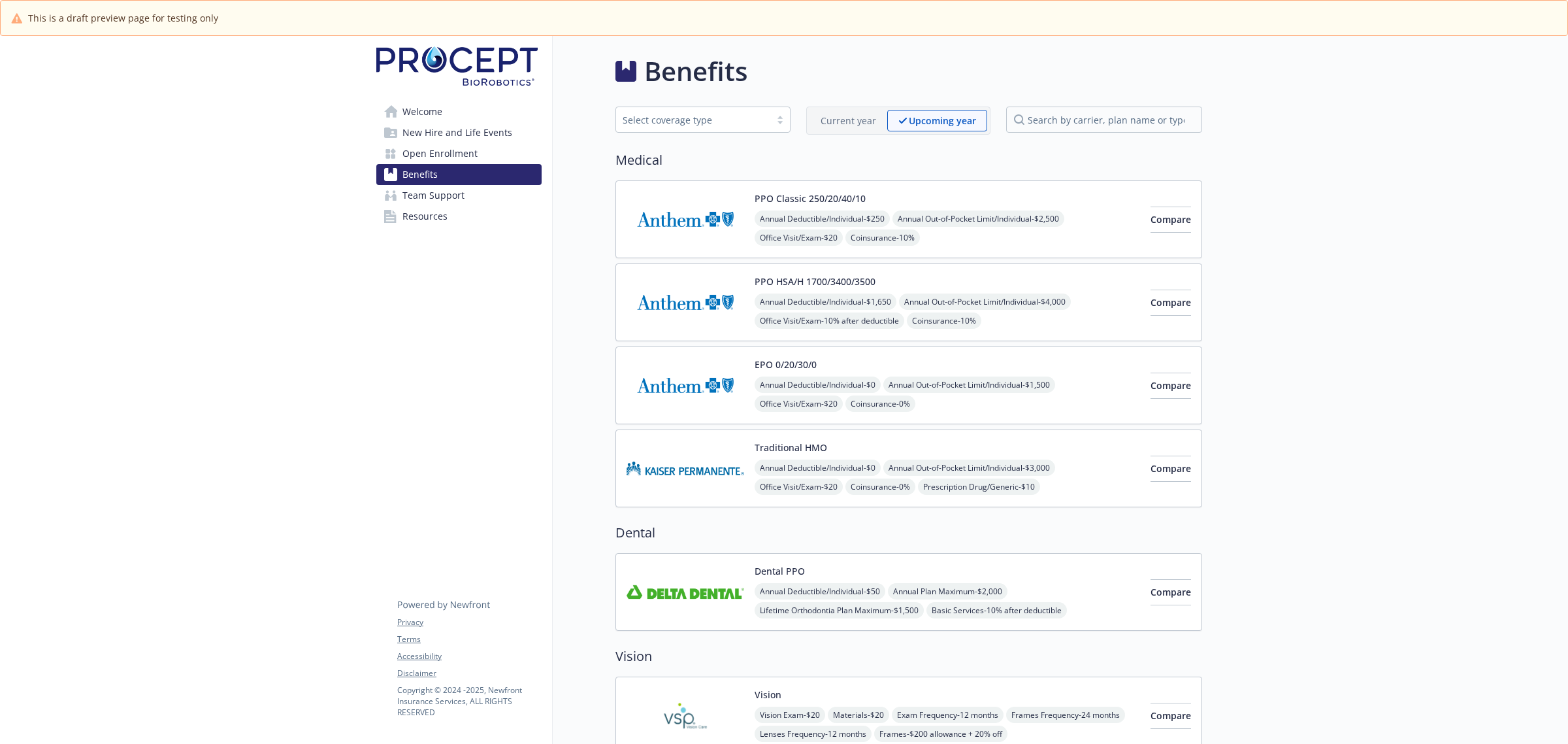
click at [801, 126] on div "Select coverage type Current year Upcoming year" at bounding box center [909, 121] width 587 height 28
click at [838, 129] on div "Current year" at bounding box center [848, 121] width 78 height 21
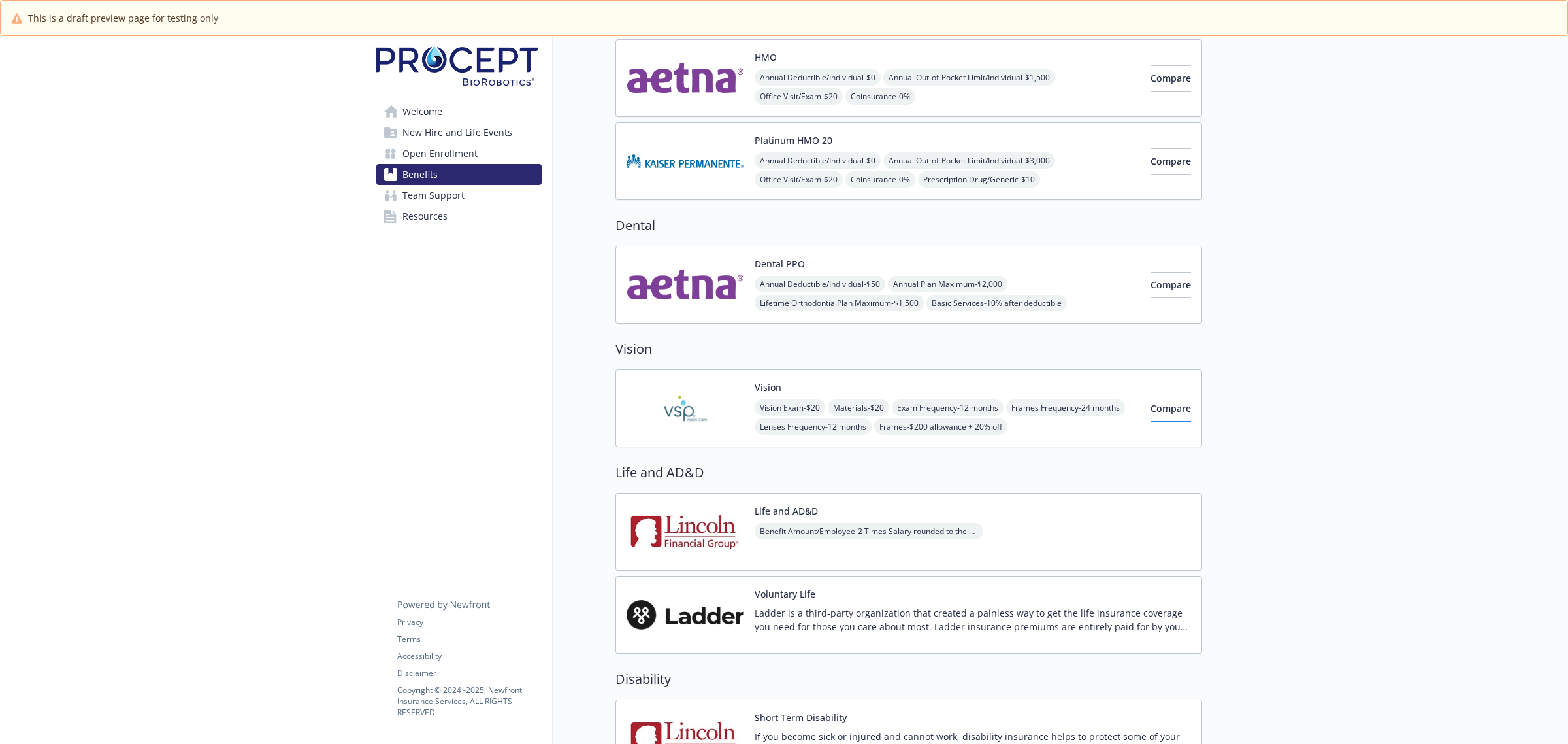
scroll to position [1694, 0]
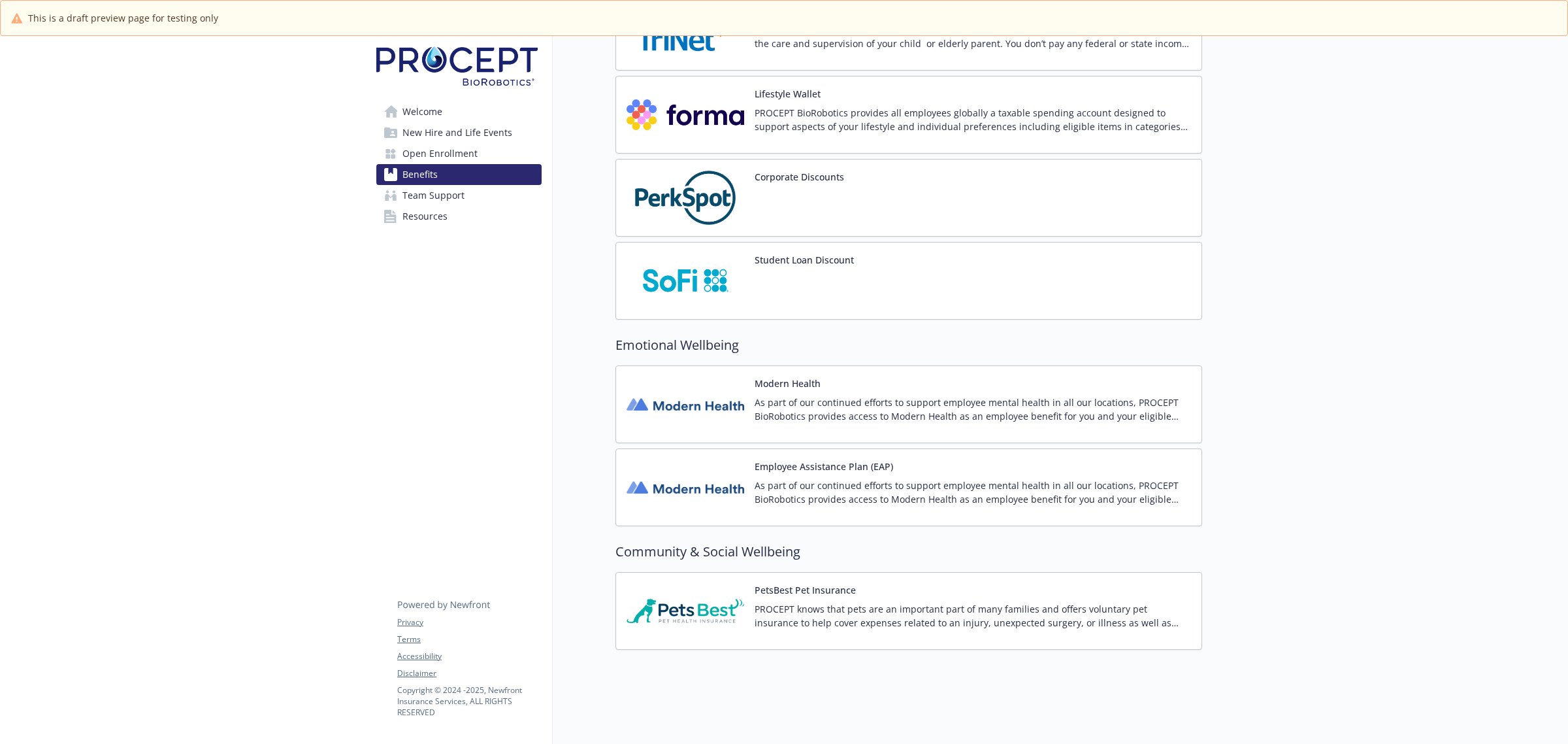
click at [1042, 269] on div "Student Loan Discount" at bounding box center [909, 280] width 587 height 78
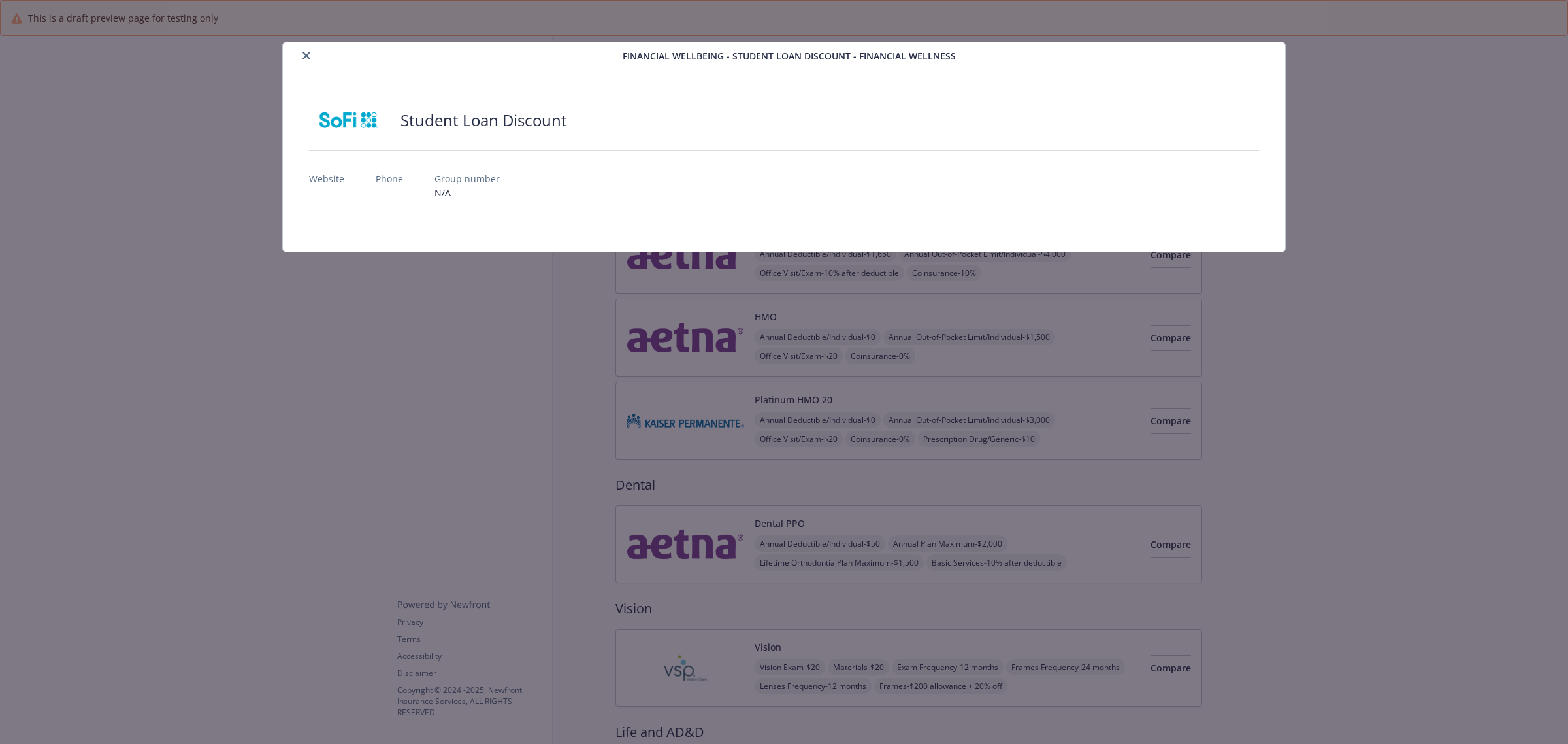
scroll to position [1694, 0]
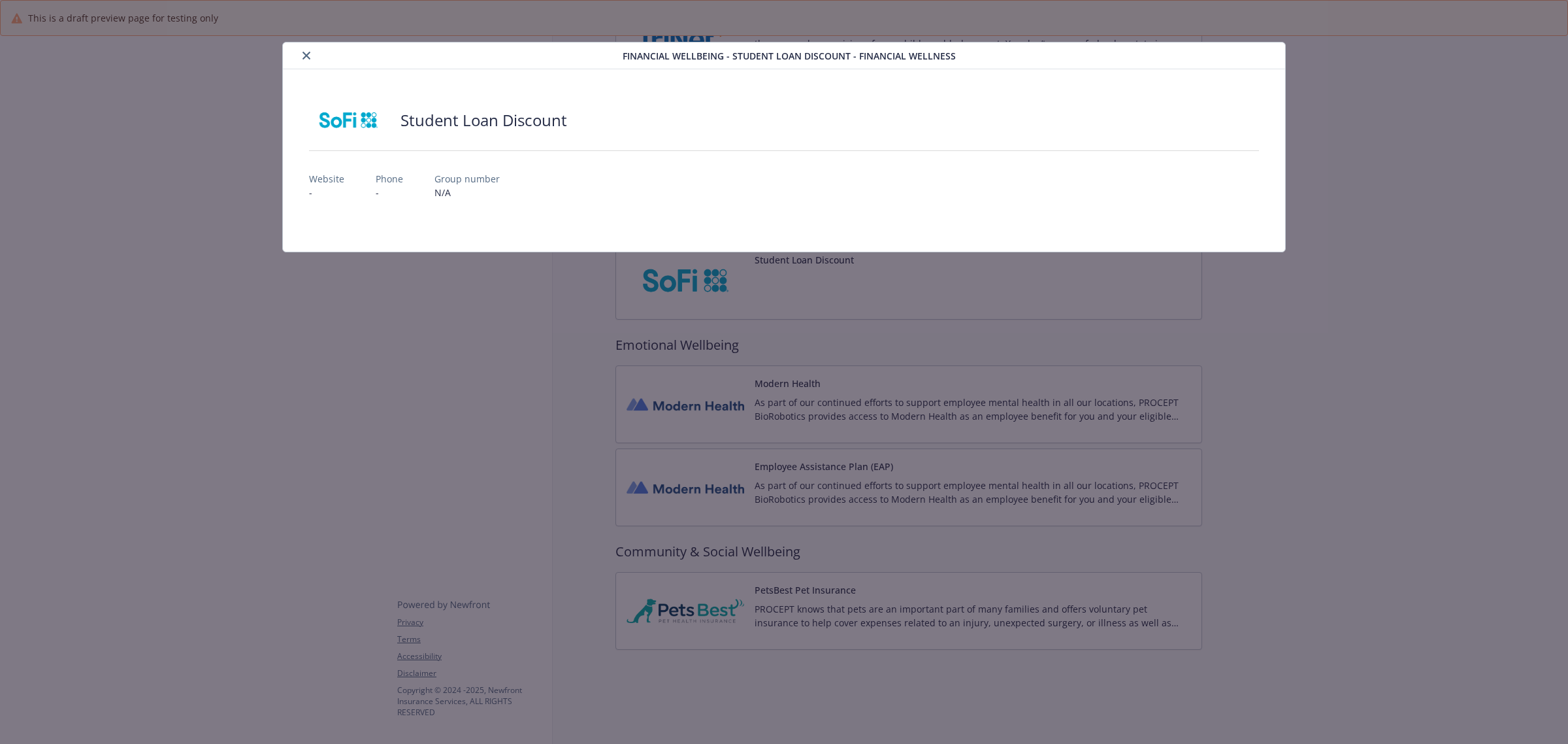
click at [305, 51] on icon "close" at bounding box center [307, 55] width 8 height 8
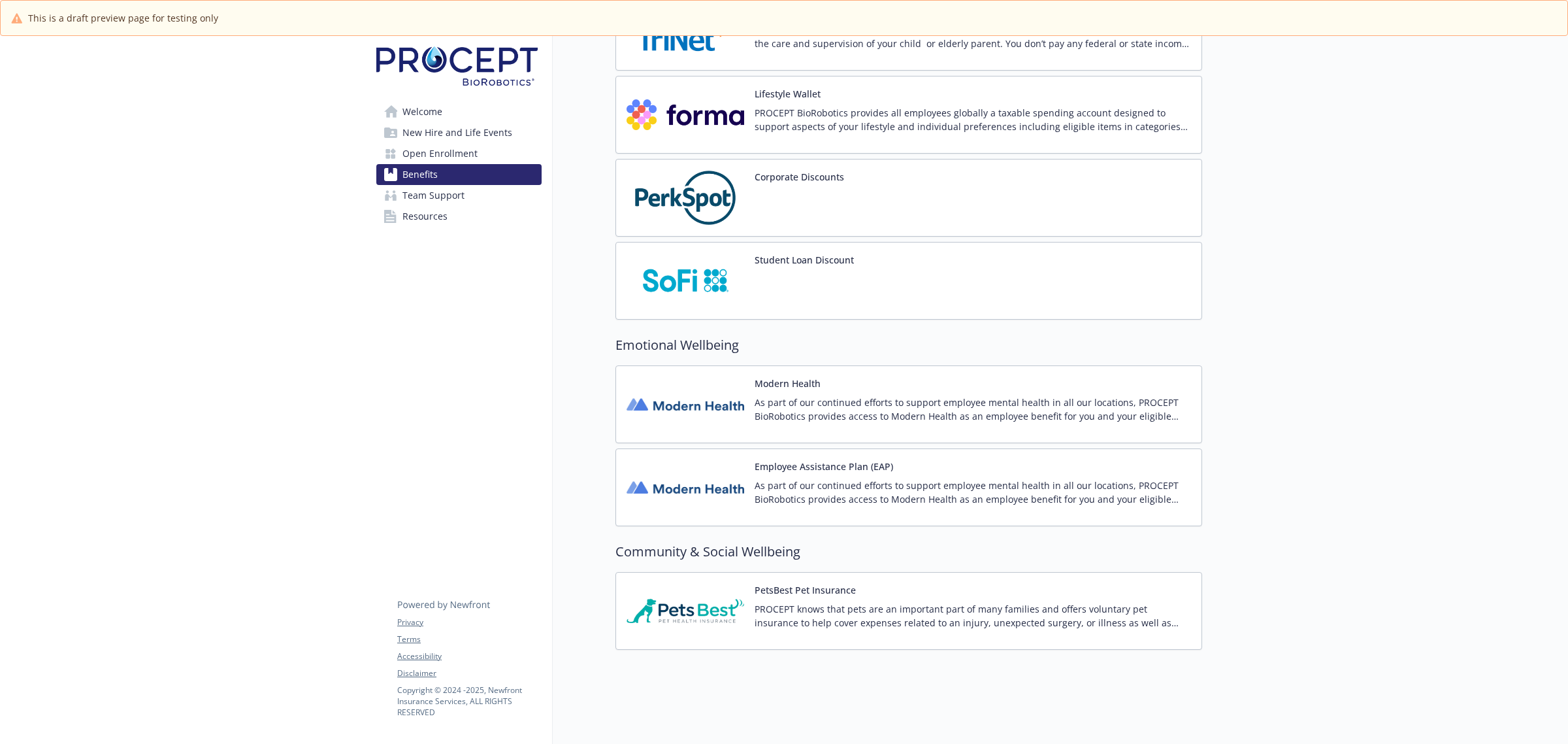
click at [1045, 194] on div "Corporate Discounts" at bounding box center [909, 198] width 587 height 78
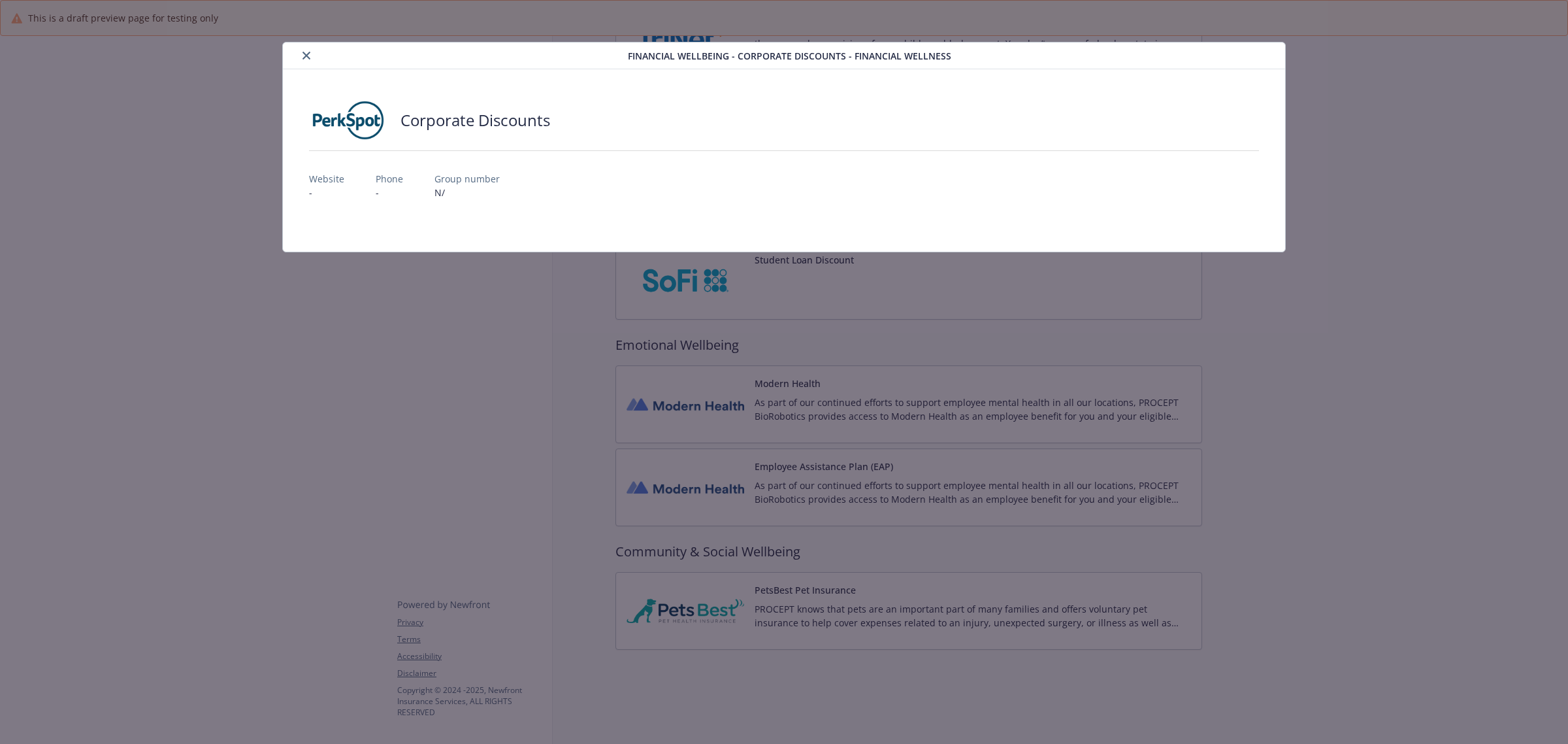
click at [310, 53] on icon "close" at bounding box center [307, 55] width 8 height 8
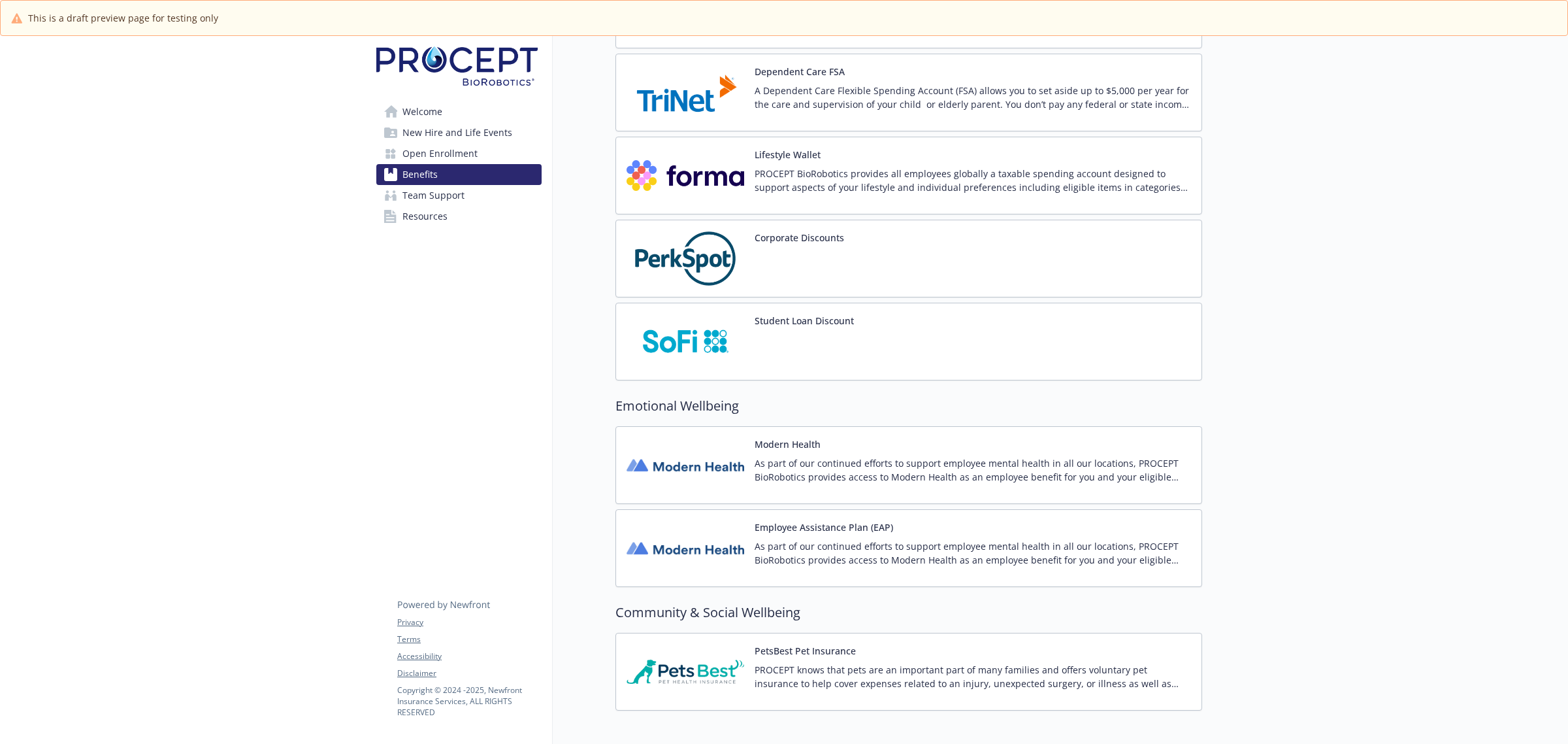
scroll to position [1449, 0]
